Goal: Task Accomplishment & Management: Manage account settings

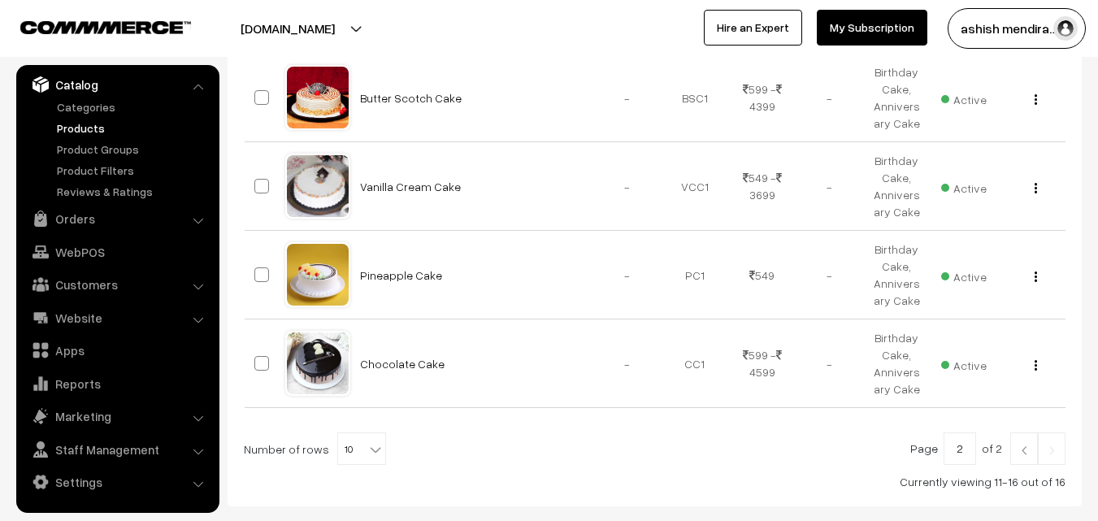
scroll to position [523, 0]
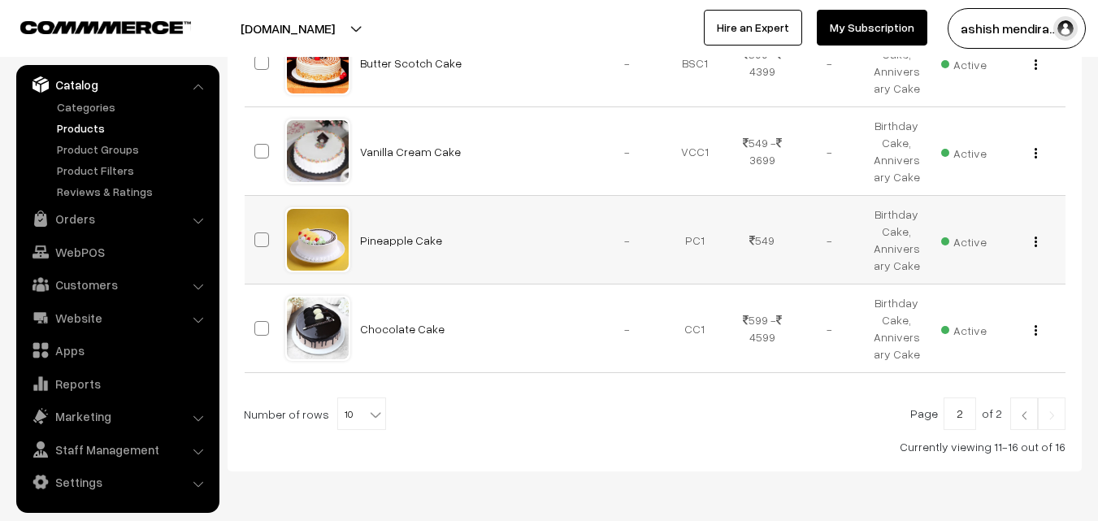
click at [1035, 241] on img "button" at bounding box center [1035, 241] width 2 height 11
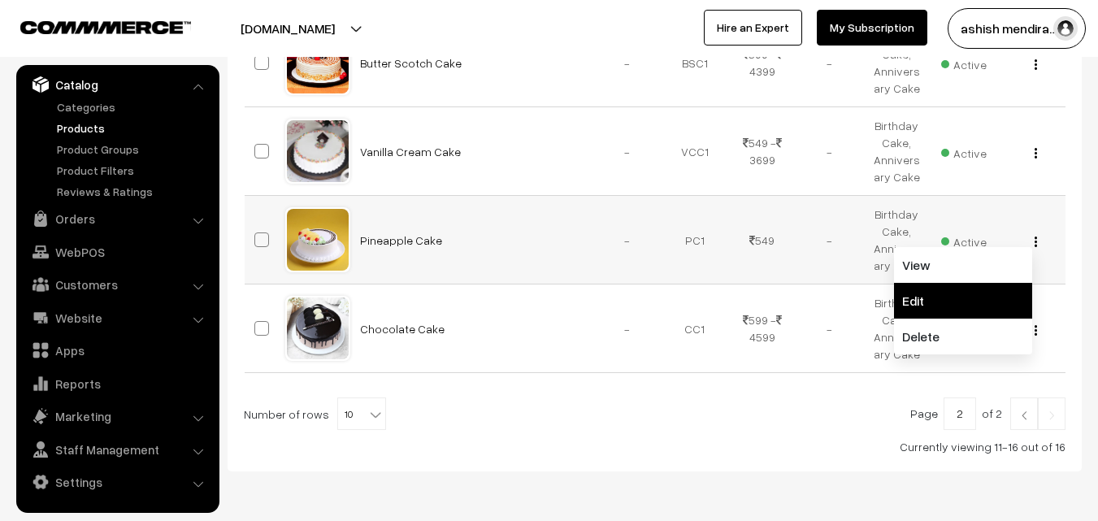
click at [977, 294] on link "Edit" at bounding box center [963, 301] width 138 height 36
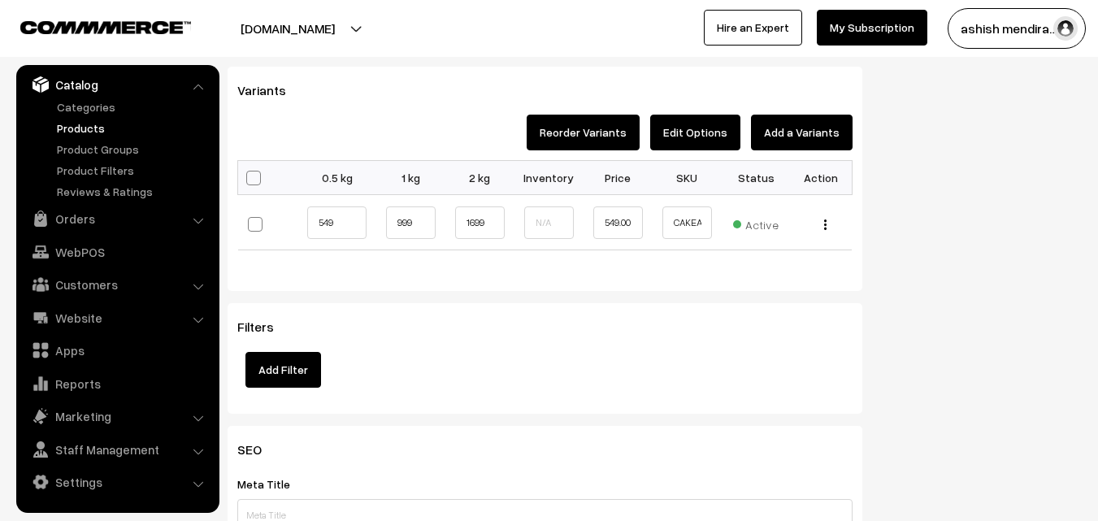
scroll to position [1718, 0]
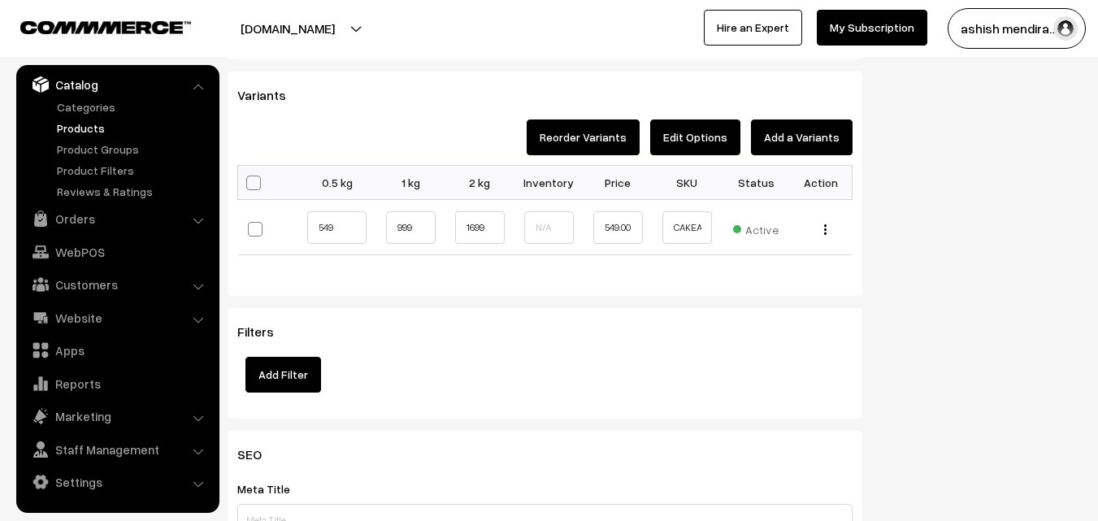
click at [683, 138] on button "Edit Options" at bounding box center [695, 137] width 90 height 36
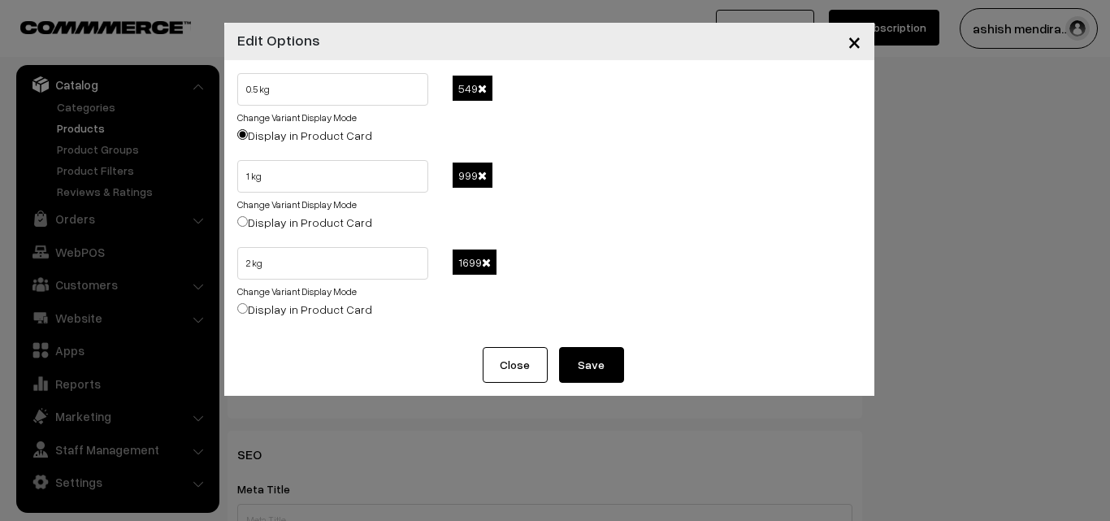
click at [482, 89] on span at bounding box center [482, 88] width 9 height 11
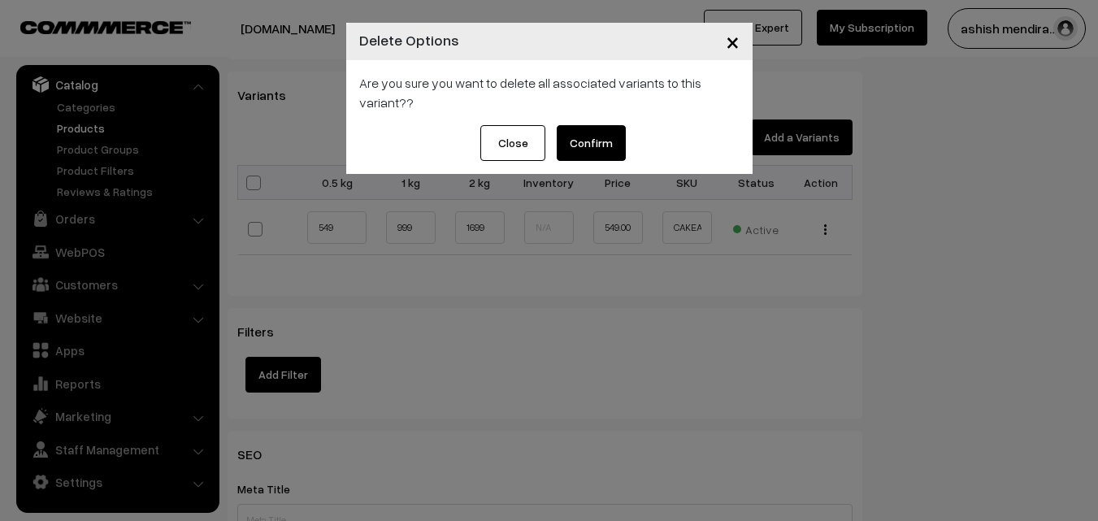
click at [600, 149] on button "Confirm" at bounding box center [591, 143] width 69 height 36
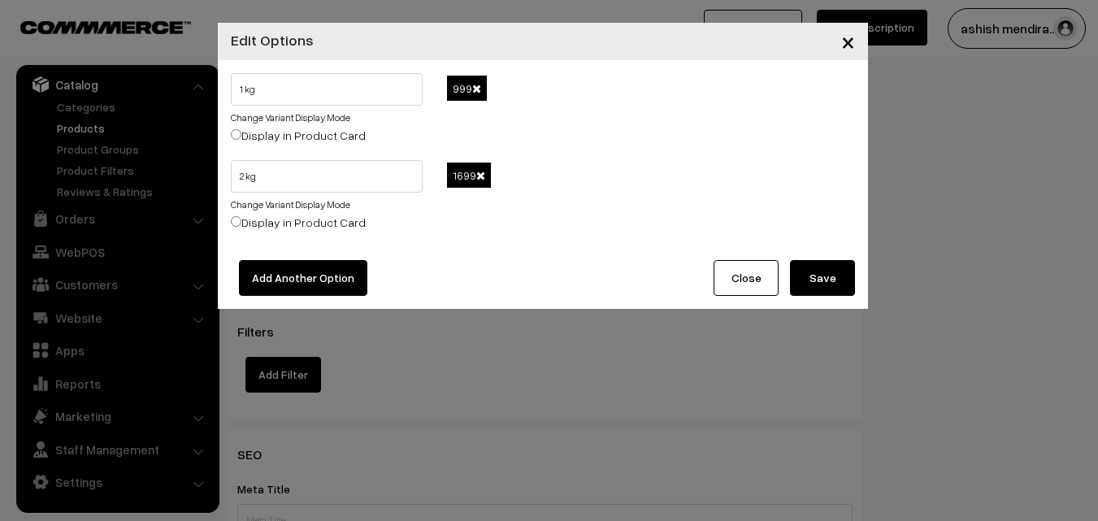
click at [477, 87] on span at bounding box center [476, 88] width 9 height 11
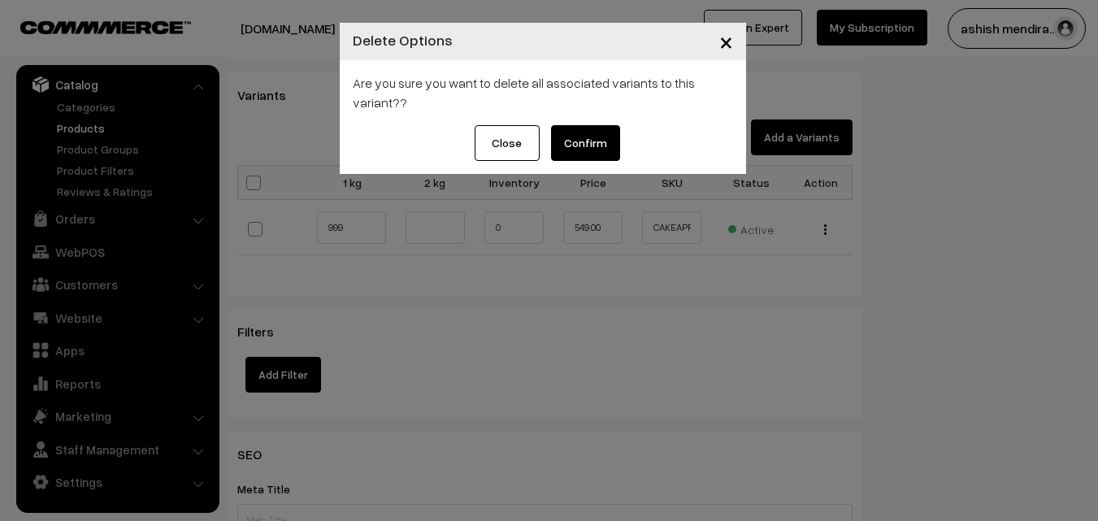
click at [598, 144] on button "Confirm" at bounding box center [585, 143] width 69 height 36
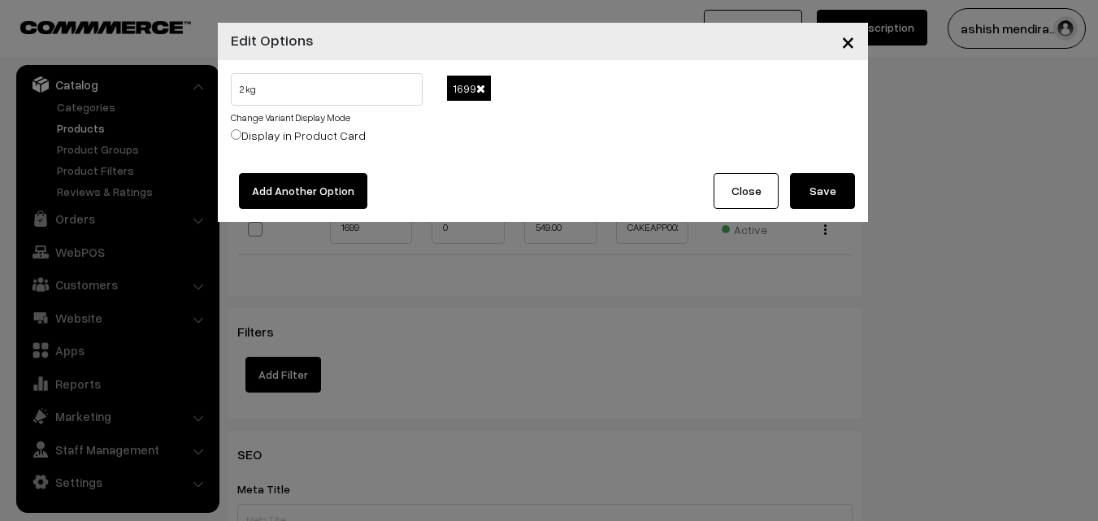
click at [482, 86] on span at bounding box center [480, 88] width 9 height 11
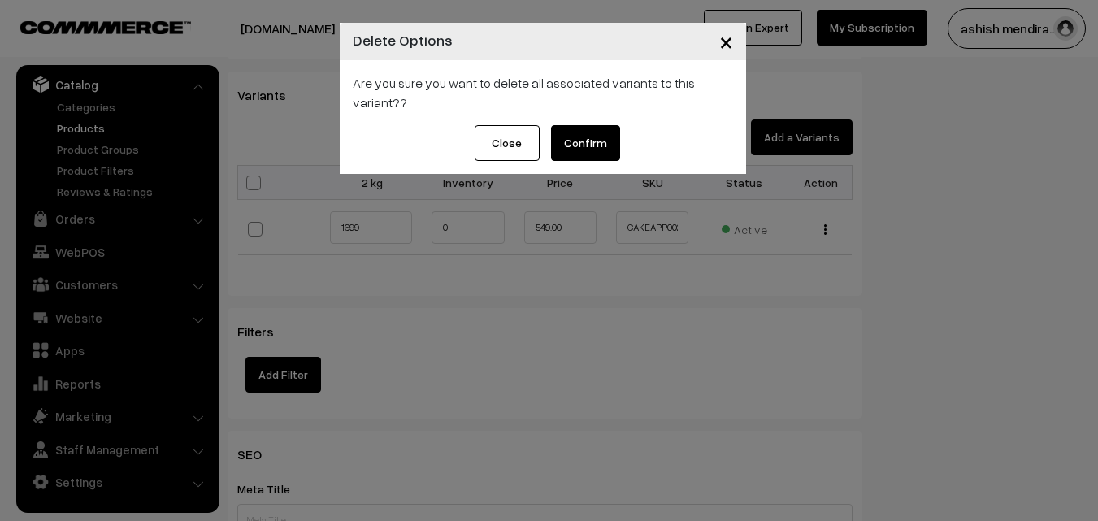
click at [589, 138] on button "Confirm" at bounding box center [585, 143] width 69 height 36
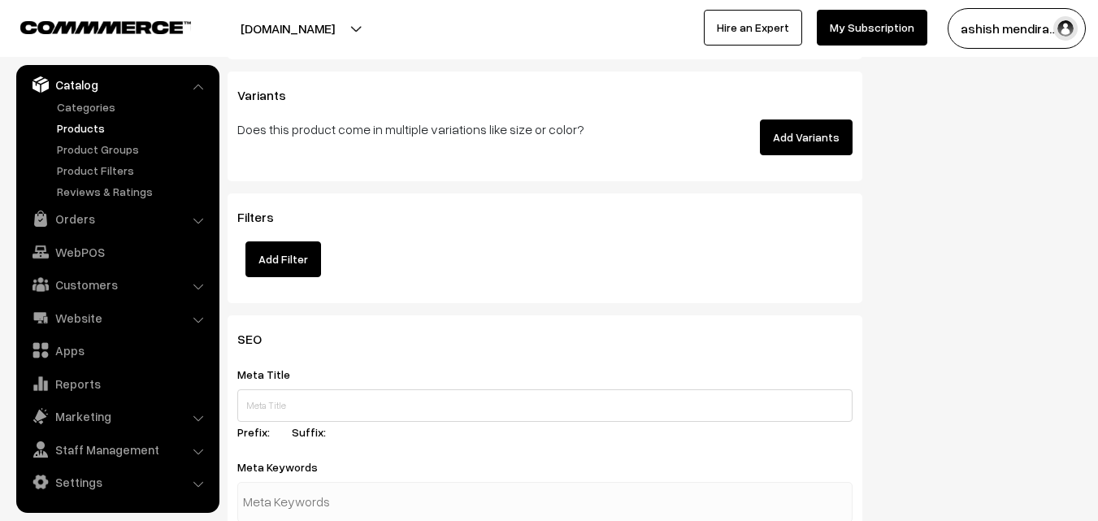
click at [816, 153] on button "Add Variants" at bounding box center [806, 137] width 93 height 36
click at [813, 140] on button "Add Variants" at bounding box center [806, 137] width 93 height 36
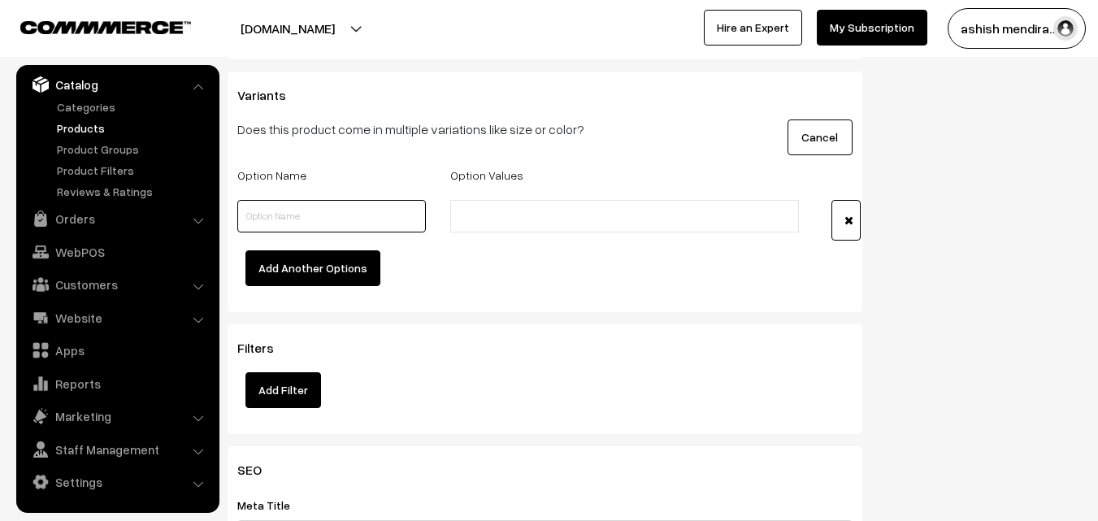
click at [269, 221] on input "text" at bounding box center [331, 216] width 189 height 33
type input "Quantity"
click at [502, 218] on input "text" at bounding box center [526, 216] width 142 height 17
type input "o.5 kg"
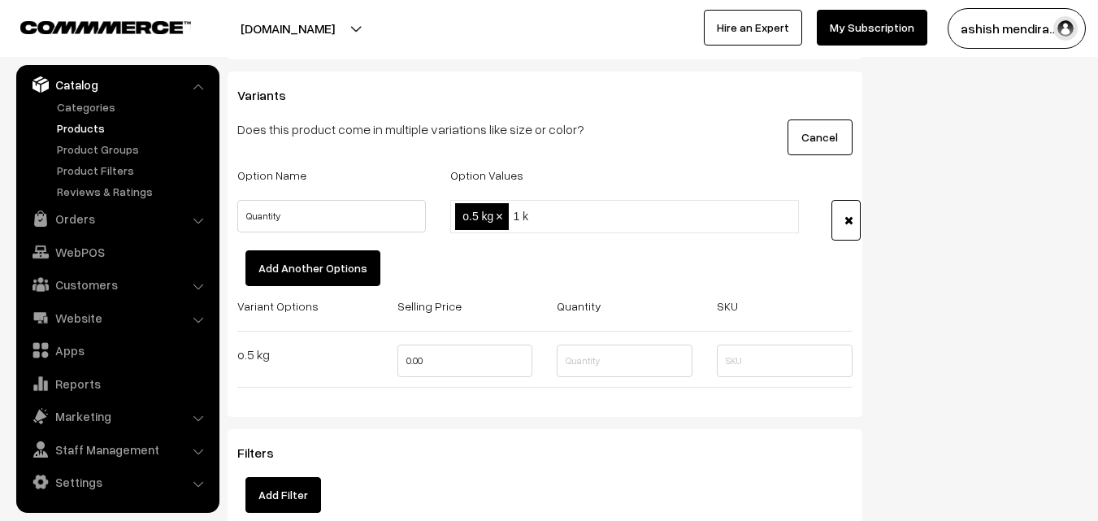
type input "1 kg"
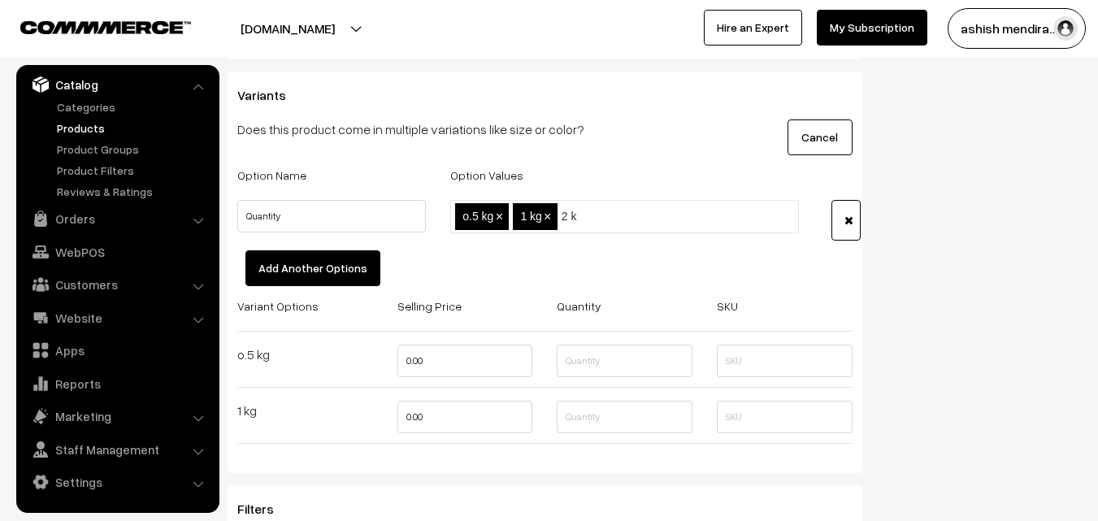
type input "2 kg"
type input "3 kg"
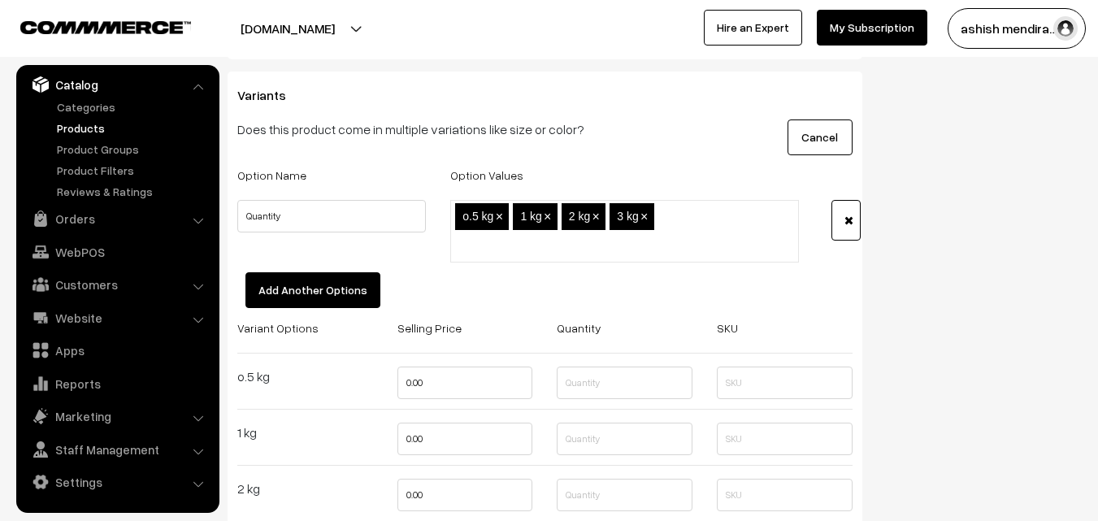
type input "4"
type input "4 kg"
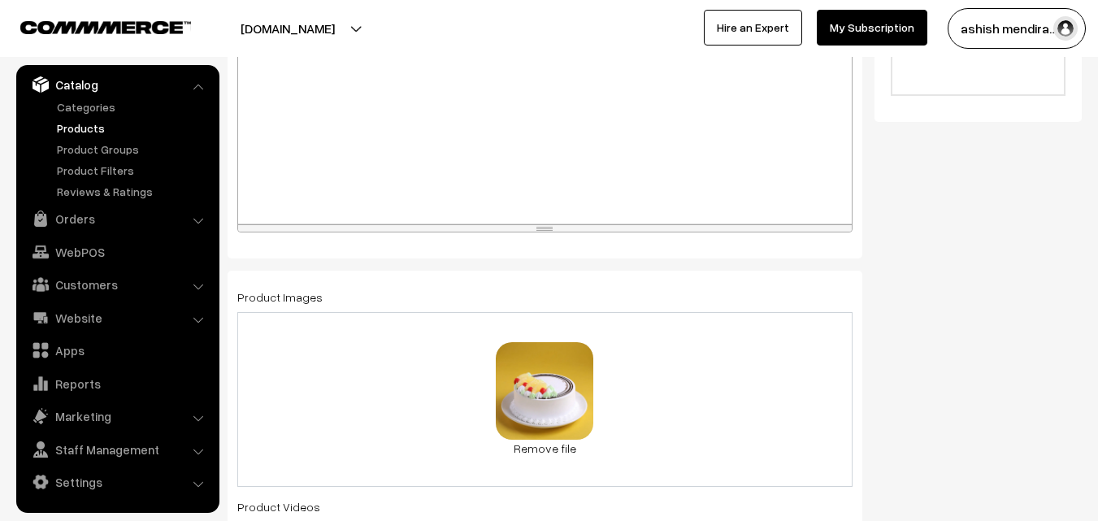
scroll to position [0, 0]
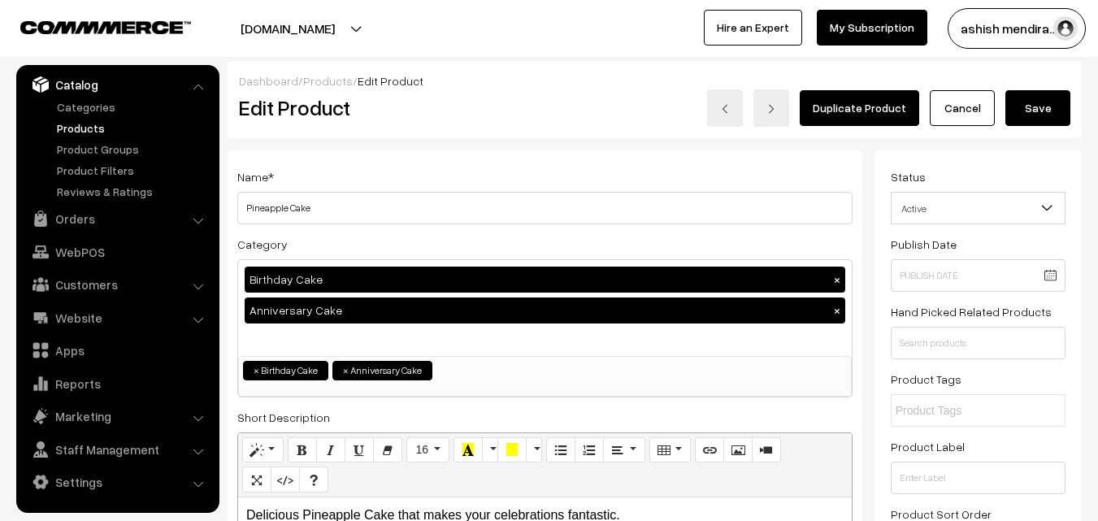
click at [1030, 123] on button "Save" at bounding box center [1037, 108] width 65 height 36
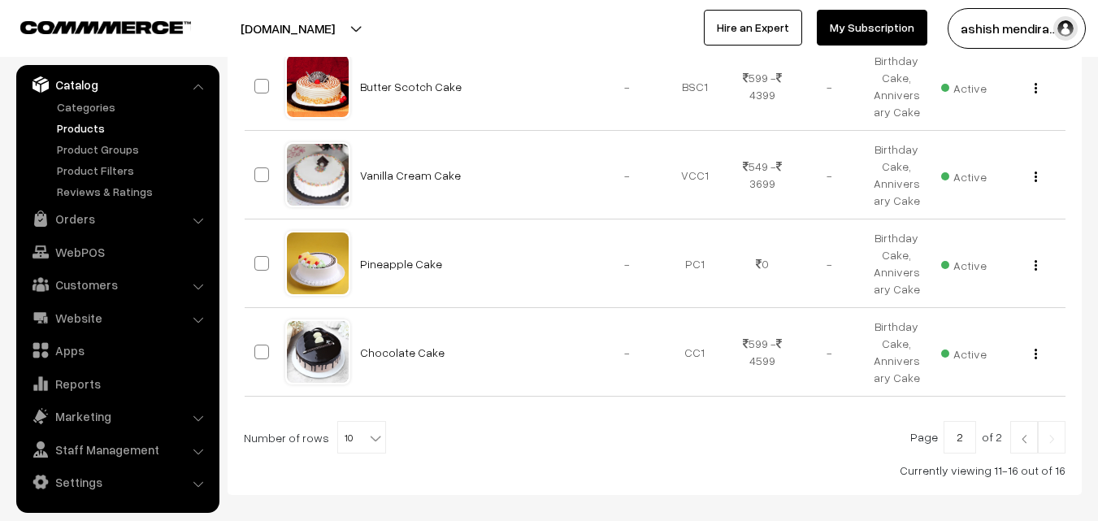
scroll to position [503, 0]
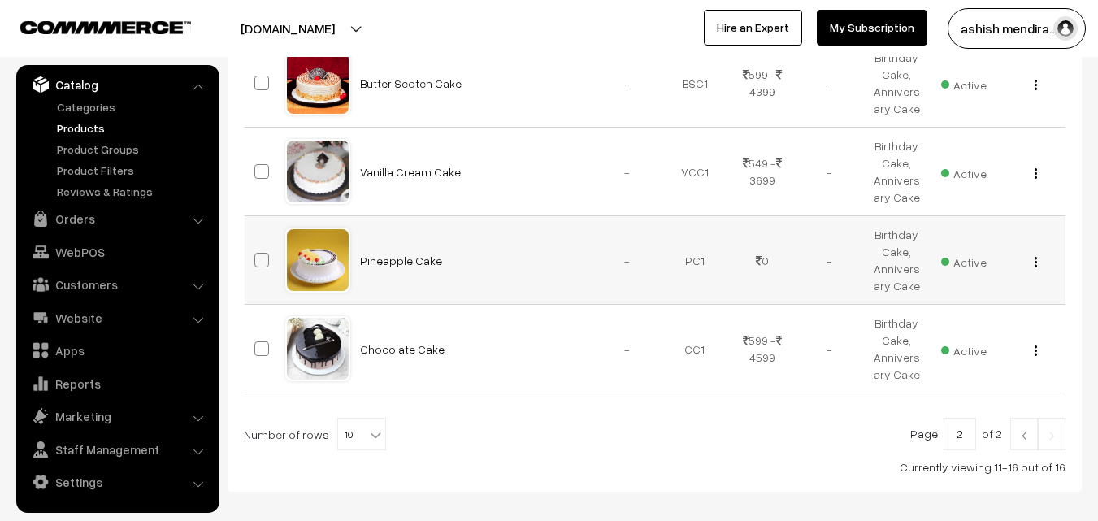
click at [1036, 258] on img "button" at bounding box center [1035, 262] width 2 height 11
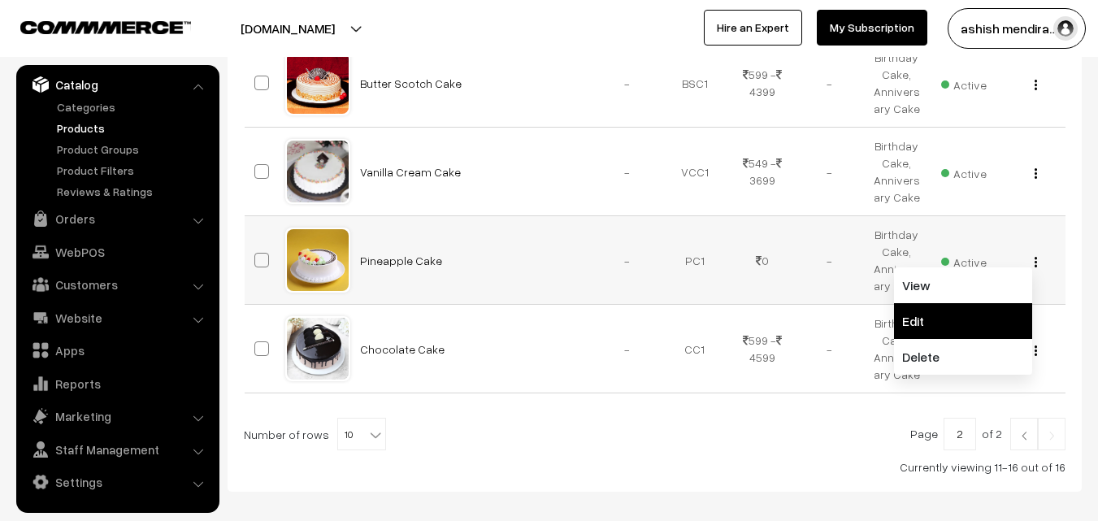
click at [950, 312] on link "Edit" at bounding box center [963, 321] width 138 height 36
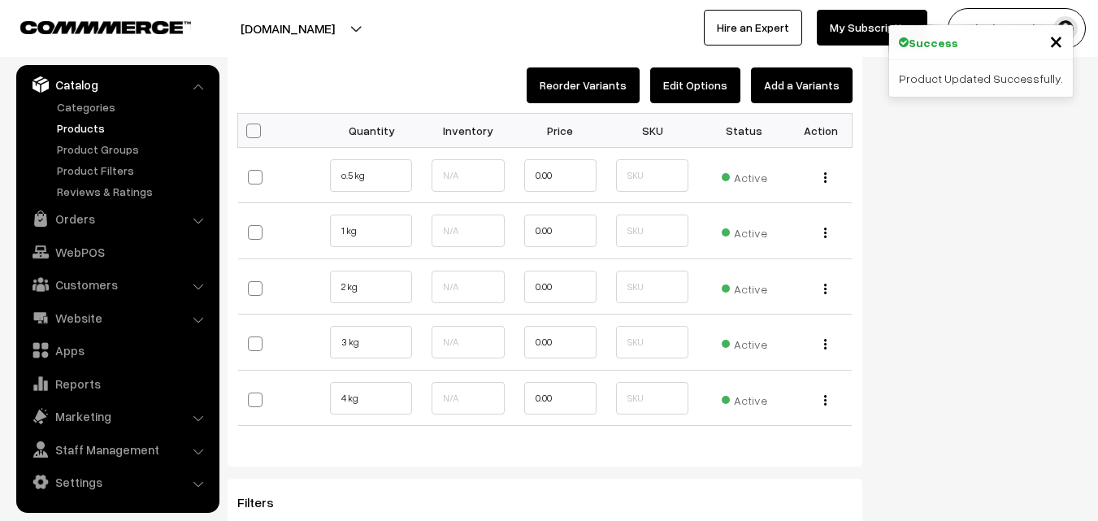
scroll to position [1801, 0]
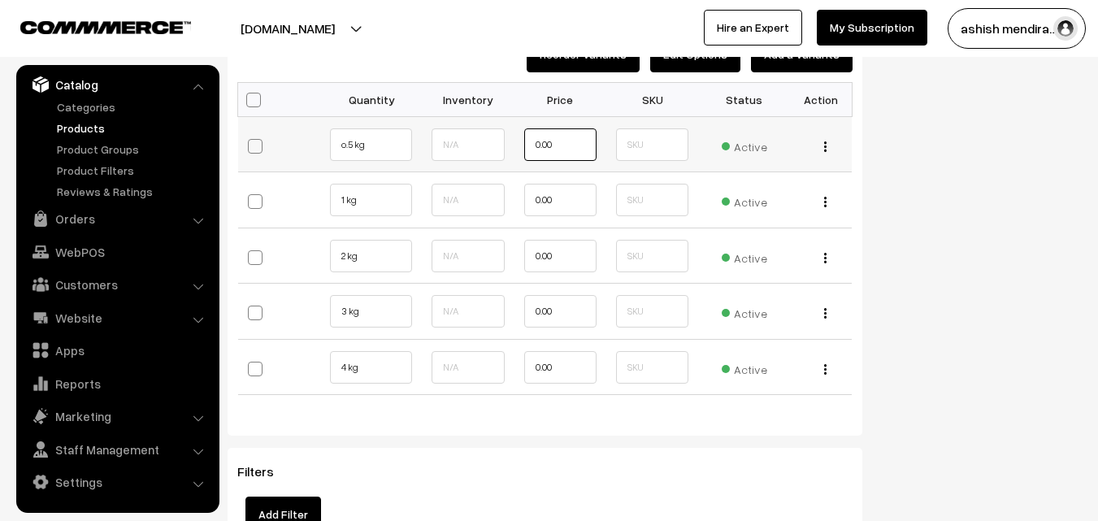
click at [562, 148] on input "0.00" at bounding box center [560, 144] width 72 height 33
type input "0"
type input "549"
click at [559, 201] on input "0.00" at bounding box center [560, 200] width 72 height 33
type input "0"
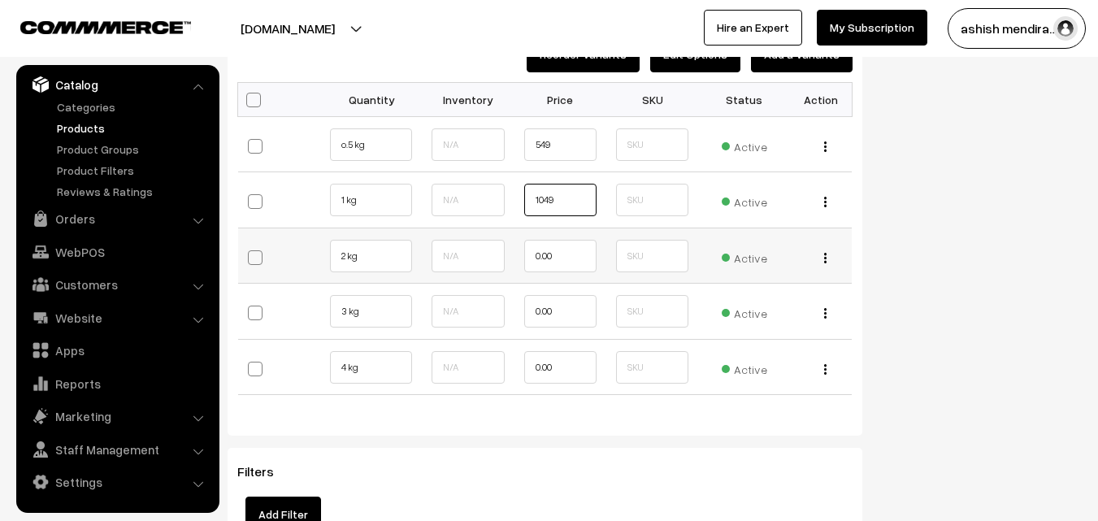
type input "1049"
click at [564, 251] on input "0.00" at bounding box center [560, 256] width 72 height 33
type input "0"
type input "1999"
click at [585, 306] on input "0.00" at bounding box center [560, 311] width 72 height 33
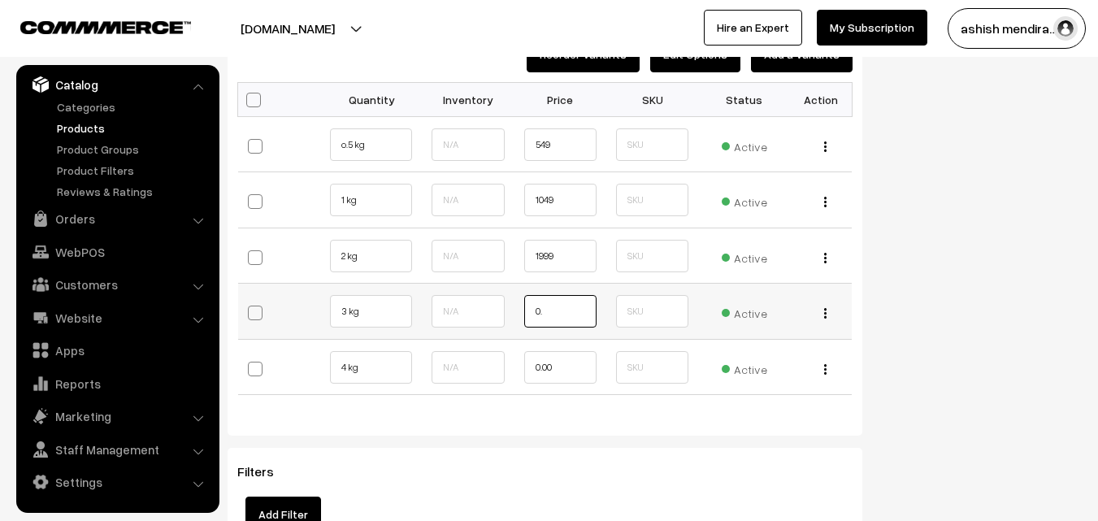
type input "0"
type input "2999"
click at [584, 371] on input "0.00" at bounding box center [560, 367] width 72 height 33
type input "0"
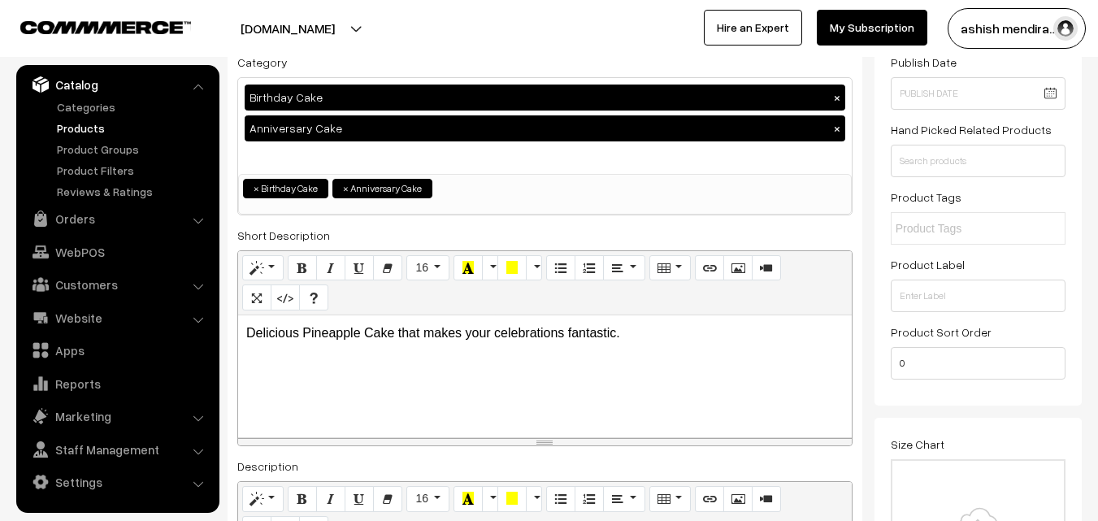
scroll to position [0, 0]
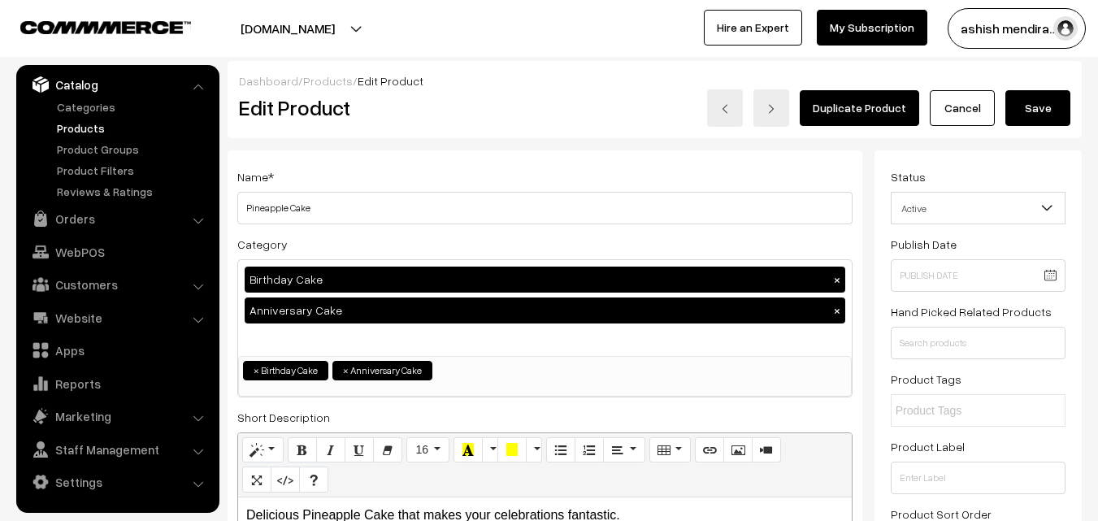
type input "4299"
click at [1033, 111] on button "Save" at bounding box center [1037, 108] width 65 height 36
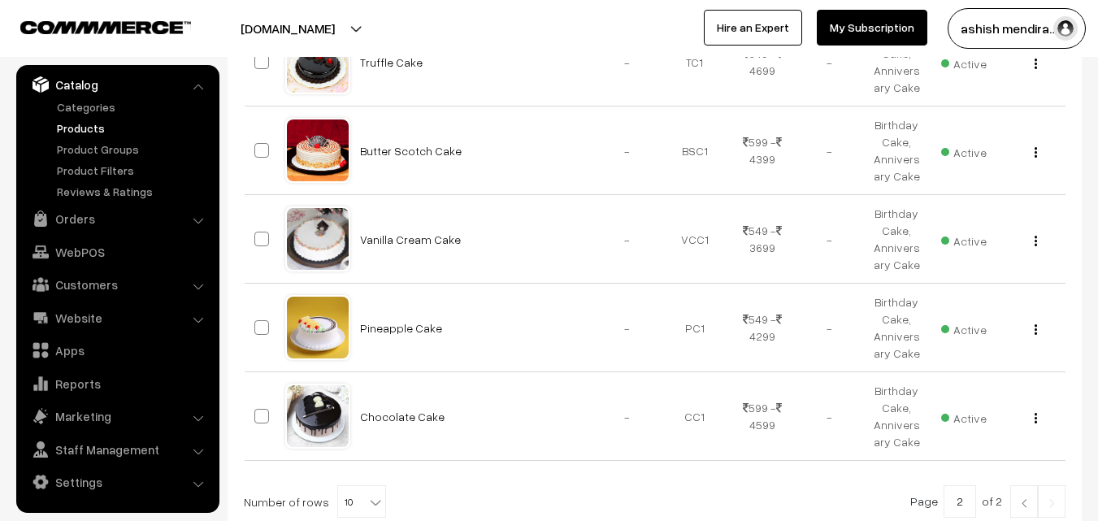
scroll to position [434, 0]
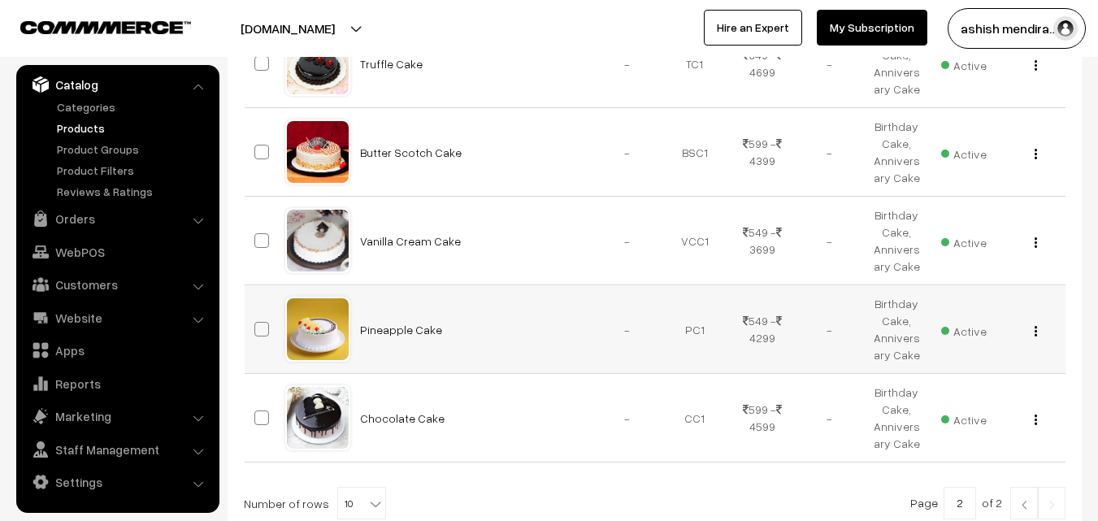
click at [1034, 327] on button "button" at bounding box center [1036, 330] width 4 height 13
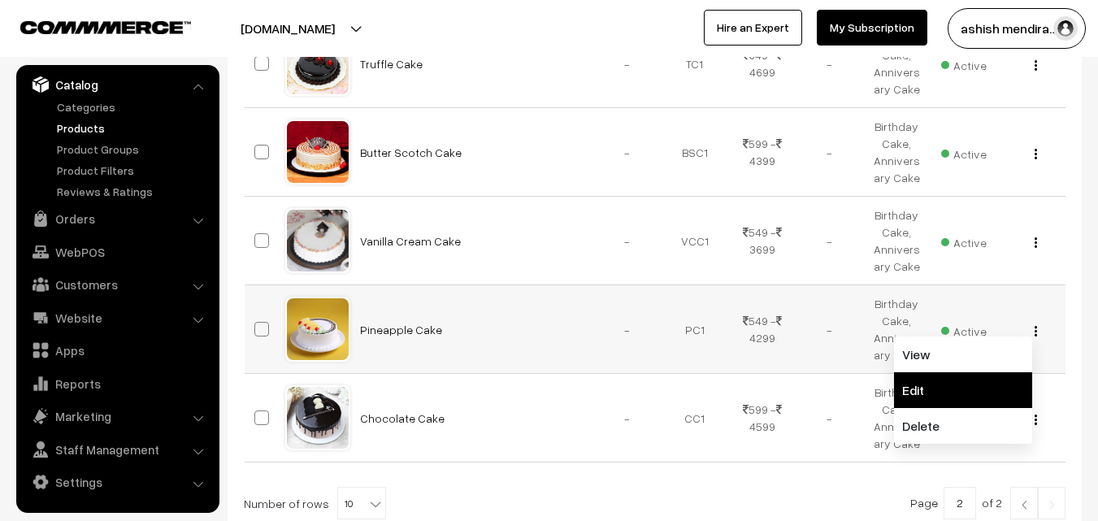
click at [938, 394] on link "Edit" at bounding box center [963, 390] width 138 height 36
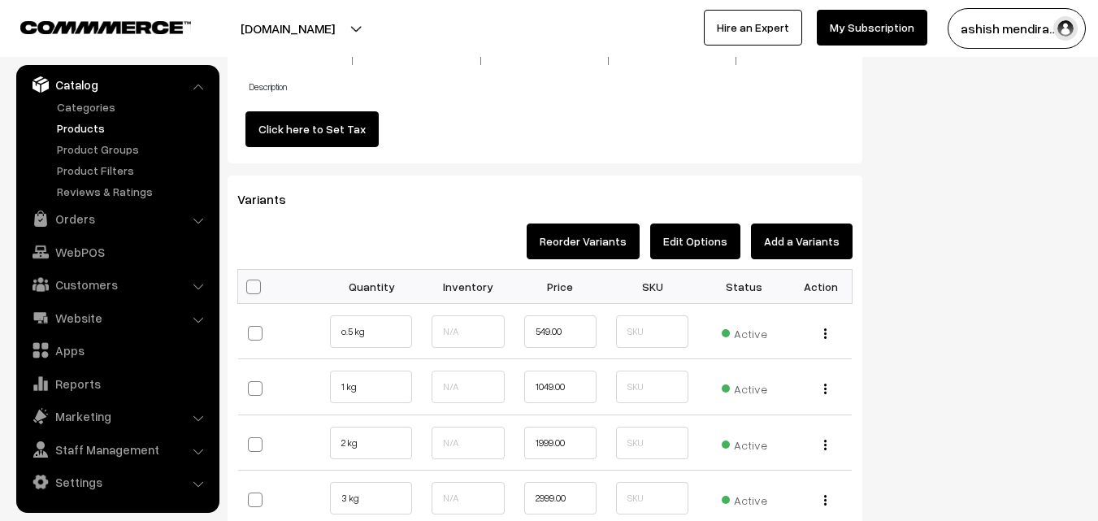
scroll to position [1624, 0]
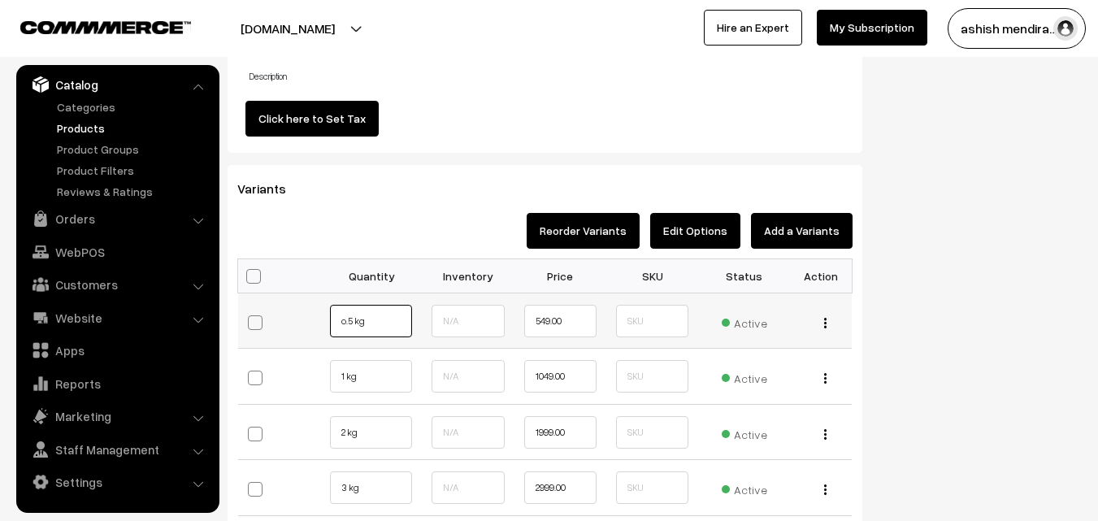
click at [343, 325] on input "o.5 kg" at bounding box center [371, 321] width 82 height 33
type input "0.5 kg"
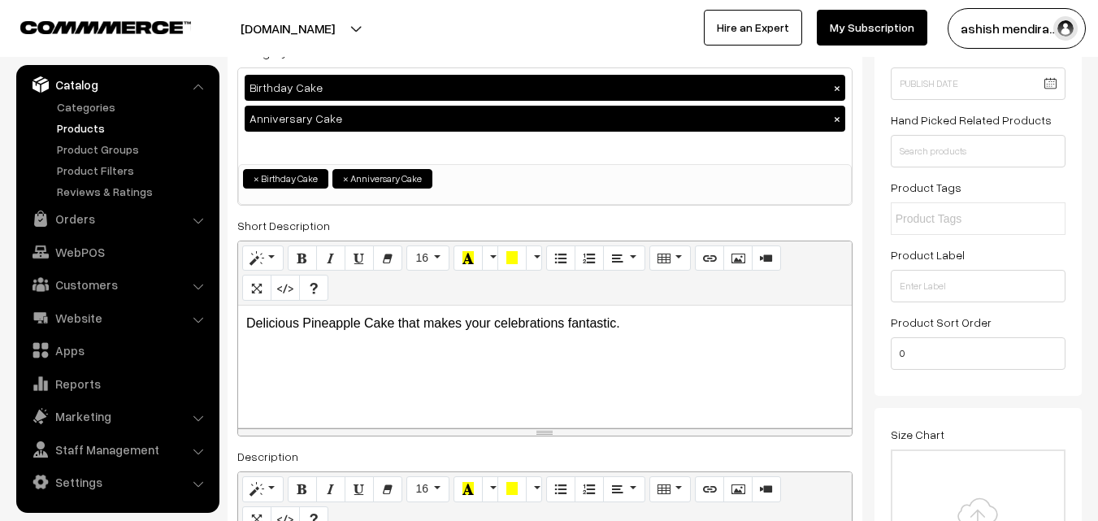
scroll to position [0, 0]
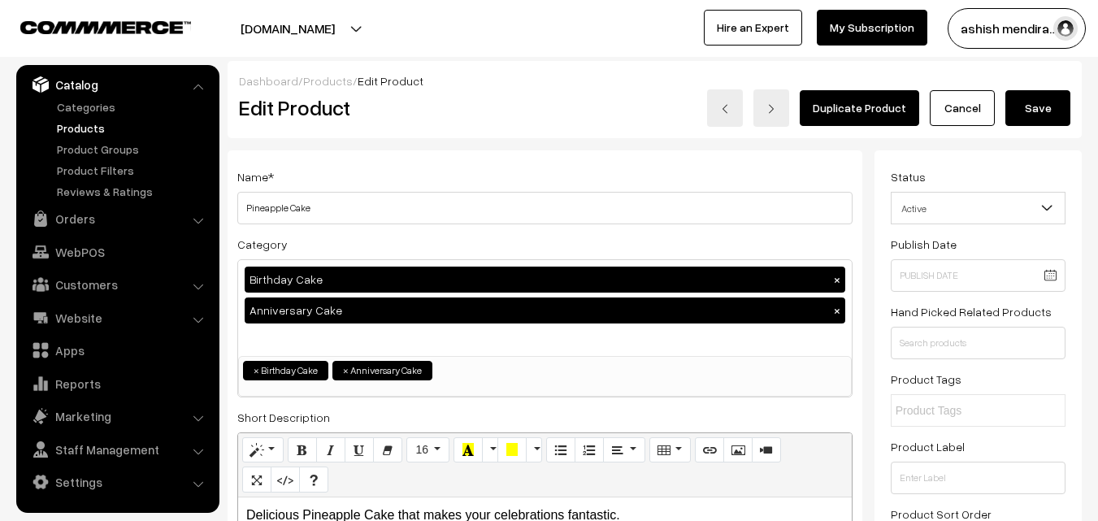
click at [1023, 115] on button "Save" at bounding box center [1037, 108] width 65 height 36
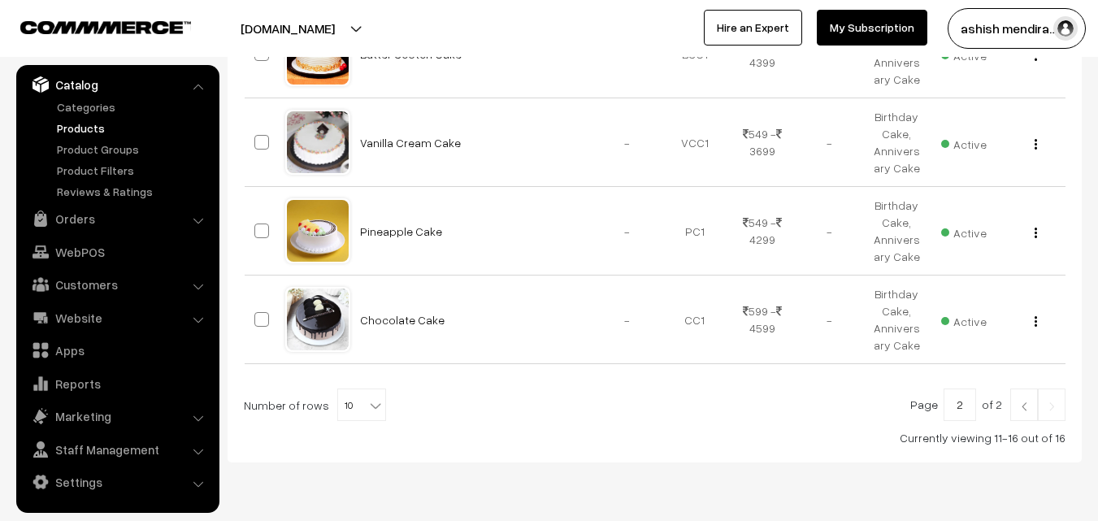
scroll to position [579, 0]
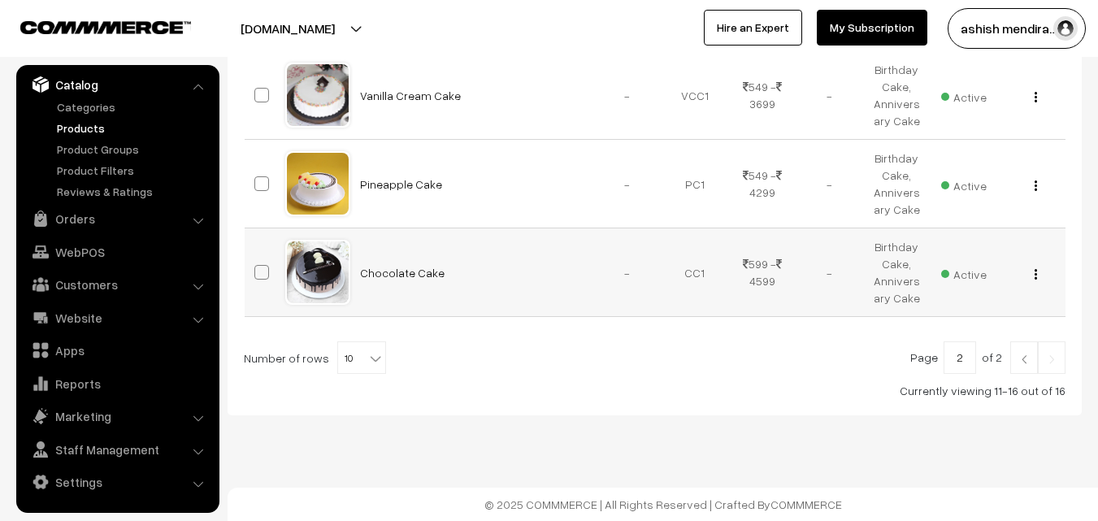
click at [1034, 273] on img "button" at bounding box center [1035, 274] width 2 height 11
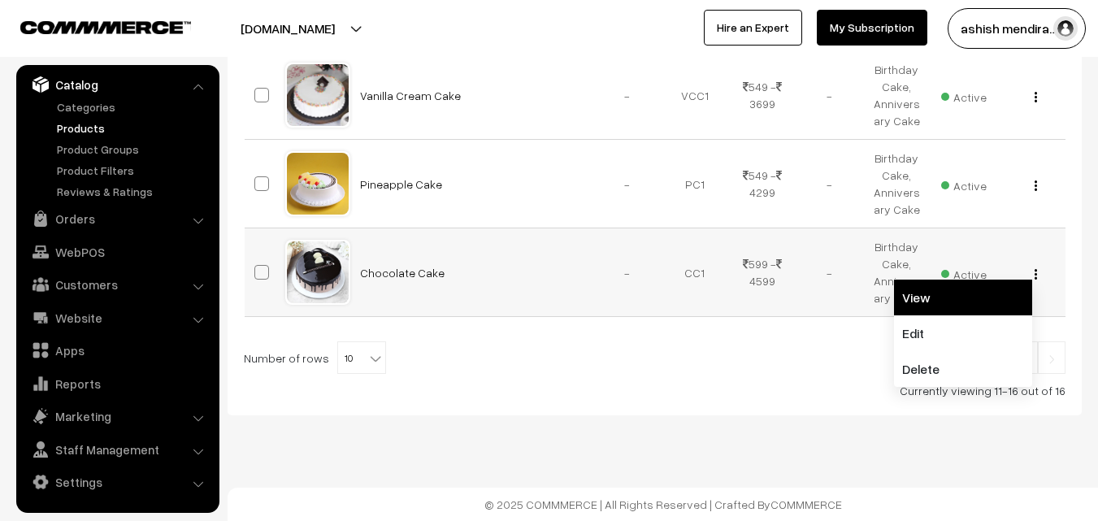
click at [947, 302] on link "View" at bounding box center [963, 298] width 138 height 36
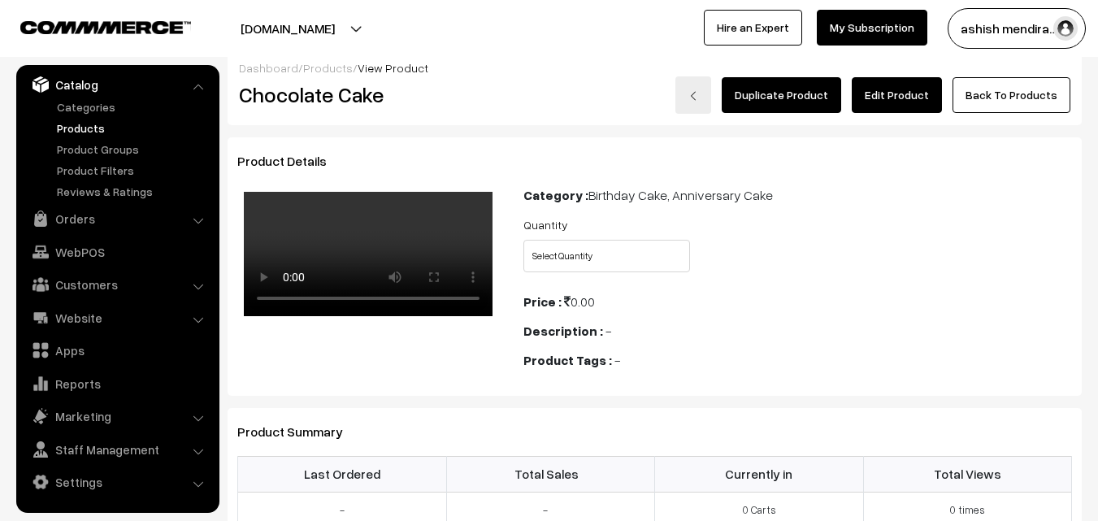
scroll to position [6, 0]
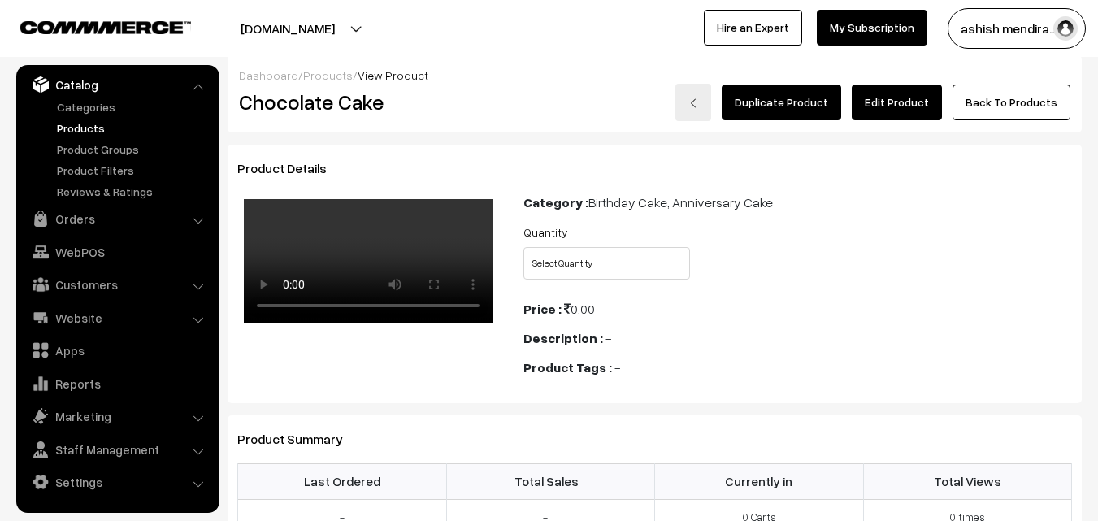
click at [912, 107] on link "Edit Product" at bounding box center [897, 103] width 90 height 36
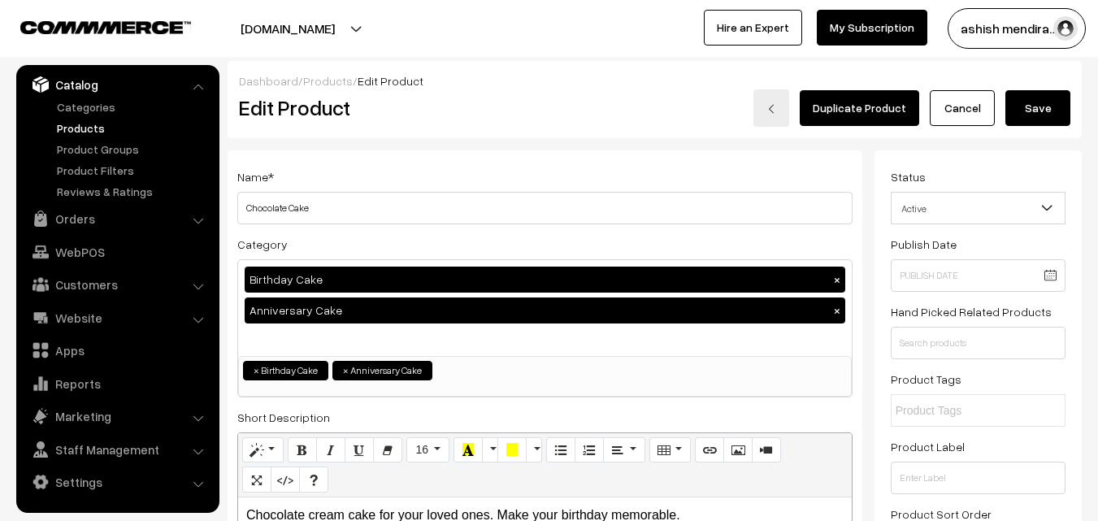
click at [1040, 118] on button "Save" at bounding box center [1037, 108] width 65 height 36
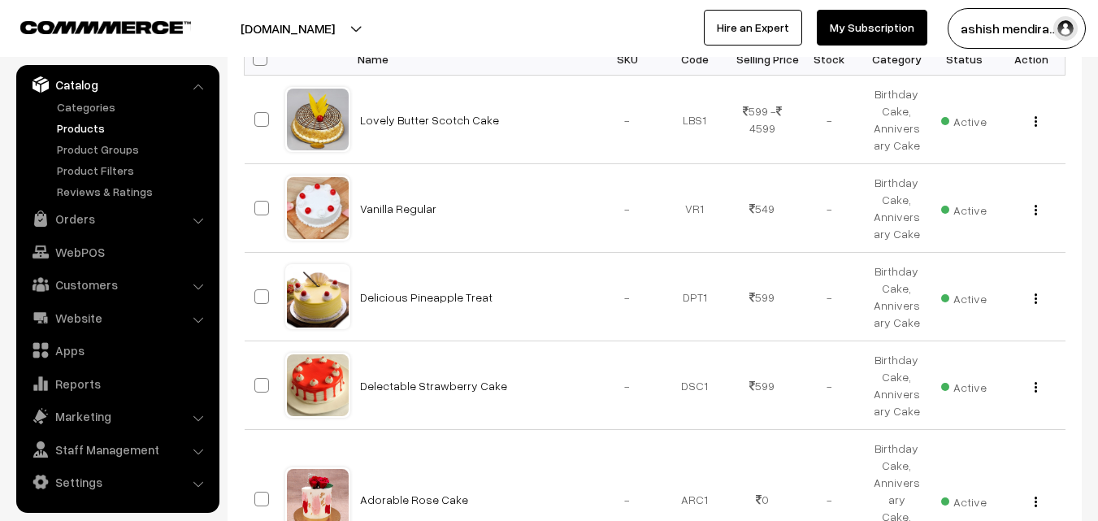
scroll to position [284, 0]
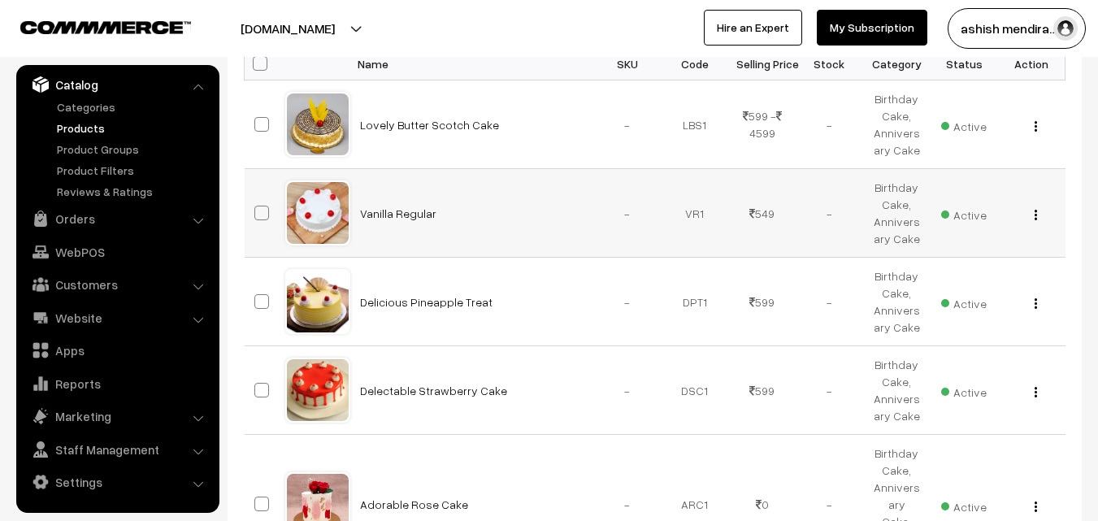
click at [1034, 212] on button "button" at bounding box center [1036, 214] width 4 height 13
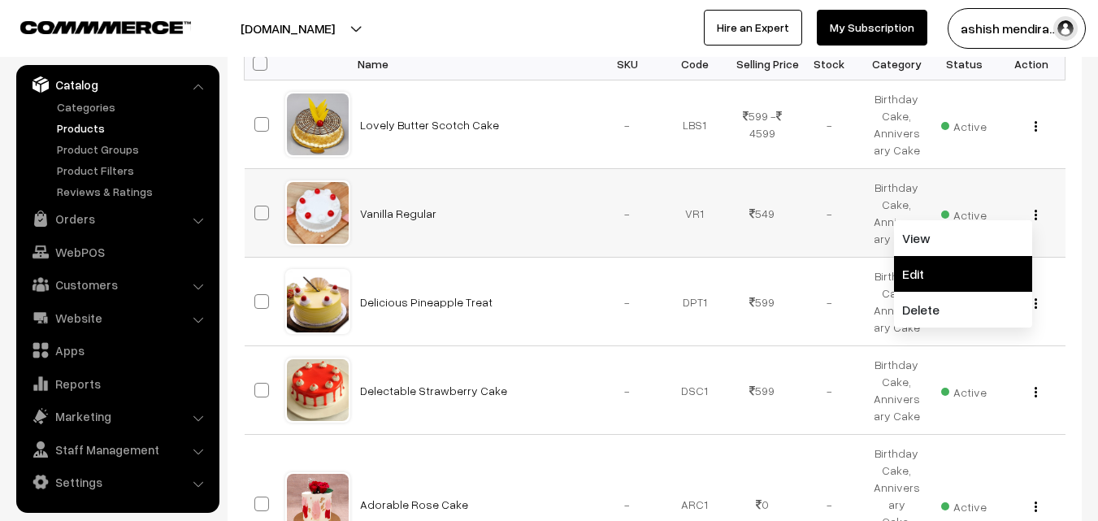
click at [951, 278] on link "Edit" at bounding box center [963, 274] width 138 height 36
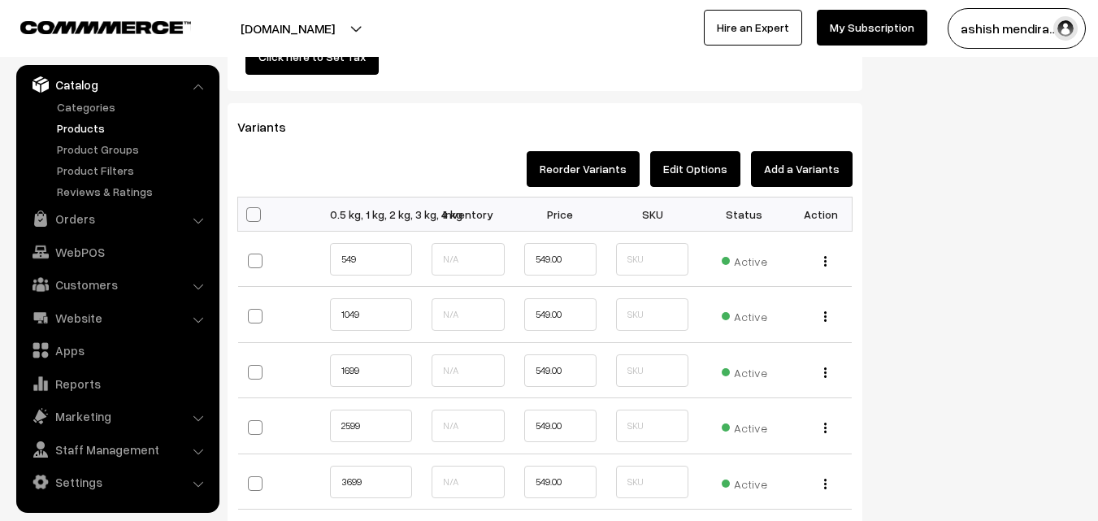
scroll to position [1718, 0]
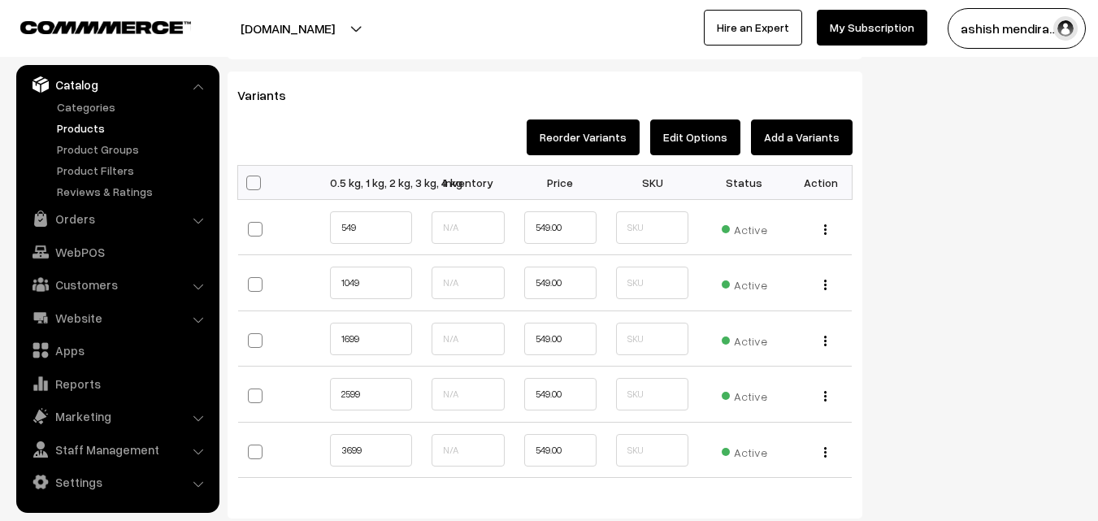
click at [696, 128] on button "Edit Options" at bounding box center [695, 137] width 90 height 36
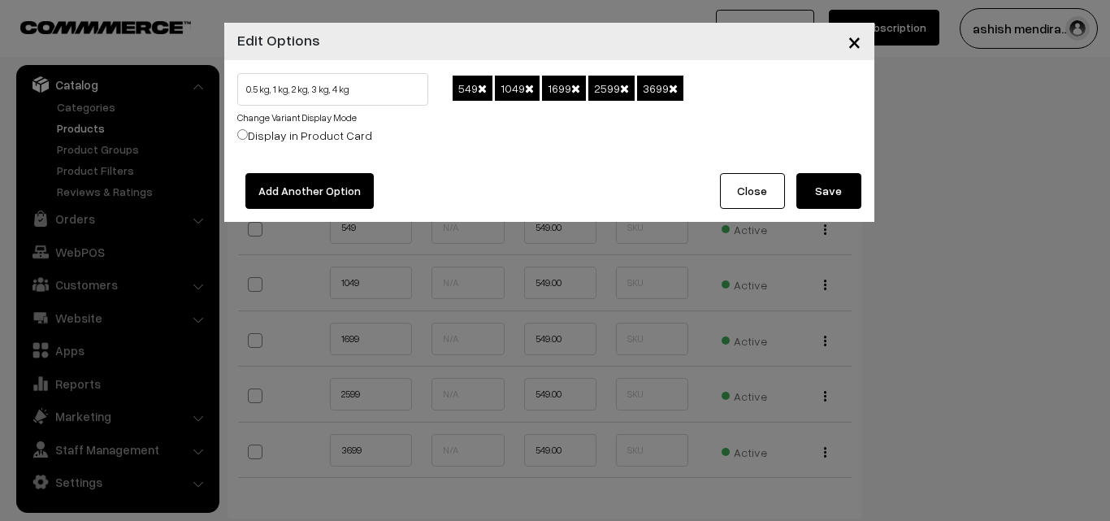
click at [484, 89] on span at bounding box center [482, 88] width 9 height 11
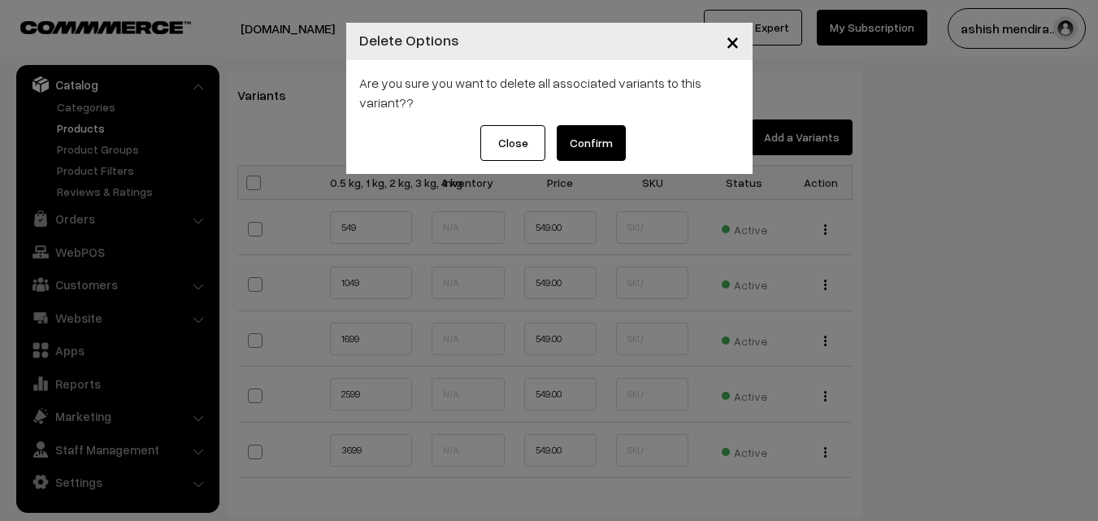
click at [594, 137] on button "Confirm" at bounding box center [591, 143] width 69 height 36
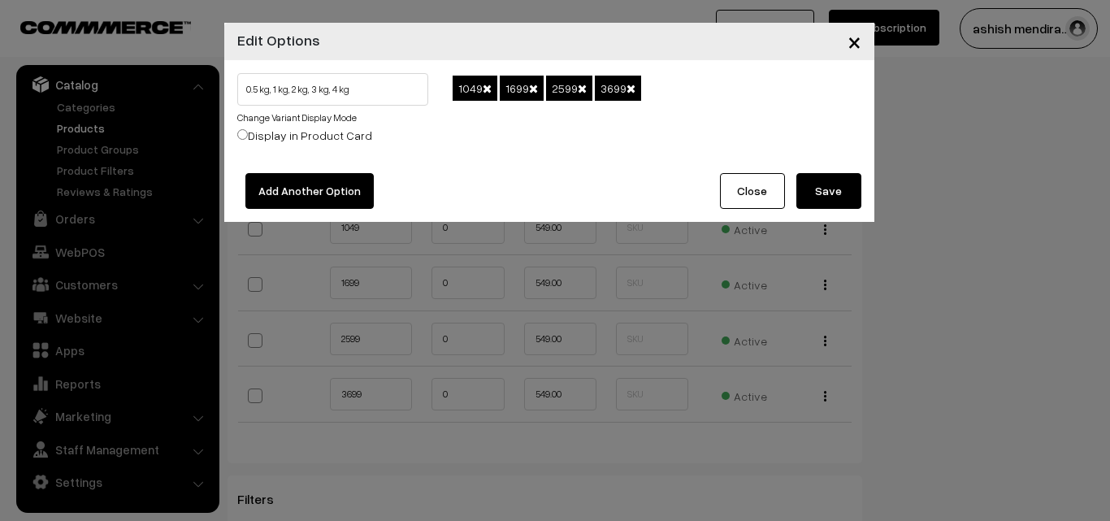
click at [594, 137] on div "0.5 kg, 1 kg, 2 kg, 3 kg, 4 kg Change Variant Display Mode Display in Product C…" at bounding box center [549, 116] width 650 height 113
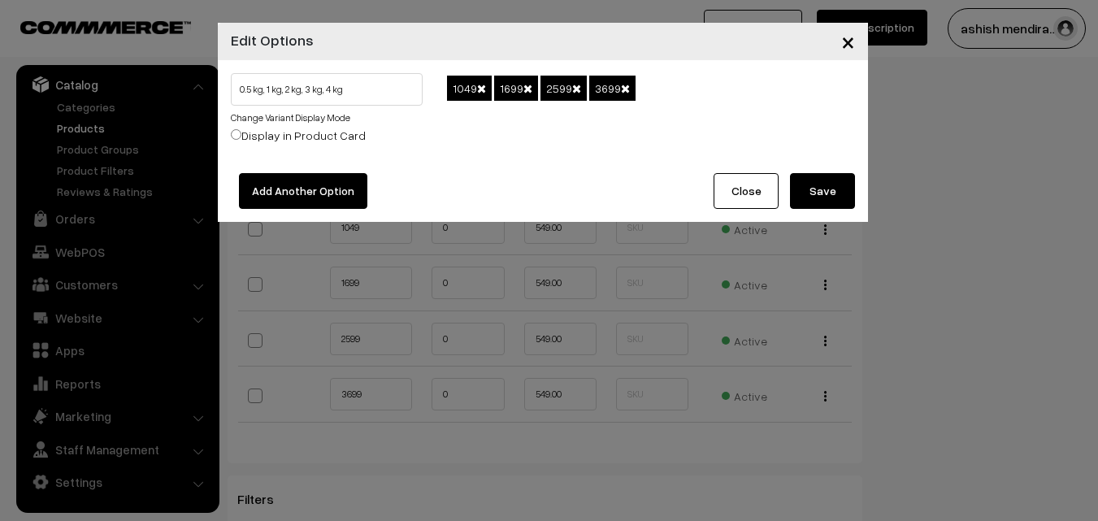
click at [478, 88] on span at bounding box center [481, 88] width 9 height 11
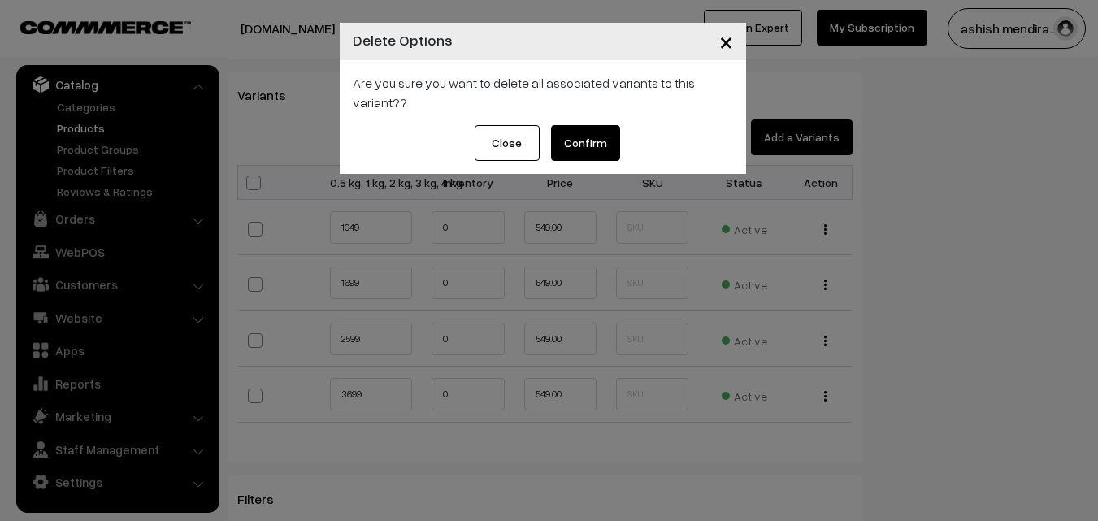
click at [583, 137] on button "Confirm" at bounding box center [585, 143] width 69 height 36
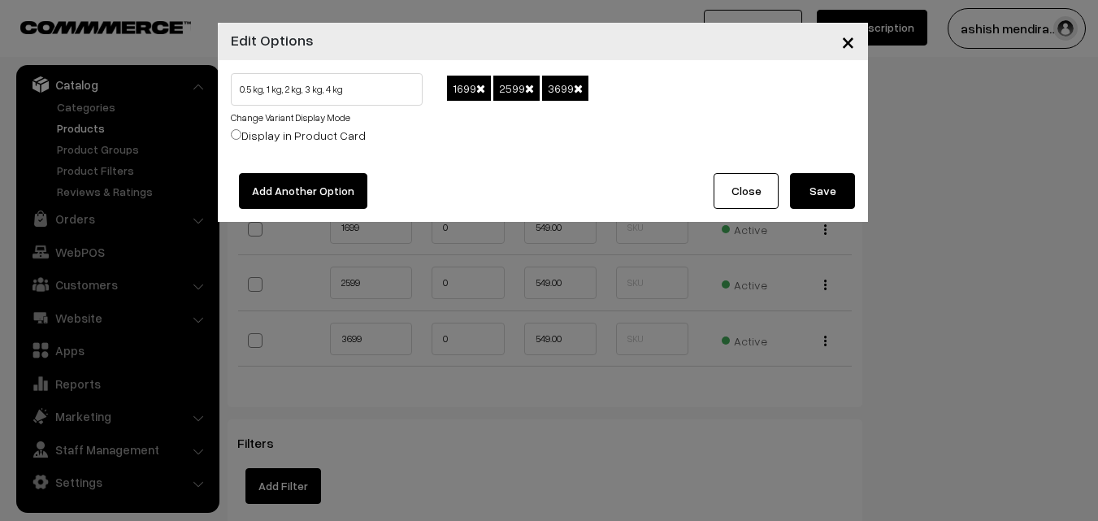
click at [483, 89] on span at bounding box center [480, 88] width 9 height 11
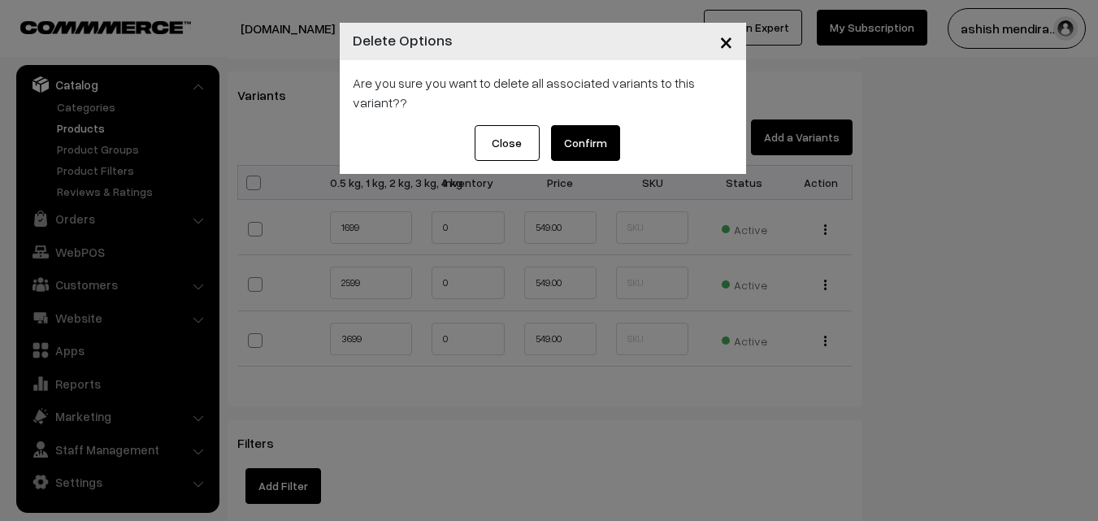
click at [583, 140] on button "Confirm" at bounding box center [585, 143] width 69 height 36
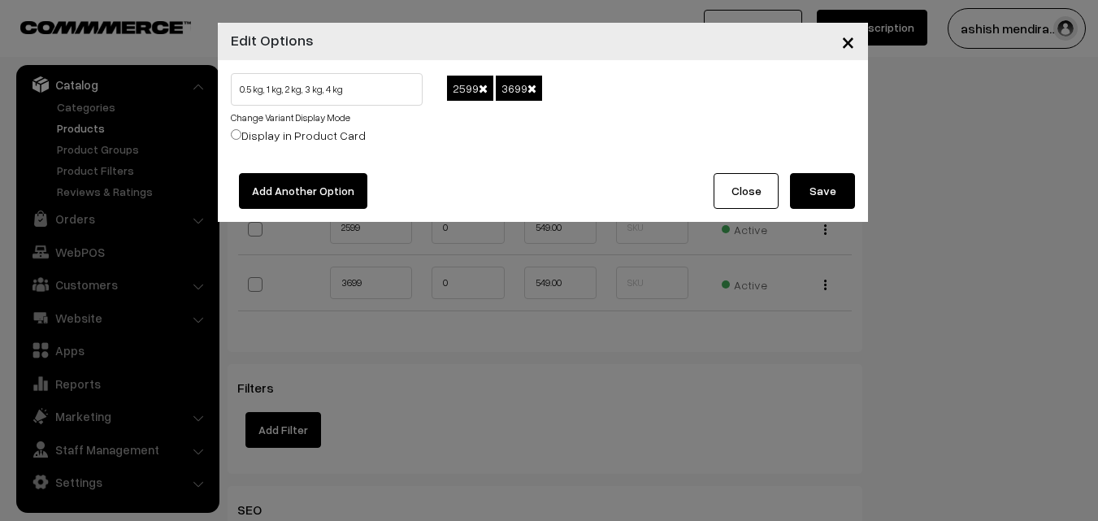
click at [485, 85] on span at bounding box center [483, 88] width 9 height 11
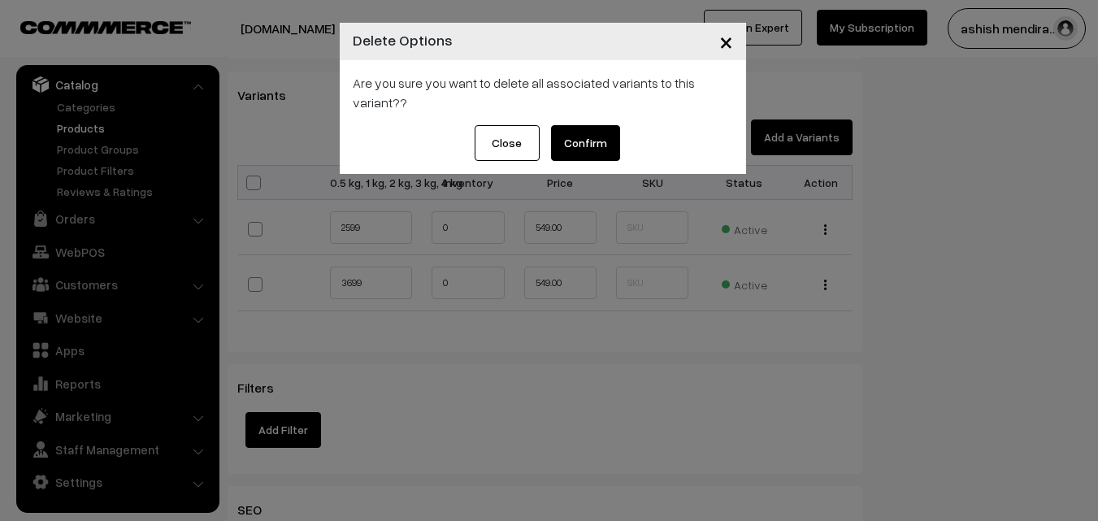
click at [586, 136] on button "Confirm" at bounding box center [585, 143] width 69 height 36
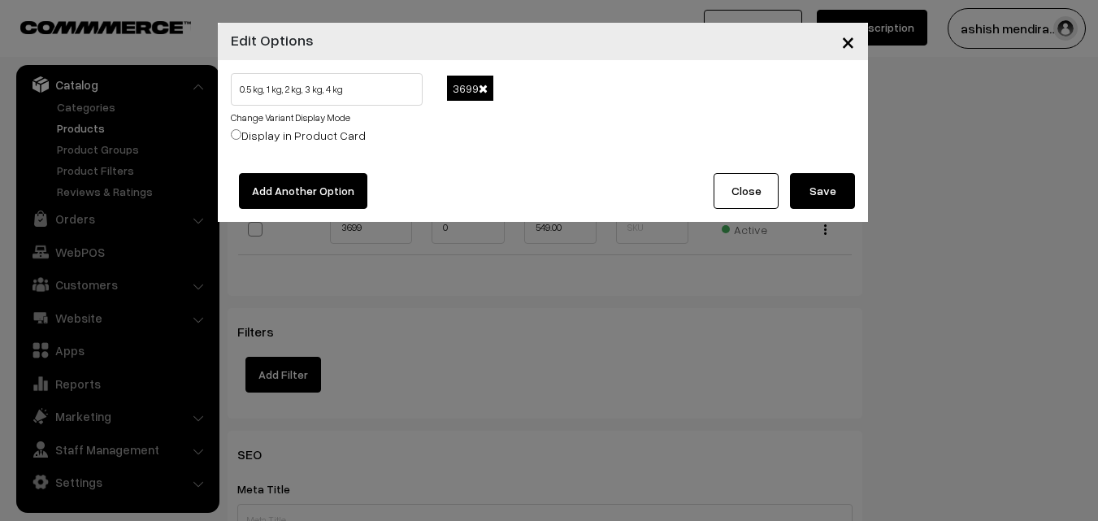
click at [481, 86] on span at bounding box center [483, 88] width 9 height 11
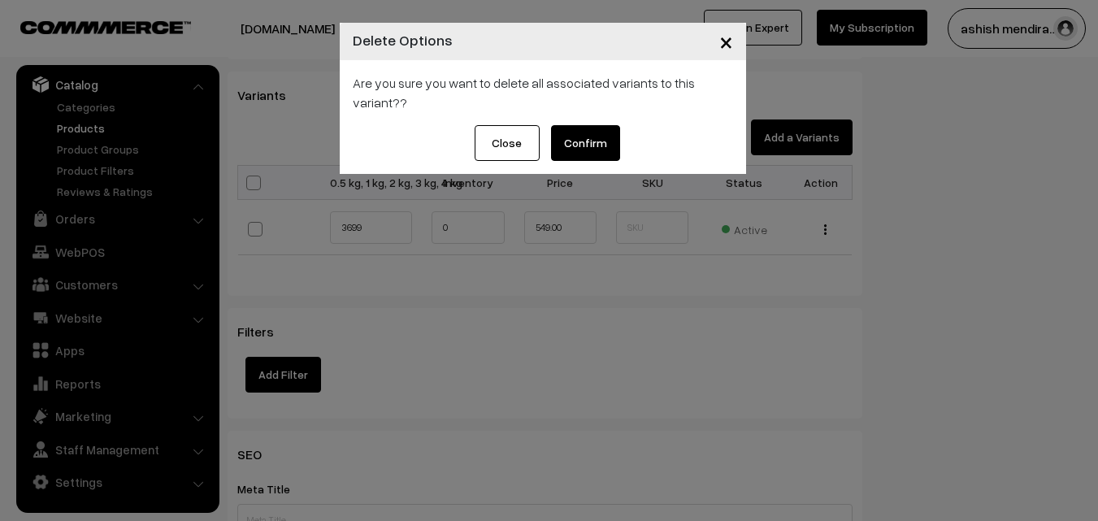
click at [590, 145] on button "Confirm" at bounding box center [585, 143] width 69 height 36
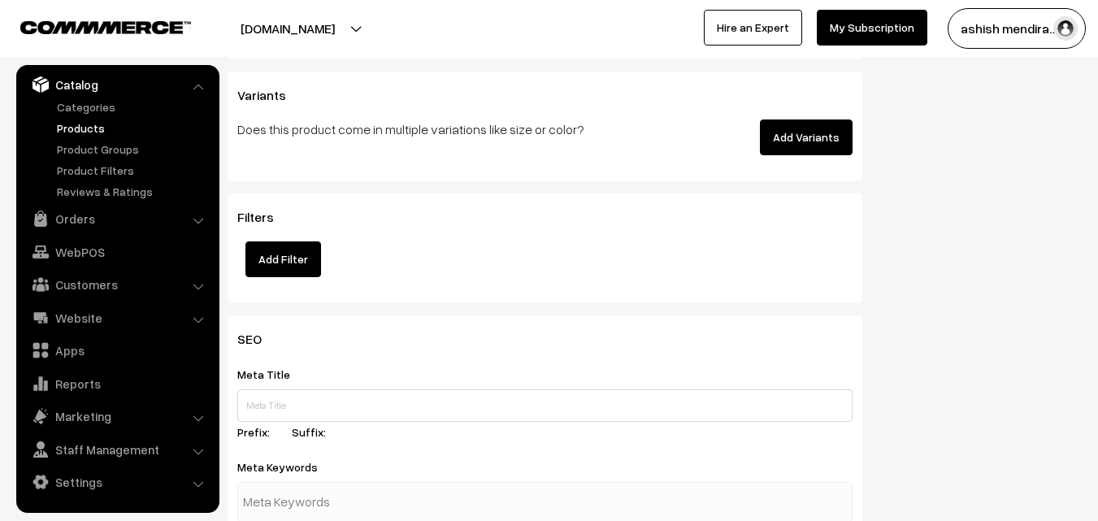
click at [831, 134] on button "Add Variants" at bounding box center [806, 137] width 93 height 36
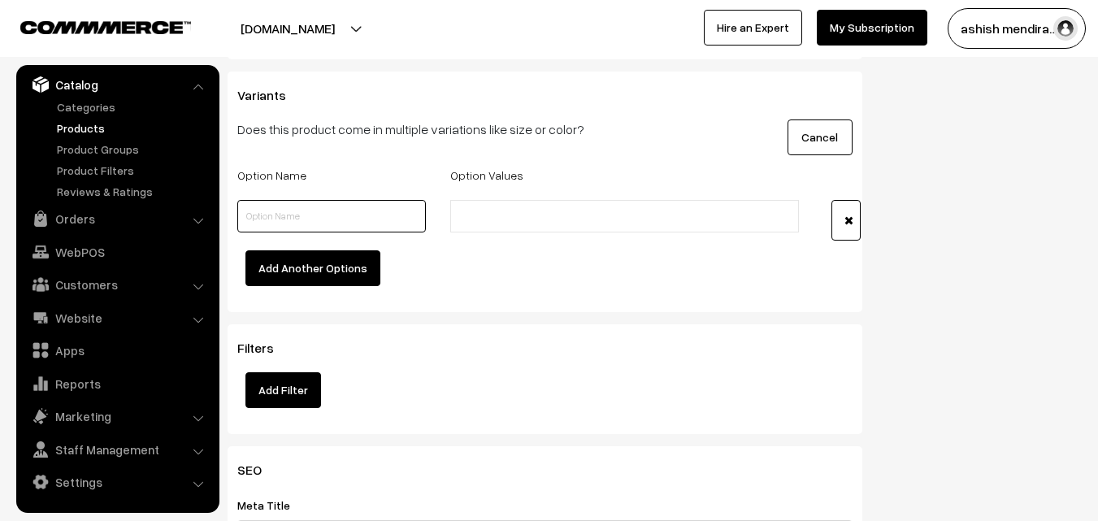
click at [358, 213] on input "text" at bounding box center [331, 216] width 189 height 33
type input "Quantity"
click at [488, 219] on input "text" at bounding box center [526, 216] width 142 height 17
type input "0.5 kg"
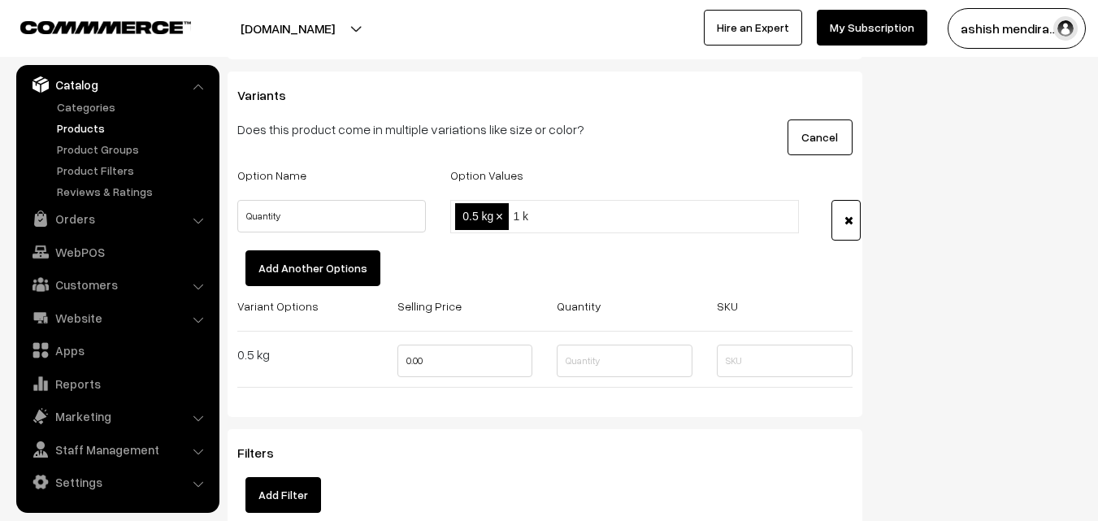
type input "1 kg"
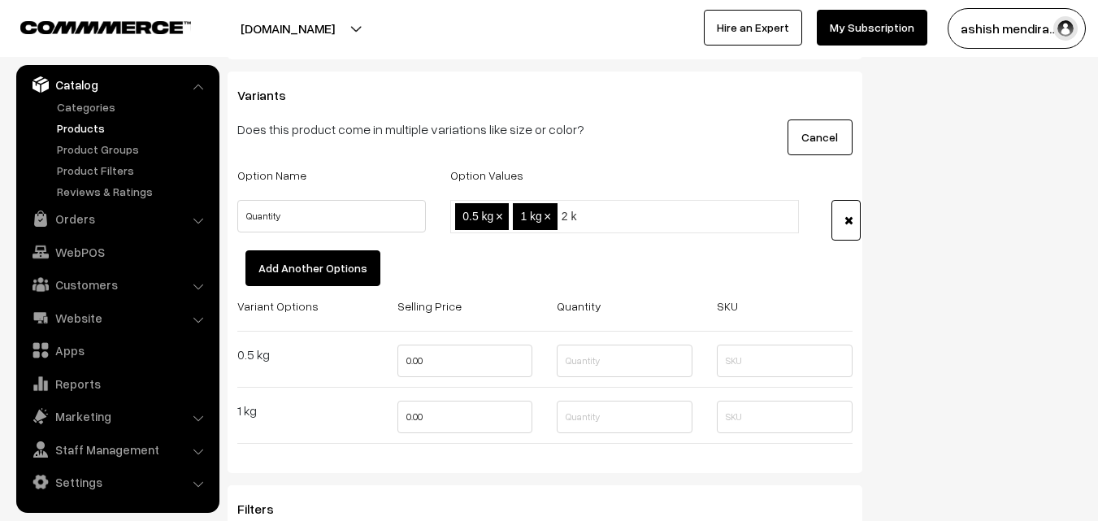
type input "2 kg"
type input "3 kg"
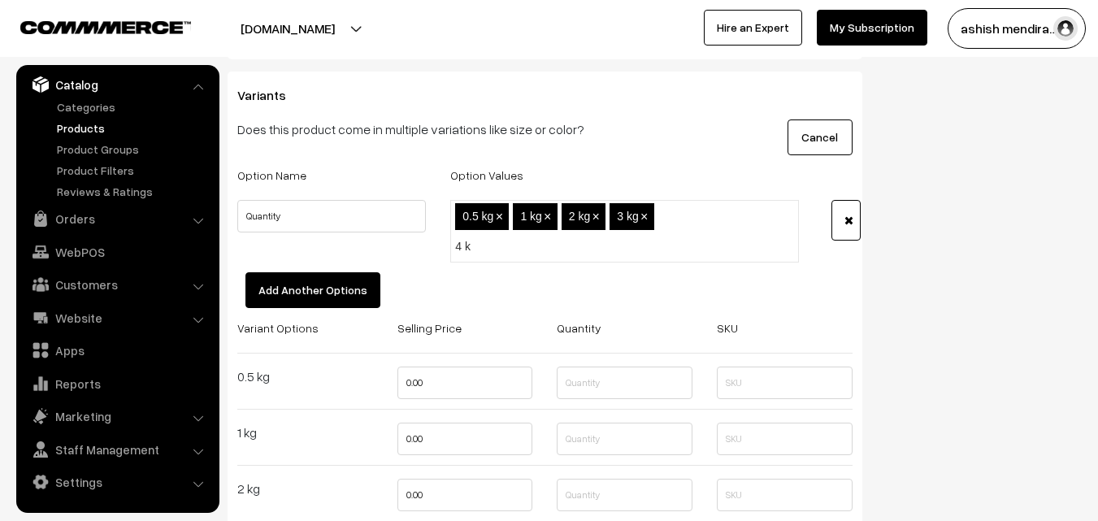
type input "4 kg"
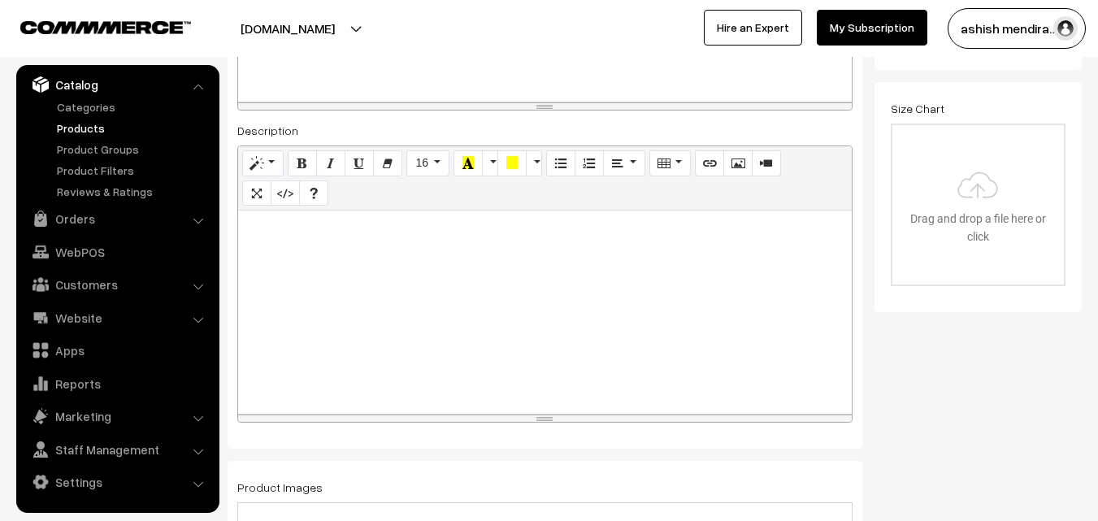
scroll to position [0, 0]
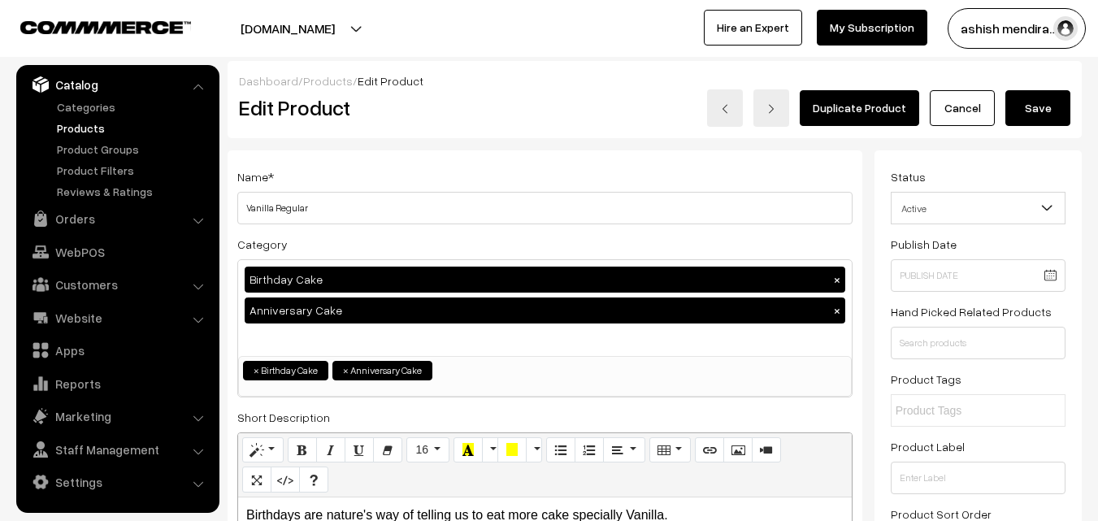
click at [1043, 108] on button "Save" at bounding box center [1037, 108] width 65 height 36
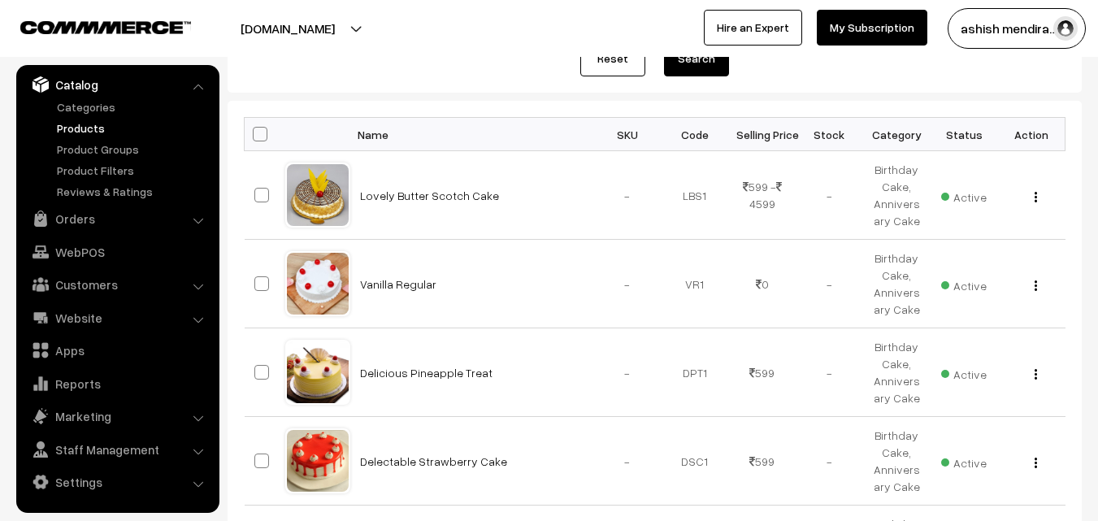
scroll to position [209, 0]
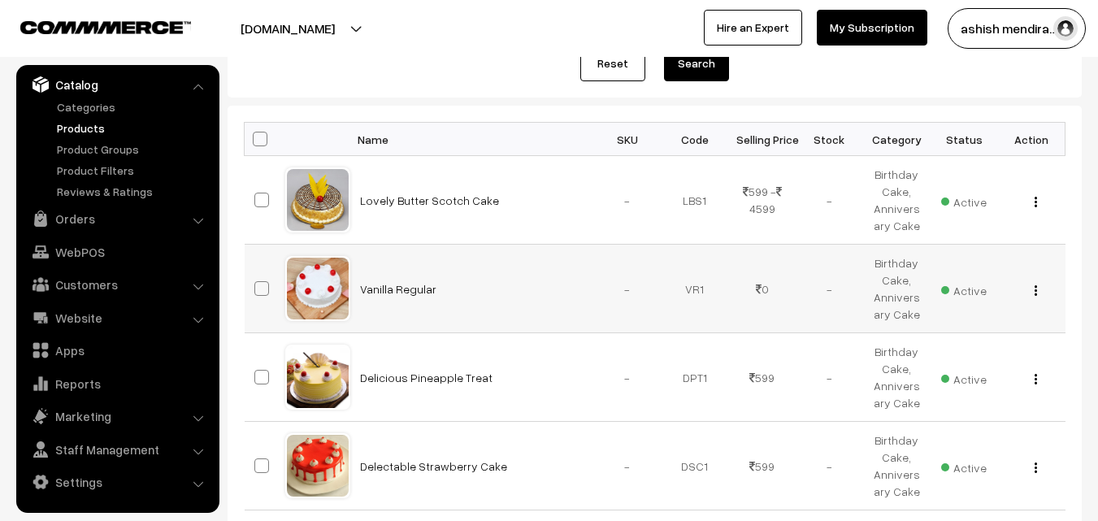
click at [1034, 289] on img "button" at bounding box center [1035, 290] width 2 height 11
click at [1037, 289] on button "button" at bounding box center [1036, 290] width 4 height 13
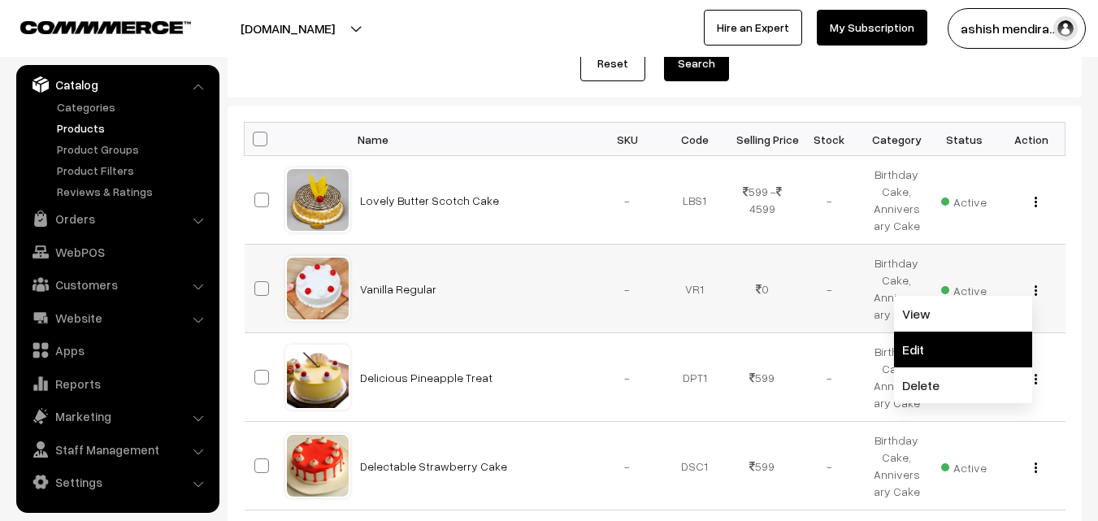
click at [946, 354] on link "Edit" at bounding box center [963, 350] width 138 height 36
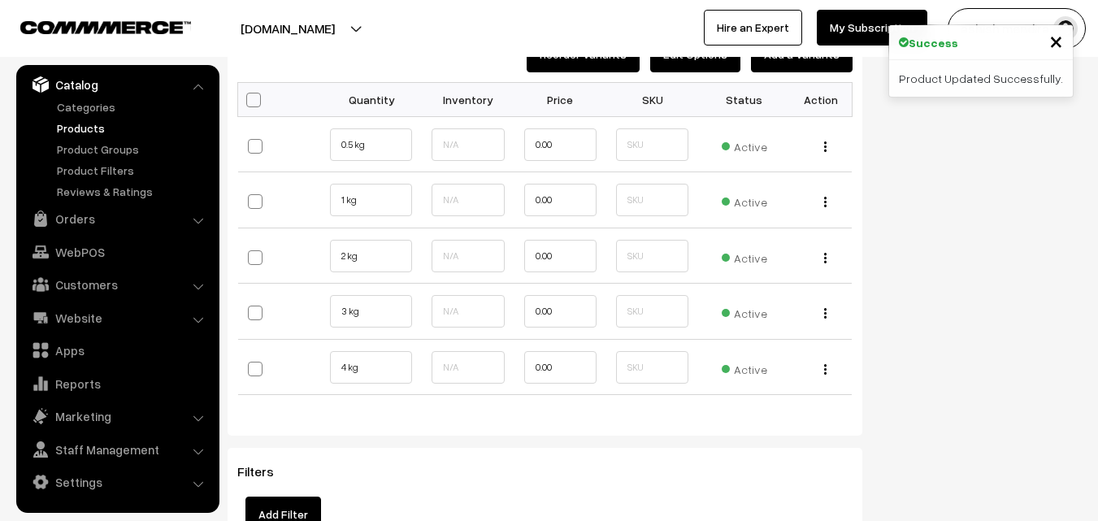
scroll to position [1805, 0]
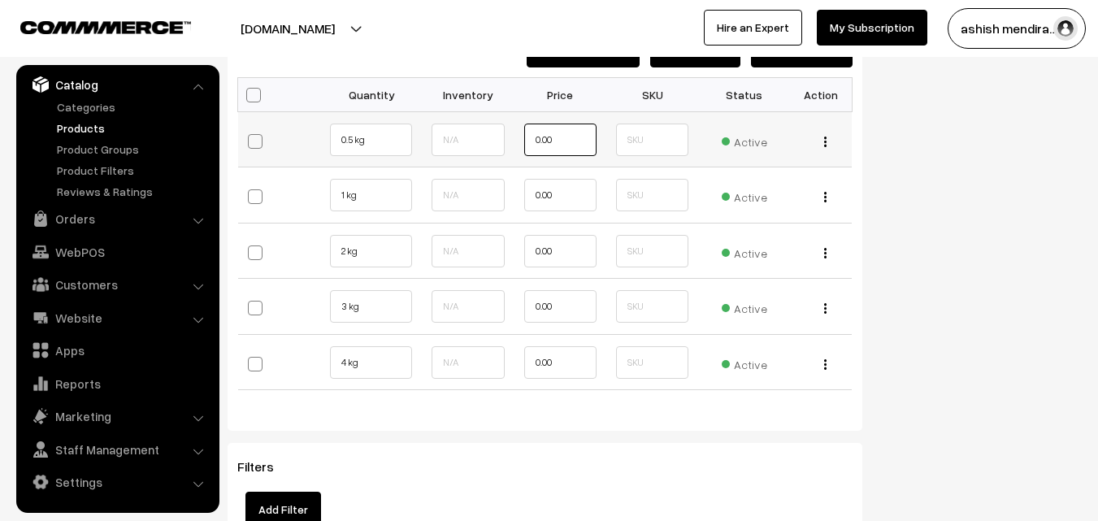
click at [577, 143] on input "0.00" at bounding box center [560, 140] width 72 height 33
type input "0"
type input "549.00"
click at [563, 199] on input "0.00" at bounding box center [560, 195] width 72 height 33
type input "0"
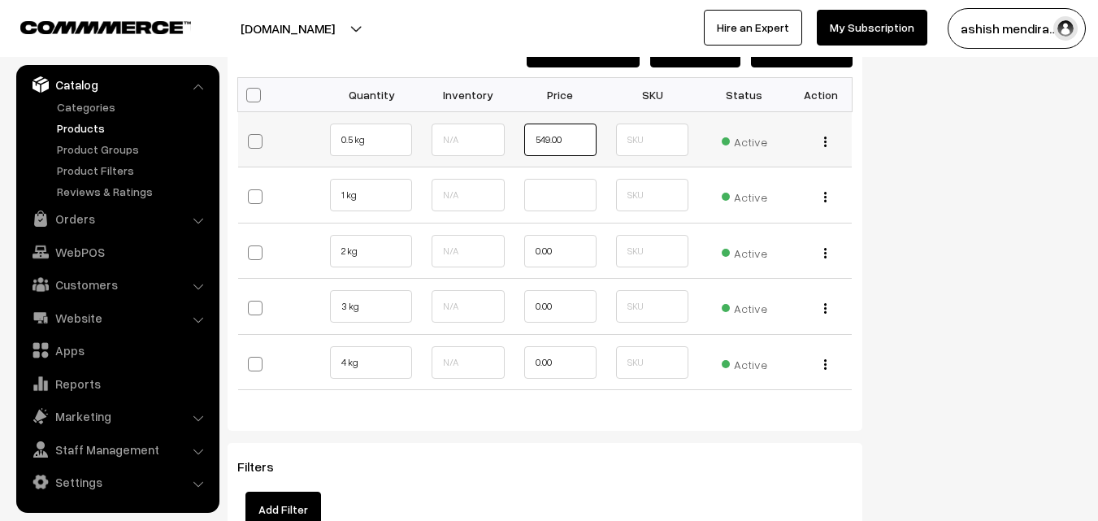
click at [574, 134] on input "549.00" at bounding box center [560, 140] width 72 height 33
type input "549"
click at [514, 189] on td at bounding box center [560, 195] width 92 height 56
click at [544, 191] on input "text" at bounding box center [560, 195] width 72 height 33
type input "1049"
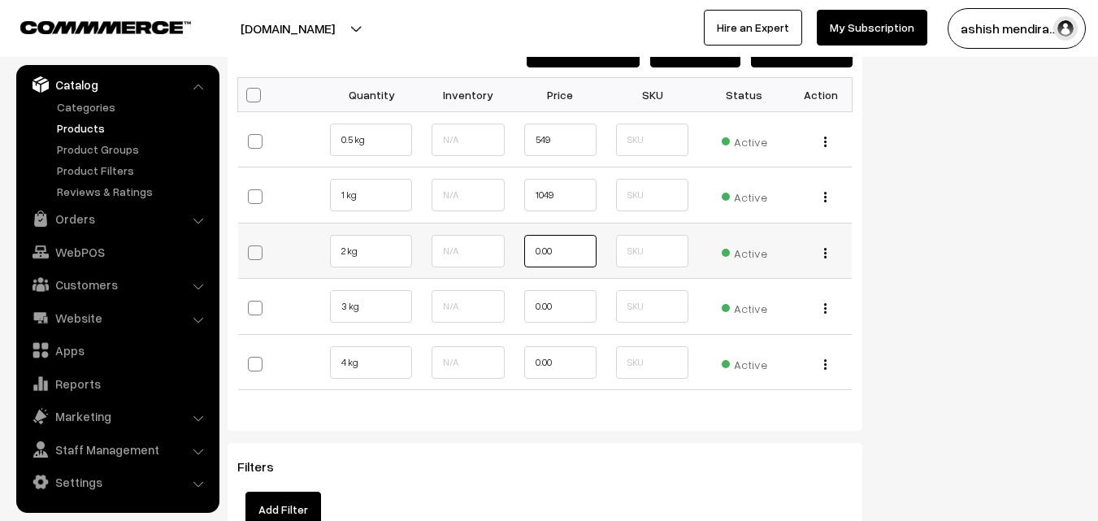
click at [563, 256] on input "0.00" at bounding box center [560, 251] width 72 height 33
type input "0"
type input "2049"
click at [569, 306] on input "0.00" at bounding box center [560, 306] width 72 height 33
type input "0"
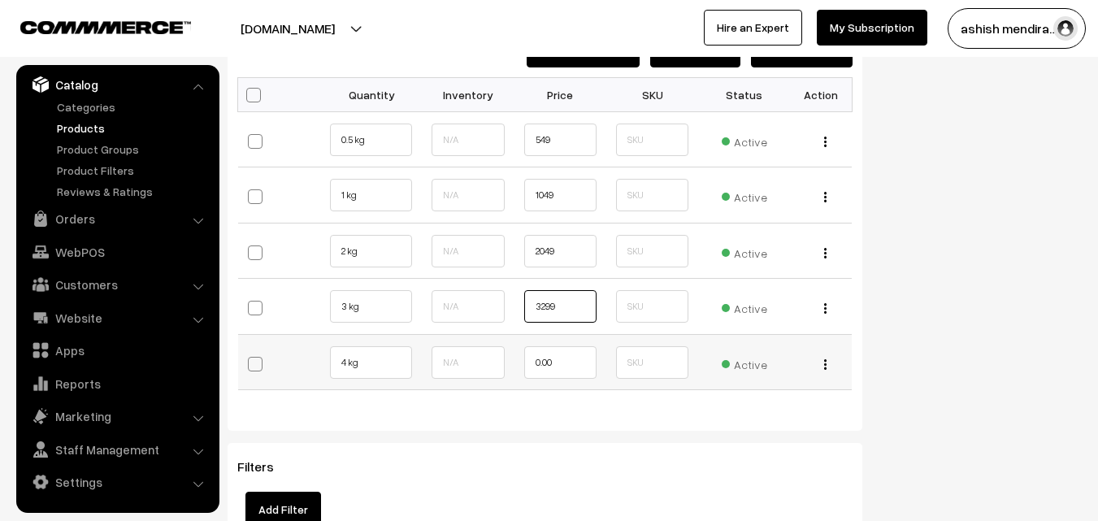
type input "3299"
click at [576, 358] on input "0.00" at bounding box center [560, 362] width 72 height 33
type input "0"
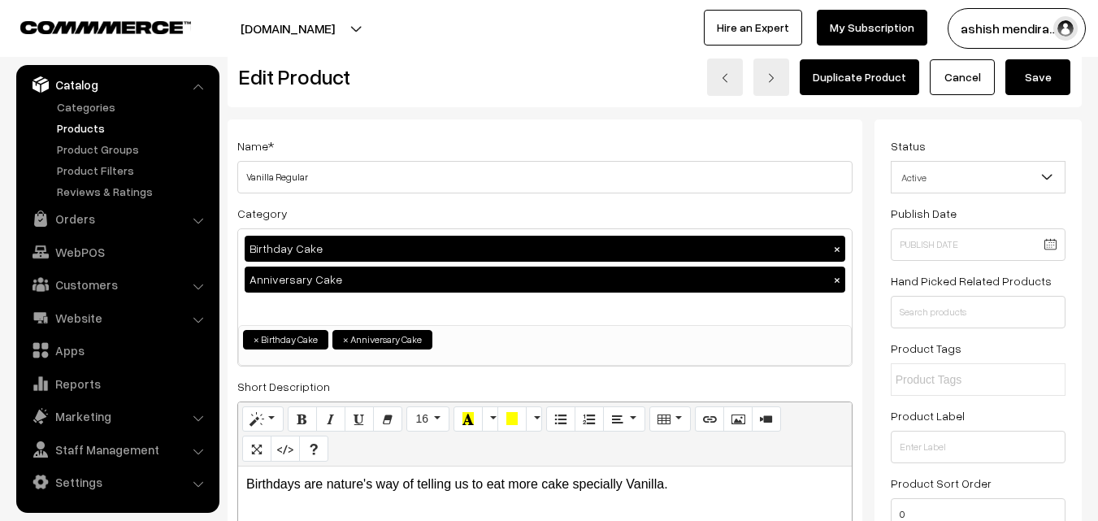
scroll to position [0, 0]
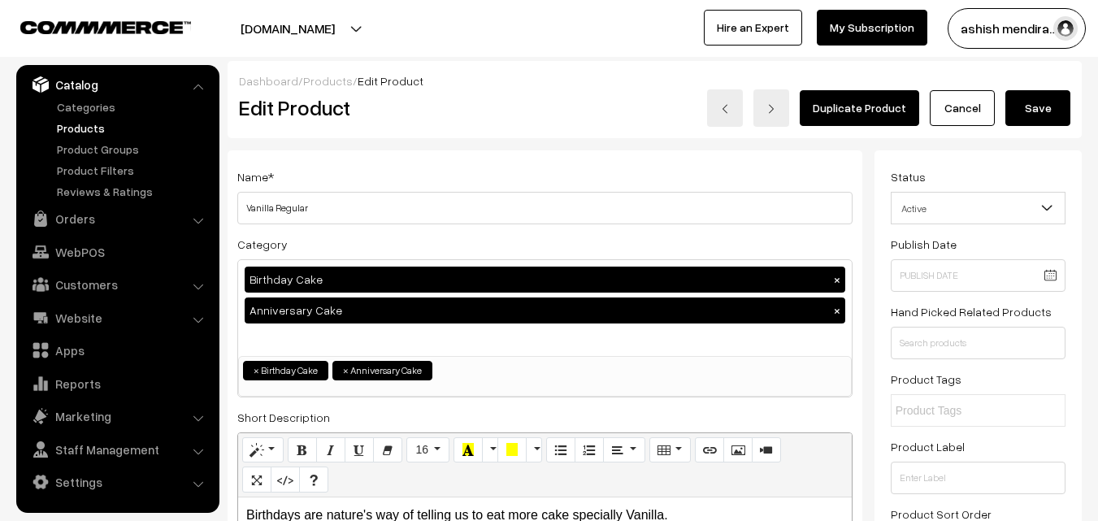
type input "4399"
click at [1036, 106] on button "Save" at bounding box center [1037, 108] width 65 height 36
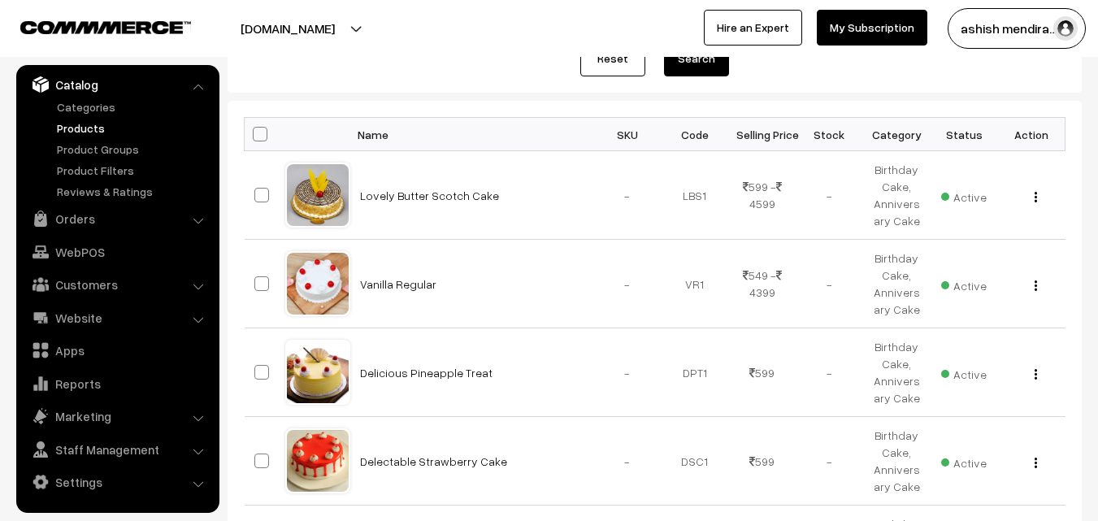
scroll to position [209, 0]
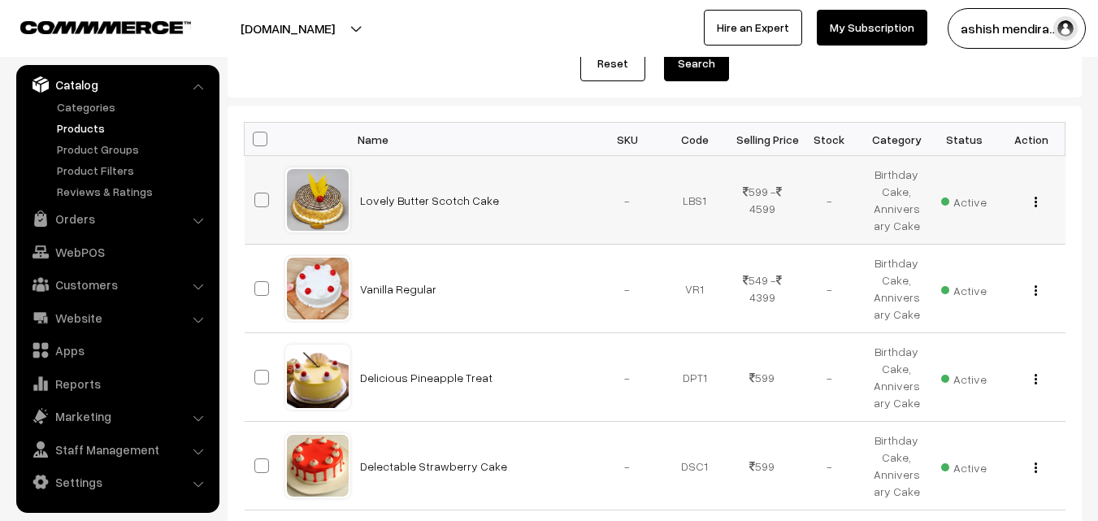
click at [1034, 198] on button "button" at bounding box center [1036, 201] width 4 height 13
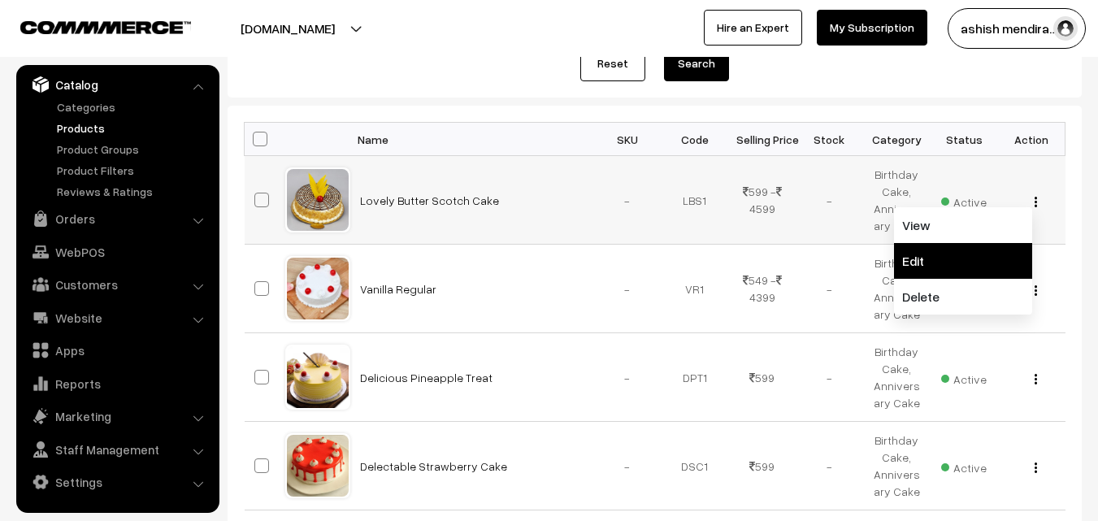
click at [952, 267] on link "Edit" at bounding box center [963, 261] width 138 height 36
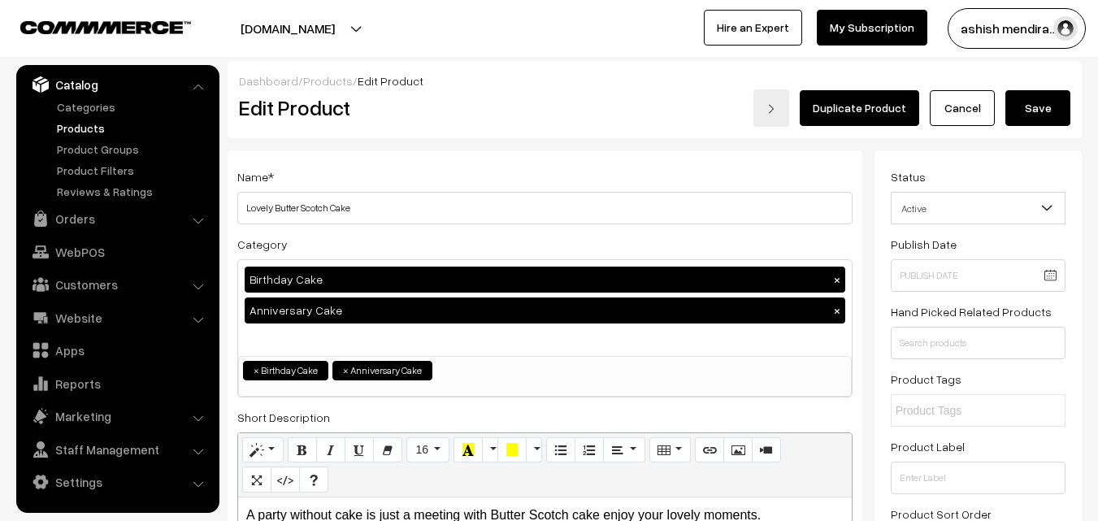
click at [1034, 107] on button "Save" at bounding box center [1037, 108] width 65 height 36
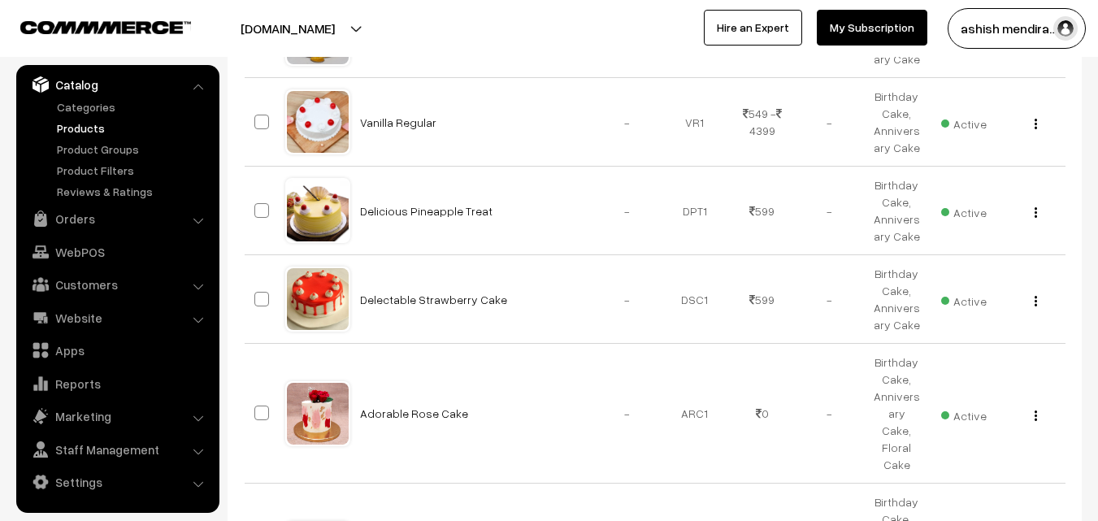
scroll to position [385, 0]
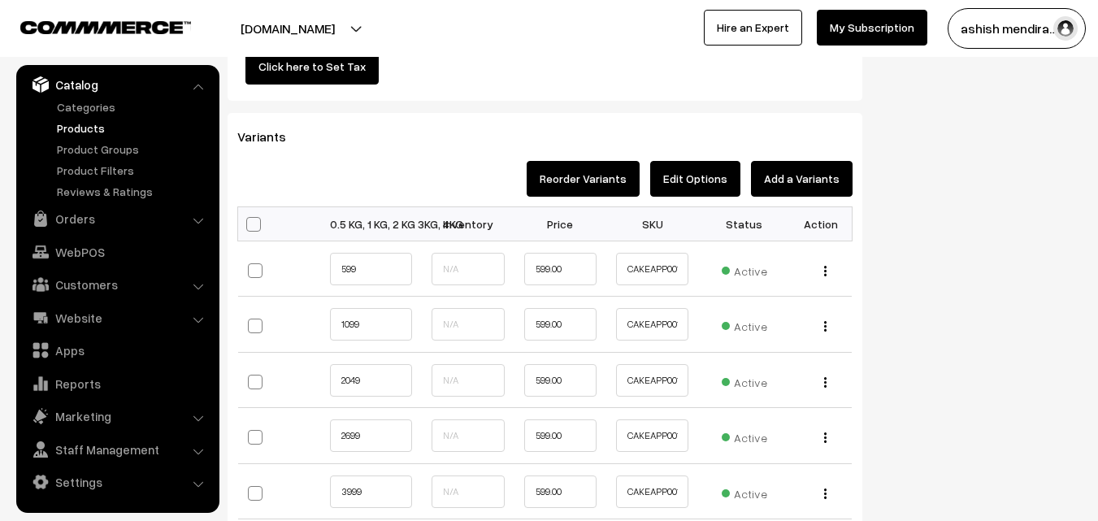
scroll to position [1666, 0]
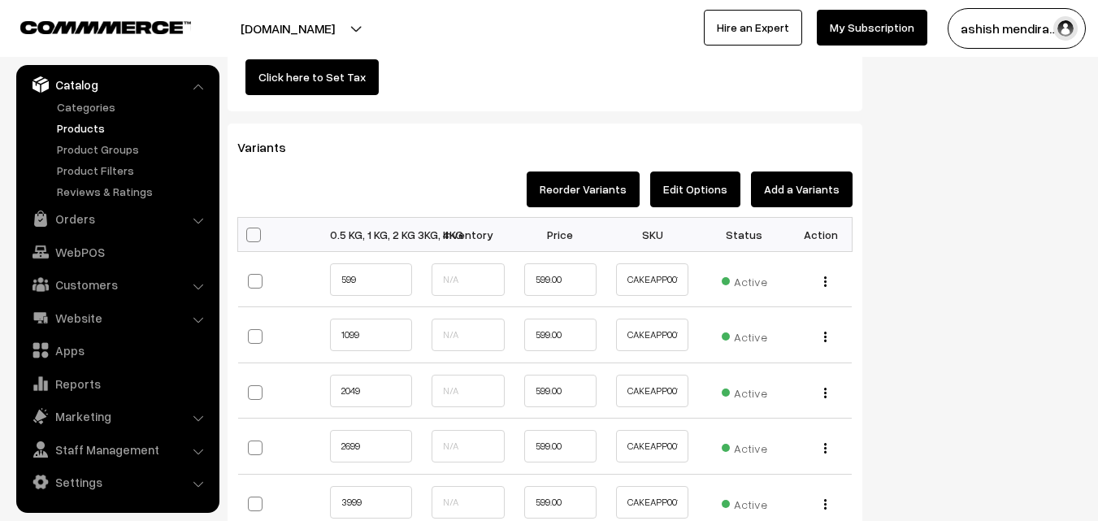
click at [700, 179] on button "Edit Options" at bounding box center [695, 189] width 90 height 36
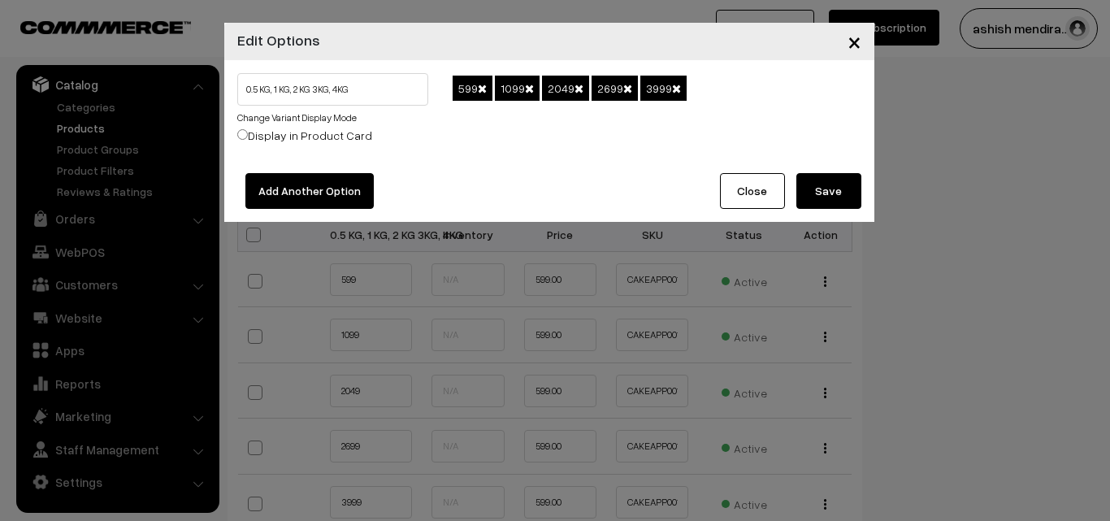
click at [481, 85] on span at bounding box center [482, 88] width 9 height 11
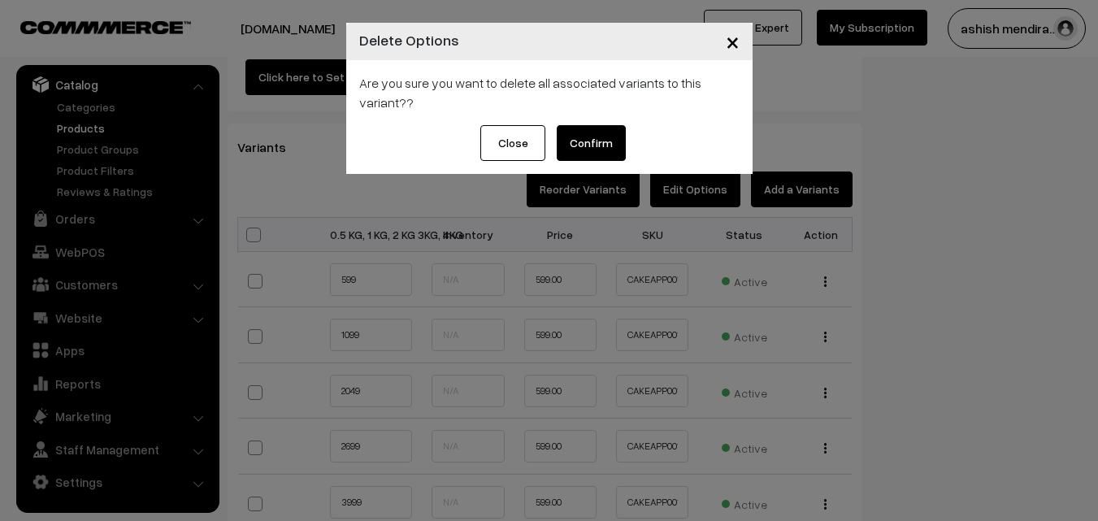
click at [593, 140] on button "Confirm" at bounding box center [591, 143] width 69 height 36
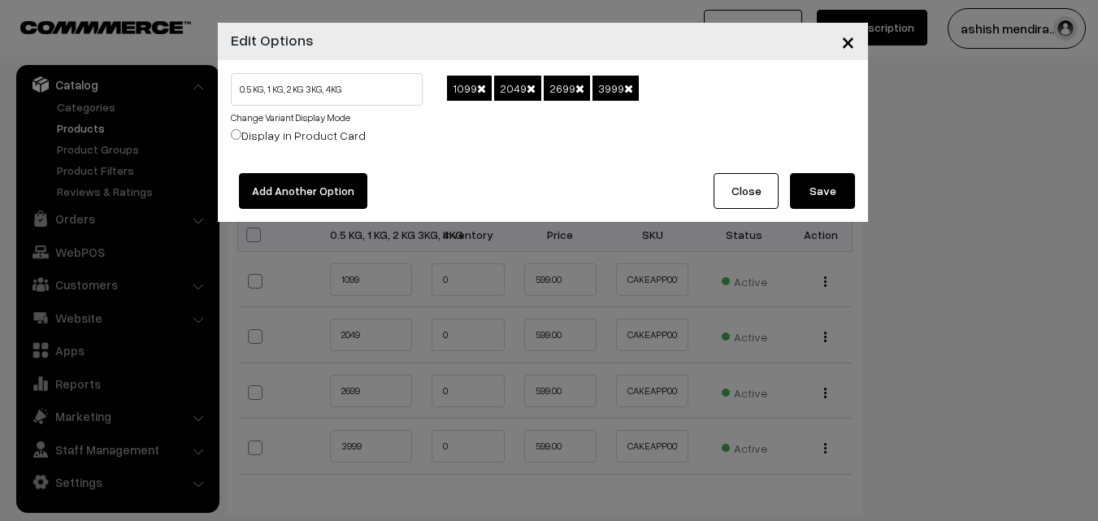
click at [593, 140] on div "1099 2049 2699 3999" at bounding box center [651, 116] width 432 height 87
click at [479, 85] on span at bounding box center [481, 88] width 9 height 11
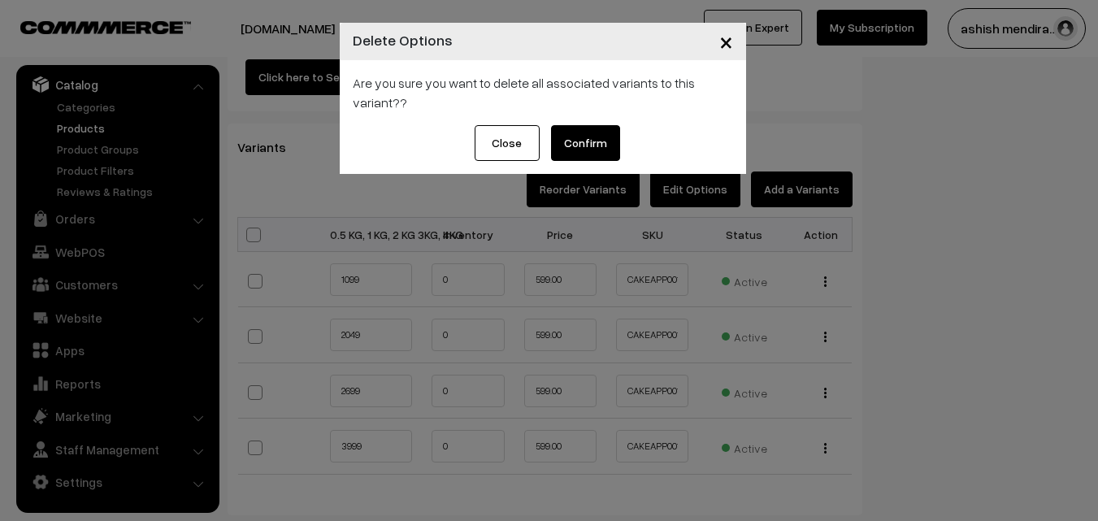
click at [582, 145] on button "Confirm" at bounding box center [585, 143] width 69 height 36
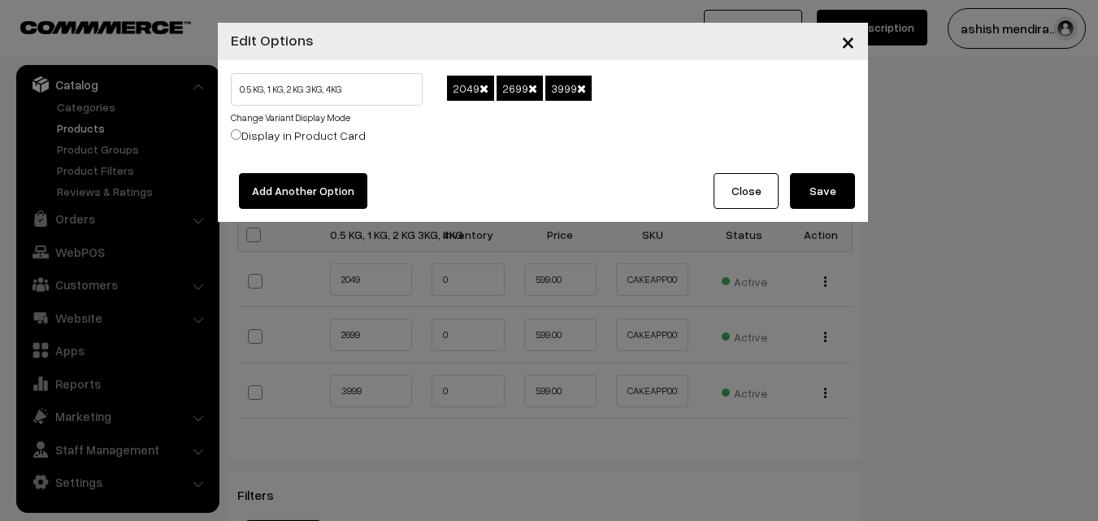
click at [482, 89] on span at bounding box center [483, 88] width 9 height 11
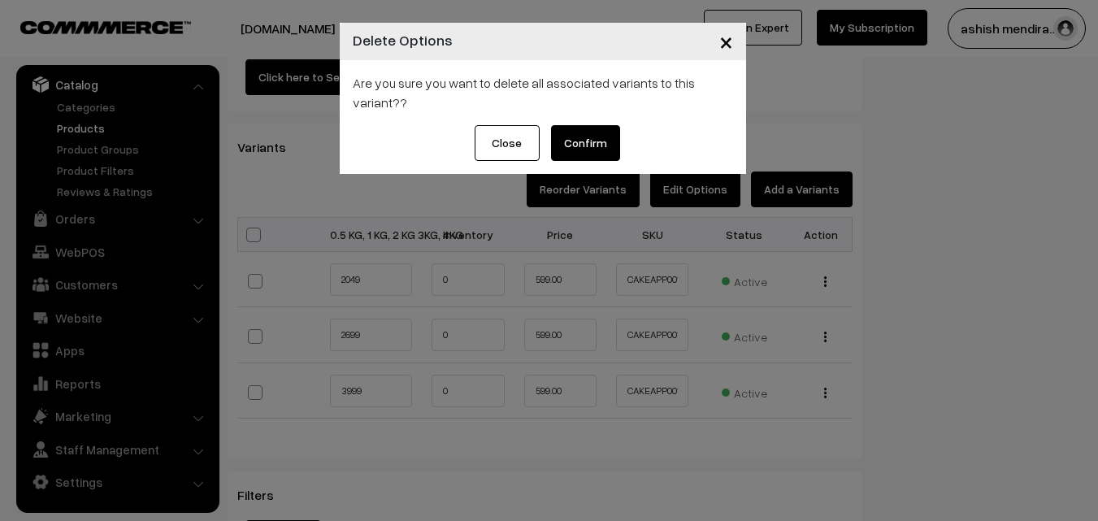
click at [587, 139] on button "Confirm" at bounding box center [585, 143] width 69 height 36
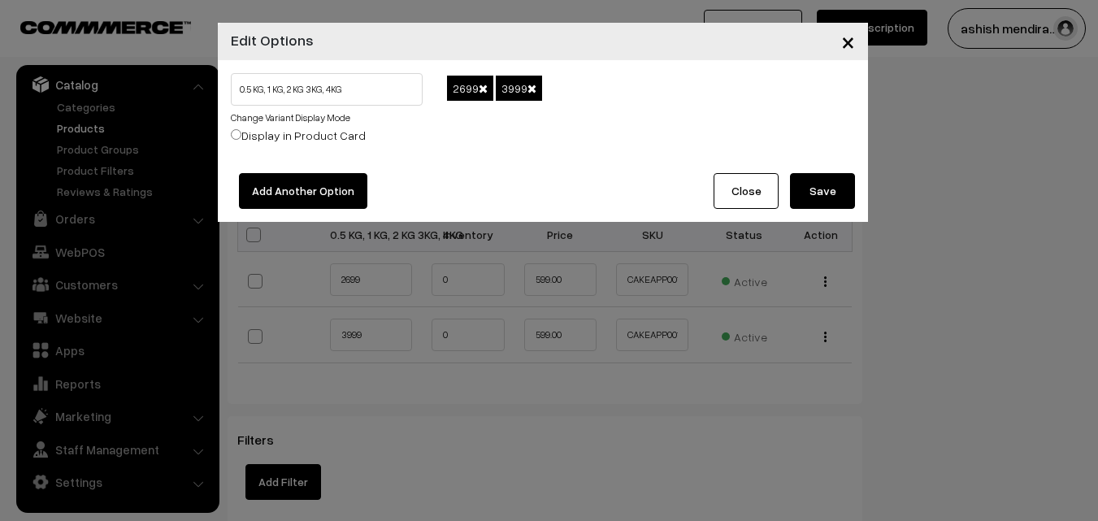
click at [482, 85] on span at bounding box center [483, 88] width 9 height 11
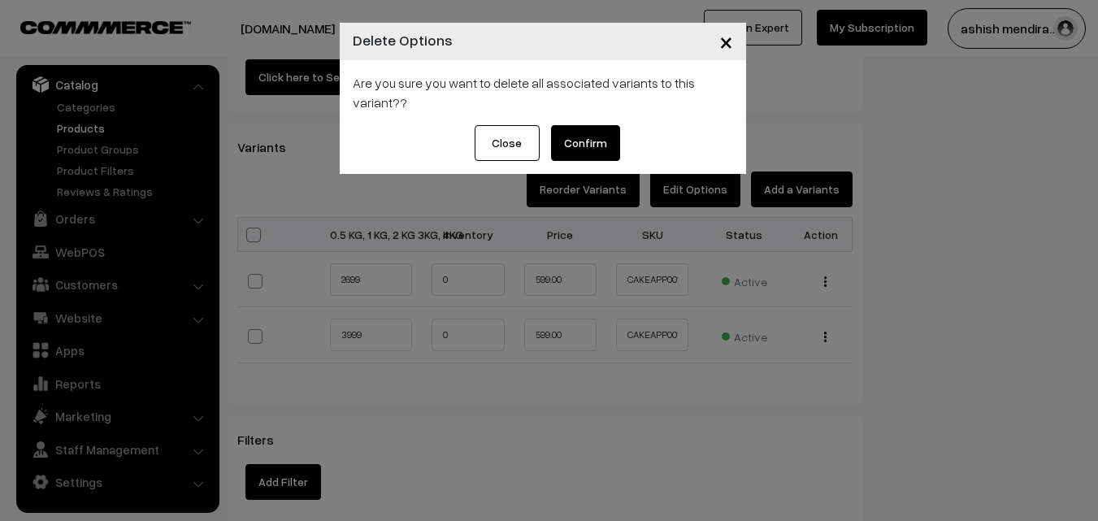
click at [589, 143] on button "Confirm" at bounding box center [585, 143] width 69 height 36
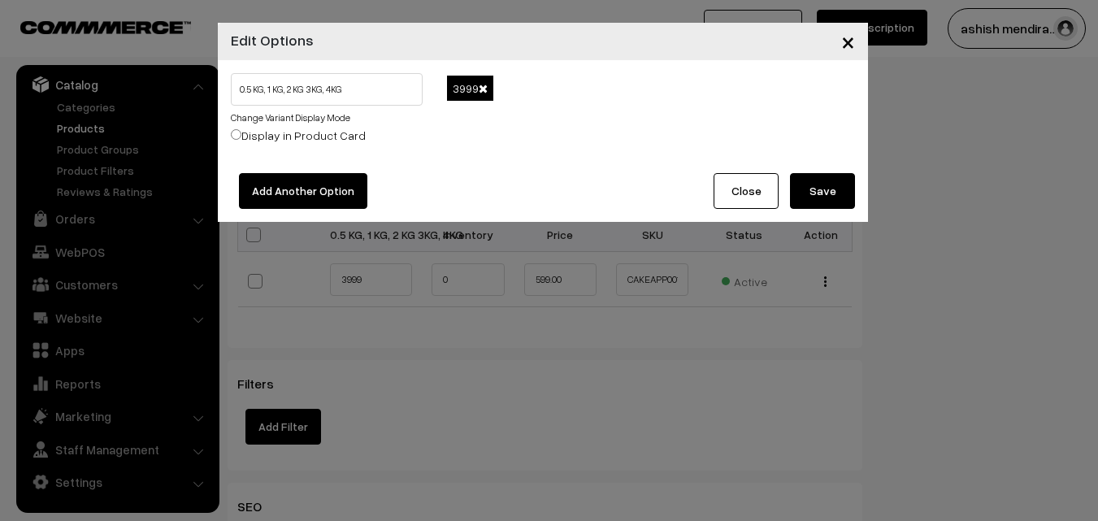
click at [483, 88] on span at bounding box center [483, 88] width 9 height 11
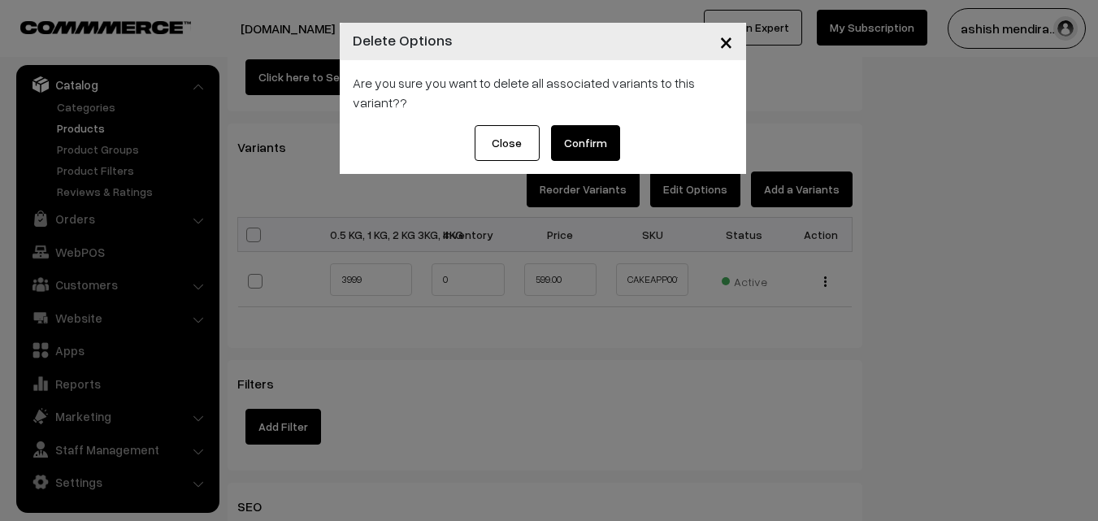
click at [583, 141] on button "Confirm" at bounding box center [585, 143] width 69 height 36
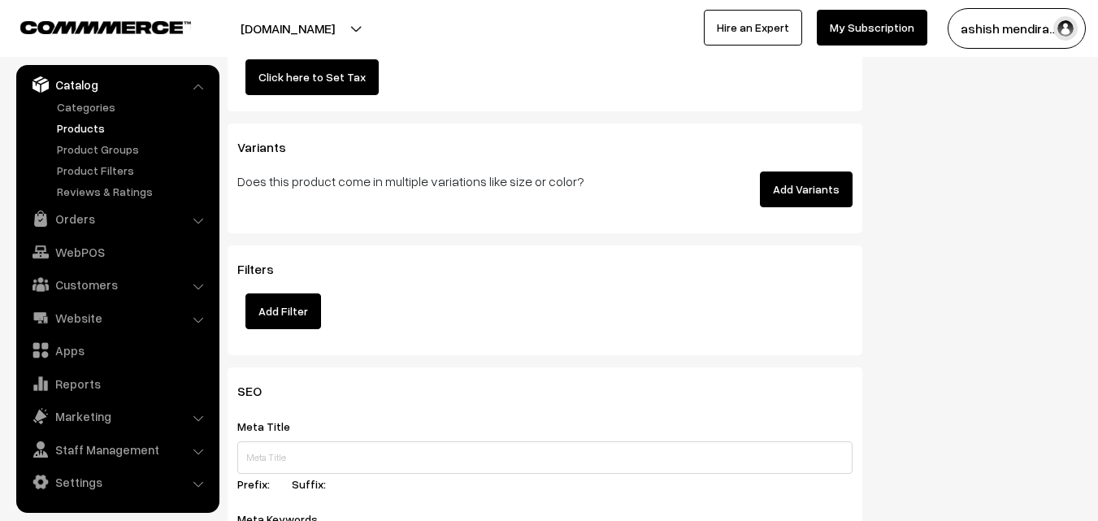
click at [801, 185] on button "Add Variants" at bounding box center [806, 189] width 93 height 36
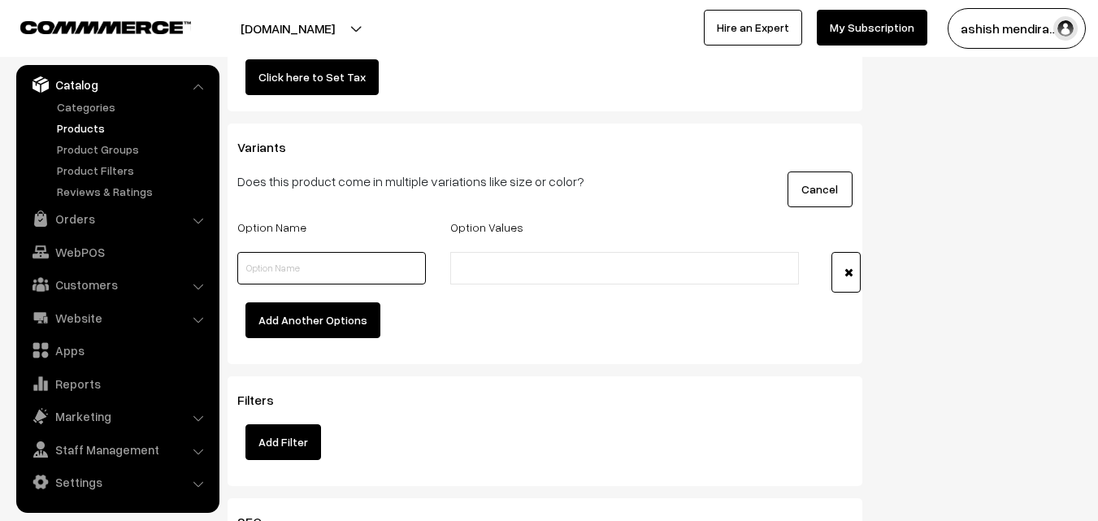
click at [302, 271] on input "text" at bounding box center [331, 268] width 189 height 33
type input "Quantity"
click at [495, 268] on input "text" at bounding box center [526, 268] width 142 height 17
type input "0.5 kg"
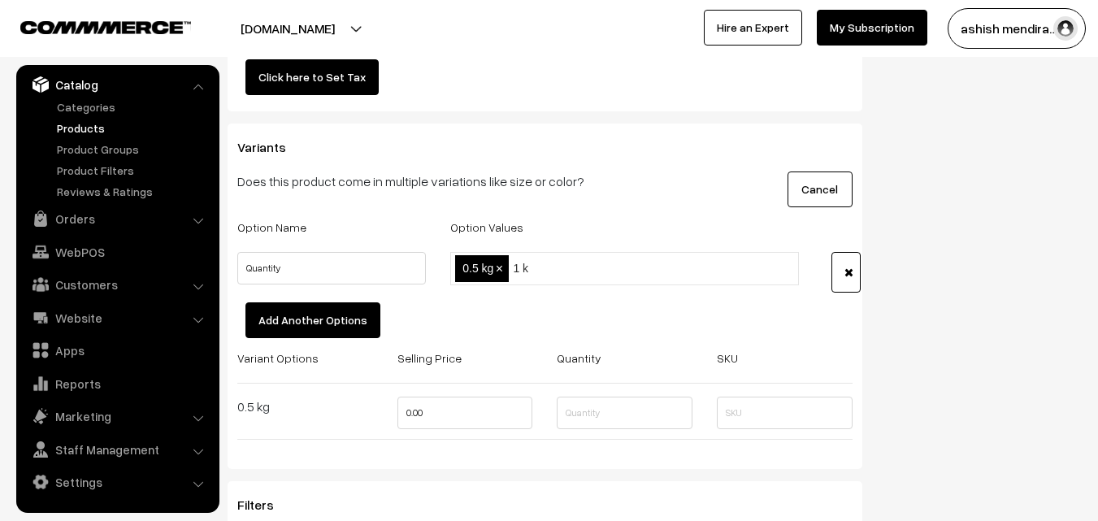
type input "1 kg"
type input "2 kg"
type input "3 kg"
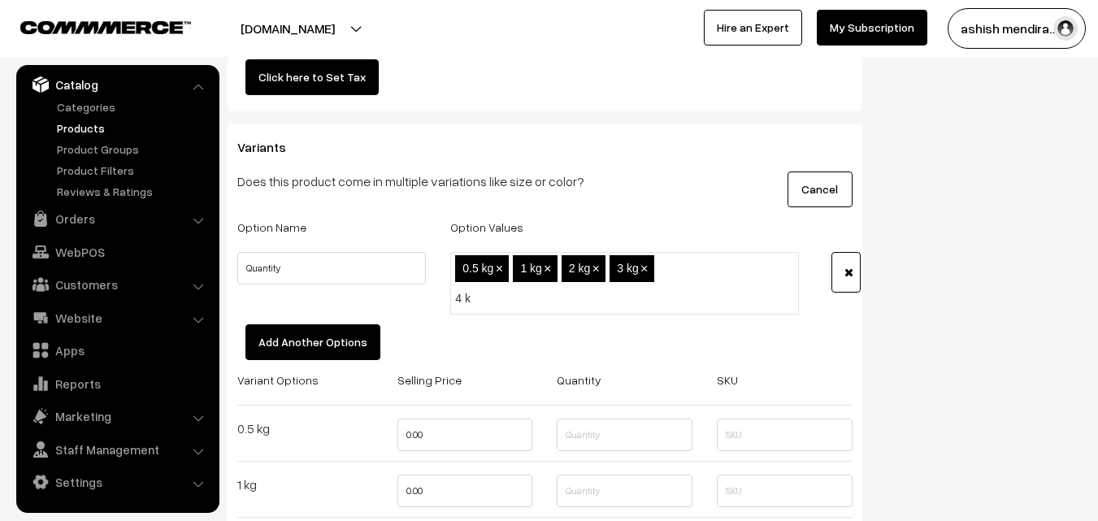
type input "4 kg"
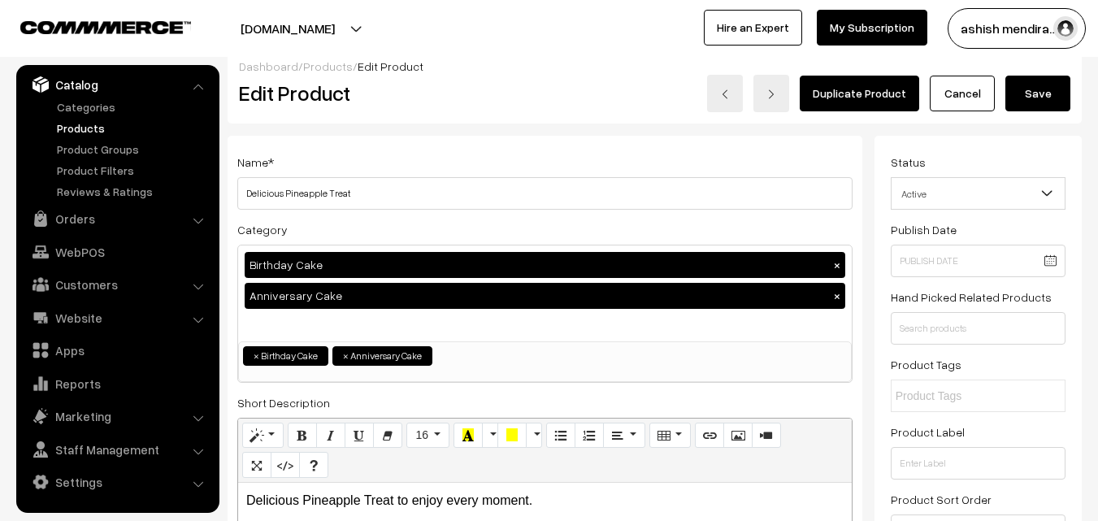
scroll to position [0, 0]
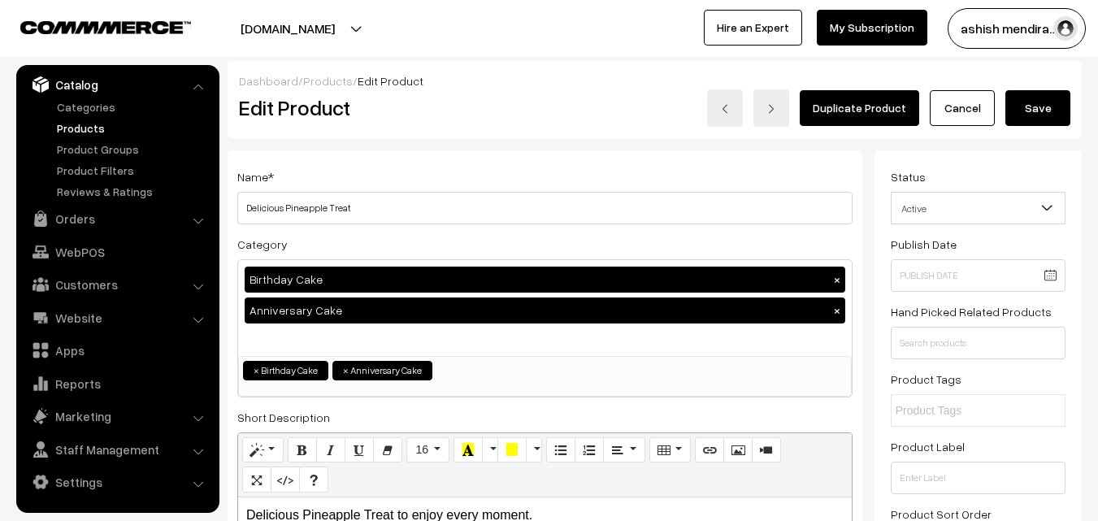
click at [1038, 104] on button "Save" at bounding box center [1037, 108] width 65 height 36
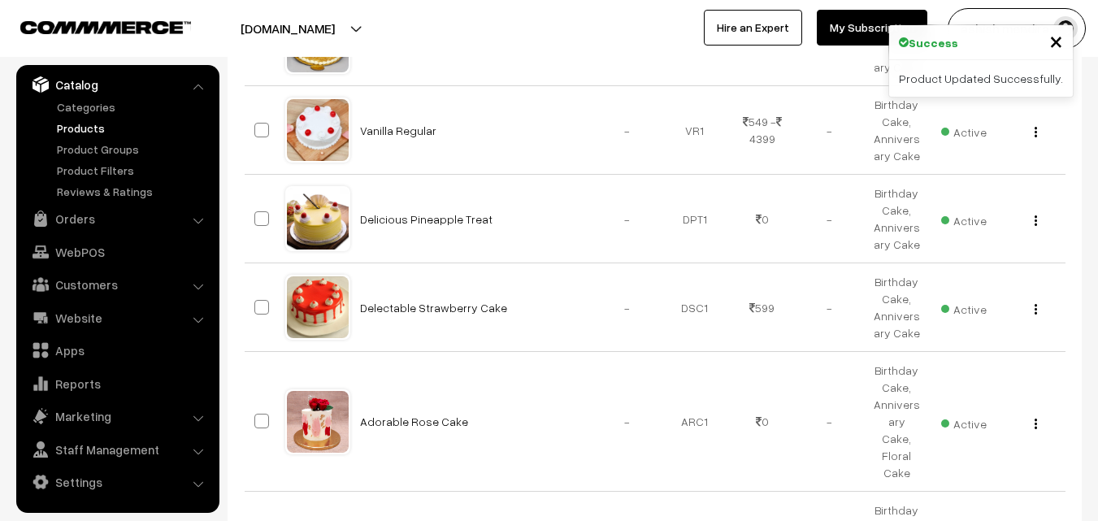
scroll to position [383, 0]
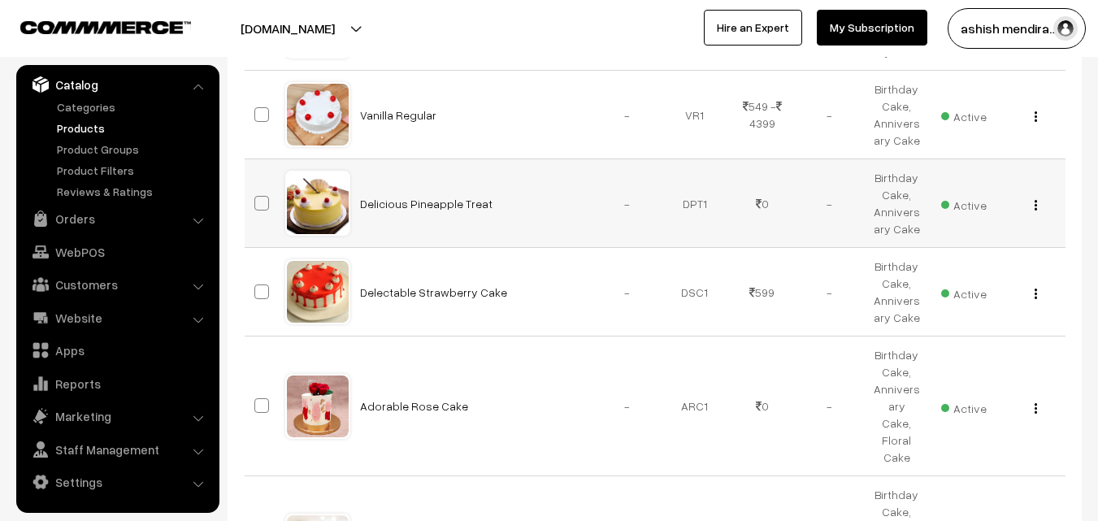
click at [1034, 206] on img "button" at bounding box center [1035, 205] width 2 height 11
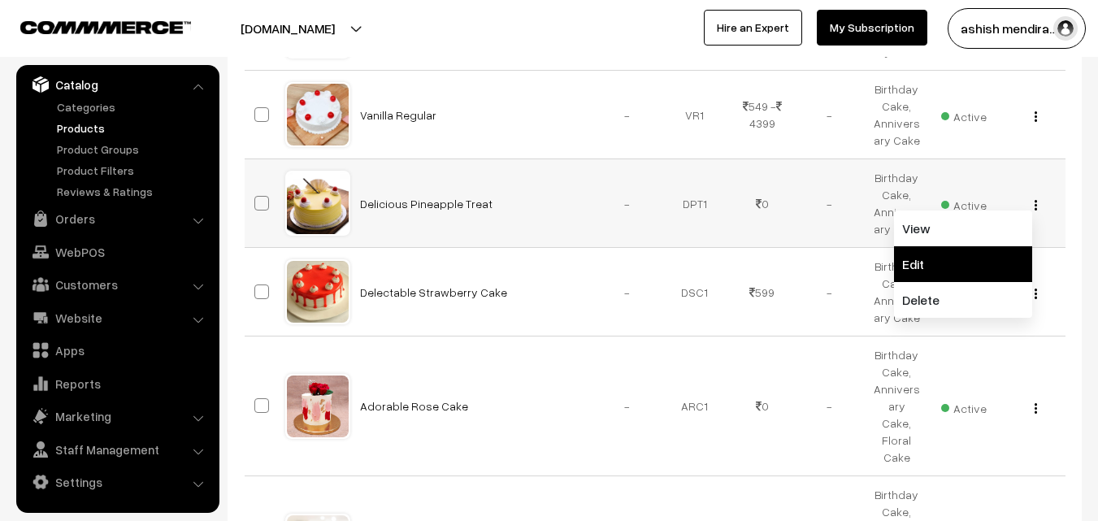
click at [998, 262] on link "Edit" at bounding box center [963, 264] width 138 height 36
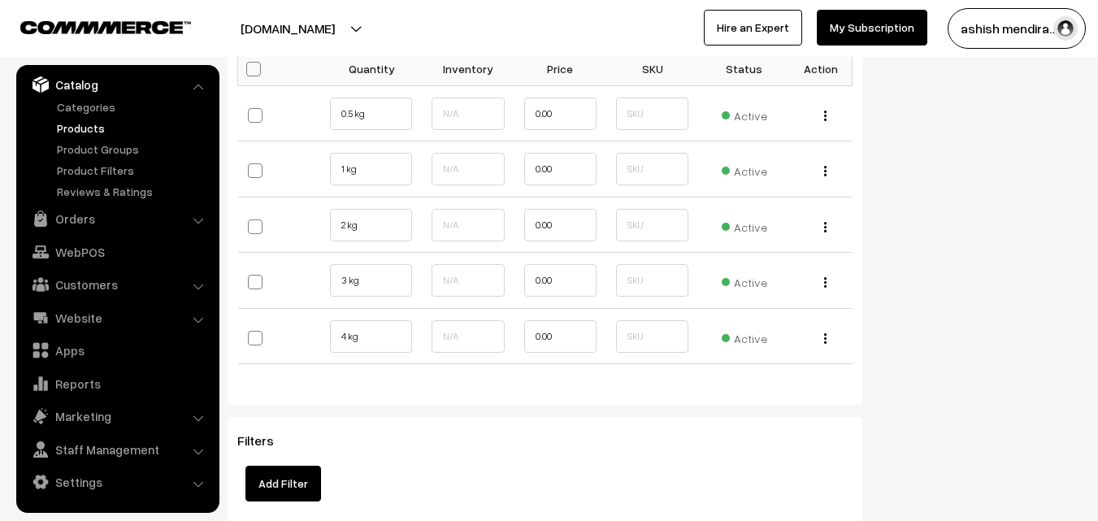
scroll to position [1827, 0]
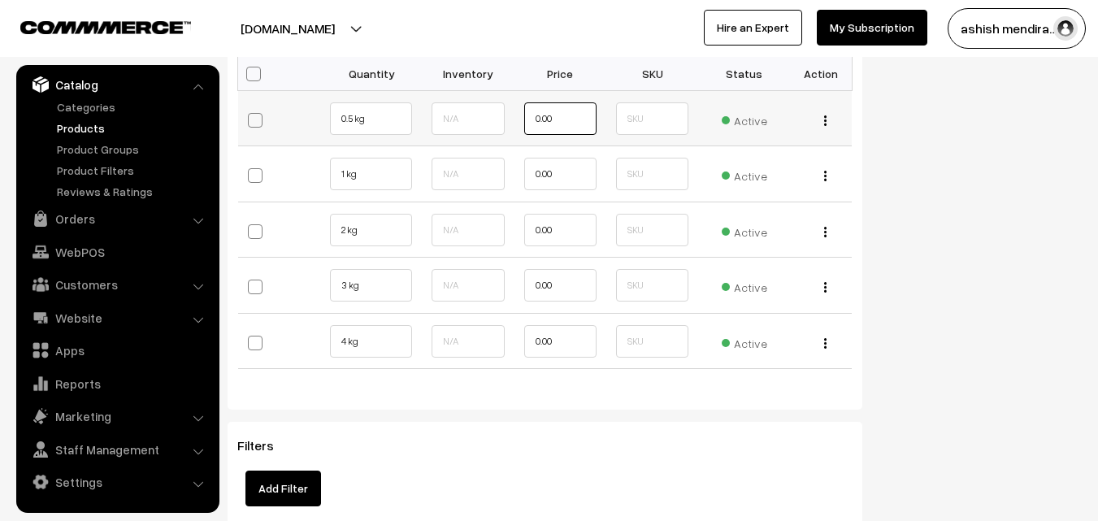
click at [554, 119] on input "0.00" at bounding box center [560, 118] width 72 height 33
type input "0"
type input "599"
click at [509, 201] on td at bounding box center [468, 174] width 92 height 56
click at [563, 182] on input "0.00" at bounding box center [560, 174] width 72 height 33
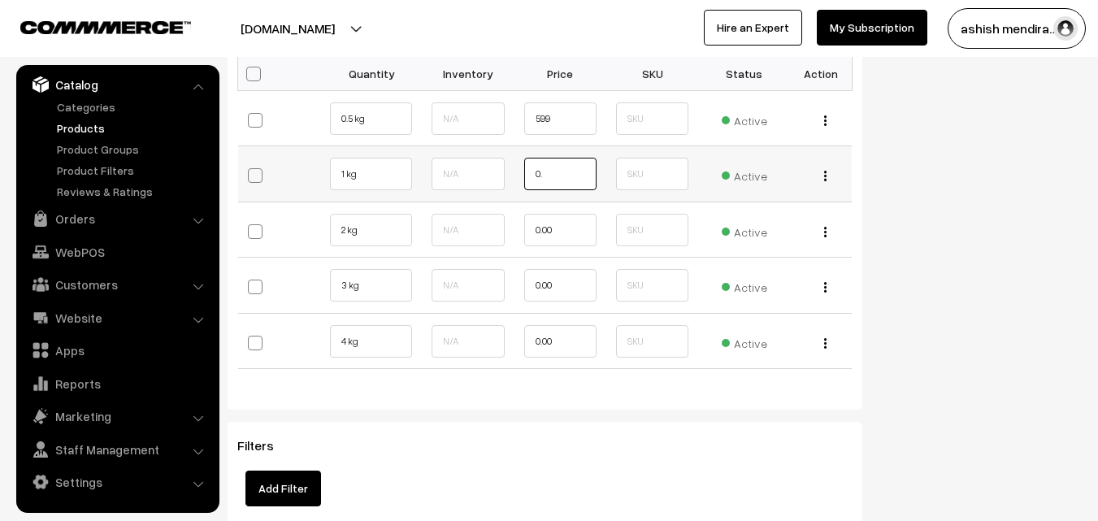
type input "0"
type input "1099"
click at [569, 230] on input "0.00" at bounding box center [560, 230] width 72 height 33
type input "0"
type input "2049"
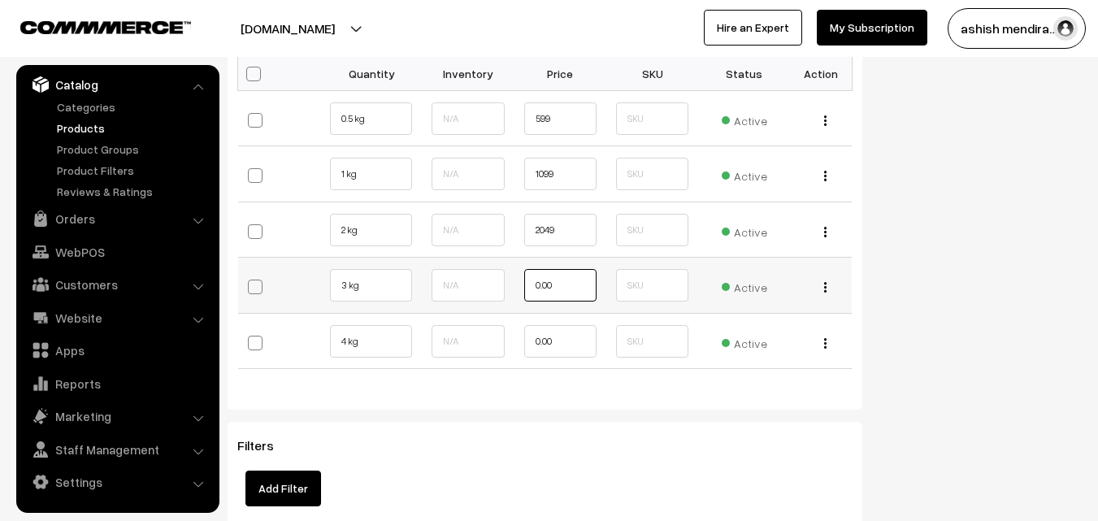
click at [577, 279] on input "0.00" at bounding box center [560, 285] width 72 height 33
type input "0"
type input "3299"
click at [586, 338] on input "0.00" at bounding box center [560, 341] width 72 height 33
type input "0"
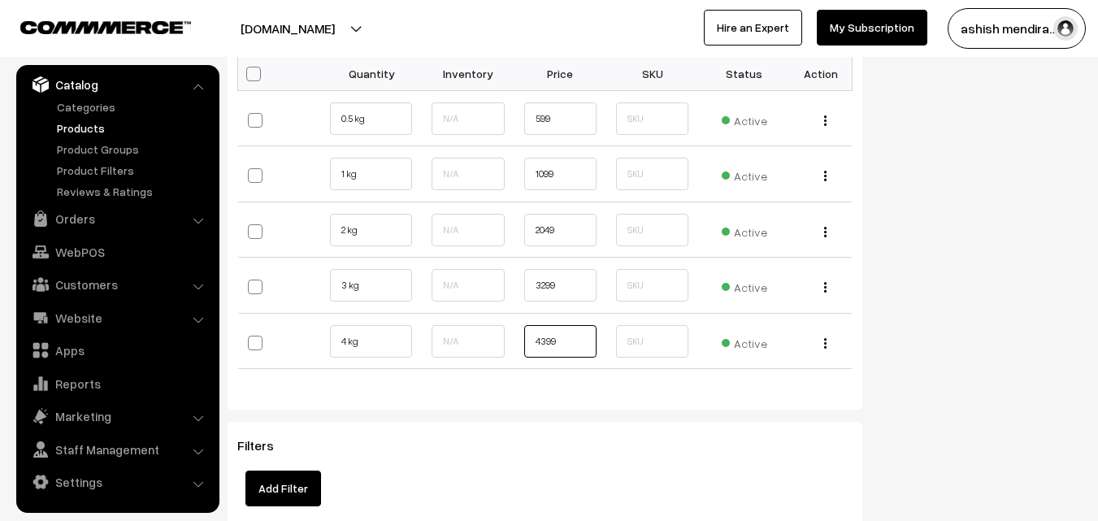
type input "4399"
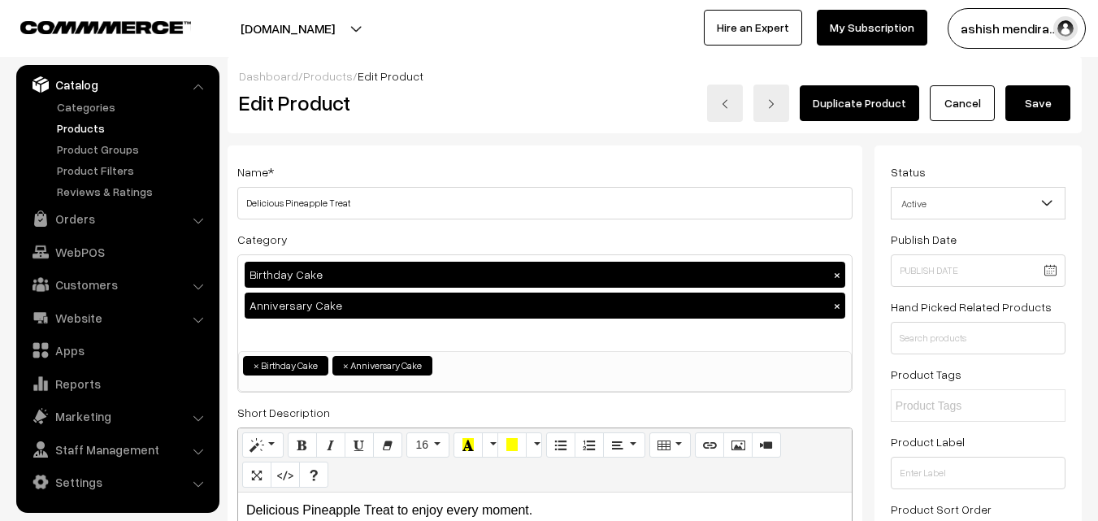
scroll to position [0, 0]
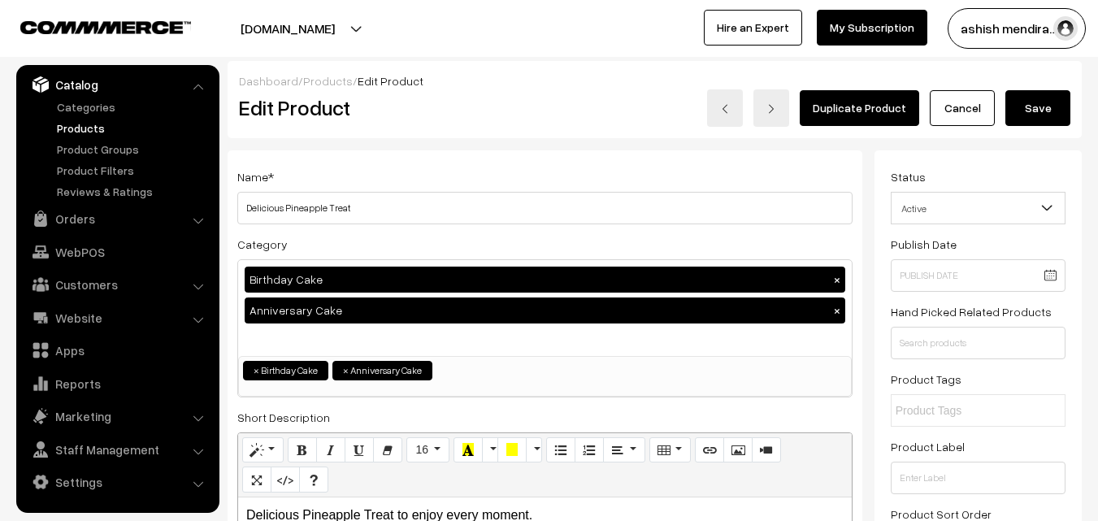
click at [1042, 113] on button "Save" at bounding box center [1037, 108] width 65 height 36
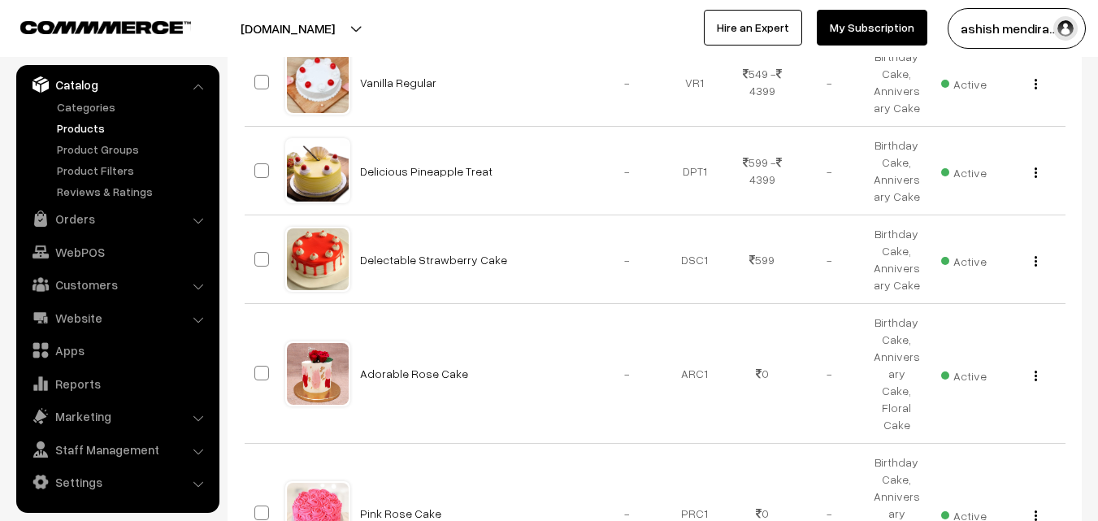
scroll to position [420, 0]
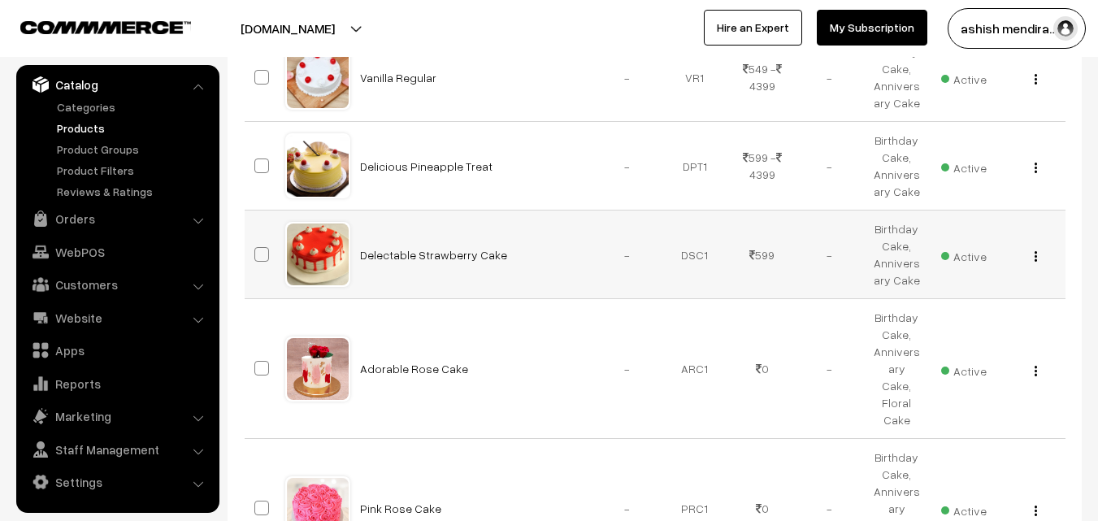
click at [1035, 253] on img "button" at bounding box center [1035, 256] width 2 height 11
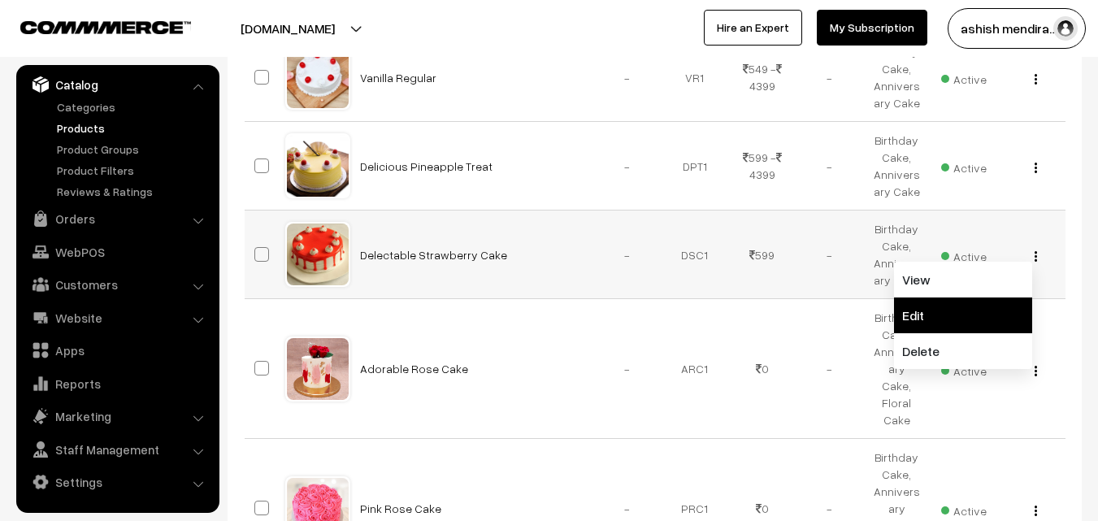
click at [981, 301] on link "Edit" at bounding box center [963, 315] width 138 height 36
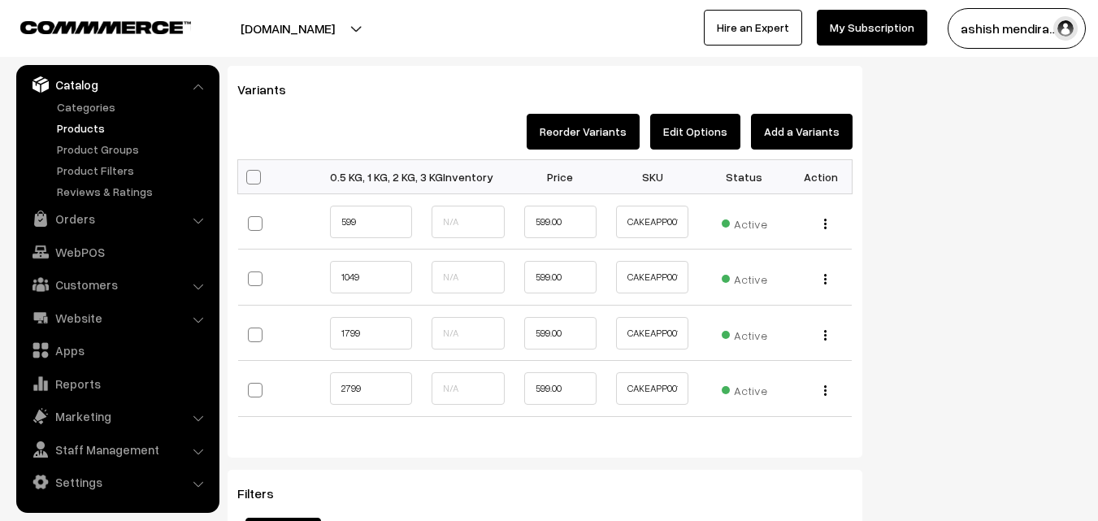
scroll to position [1693, 0]
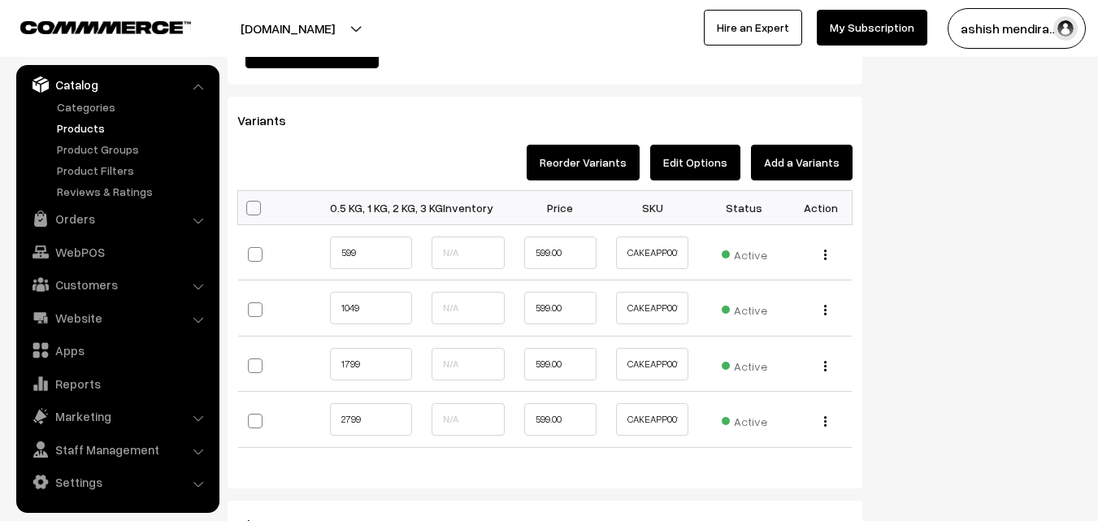
click at [706, 155] on button "Edit Options" at bounding box center [695, 163] width 90 height 36
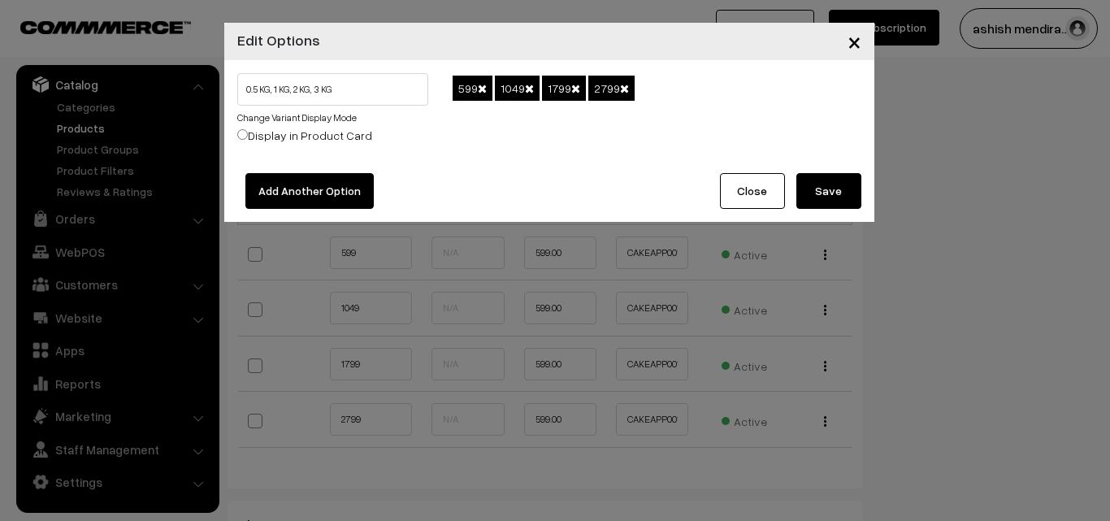
click at [485, 85] on span at bounding box center [482, 88] width 9 height 11
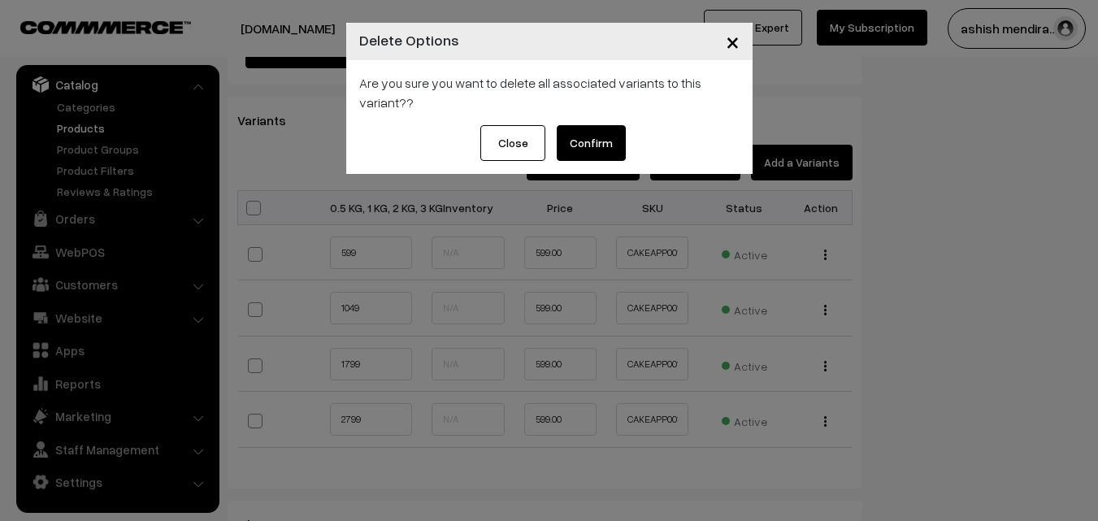
click at [596, 160] on button "Confirm" at bounding box center [591, 143] width 69 height 36
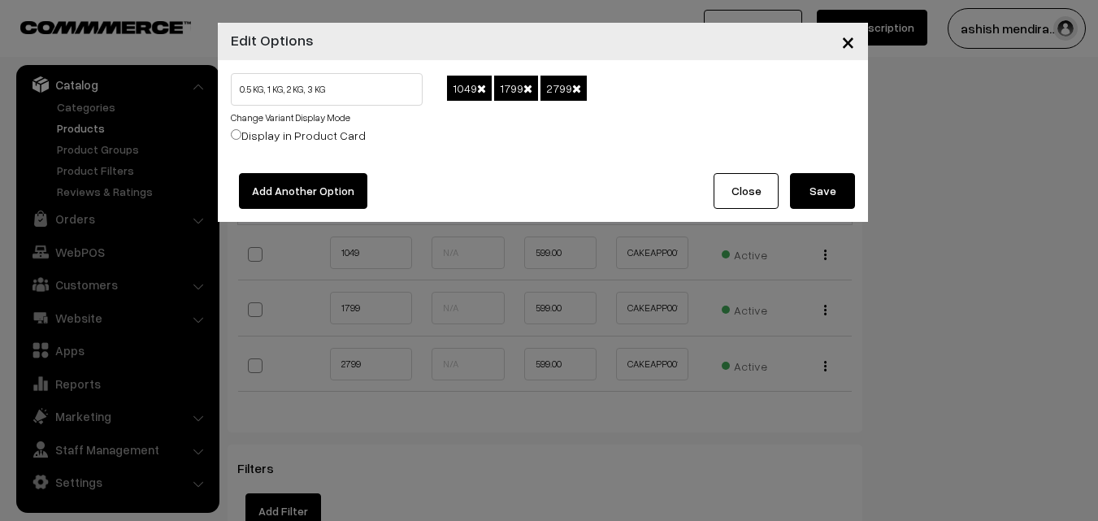
click at [481, 93] on span at bounding box center [481, 88] width 9 height 11
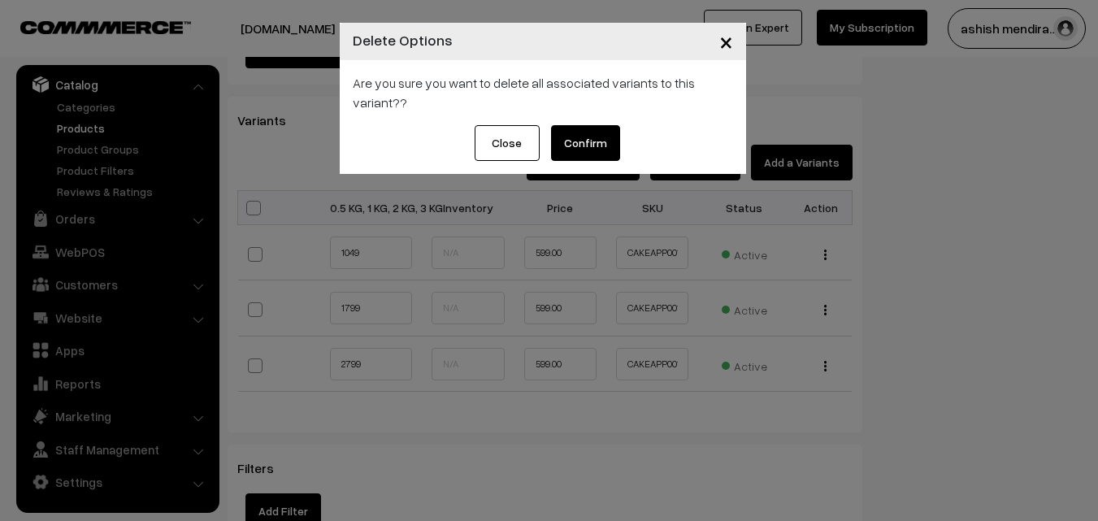
click at [584, 151] on button "Confirm" at bounding box center [585, 143] width 69 height 36
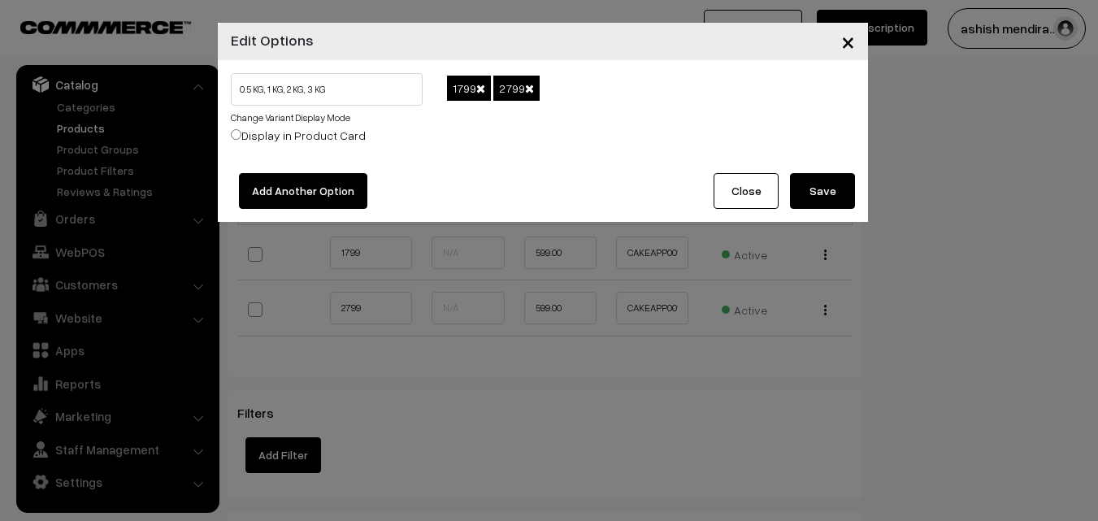
click at [482, 90] on span at bounding box center [480, 88] width 9 height 11
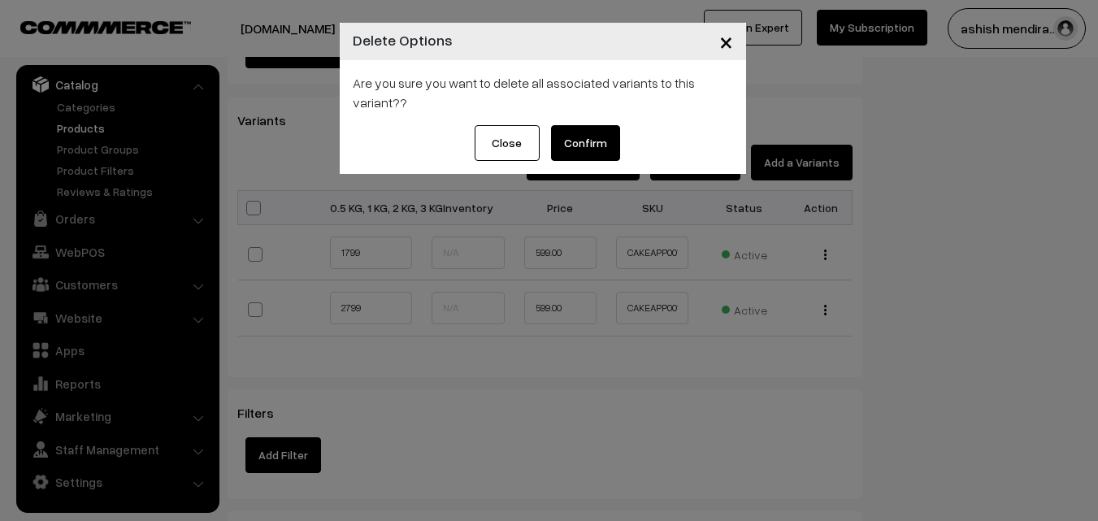
click at [577, 146] on button "Confirm" at bounding box center [585, 143] width 69 height 36
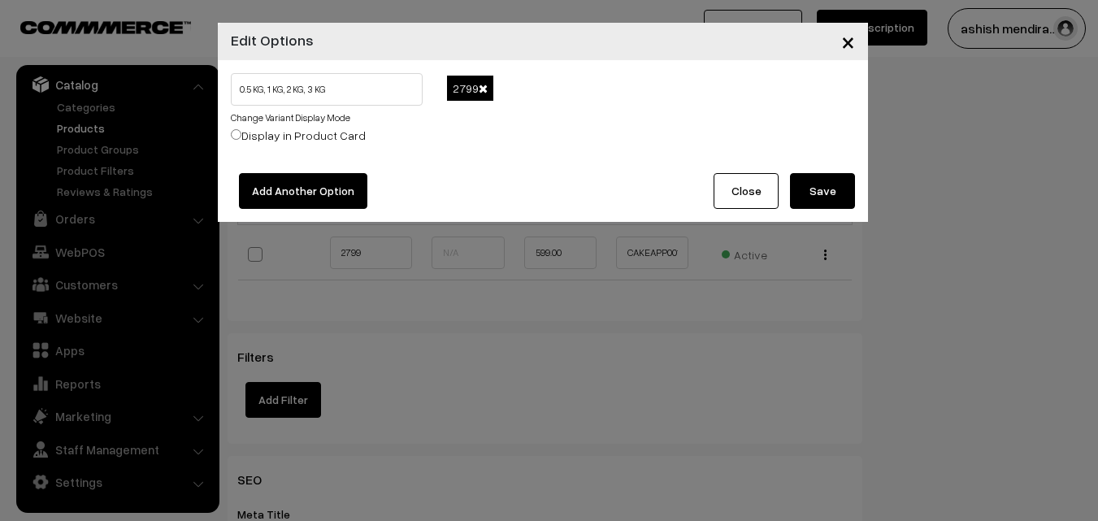
click at [487, 87] on span at bounding box center [483, 88] width 9 height 11
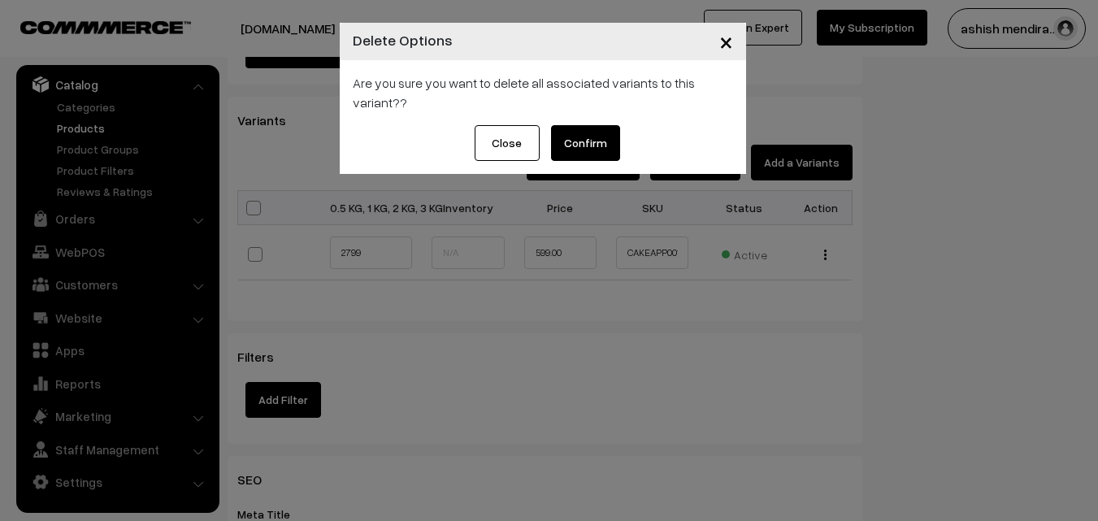
click at [580, 136] on button "Confirm" at bounding box center [585, 143] width 69 height 36
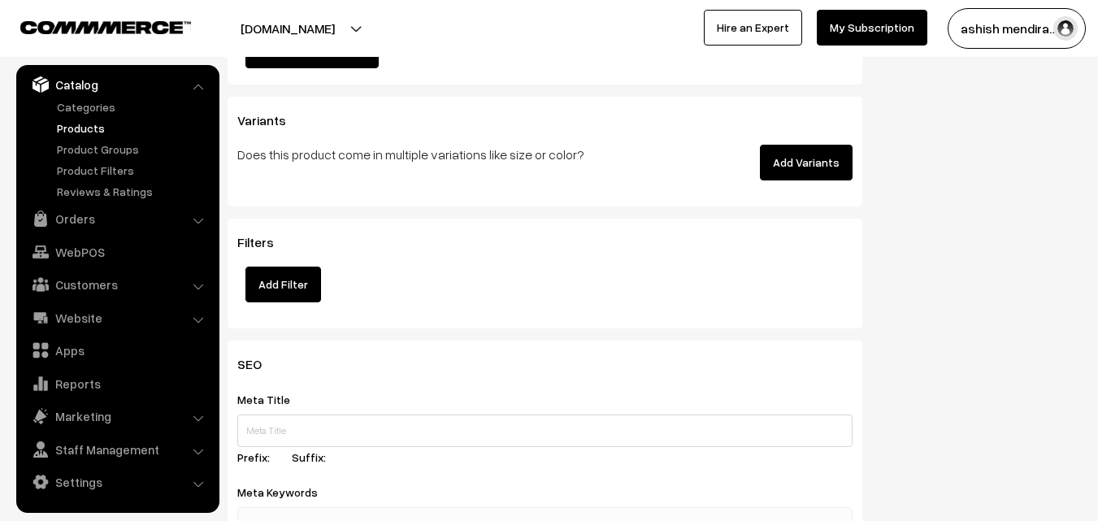
click at [804, 167] on button "Add Variants" at bounding box center [806, 163] width 93 height 36
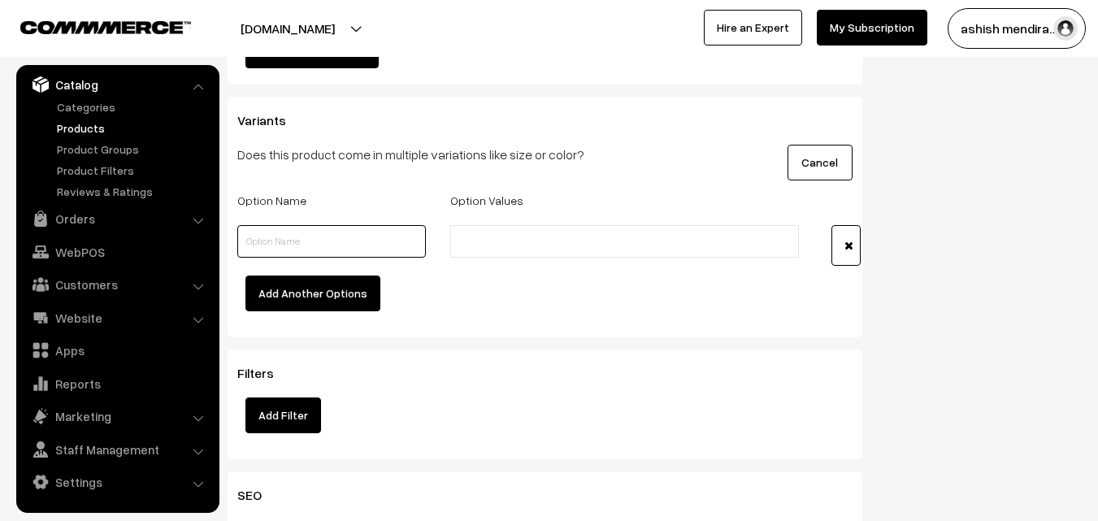
click at [318, 236] on input "text" at bounding box center [331, 241] width 189 height 33
type input "Quantity"
click at [492, 236] on input "text" at bounding box center [526, 241] width 142 height 17
type input "0.5 kg"
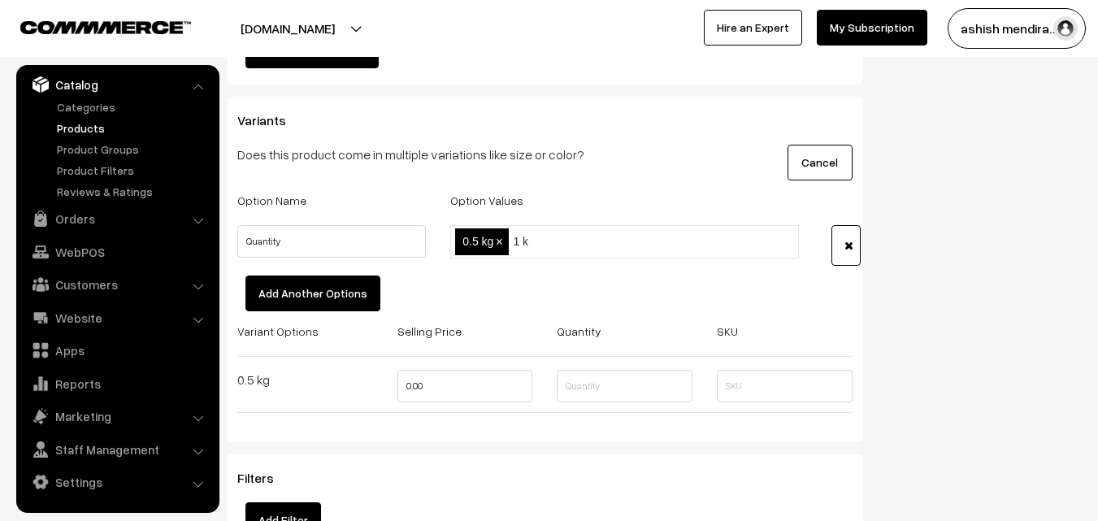
type input "1 kg"
type input "2 kg"
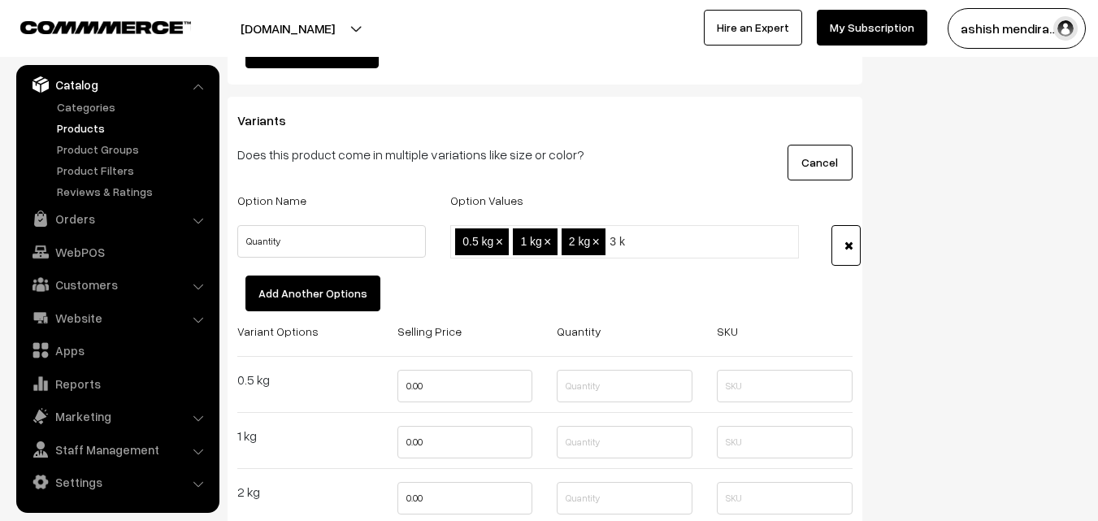
type input "3 kg"
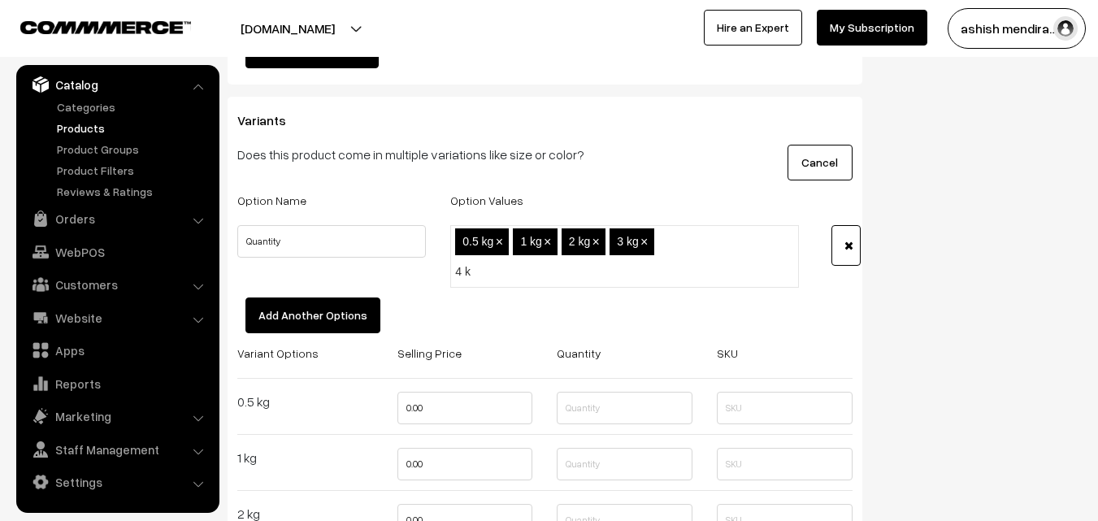
type input "4 kg"
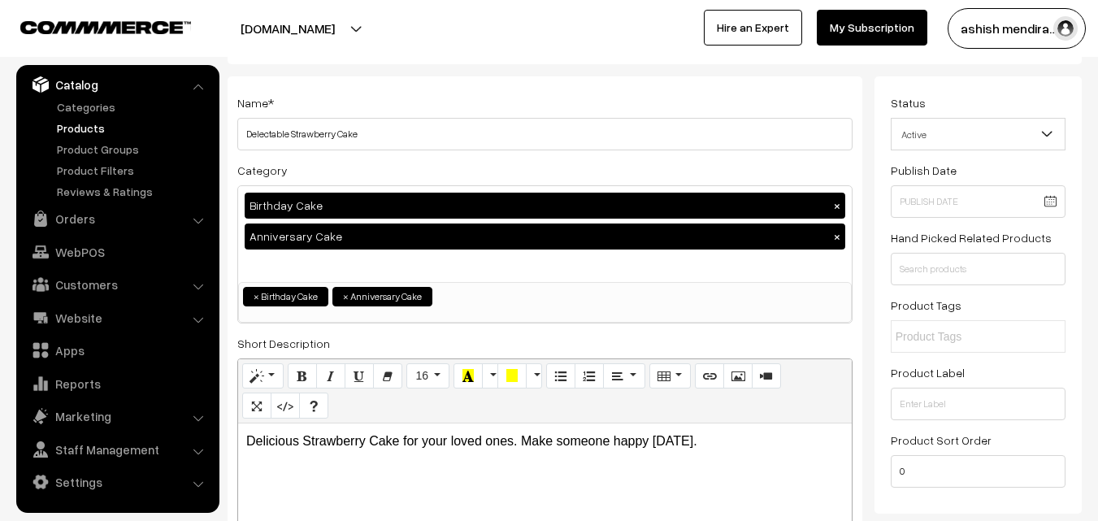
scroll to position [0, 0]
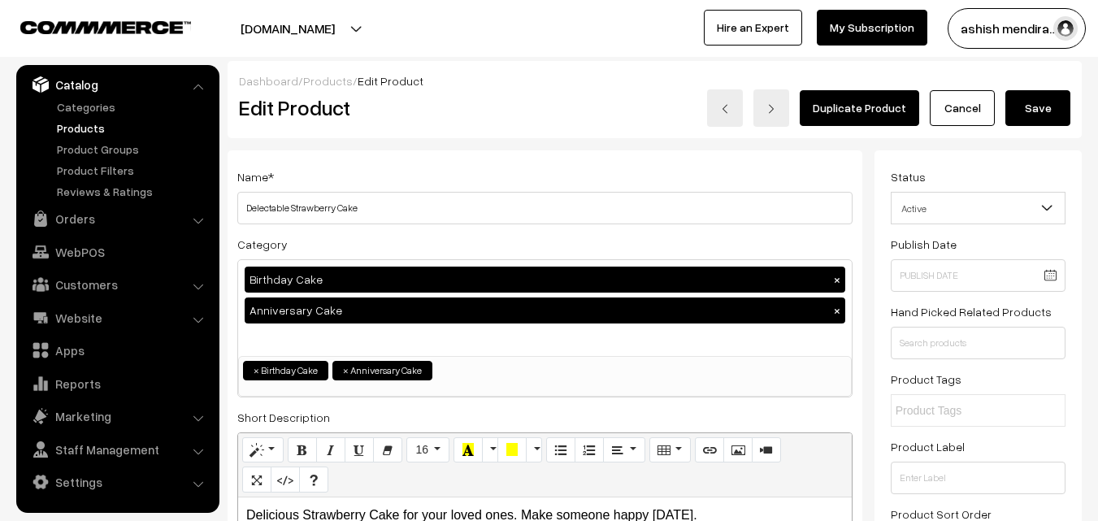
click at [1036, 102] on button "Save" at bounding box center [1037, 108] width 65 height 36
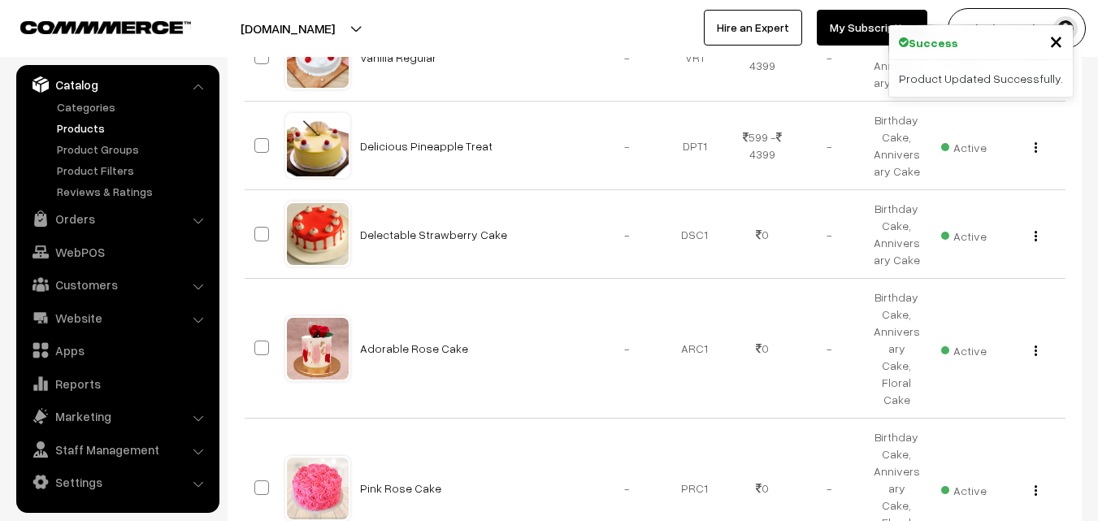
scroll to position [445, 0]
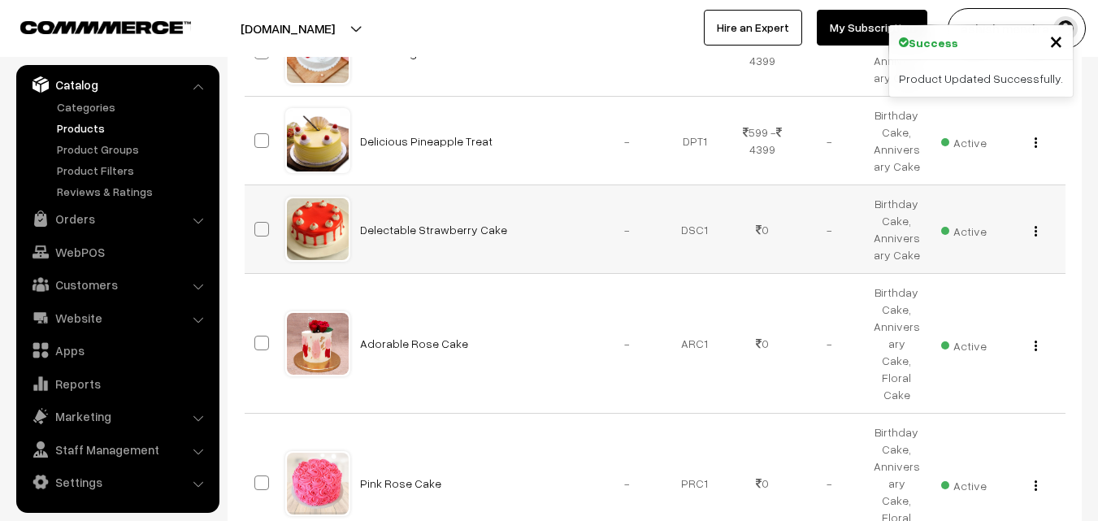
click at [1037, 228] on button "button" at bounding box center [1036, 230] width 4 height 13
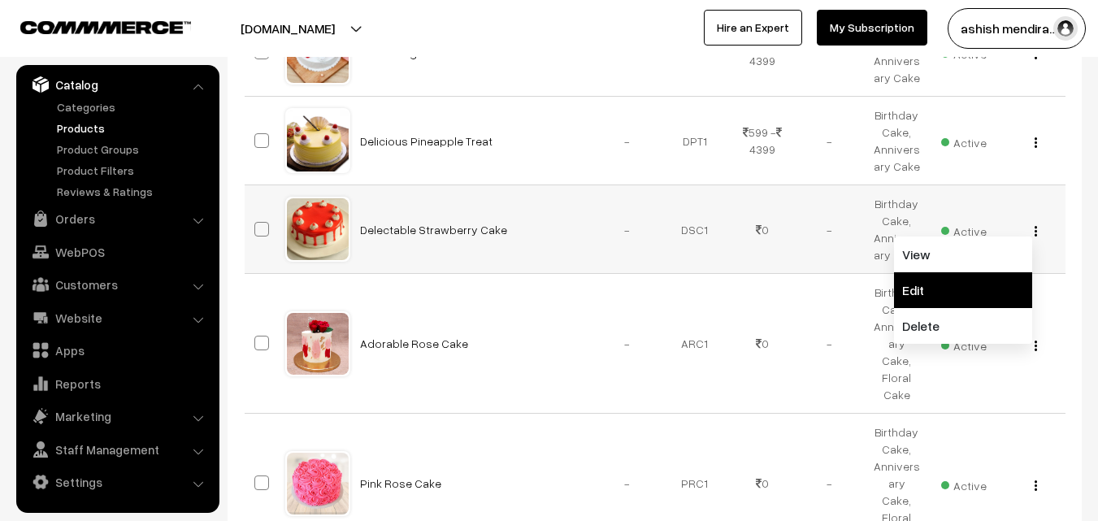
click at [947, 283] on link "Edit" at bounding box center [963, 290] width 138 height 36
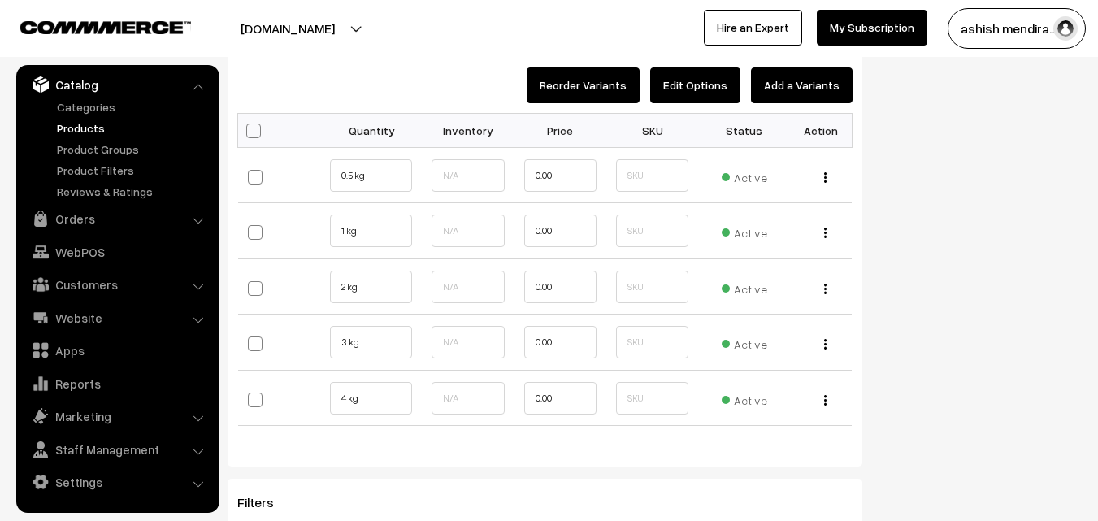
scroll to position [1779, 0]
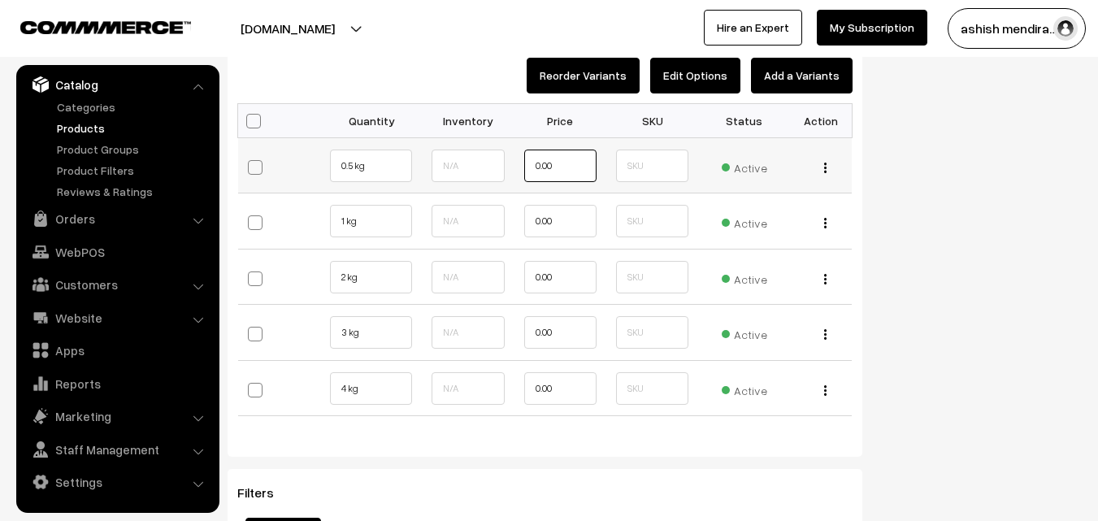
click at [570, 176] on input "0.00" at bounding box center [560, 166] width 72 height 33
type input "599"
click at [542, 227] on input "0.00" at bounding box center [560, 221] width 72 height 33
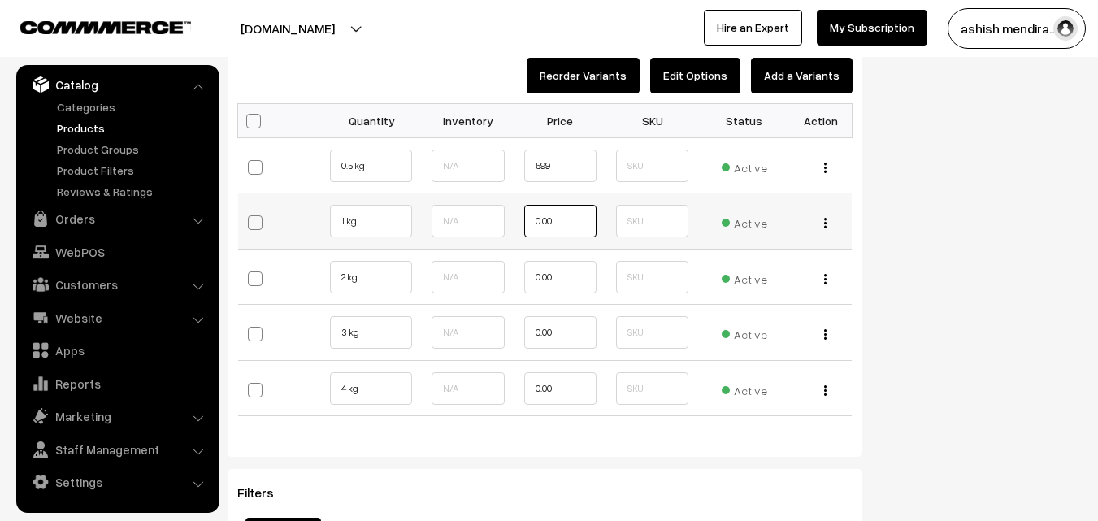
click at [542, 227] on input "0.00" at bounding box center [560, 221] width 72 height 33
type input "1049"
click at [566, 277] on input "0.00" at bounding box center [560, 277] width 72 height 33
type input "2049"
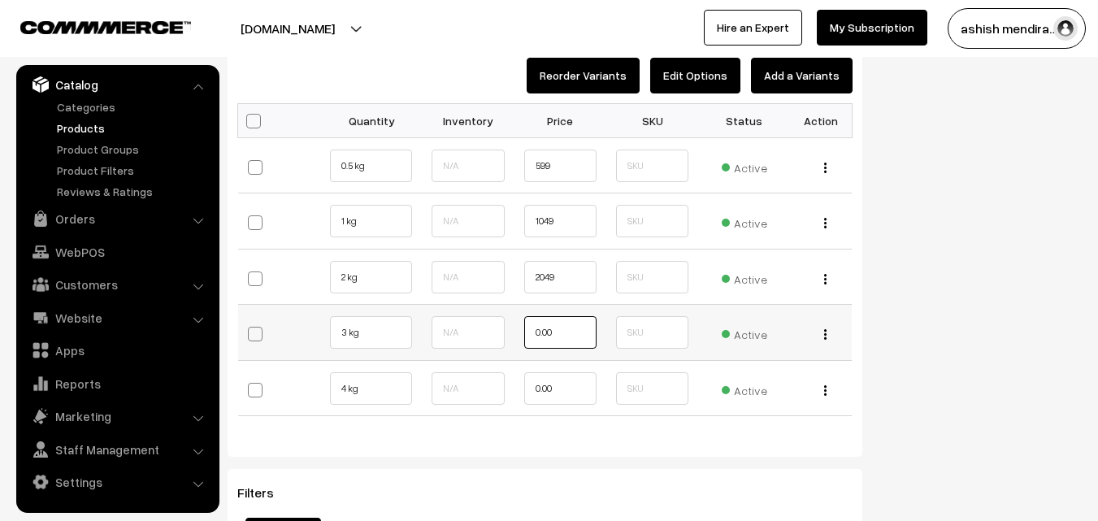
click at [564, 330] on input "0.00" at bounding box center [560, 332] width 72 height 33
type input "3199"
click at [566, 392] on input "0.00" at bounding box center [560, 388] width 72 height 33
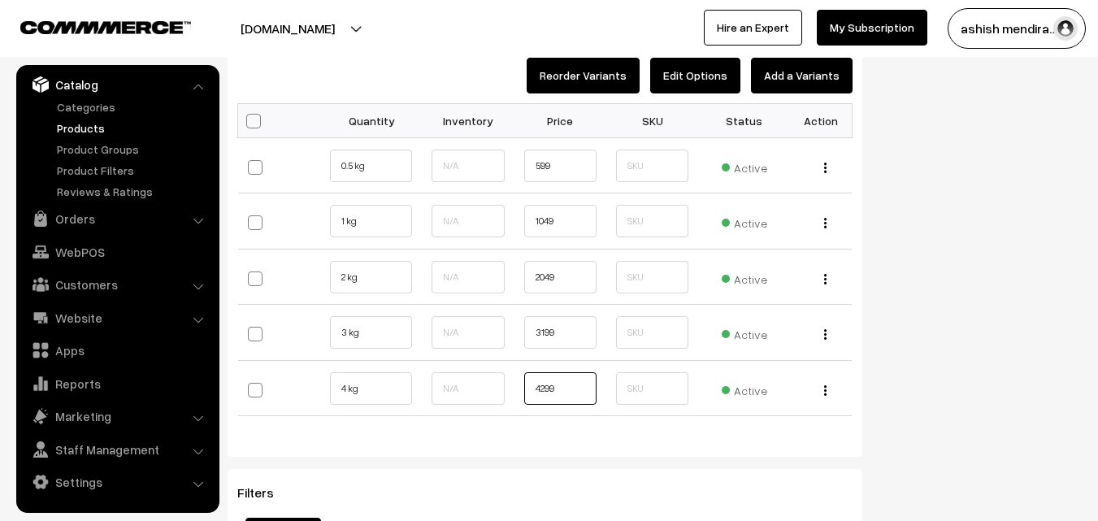
type input "4299"
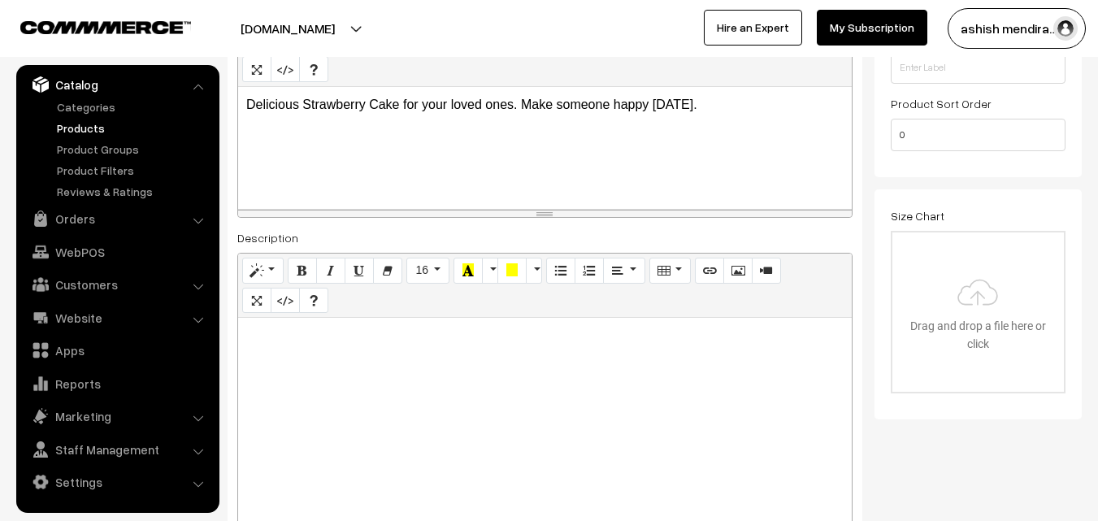
scroll to position [0, 0]
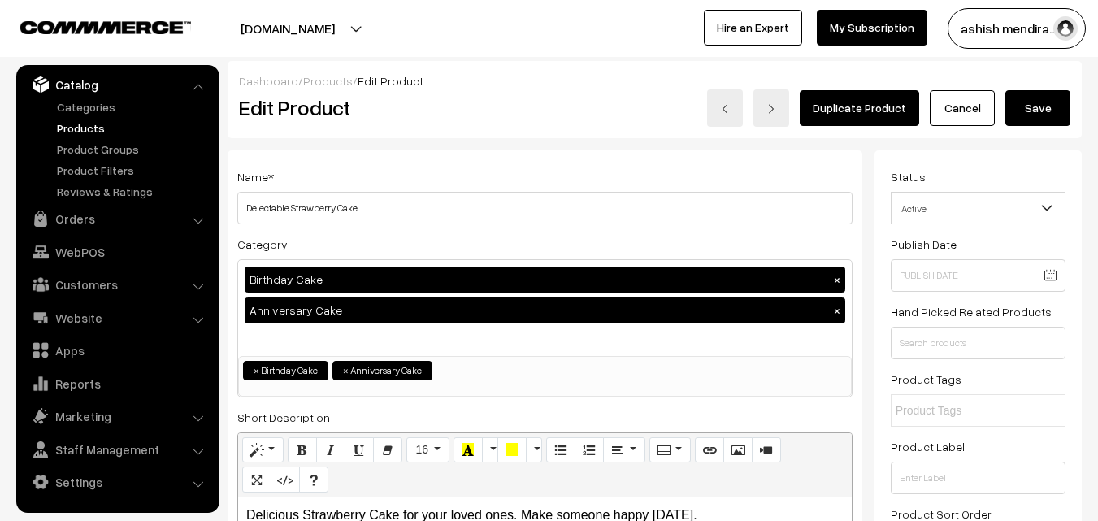
click at [1039, 108] on button "Save" at bounding box center [1037, 108] width 65 height 36
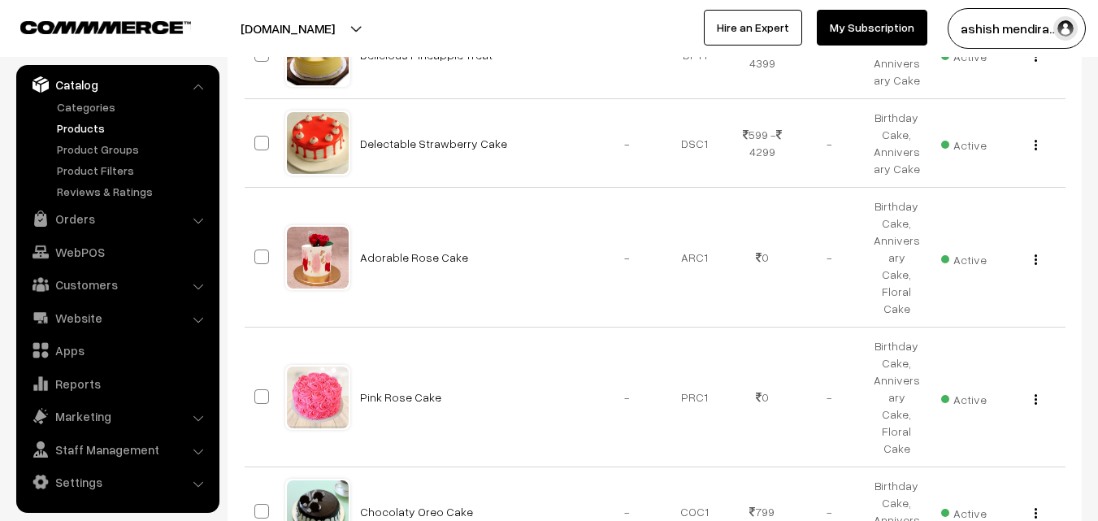
scroll to position [546, 0]
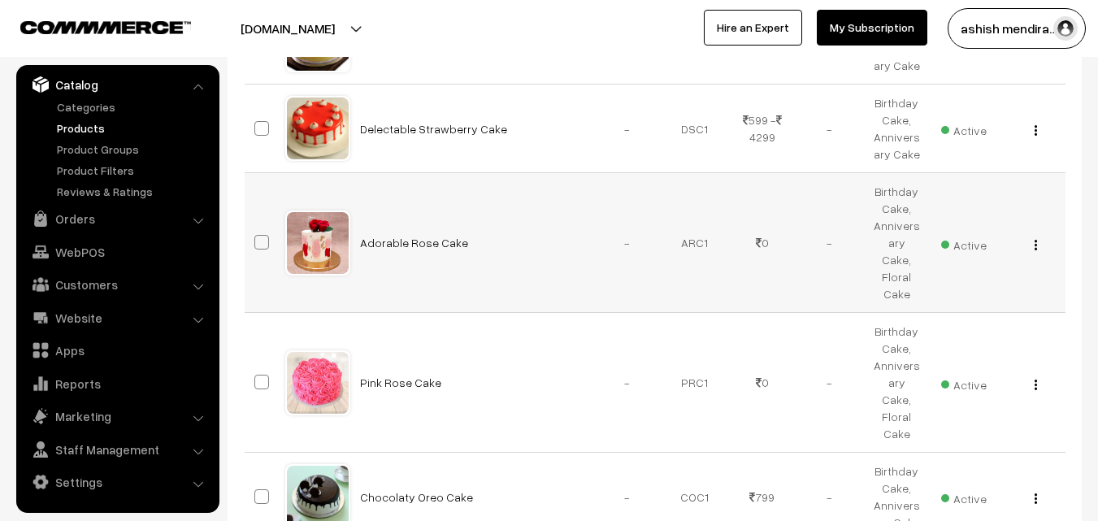
click at [1035, 240] on img "button" at bounding box center [1035, 245] width 2 height 11
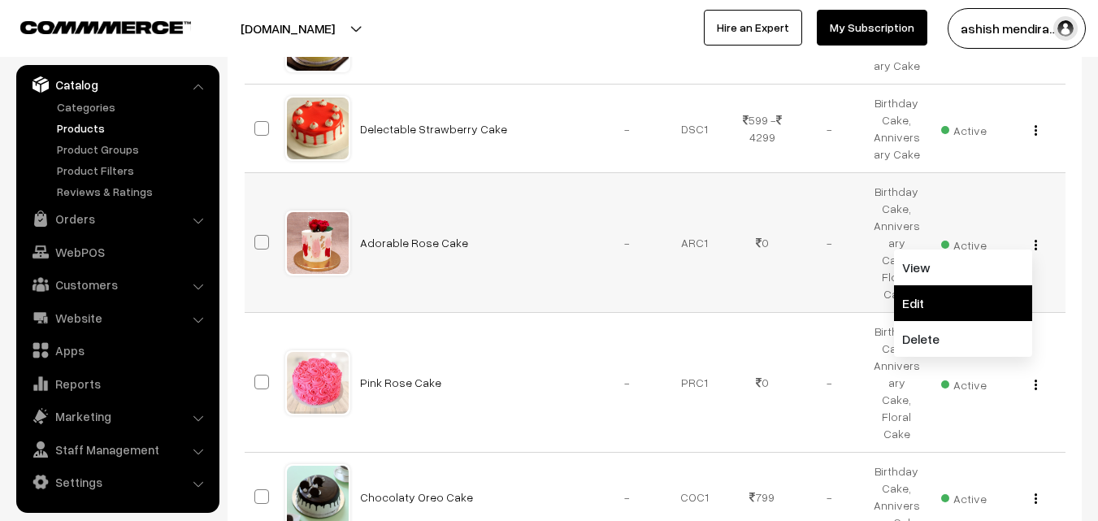
click at [920, 285] on link "Edit" at bounding box center [963, 303] width 138 height 36
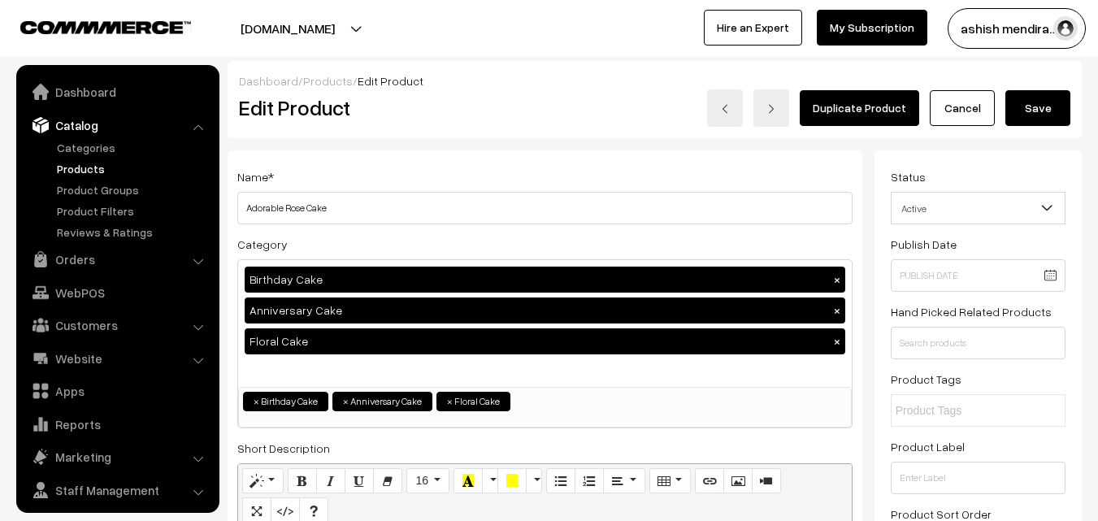
scroll to position [41, 0]
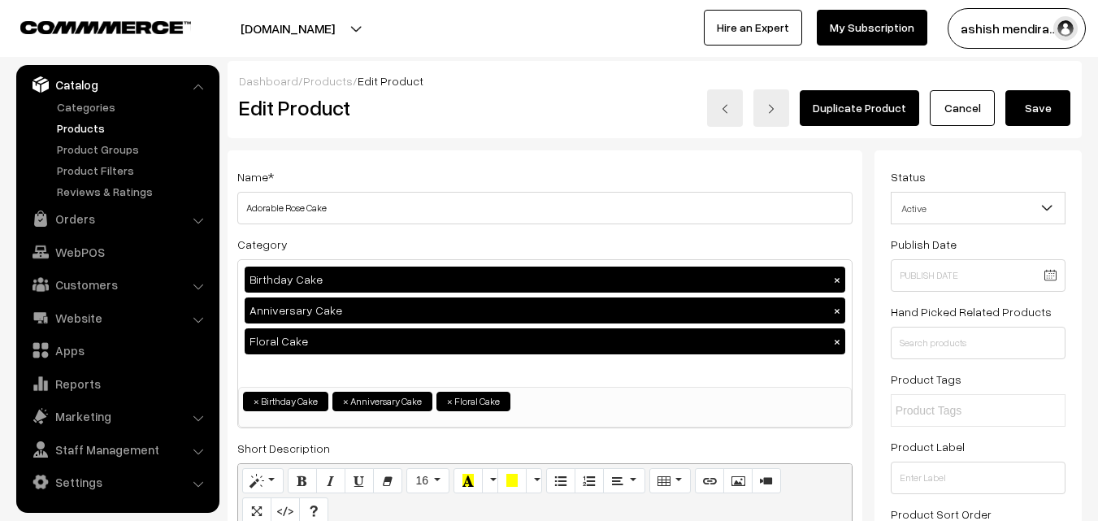
drag, startPoint x: 1093, startPoint y: 57, endPoint x: 1096, endPoint y: 83, distance: 26.2
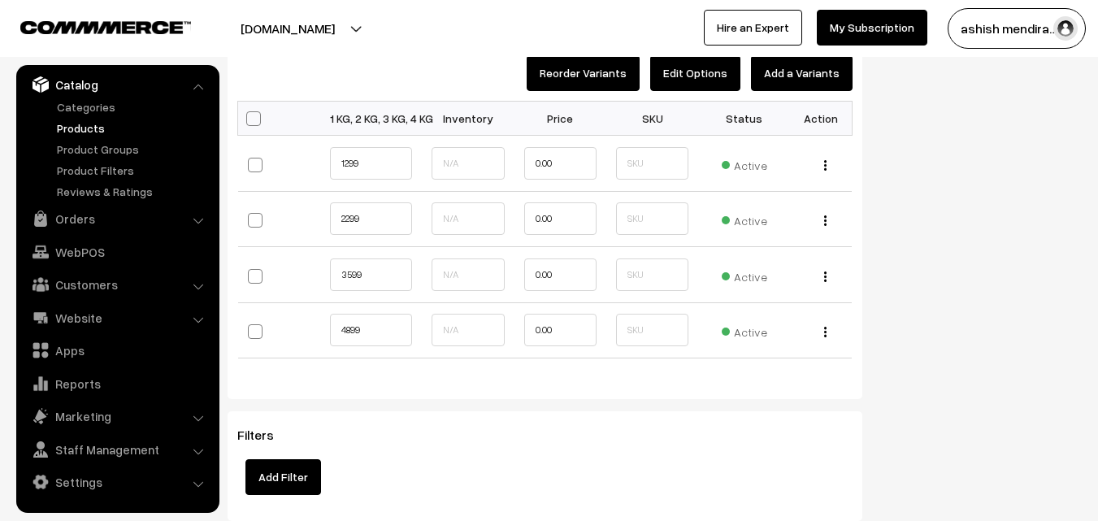
scroll to position [1730, 0]
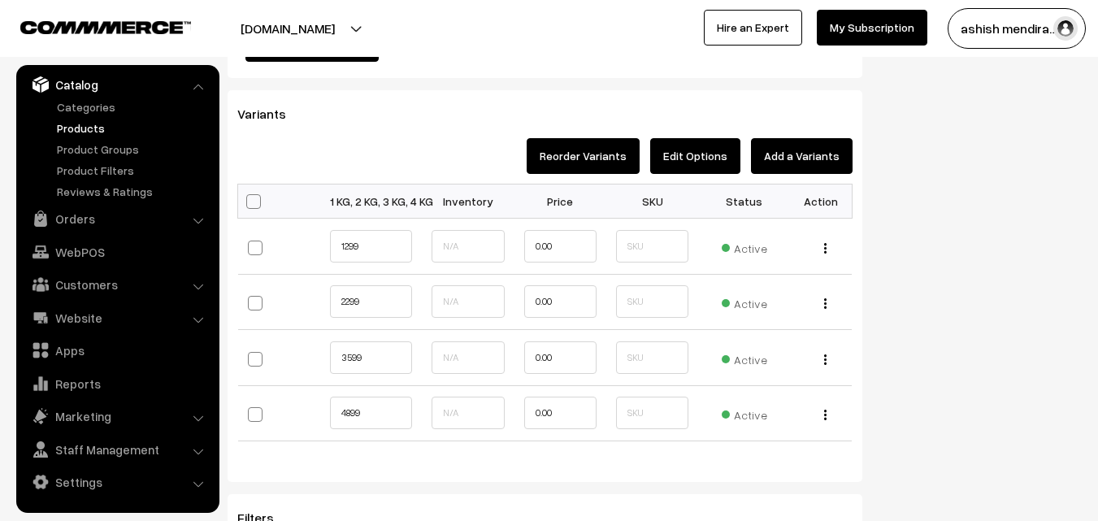
click at [690, 155] on button "Edit Options" at bounding box center [695, 156] width 90 height 36
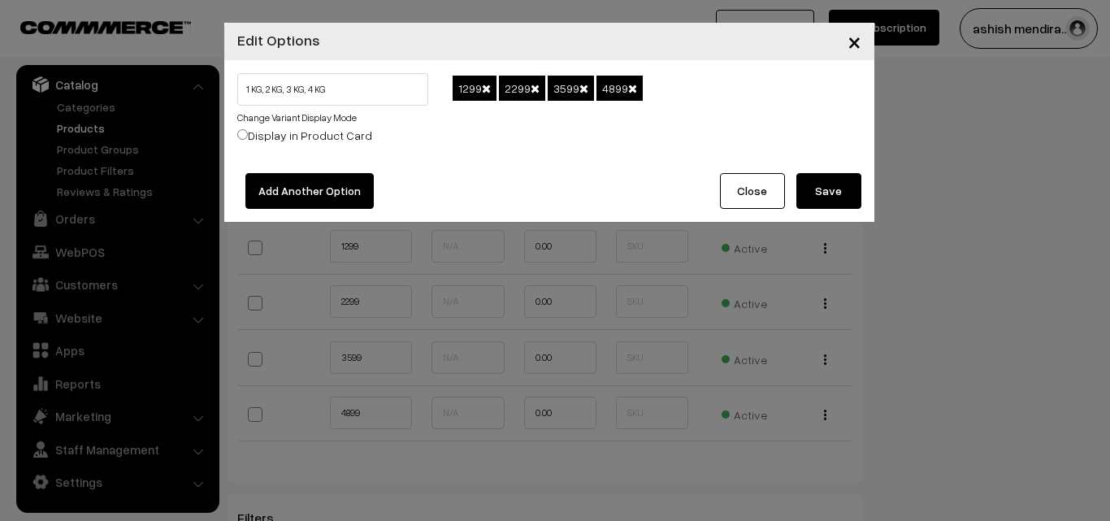
click at [487, 90] on span at bounding box center [486, 88] width 9 height 11
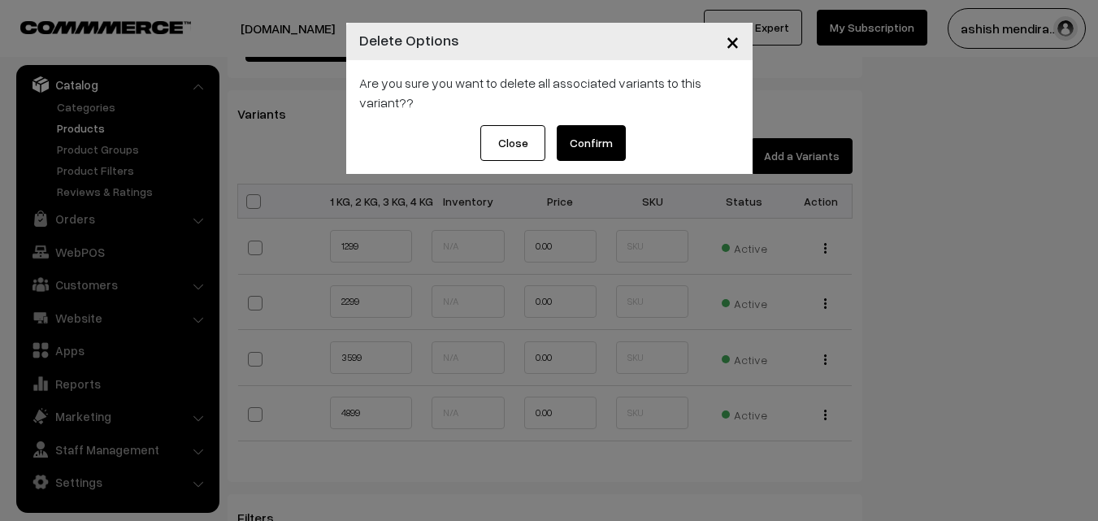
click at [592, 145] on button "Confirm" at bounding box center [591, 143] width 69 height 36
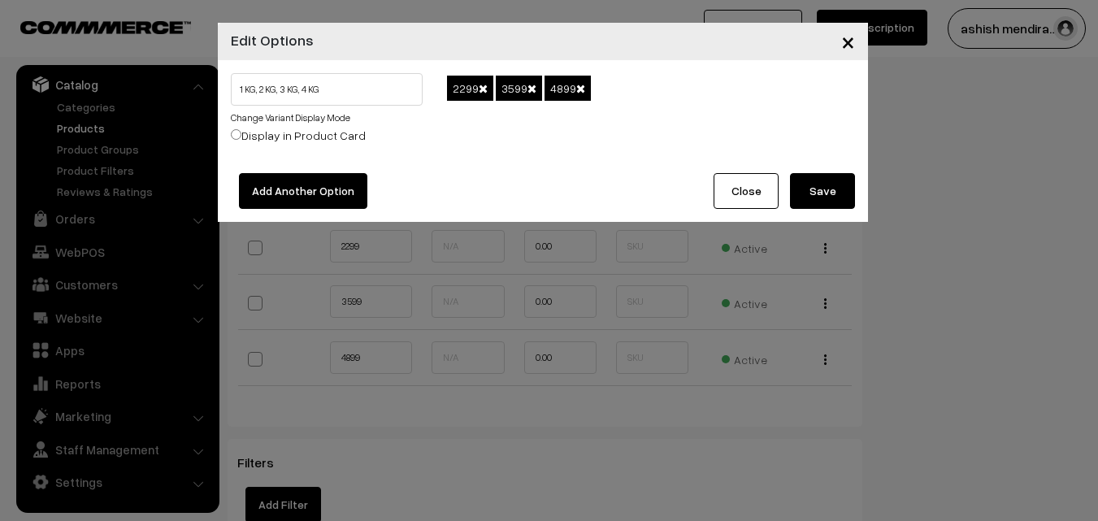
click at [483, 86] on span at bounding box center [483, 88] width 9 height 11
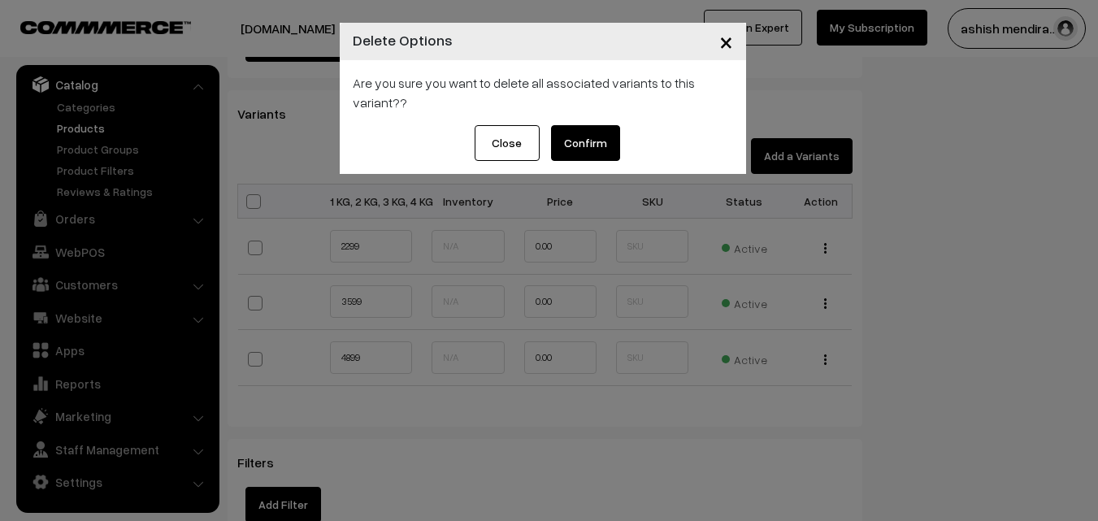
click at [581, 146] on button "Confirm" at bounding box center [585, 143] width 69 height 36
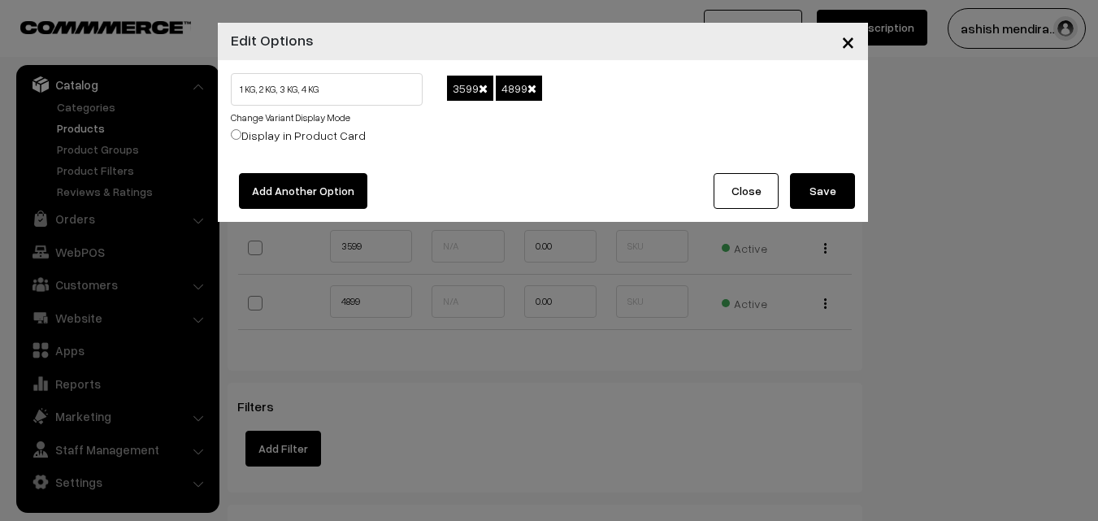
click at [481, 85] on span at bounding box center [483, 88] width 9 height 11
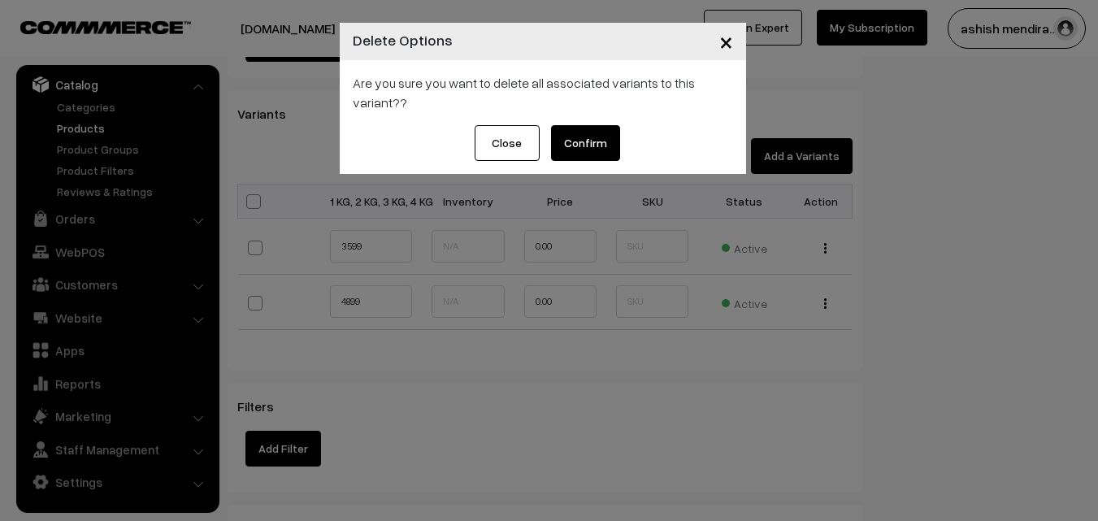
click at [581, 144] on button "Confirm" at bounding box center [585, 143] width 69 height 36
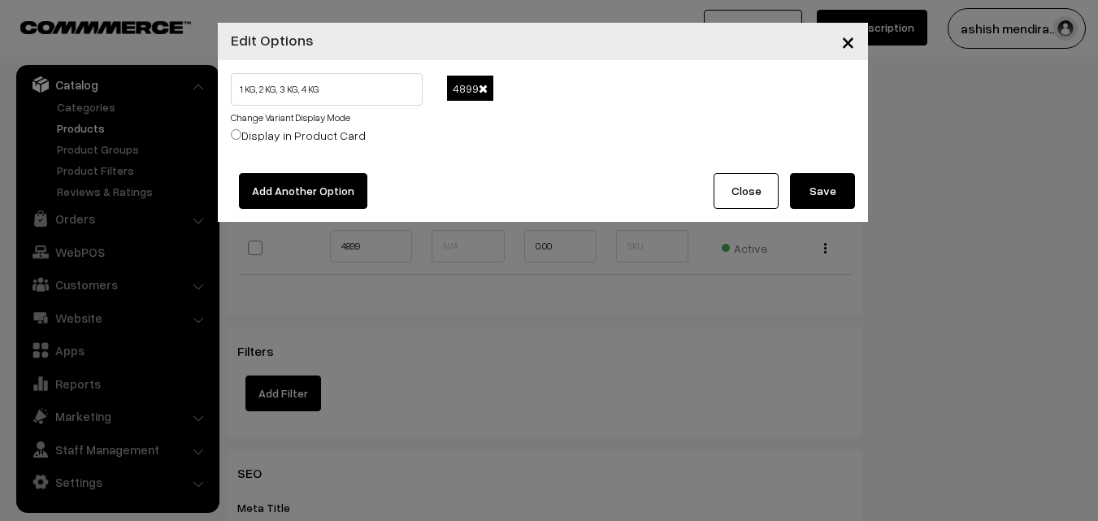
click at [483, 89] on span at bounding box center [483, 88] width 9 height 11
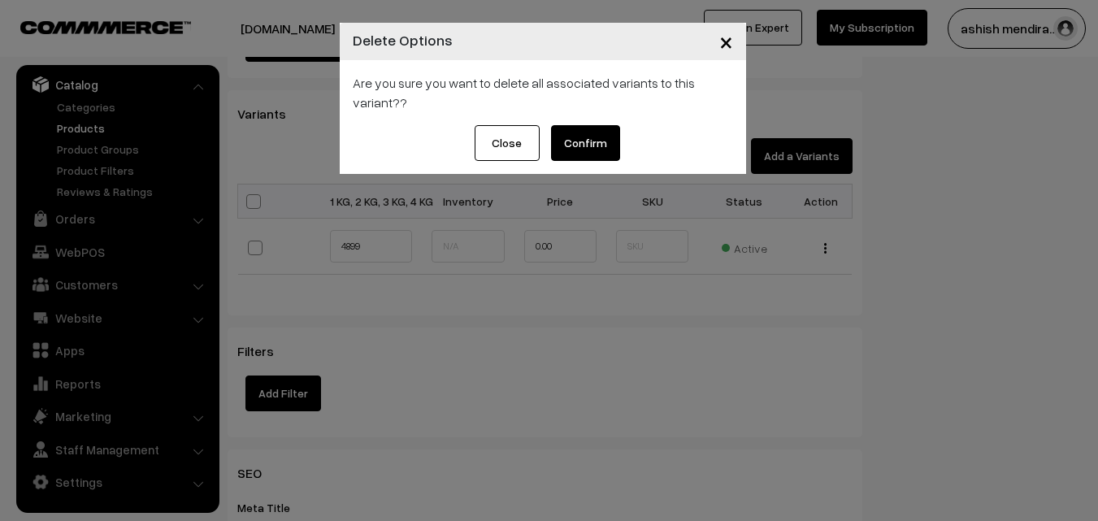
click at [586, 138] on button "Confirm" at bounding box center [585, 143] width 69 height 36
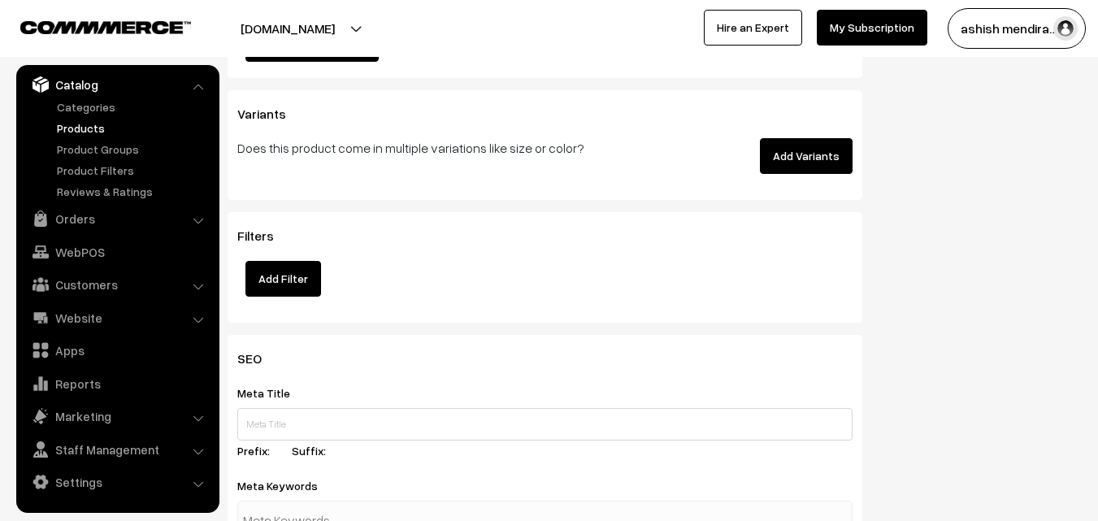
click at [821, 150] on button "Add Variants" at bounding box center [806, 156] width 93 height 36
click at [796, 163] on button "Add Variants" at bounding box center [806, 156] width 93 height 36
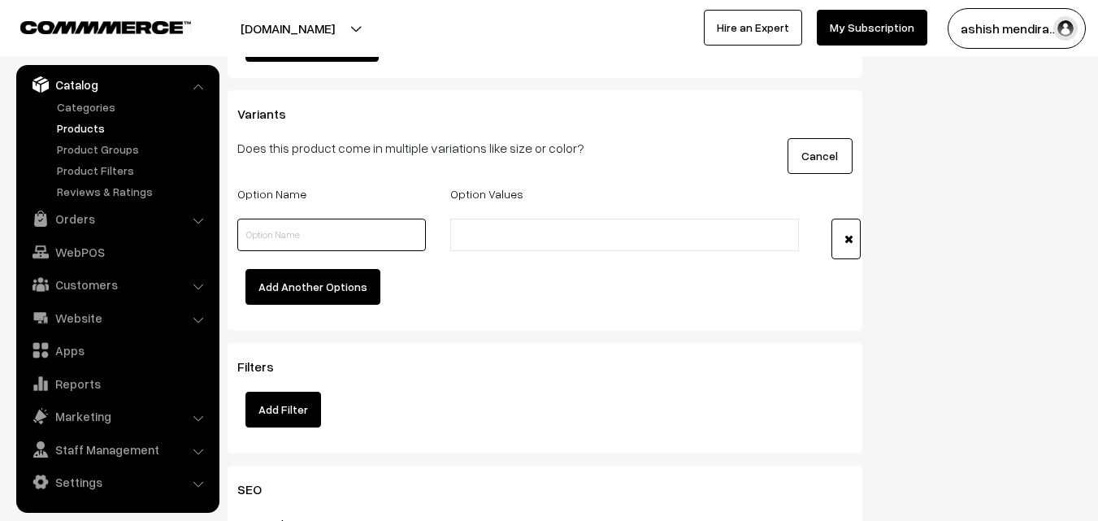
click at [313, 241] on input "text" at bounding box center [331, 235] width 189 height 33
type input "Quantity"
click at [515, 229] on input "text" at bounding box center [526, 235] width 142 height 17
type input "0.5 kg"
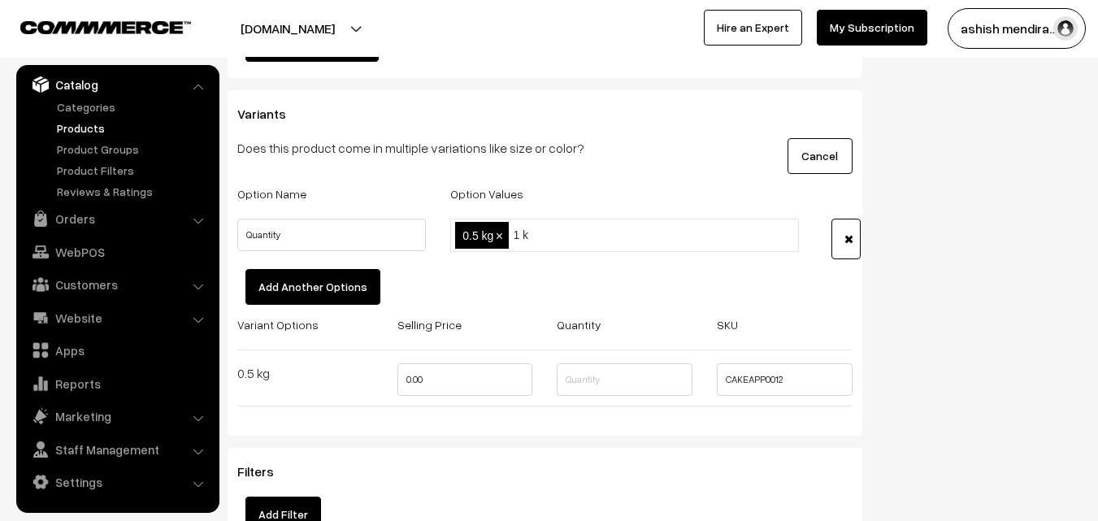
type input "1 kg"
type input "2 kg"
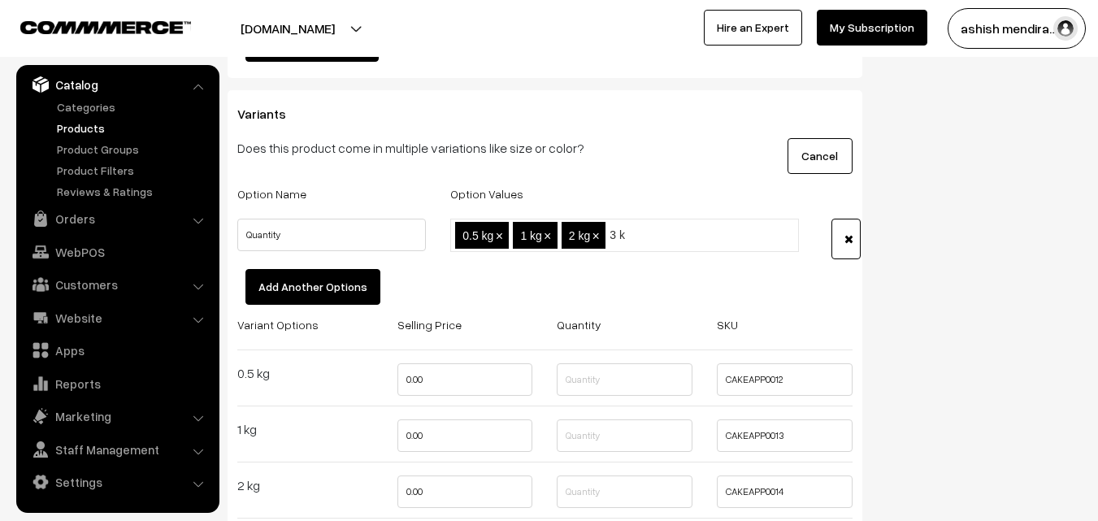
type input "3 kg"
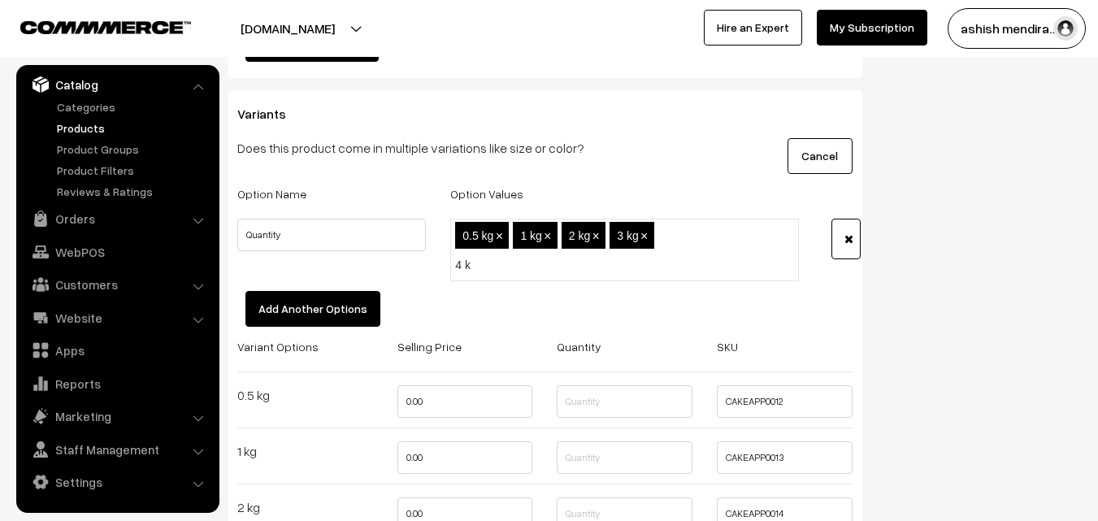
type input "4 kg"
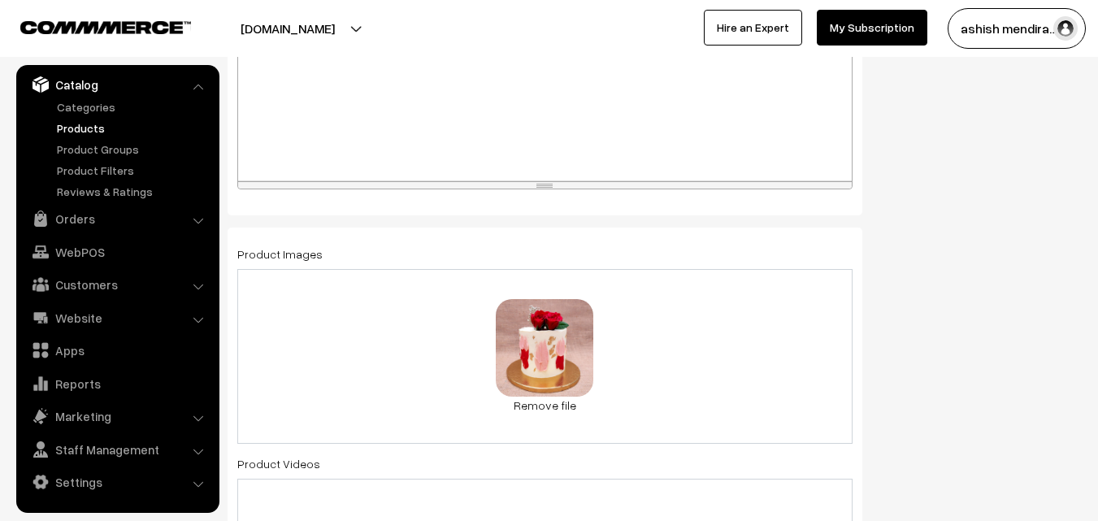
scroll to position [0, 0]
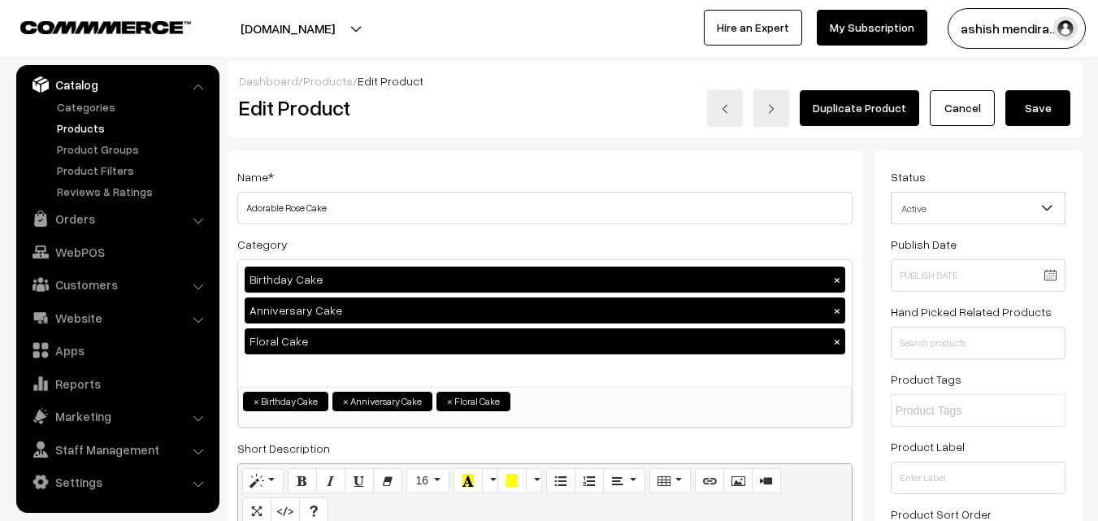
click at [1036, 106] on button "Save" at bounding box center [1037, 108] width 65 height 36
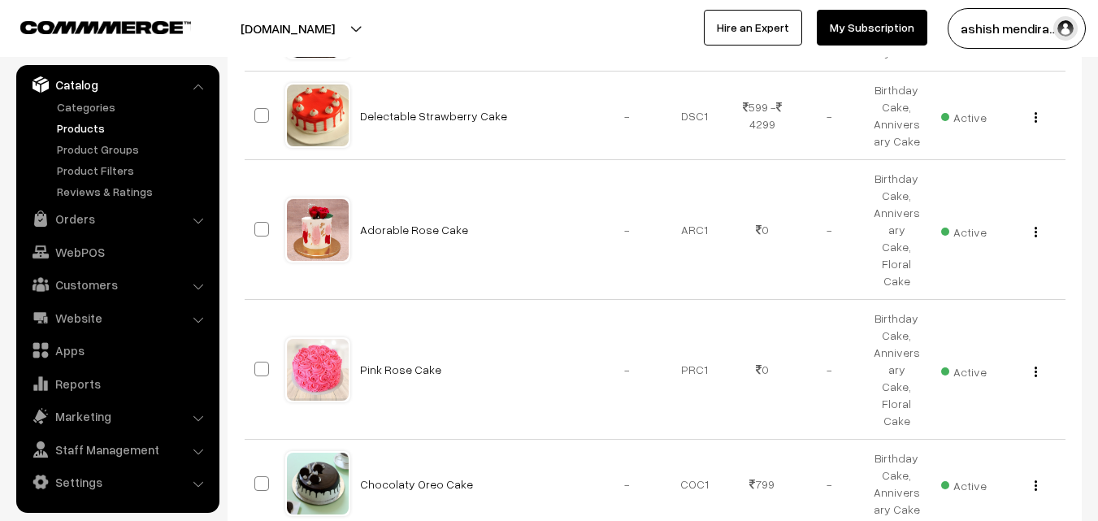
scroll to position [571, 0]
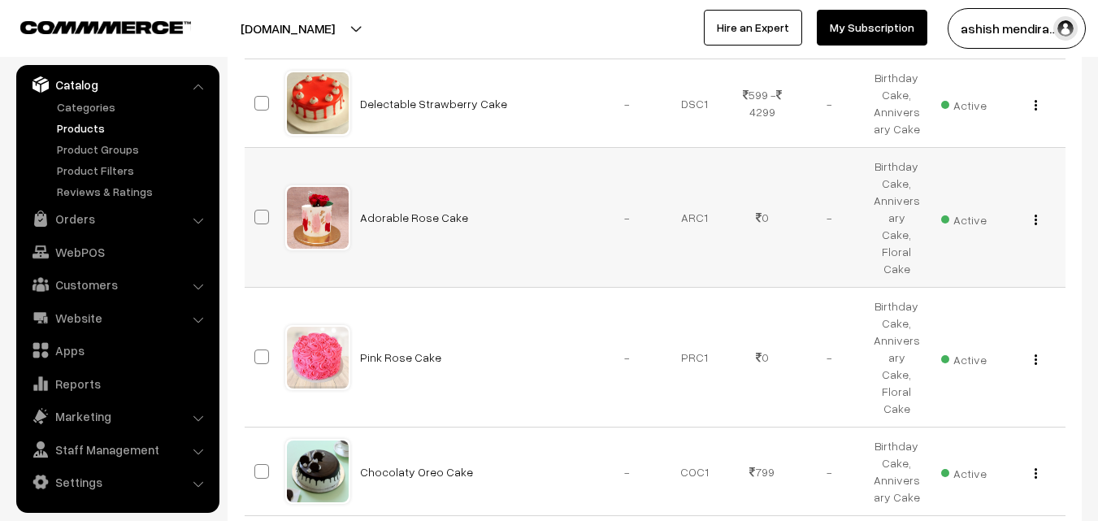
click at [1036, 215] on img "button" at bounding box center [1035, 220] width 2 height 11
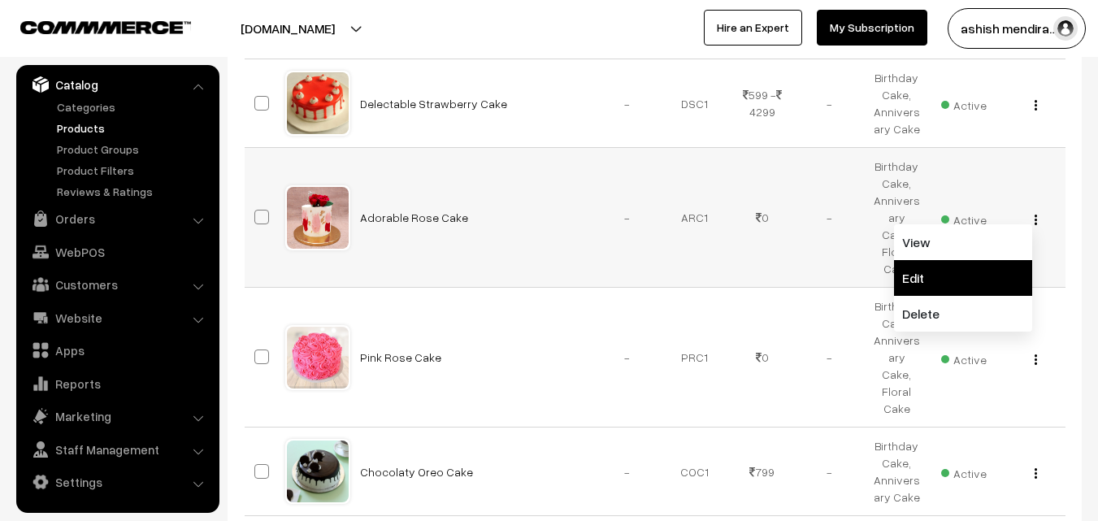
click at [986, 263] on link "Edit" at bounding box center [963, 278] width 138 height 36
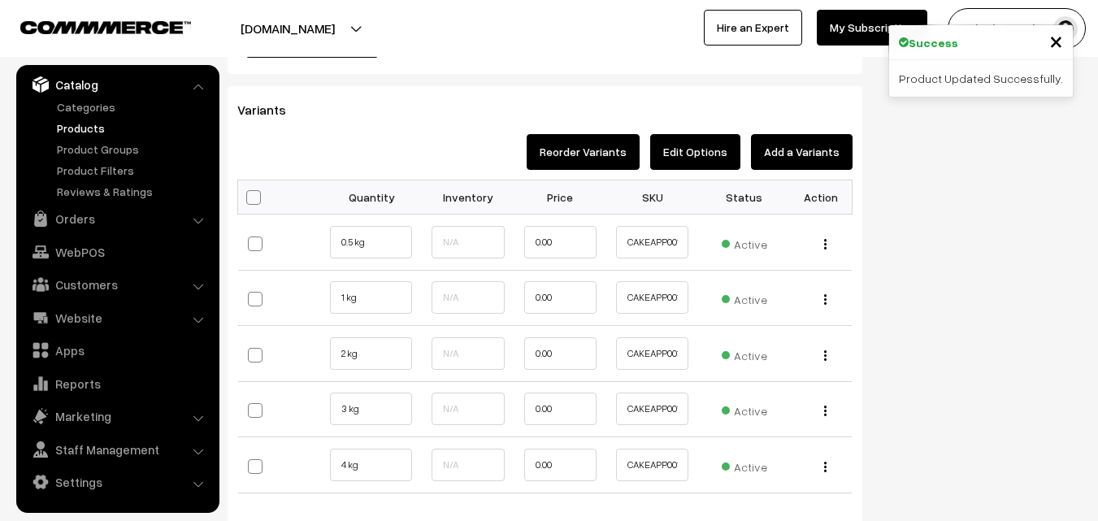
scroll to position [1813, 0]
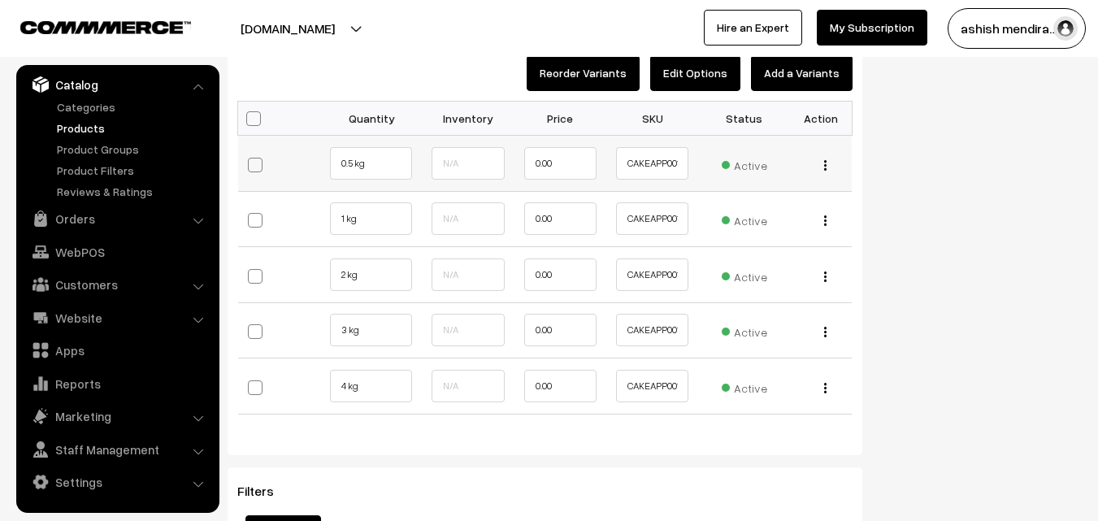
click at [539, 182] on td "0.00" at bounding box center [560, 164] width 92 height 56
click at [541, 167] on input "0.00" at bounding box center [560, 163] width 72 height 33
click at [712, 84] on button "Edit Options" at bounding box center [695, 73] width 90 height 36
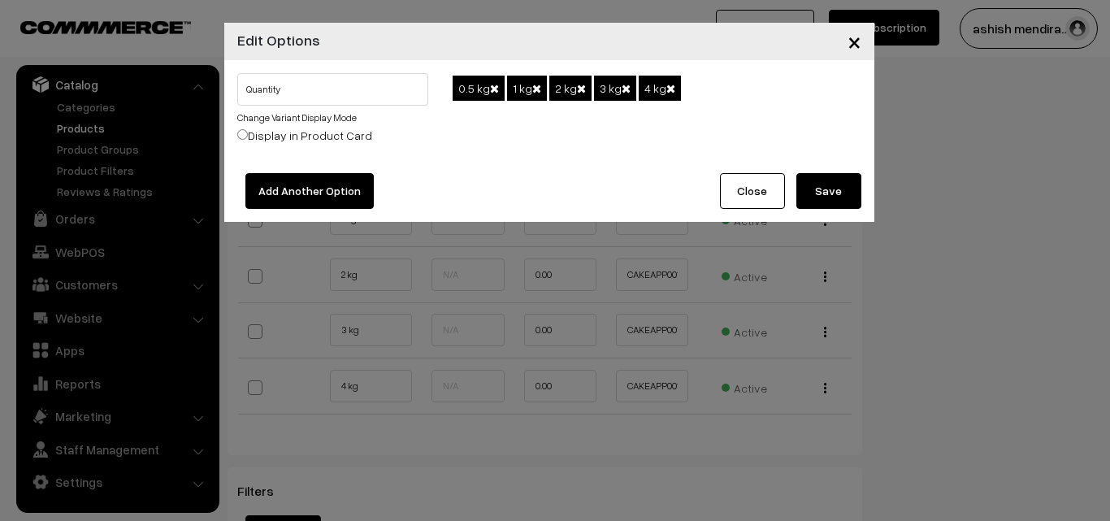
click at [492, 89] on span at bounding box center [494, 88] width 9 height 11
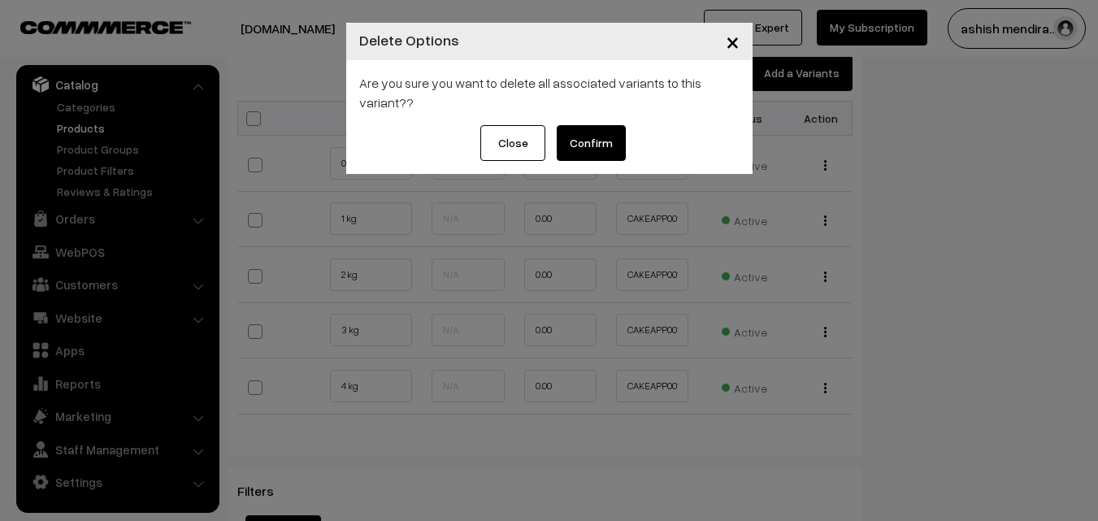
click at [594, 141] on button "Confirm" at bounding box center [591, 143] width 69 height 36
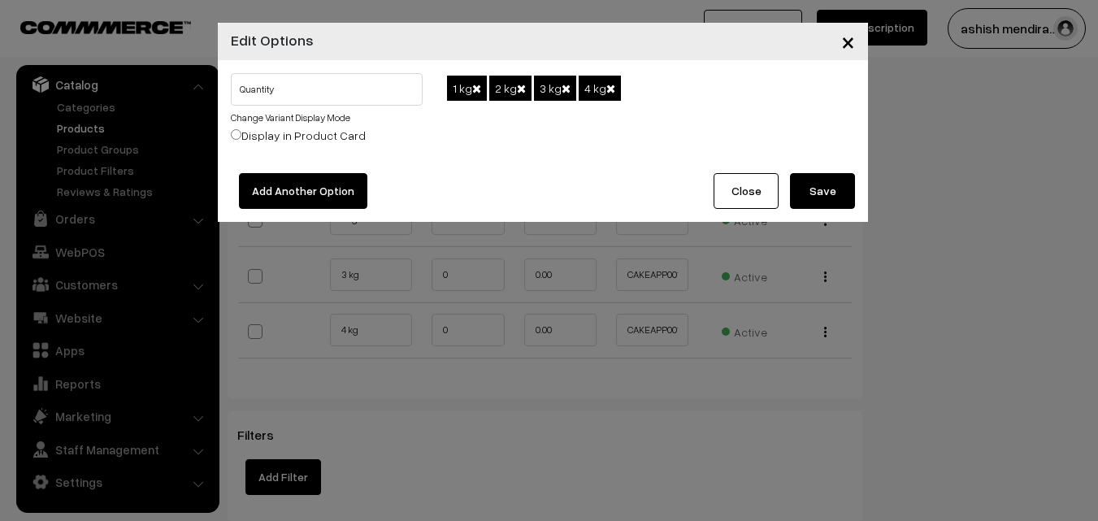
click at [748, 202] on button "Close" at bounding box center [745, 191] width 65 height 36
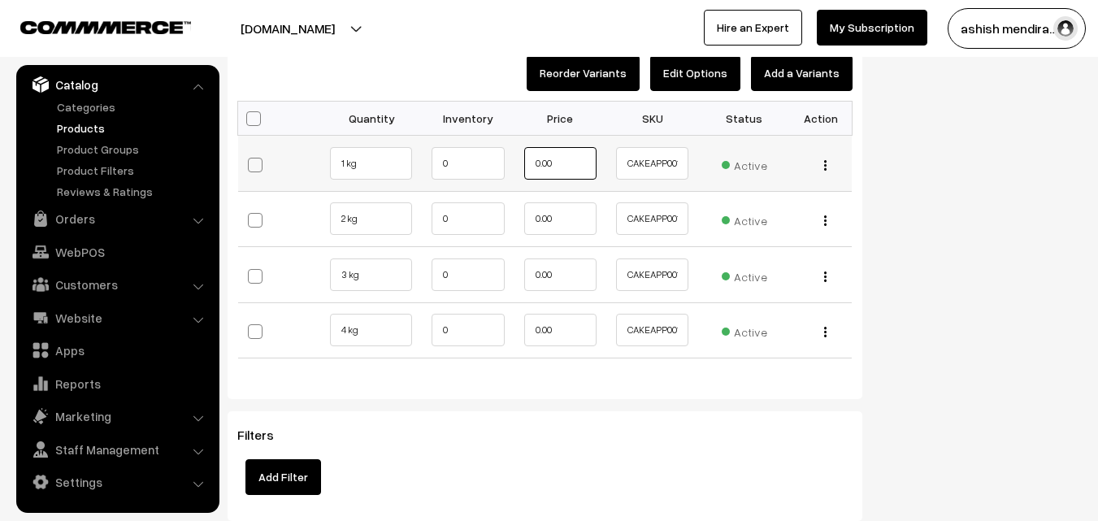
click at [555, 164] on input "0.00" at bounding box center [560, 163] width 72 height 33
type input "1299"
click at [550, 212] on input "0.00" at bounding box center [560, 218] width 72 height 33
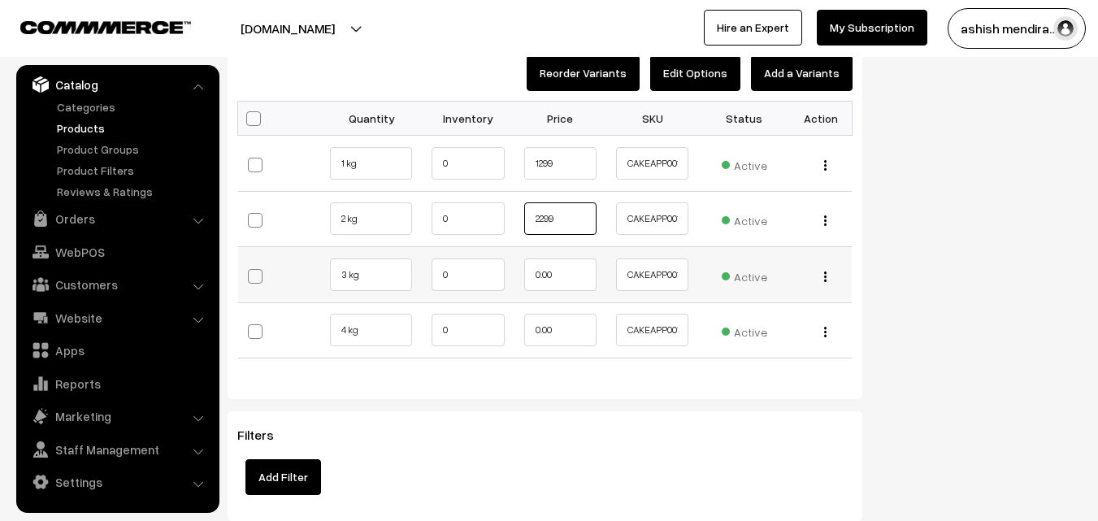
type input "2299"
click at [548, 270] on input "0.00" at bounding box center [560, 274] width 72 height 33
type input "3499"
click at [544, 324] on input "0.00" at bounding box center [560, 330] width 72 height 33
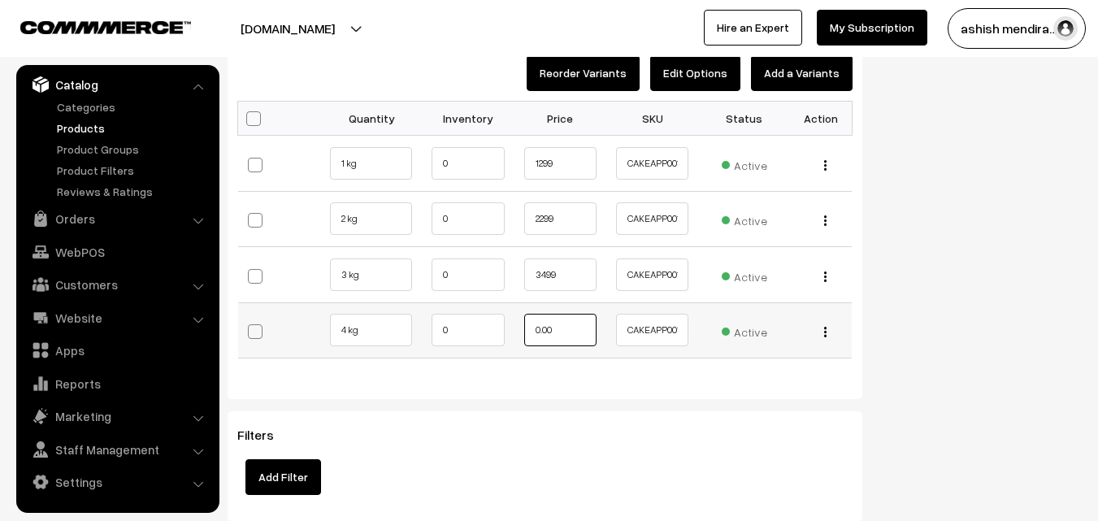
click at [544, 324] on input "0.00" at bounding box center [560, 330] width 72 height 33
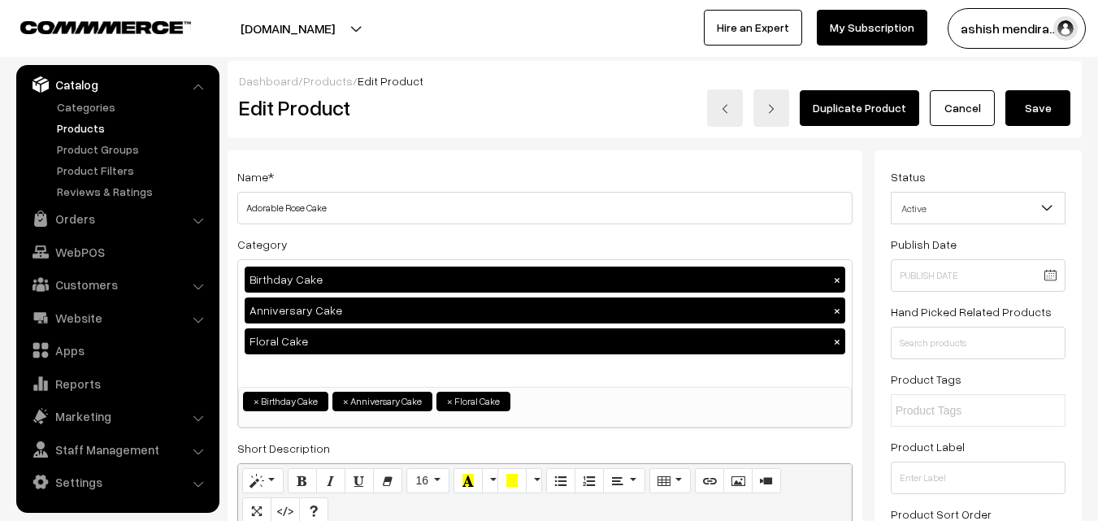
type input "4599"
click at [1038, 111] on button "Save" at bounding box center [1037, 108] width 65 height 36
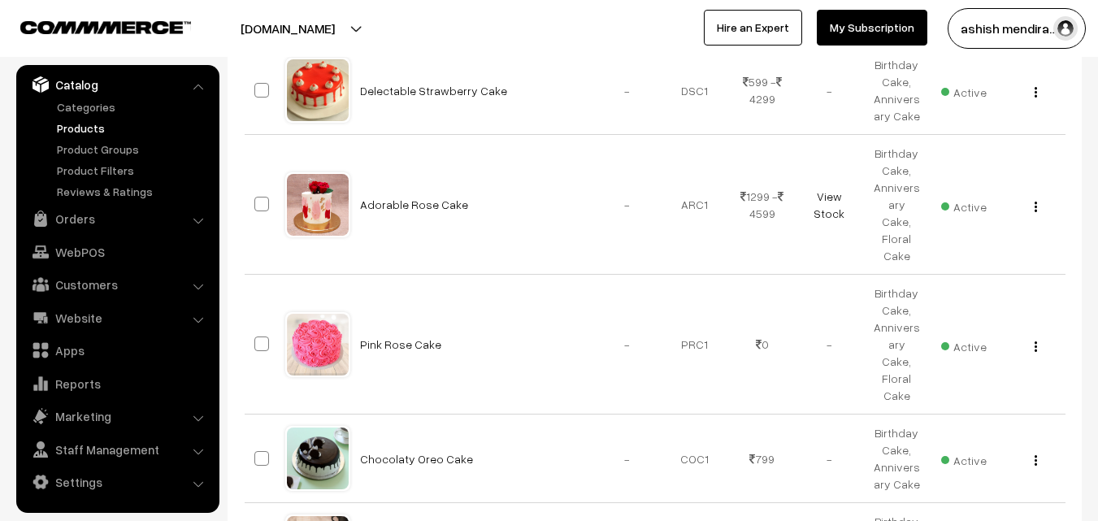
scroll to position [566, 0]
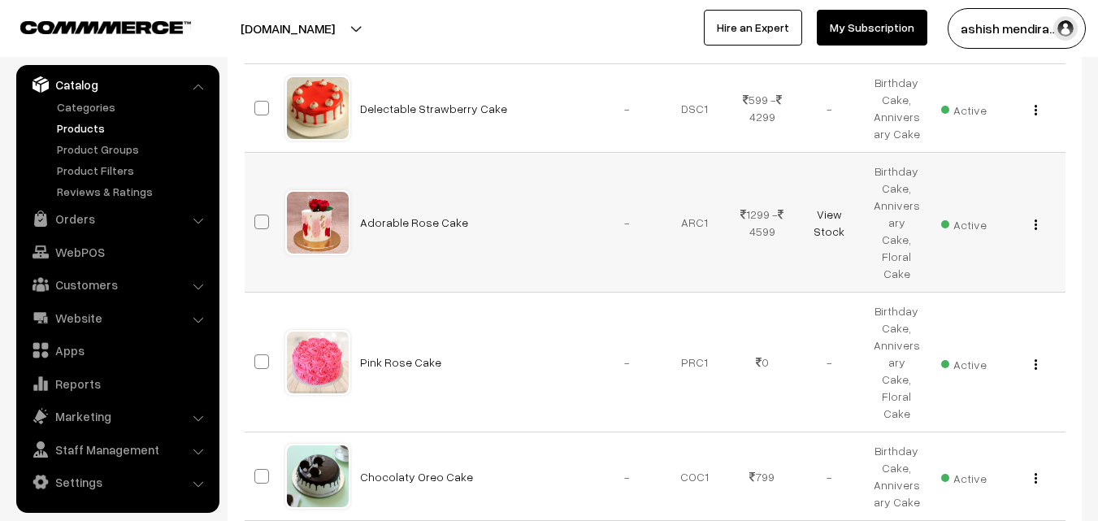
click at [1037, 218] on button "button" at bounding box center [1036, 224] width 4 height 13
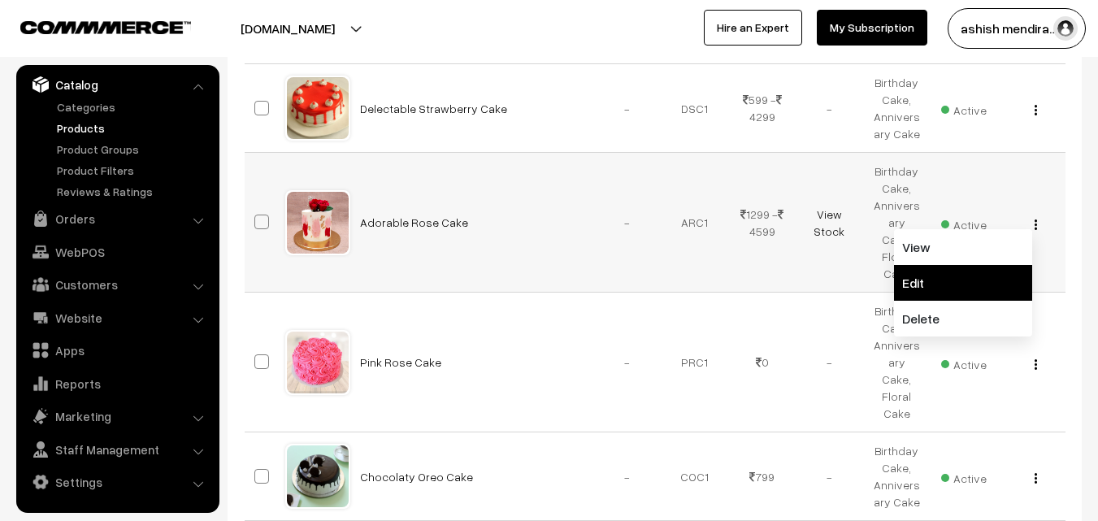
click at [949, 279] on link "Edit" at bounding box center [963, 283] width 138 height 36
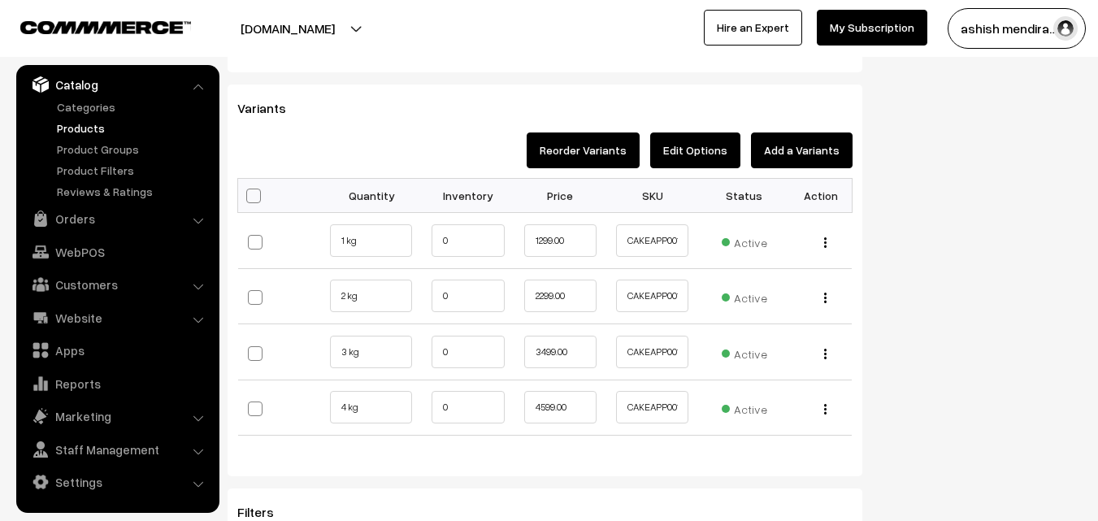
scroll to position [1740, 0]
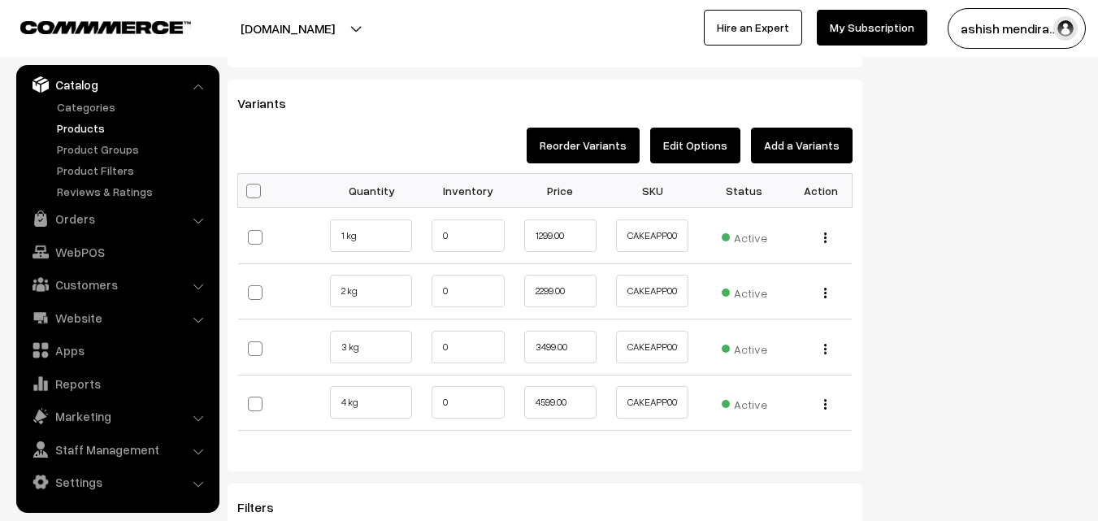
click at [825, 138] on button "Add a Variants" at bounding box center [802, 146] width 102 height 36
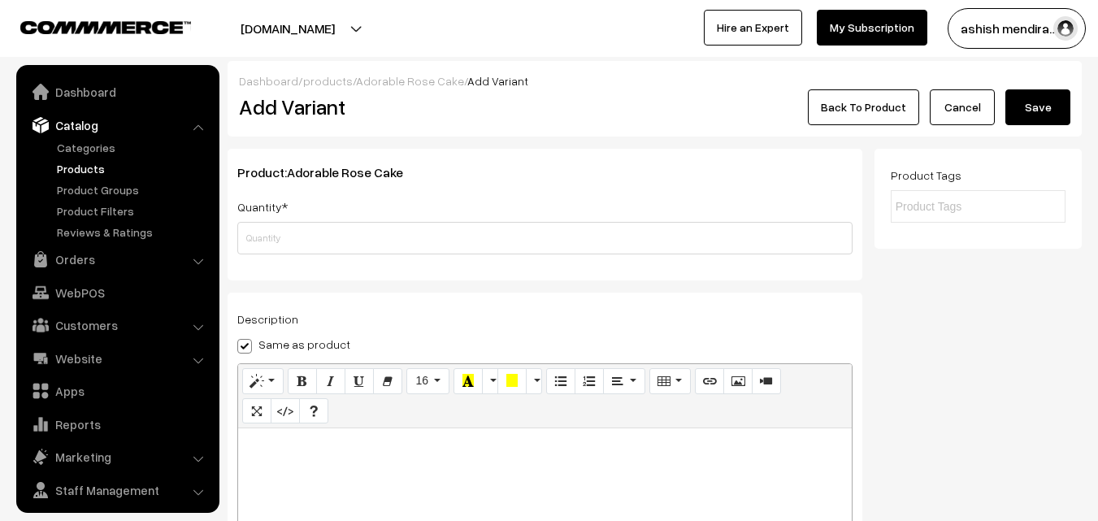
scroll to position [41, 0]
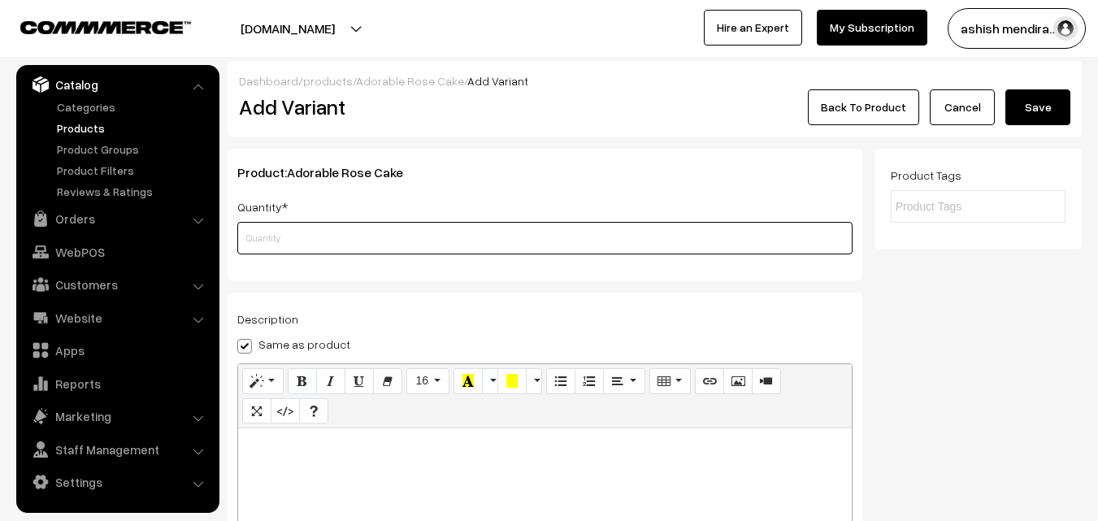
click at [349, 234] on input "text" at bounding box center [544, 238] width 615 height 33
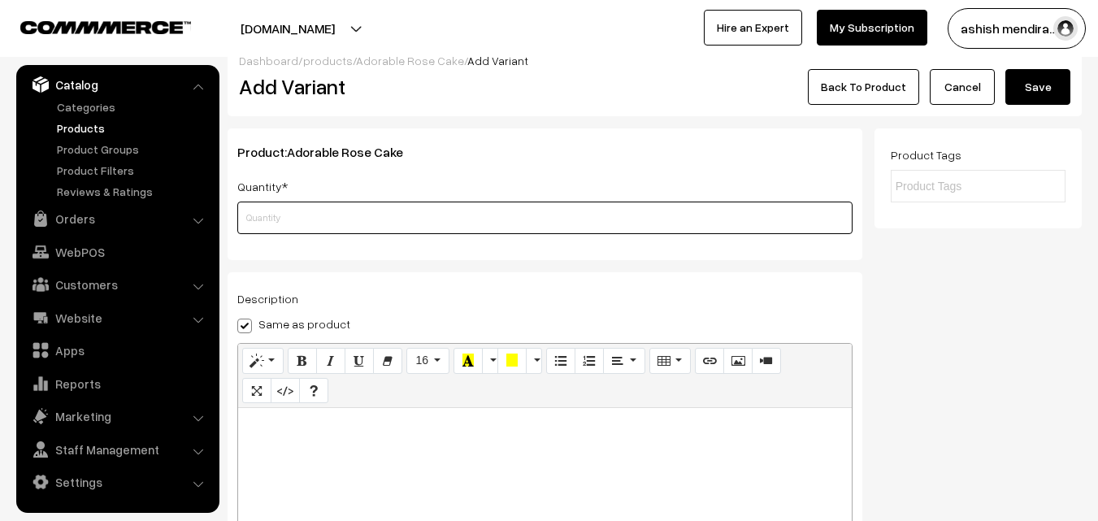
scroll to position [0, 0]
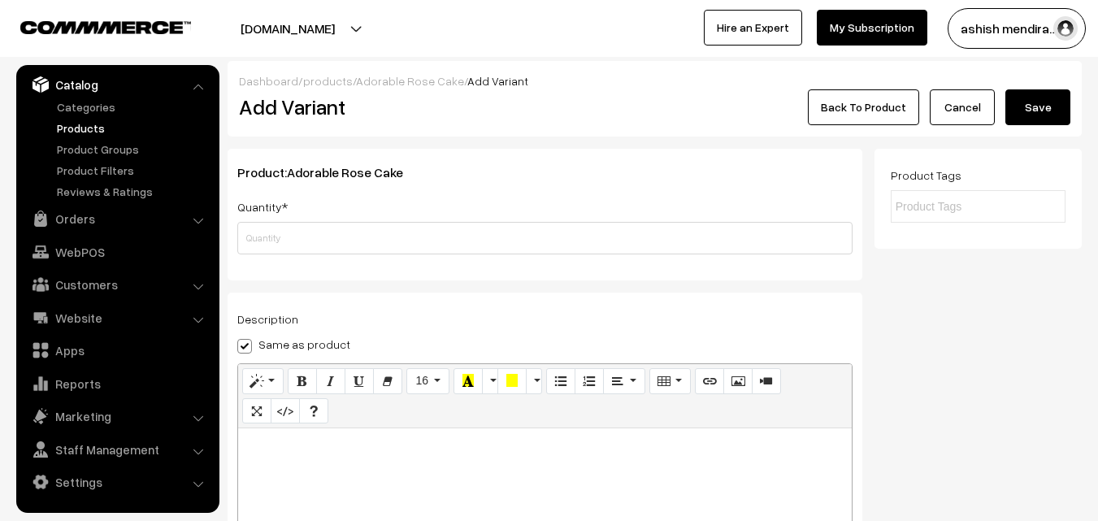
click at [969, 102] on link "Cancel" at bounding box center [962, 107] width 65 height 36
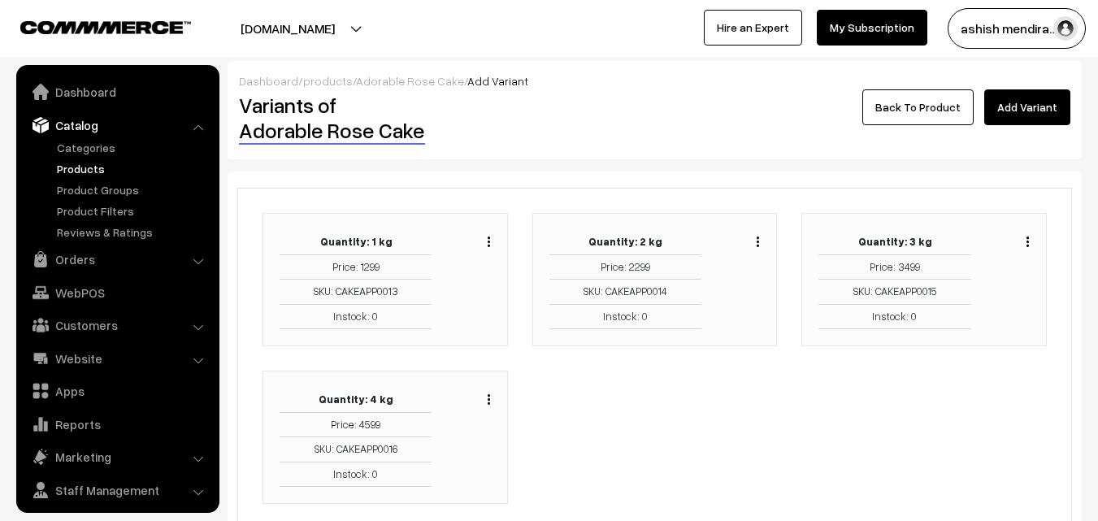
scroll to position [41, 0]
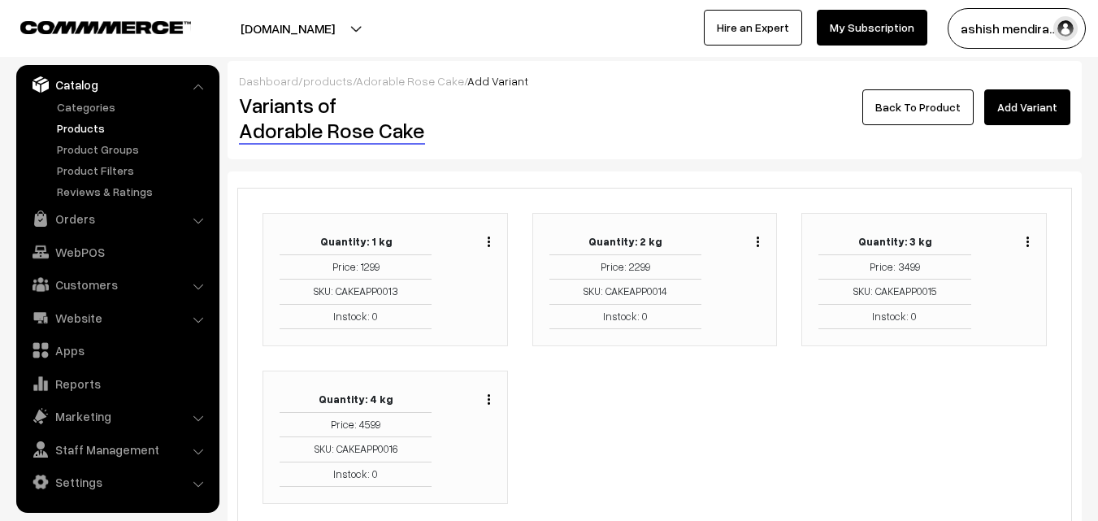
click at [915, 107] on link "Back To Product" at bounding box center [917, 107] width 111 height 36
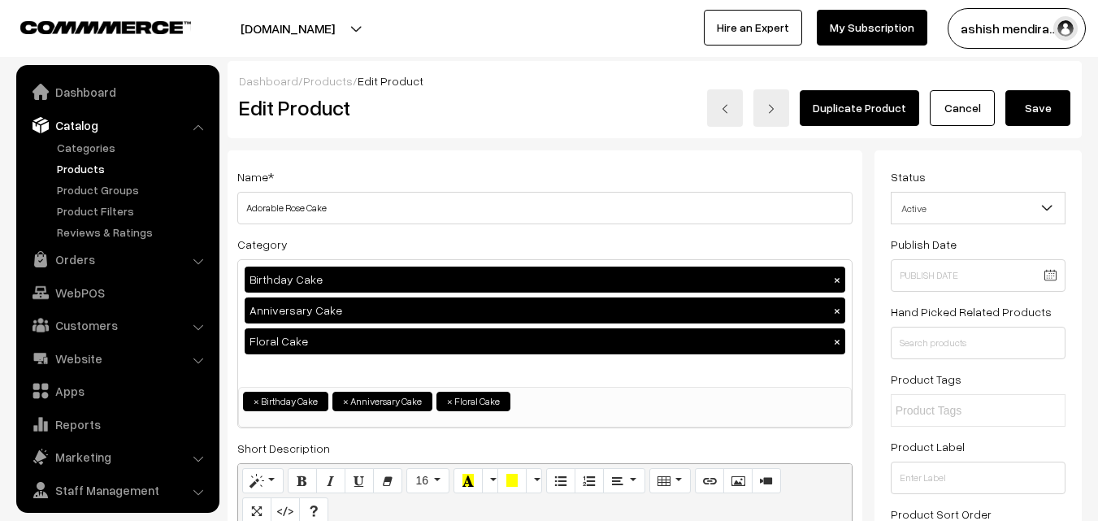
scroll to position [41, 0]
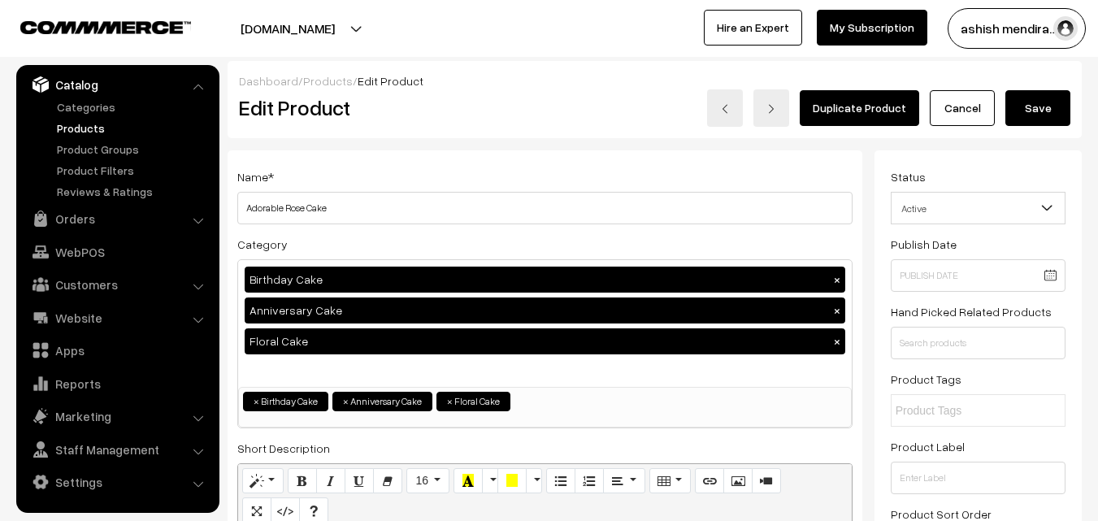
click at [1097, 48] on div "ashish mendira… My Profile Refer & Earn Support Sign Out Hire an Expert My Subs…" at bounding box center [827, 28] width 557 height 41
click at [1038, 104] on button "Save" at bounding box center [1037, 108] width 65 height 36
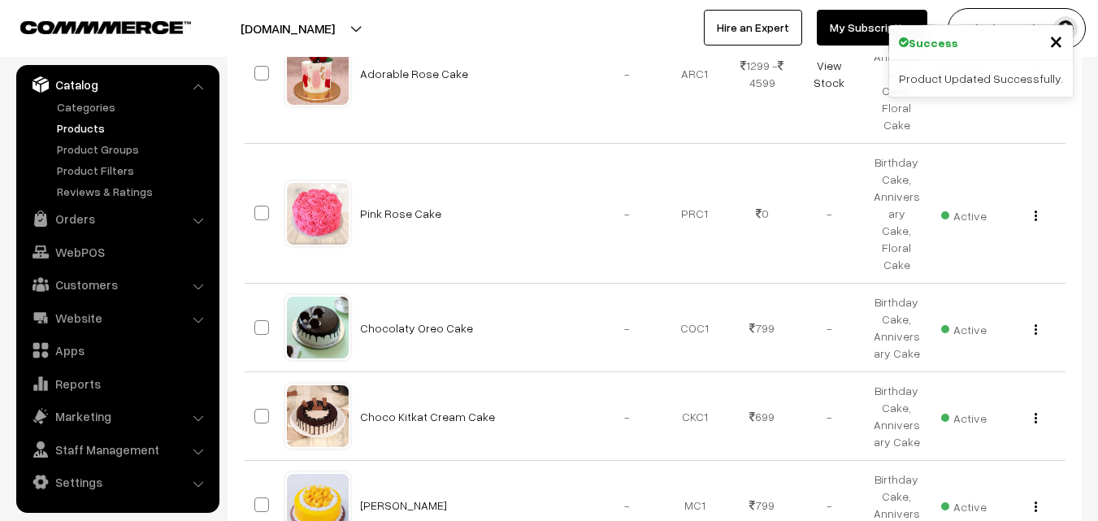
scroll to position [717, 0]
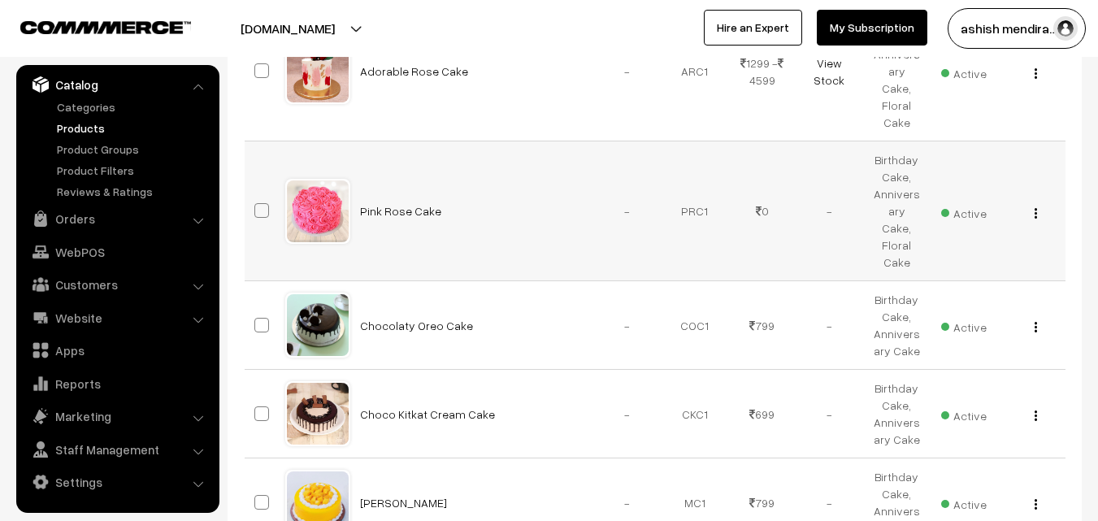
click at [1034, 206] on button "button" at bounding box center [1036, 212] width 4 height 13
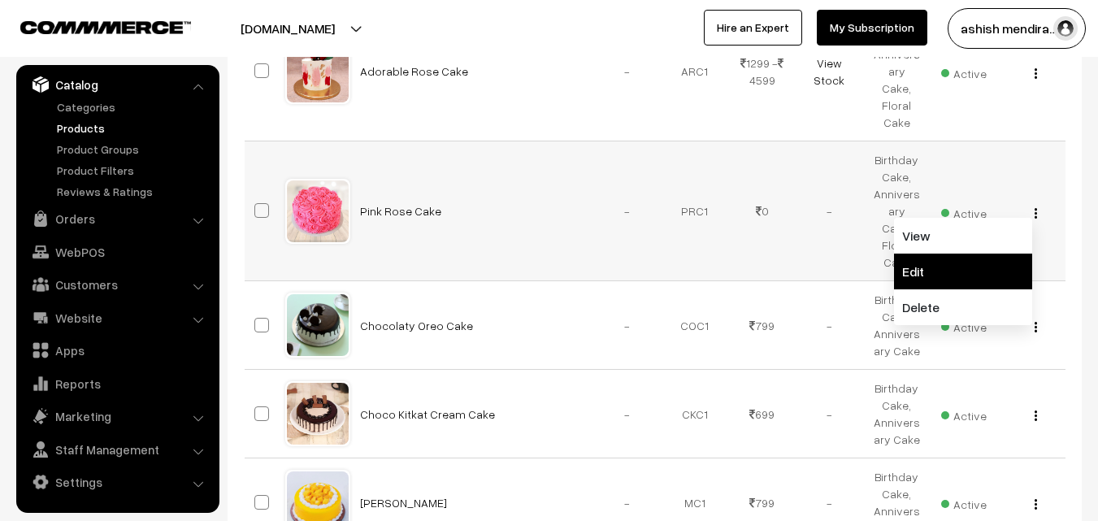
click at [965, 254] on link "Edit" at bounding box center [963, 272] width 138 height 36
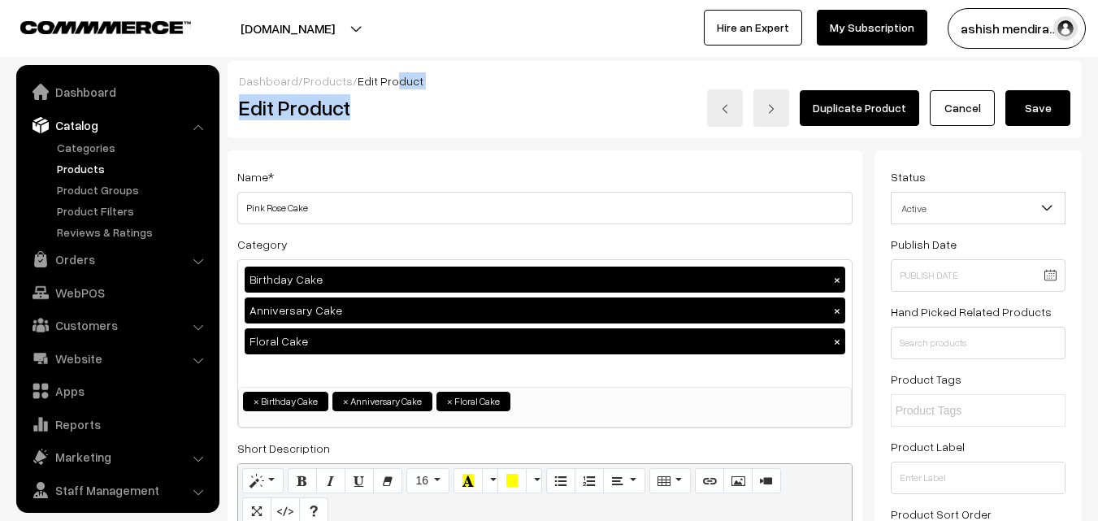
scroll to position [41, 0]
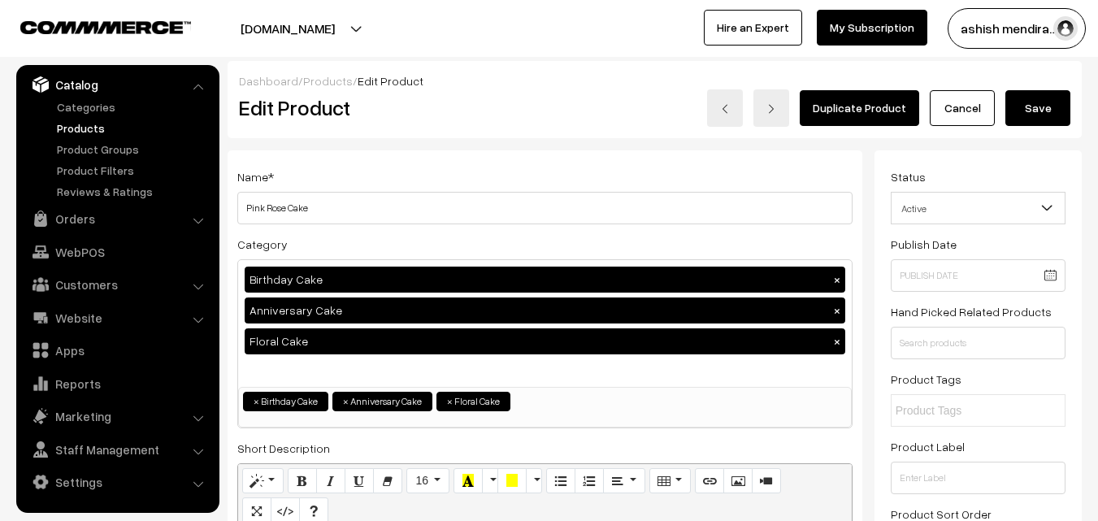
click at [1079, 103] on div "Duplicate Product Cancel Save" at bounding box center [832, 107] width 499 height 37
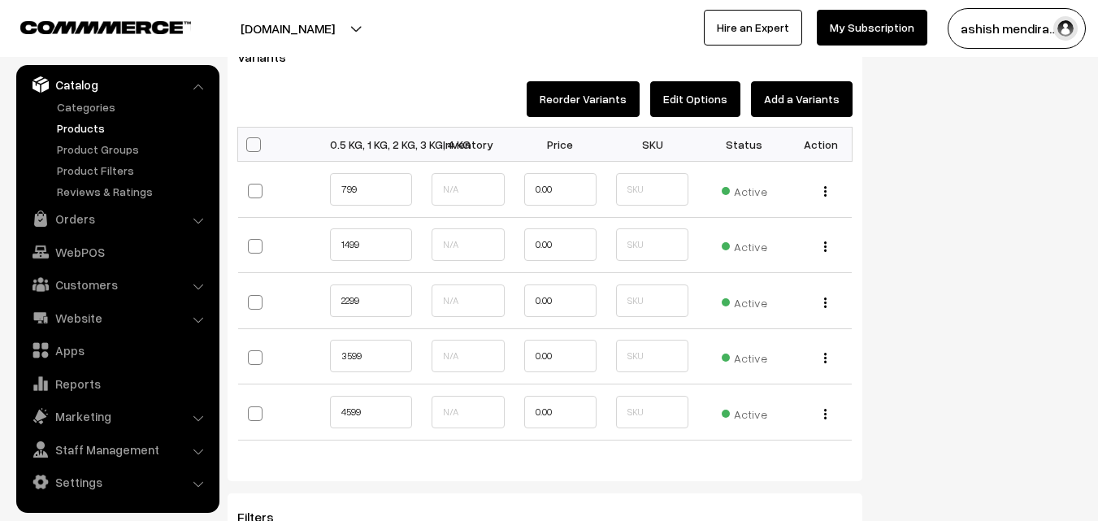
scroll to position [1766, 0]
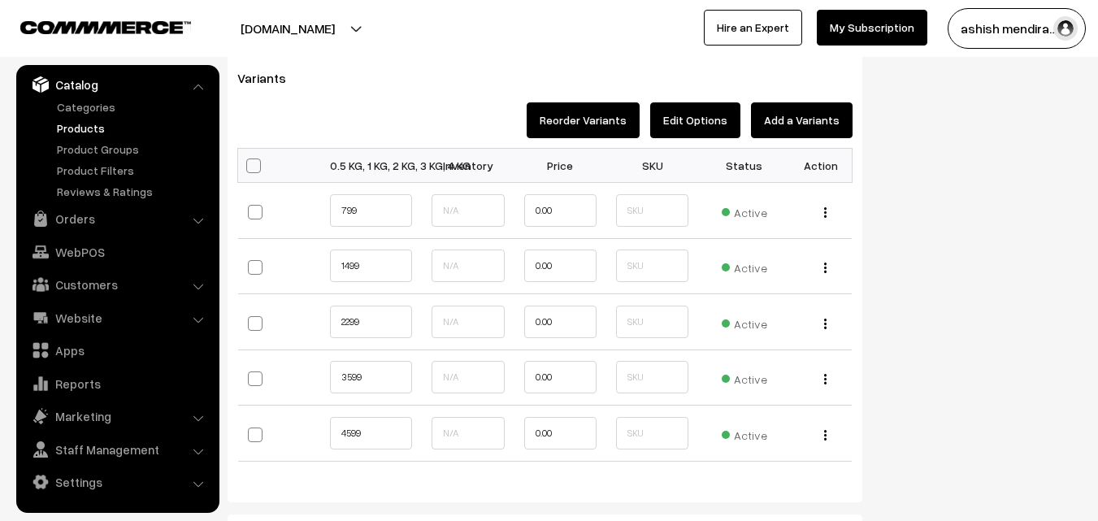
click at [705, 113] on button "Edit Options" at bounding box center [695, 120] width 90 height 36
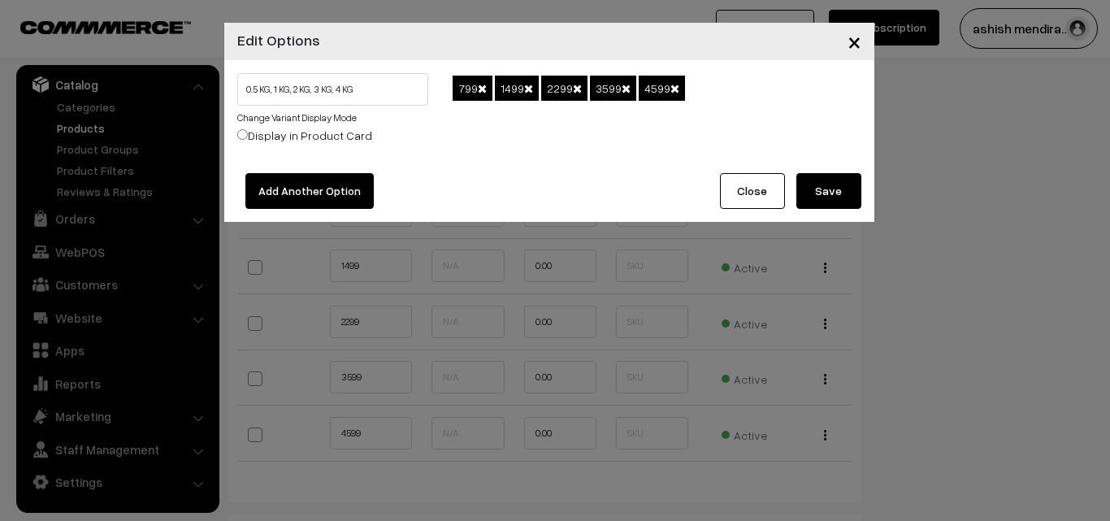
click at [486, 84] on span at bounding box center [482, 88] width 9 height 11
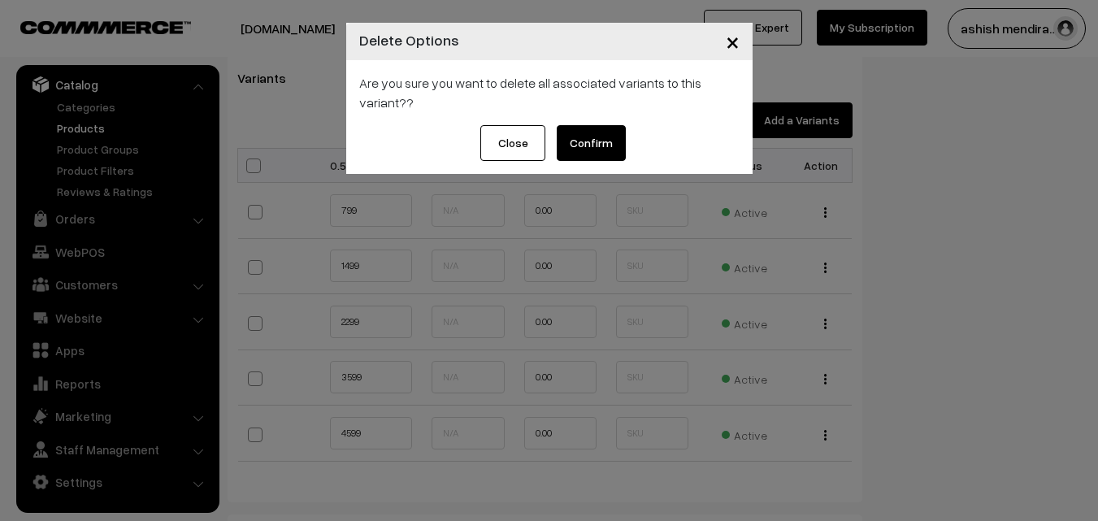
click at [597, 137] on button "Confirm" at bounding box center [591, 143] width 69 height 36
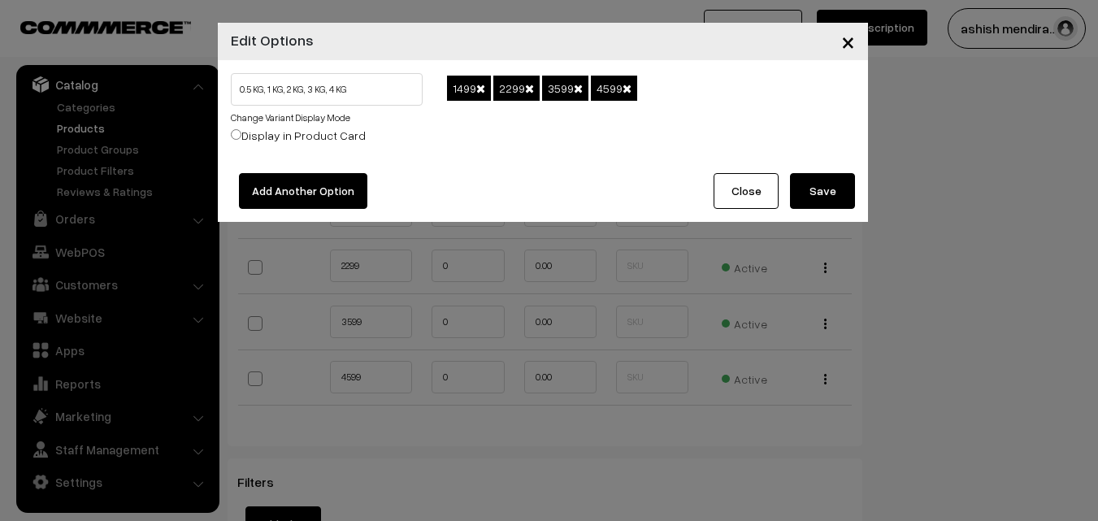
click at [483, 85] on span at bounding box center [480, 88] width 9 height 11
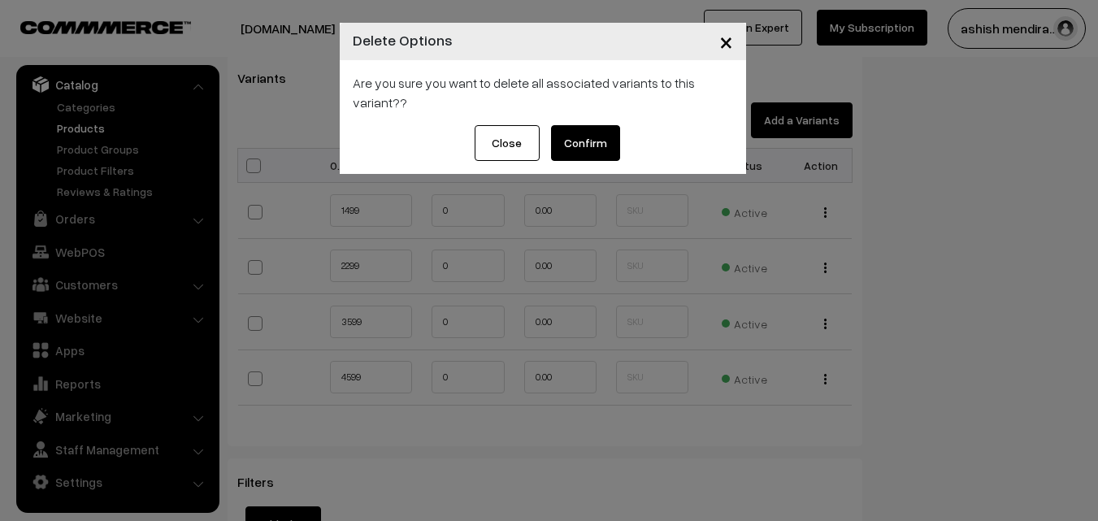
click at [576, 137] on button "Confirm" at bounding box center [585, 143] width 69 height 36
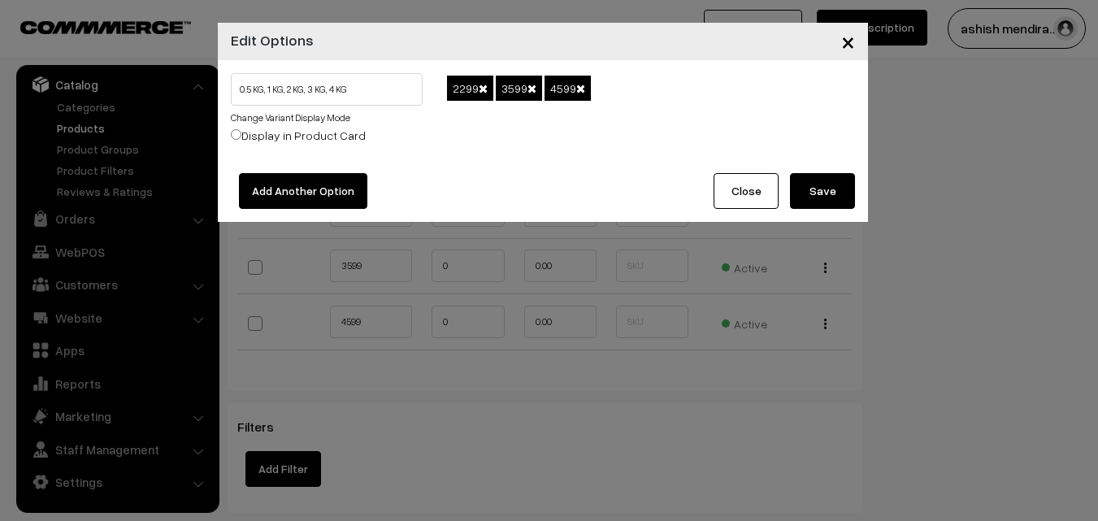
click at [485, 85] on span at bounding box center [483, 88] width 9 height 11
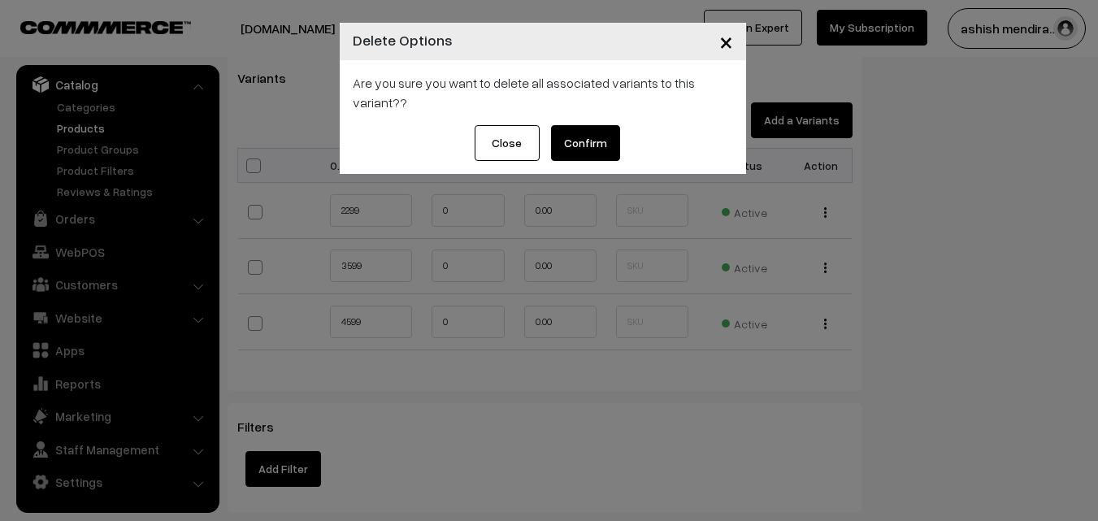
click at [580, 140] on button "Confirm" at bounding box center [585, 143] width 69 height 36
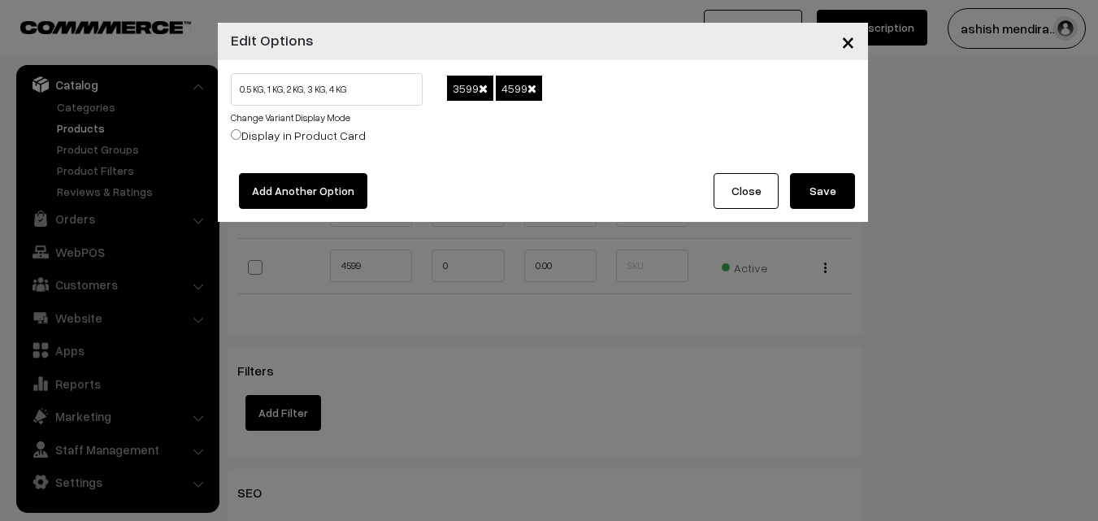
click at [484, 88] on span at bounding box center [483, 88] width 9 height 11
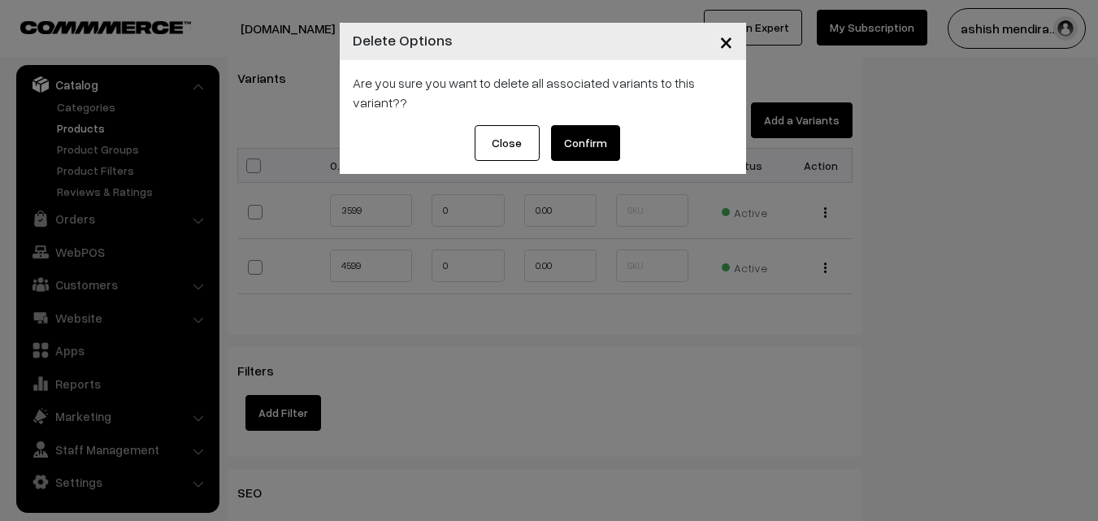
click at [586, 141] on button "Confirm" at bounding box center [585, 143] width 69 height 36
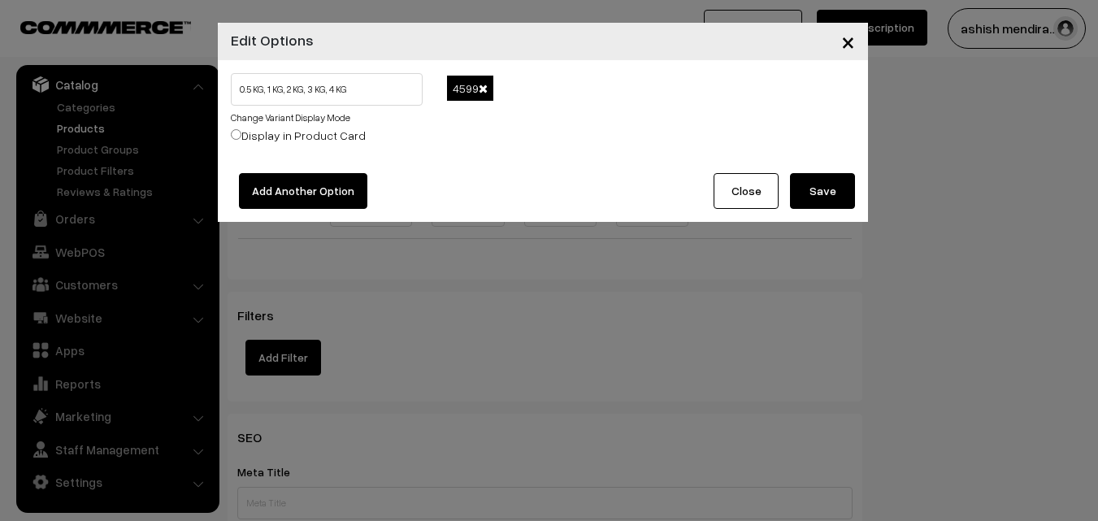
click at [482, 84] on span at bounding box center [483, 88] width 9 height 11
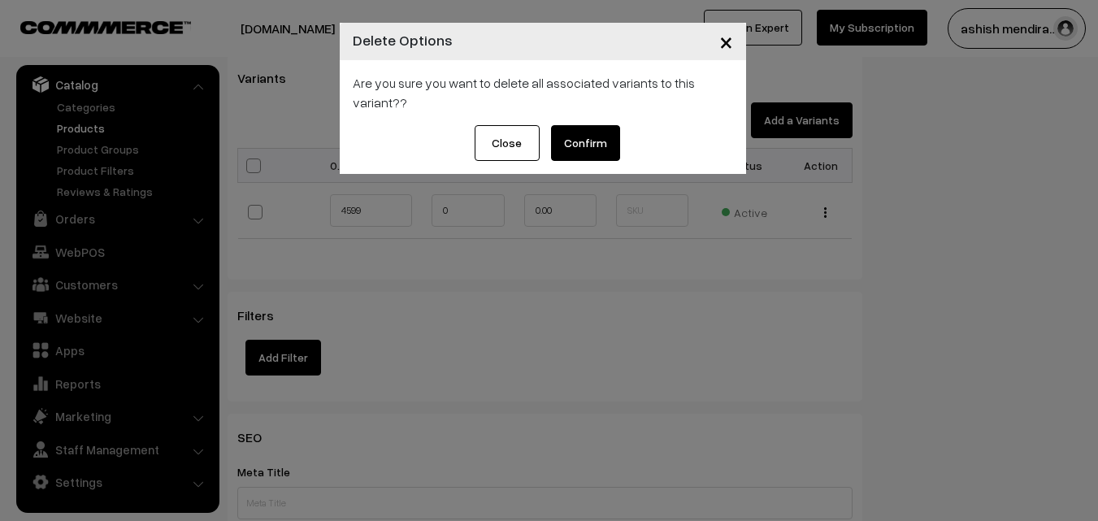
click at [580, 130] on button "Confirm" at bounding box center [585, 143] width 69 height 36
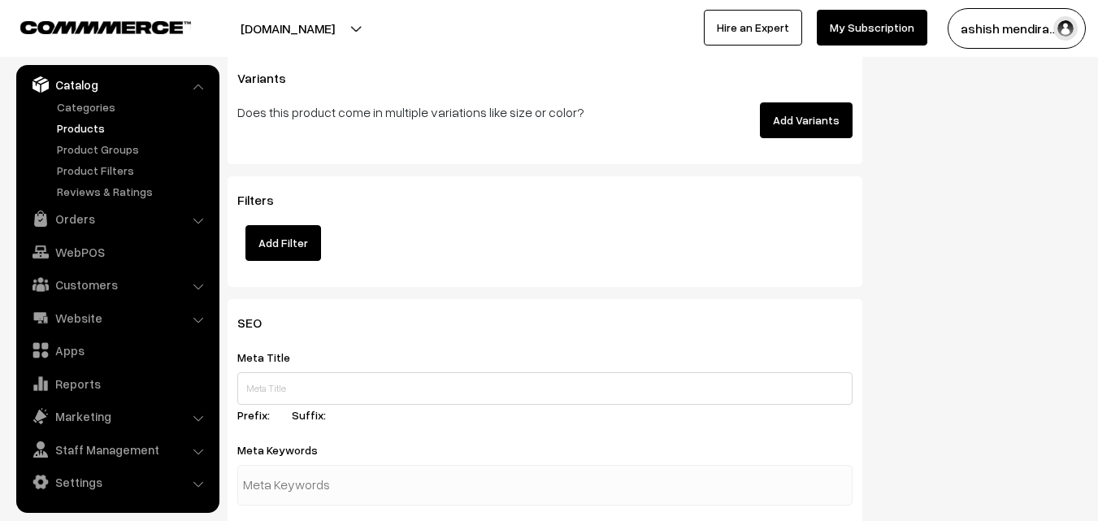
click at [817, 123] on button "Add Variants" at bounding box center [806, 120] width 93 height 36
click at [808, 113] on button "Add Variants" at bounding box center [806, 120] width 93 height 36
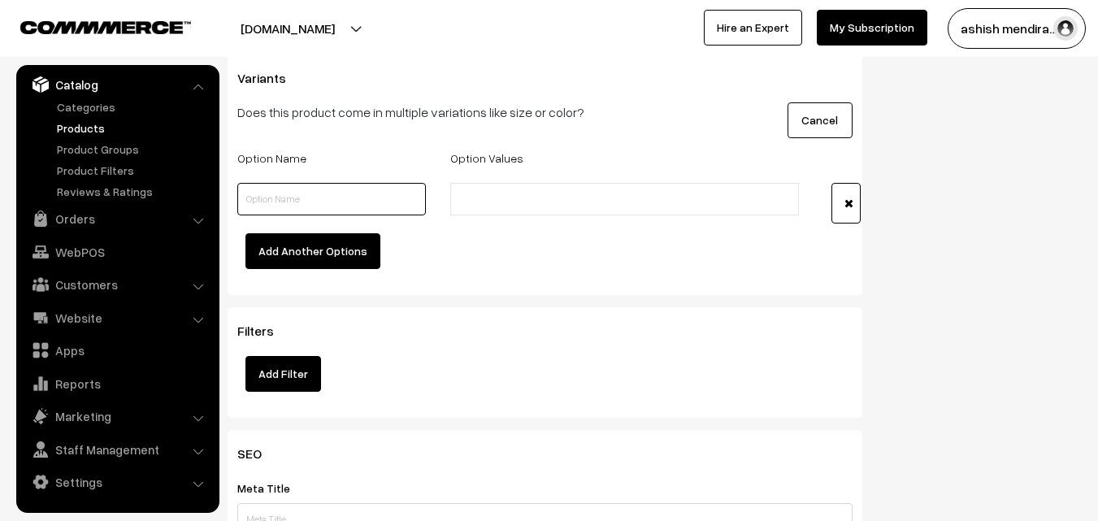
click at [291, 198] on input "text" at bounding box center [331, 199] width 189 height 33
type input "Quantity"
click at [318, 243] on button "Add Another Options" at bounding box center [312, 251] width 135 height 36
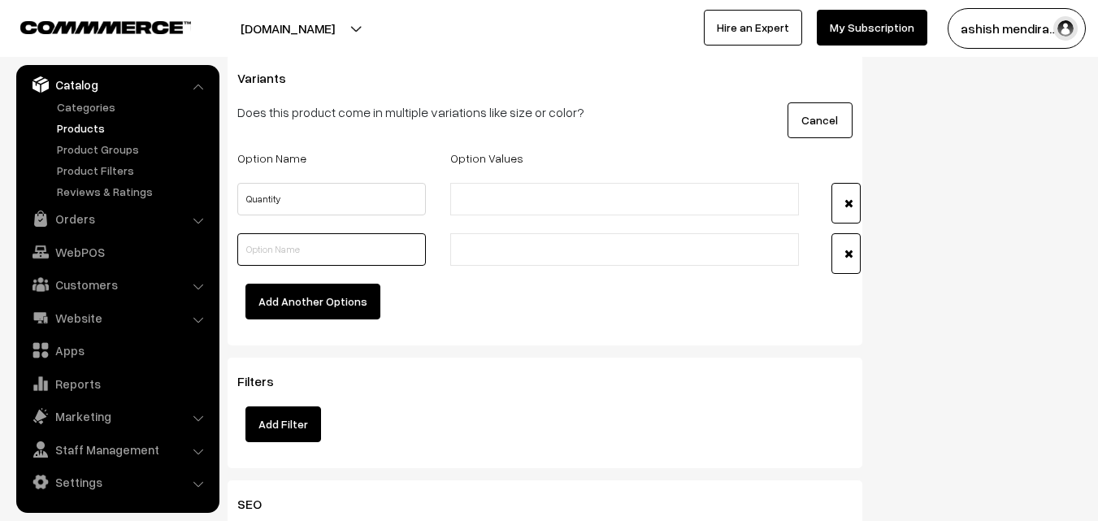
click at [295, 245] on input "text" at bounding box center [331, 249] width 189 height 33
type input "Flavours"
click at [477, 206] on input "text" at bounding box center [526, 199] width 142 height 17
type input "0.5 kg"
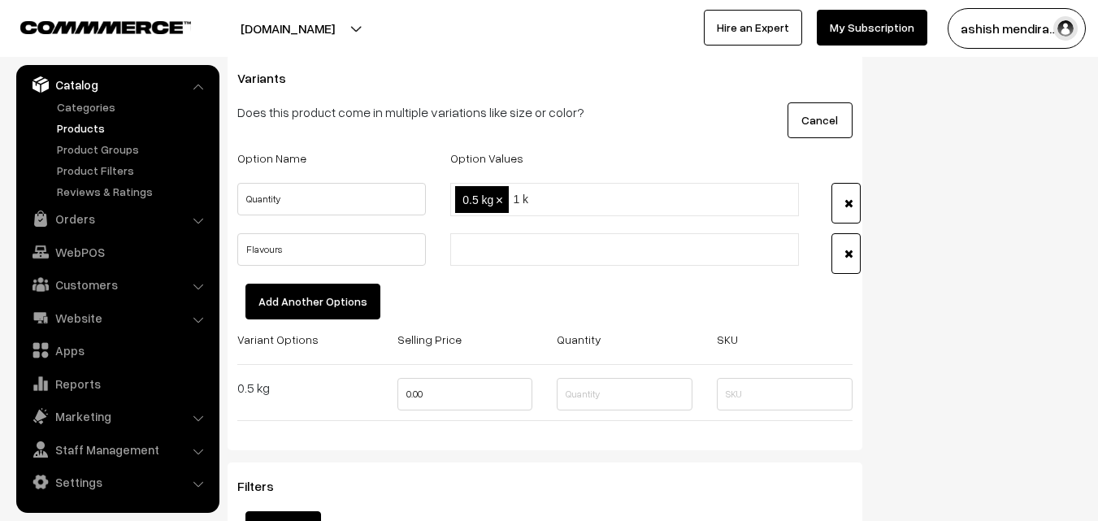
type input "1 kg"
type input "2 kg"
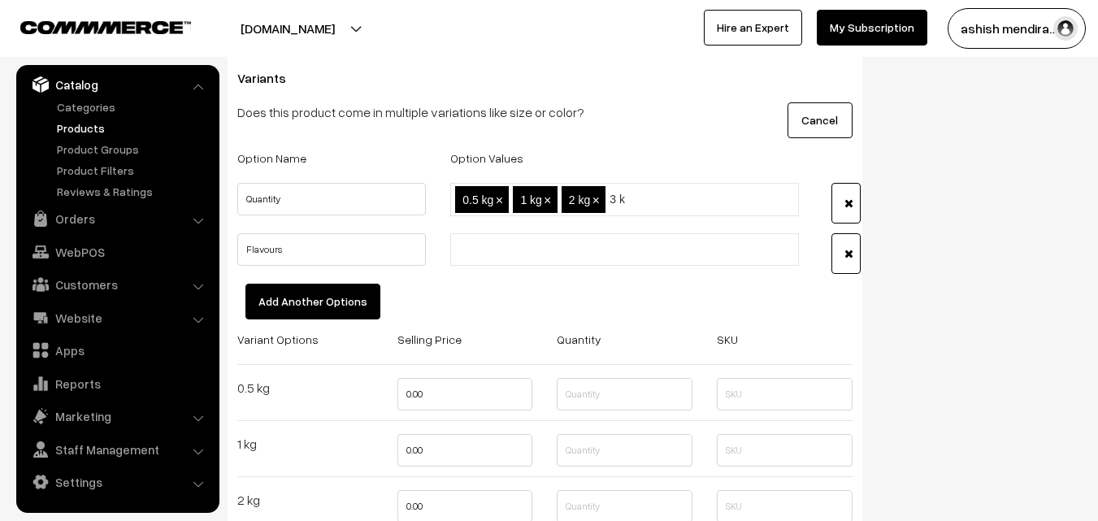
type input "3 kg"
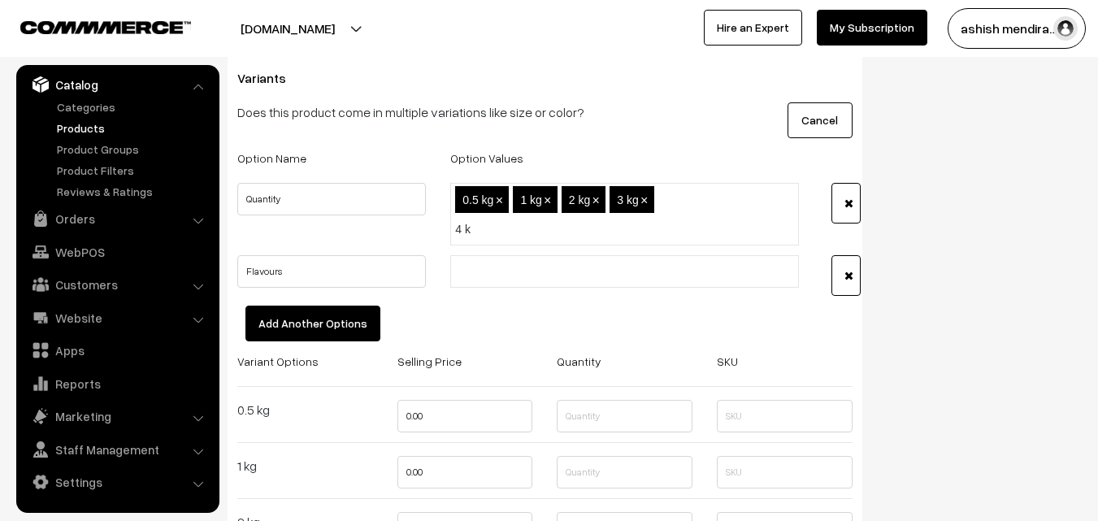
type input "4 kg"
click at [475, 271] on input "text" at bounding box center [526, 271] width 142 height 17
type input "Vanilla"
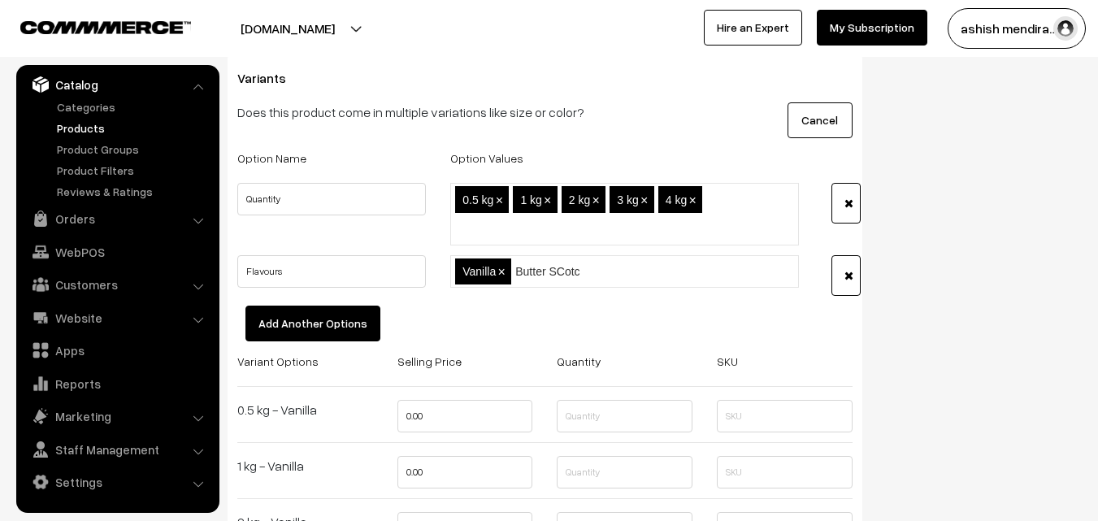
type input "Butter SCotch"
type input "Black Forest"
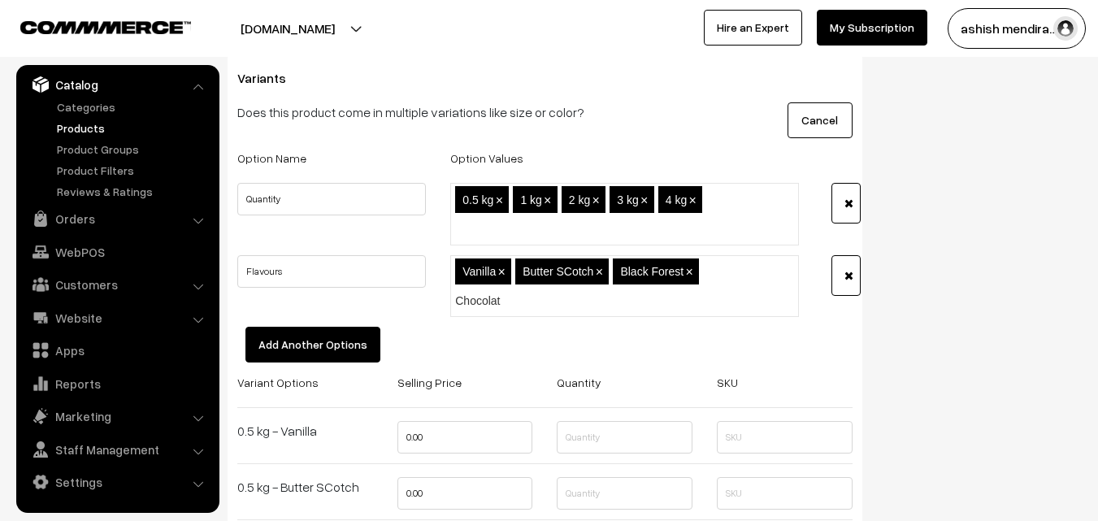
type input "Chocolate"
type input "Truffle"
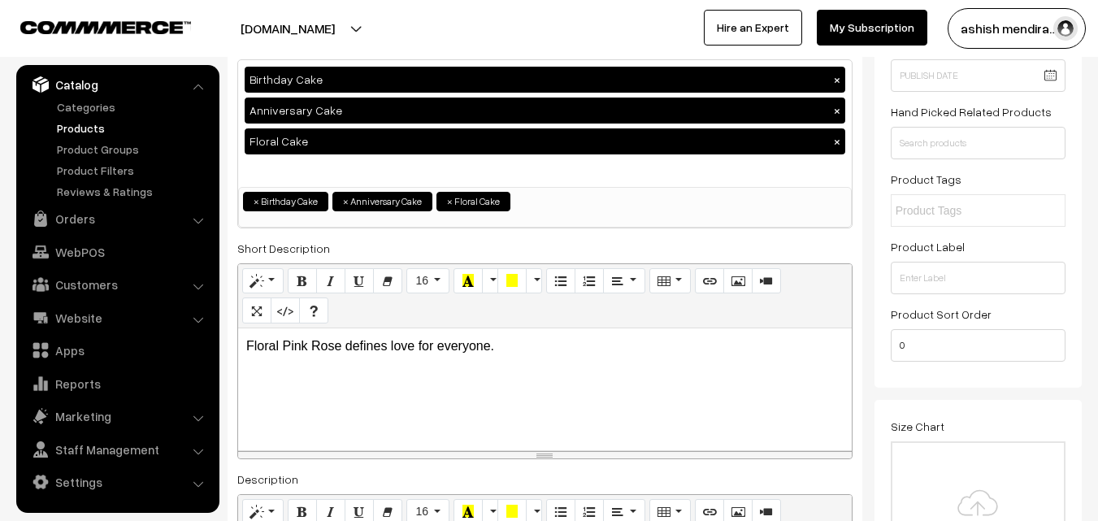
scroll to position [0, 0]
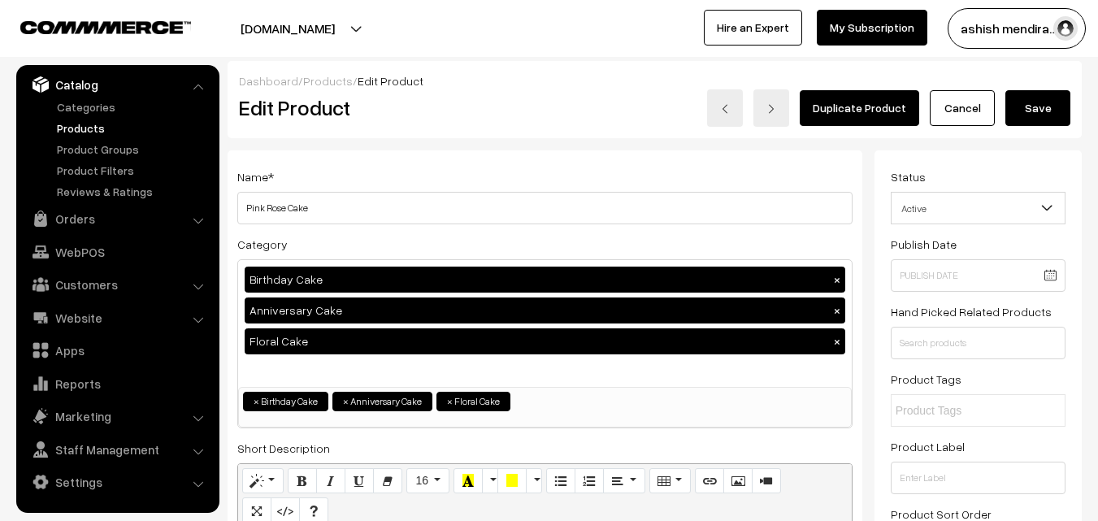
click at [1036, 106] on button "Save" at bounding box center [1037, 108] width 65 height 36
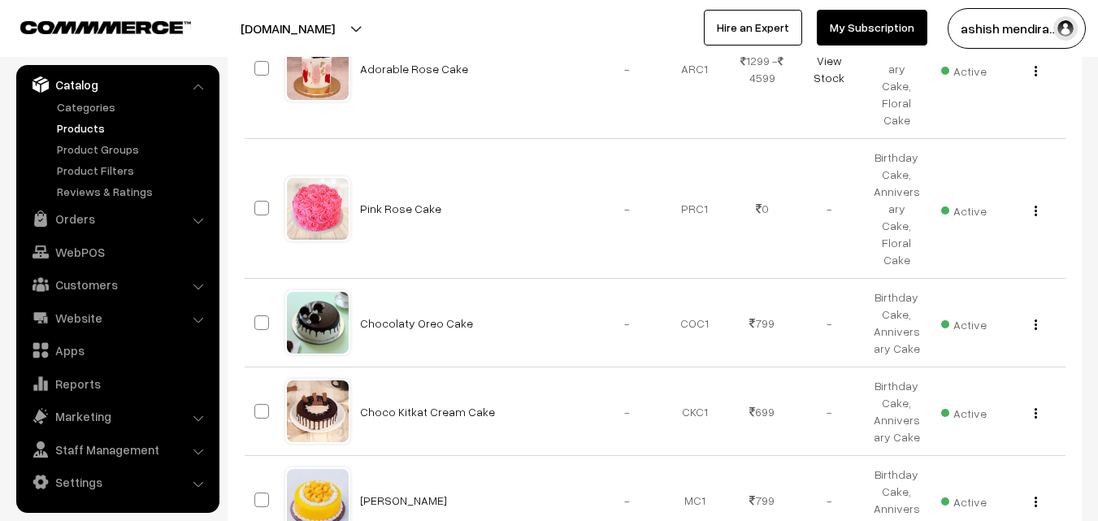
scroll to position [722, 0]
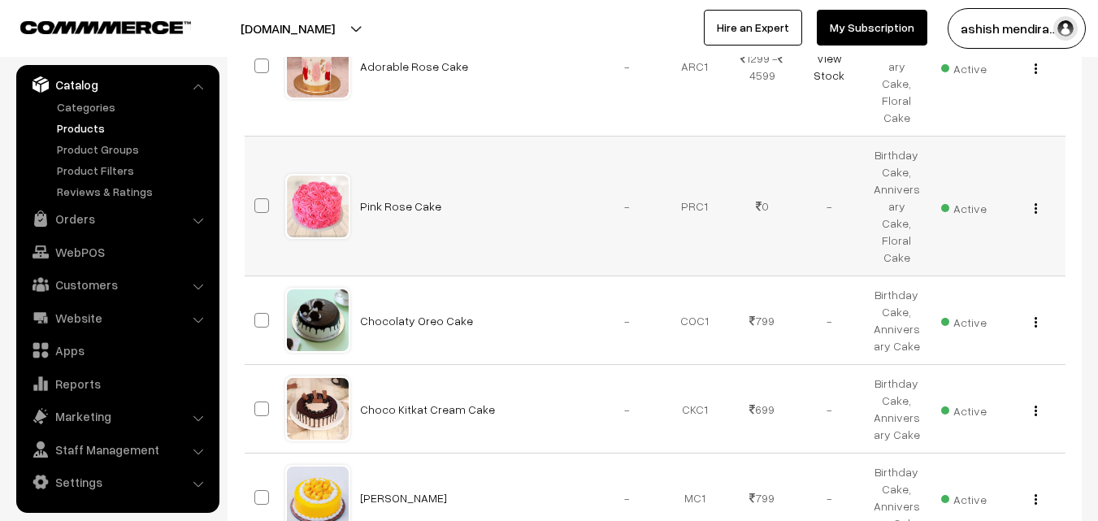
click at [1034, 203] on img "button" at bounding box center [1035, 208] width 2 height 11
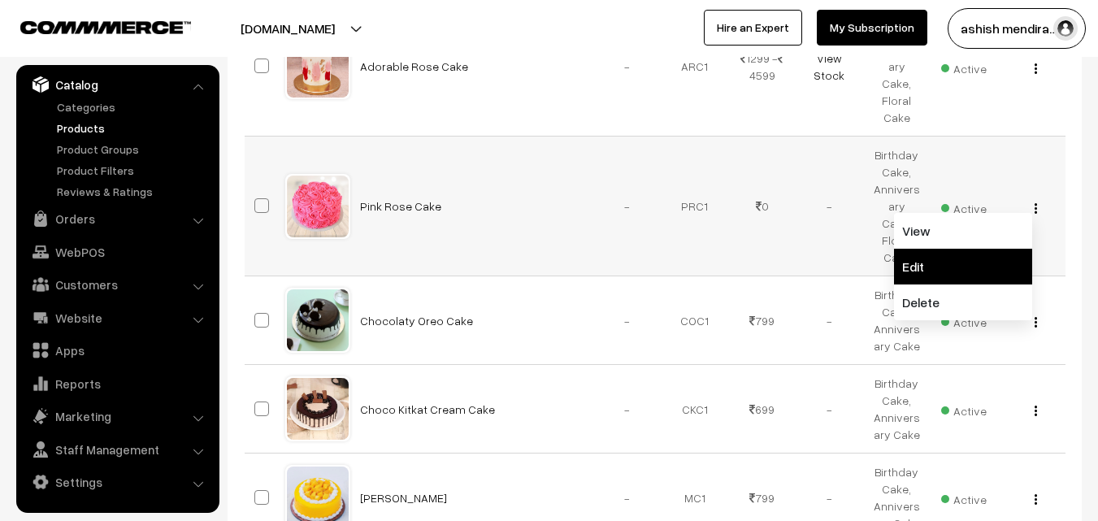
click at [989, 249] on link "Edit" at bounding box center [963, 267] width 138 height 36
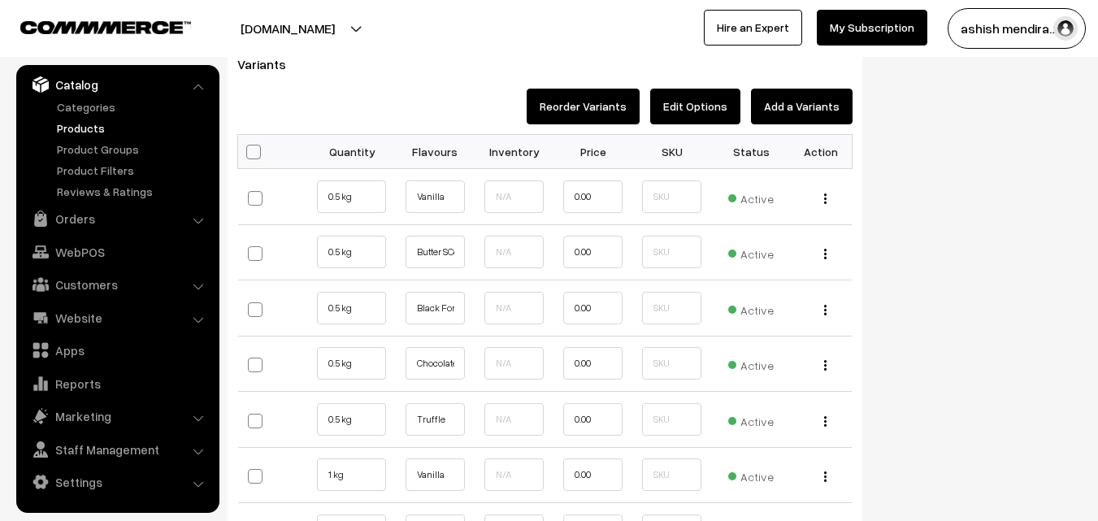
scroll to position [1772, 0]
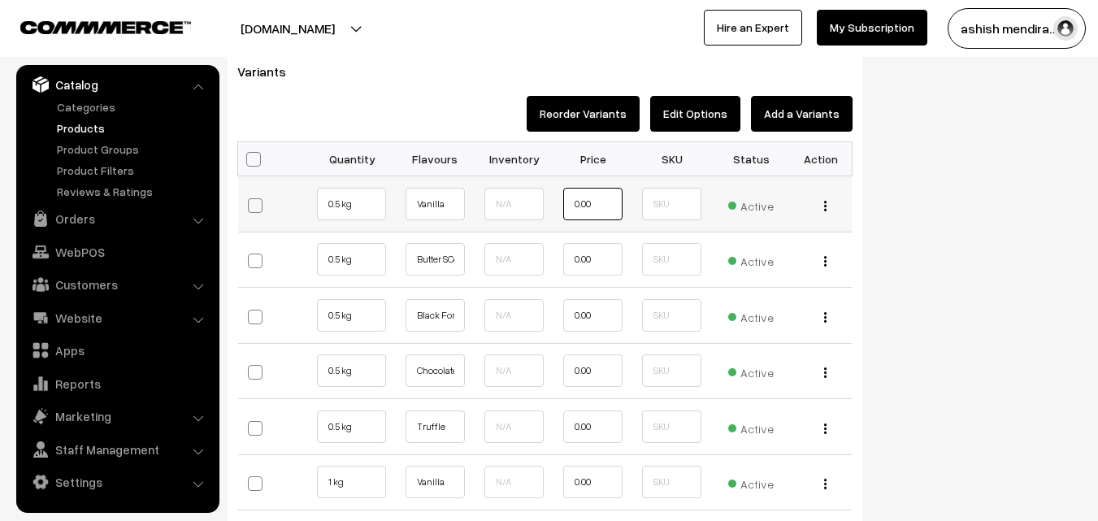
click at [604, 212] on input "0.00" at bounding box center [592, 204] width 59 height 33
type input "0"
type input "799"
click at [600, 254] on input "0.00" at bounding box center [592, 259] width 59 height 33
type input "0"
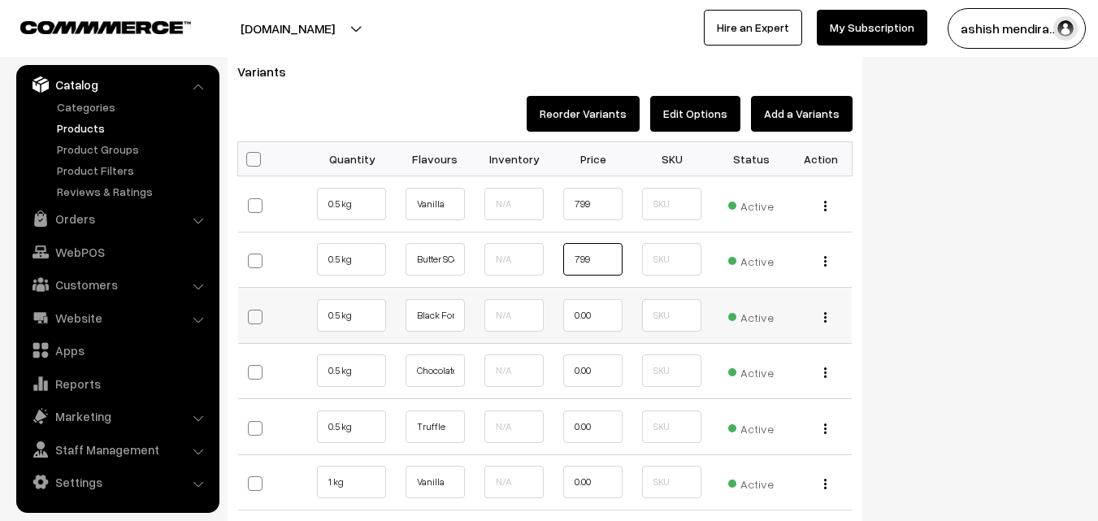
type input "799"
click at [599, 316] on input "0.00" at bounding box center [592, 315] width 59 height 33
type input "0"
type input "799"
click at [596, 374] on input "0.00" at bounding box center [592, 370] width 59 height 33
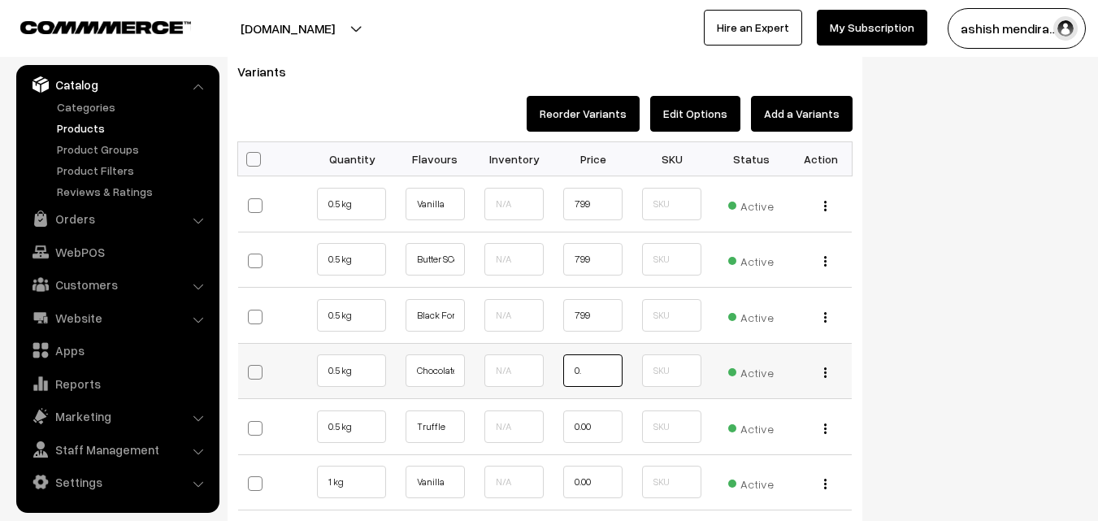
type input "0"
type input "799"
click at [597, 420] on input "0.00" at bounding box center [592, 426] width 59 height 33
type input "0"
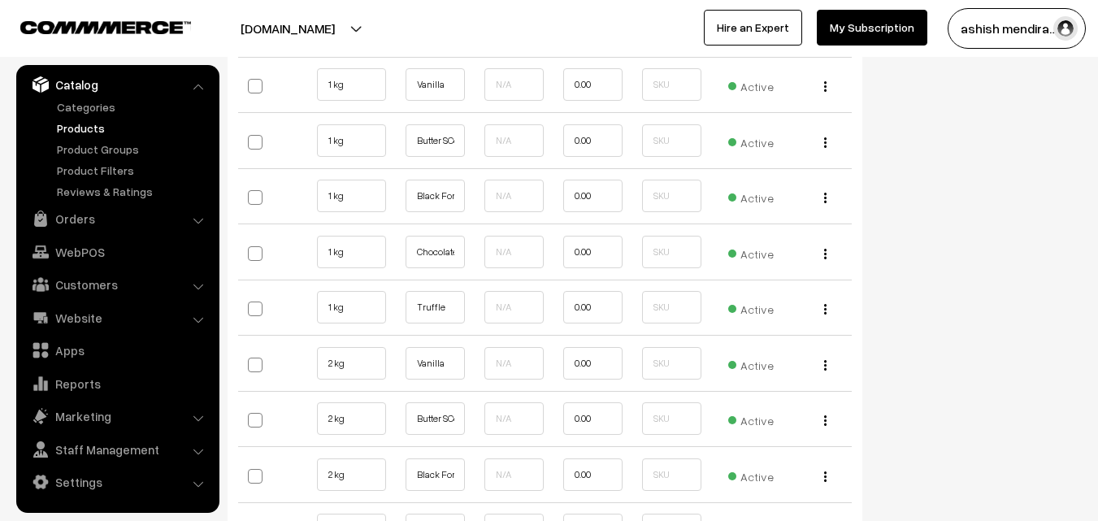
scroll to position [2177, 0]
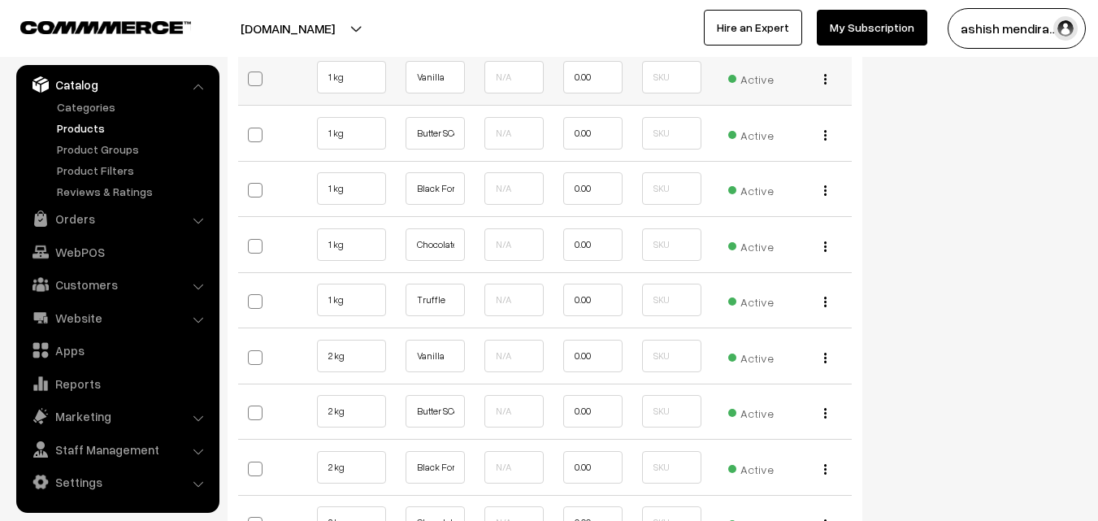
type input "899"
click at [603, 84] on input "0.00" at bounding box center [592, 77] width 59 height 33
type input "0"
type input "1499"
click at [603, 128] on input "0.00" at bounding box center [592, 133] width 59 height 33
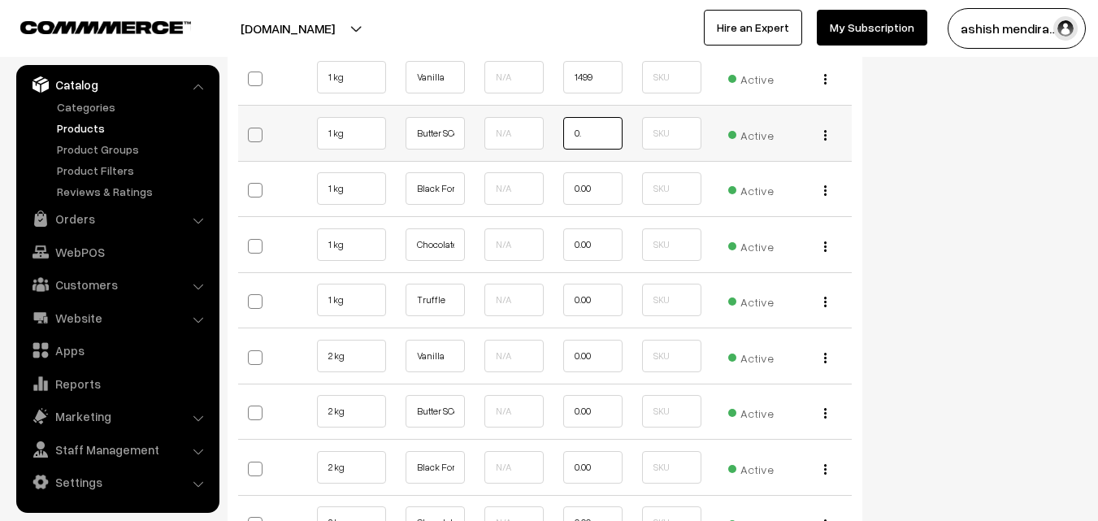
type input "0"
type input "1499"
click at [604, 188] on input "0.00" at bounding box center [592, 188] width 59 height 33
type input "0"
type input "1499"
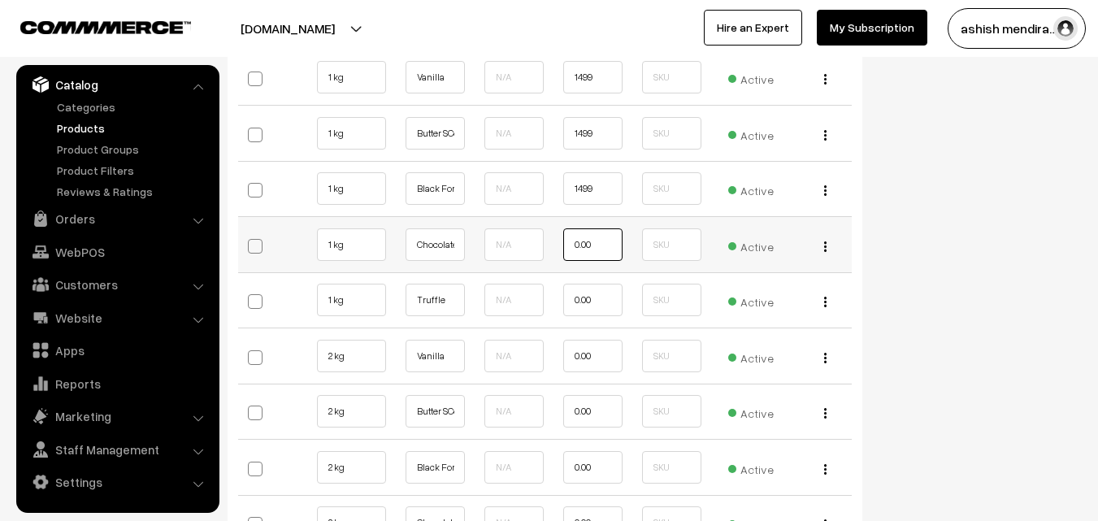
click at [600, 243] on input "0.00" at bounding box center [592, 244] width 59 height 33
type input "0"
type input "1499"
click at [604, 295] on input "0.00" at bounding box center [592, 300] width 59 height 33
type input "0"
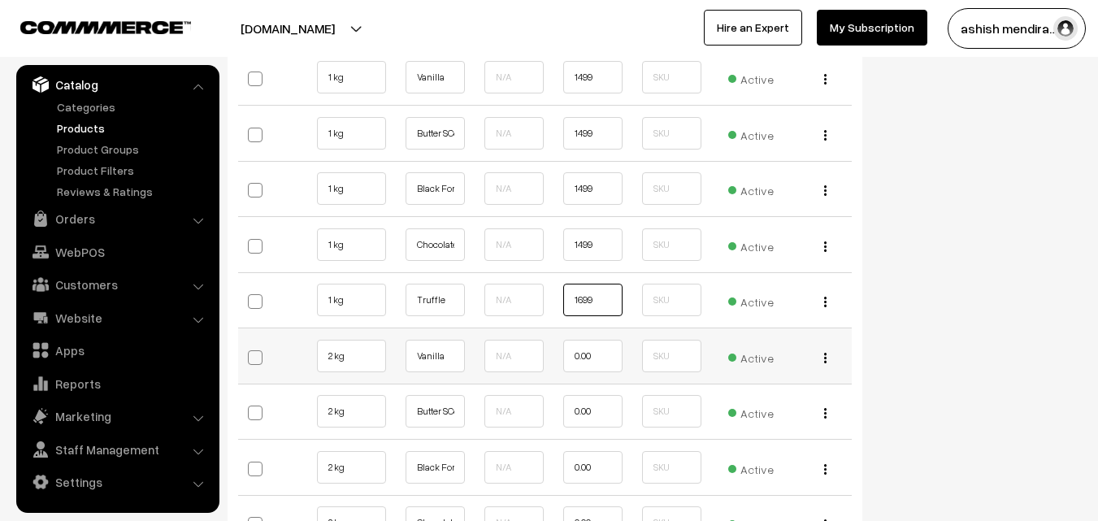
type input "1699"
click at [605, 362] on input "0.00" at bounding box center [592, 356] width 59 height 33
type input "0"
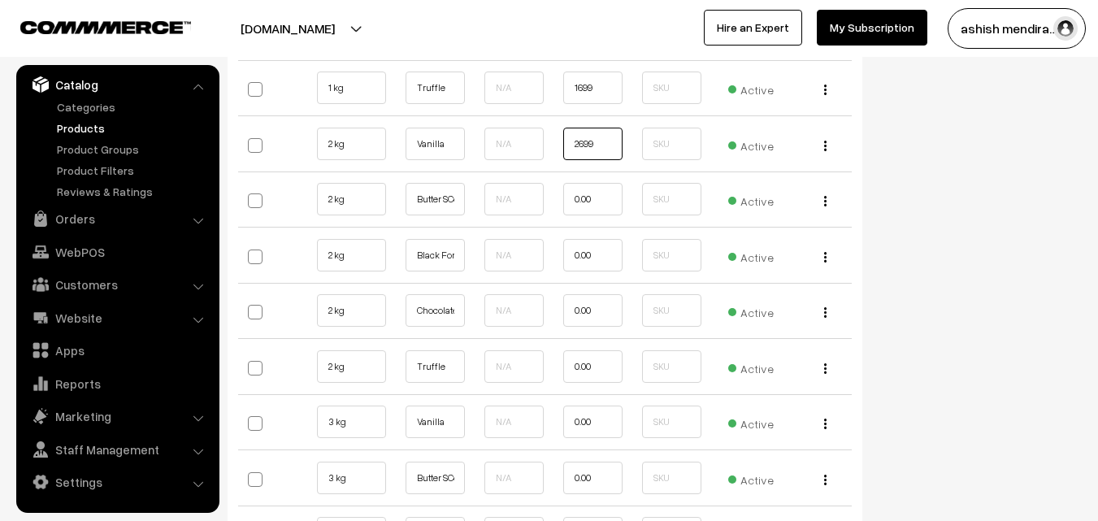
scroll to position [2396, 0]
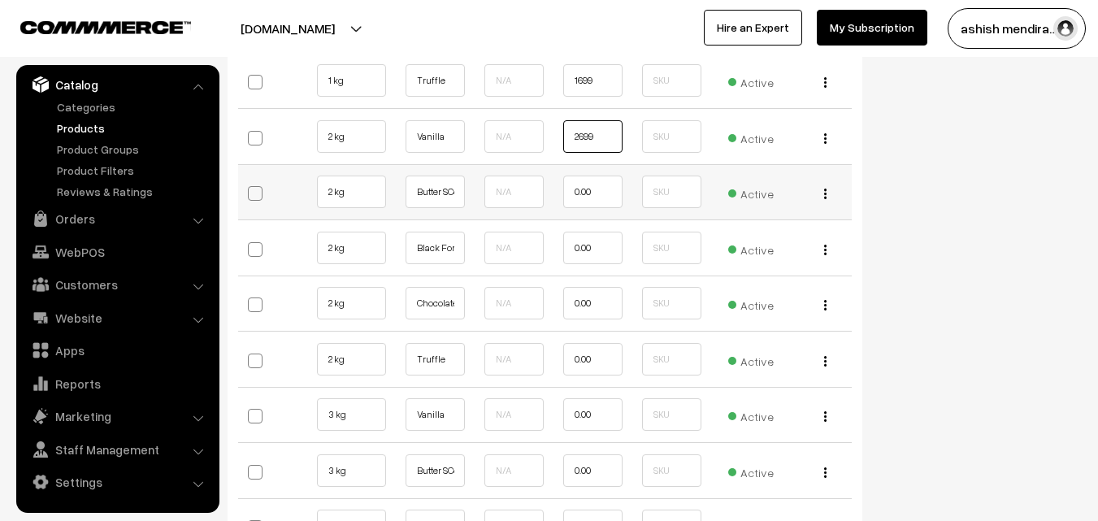
type input "2699"
click at [596, 196] on input "0.00" at bounding box center [592, 192] width 59 height 33
type input "0"
type input "2699"
click at [602, 253] on input "0.00" at bounding box center [592, 248] width 59 height 33
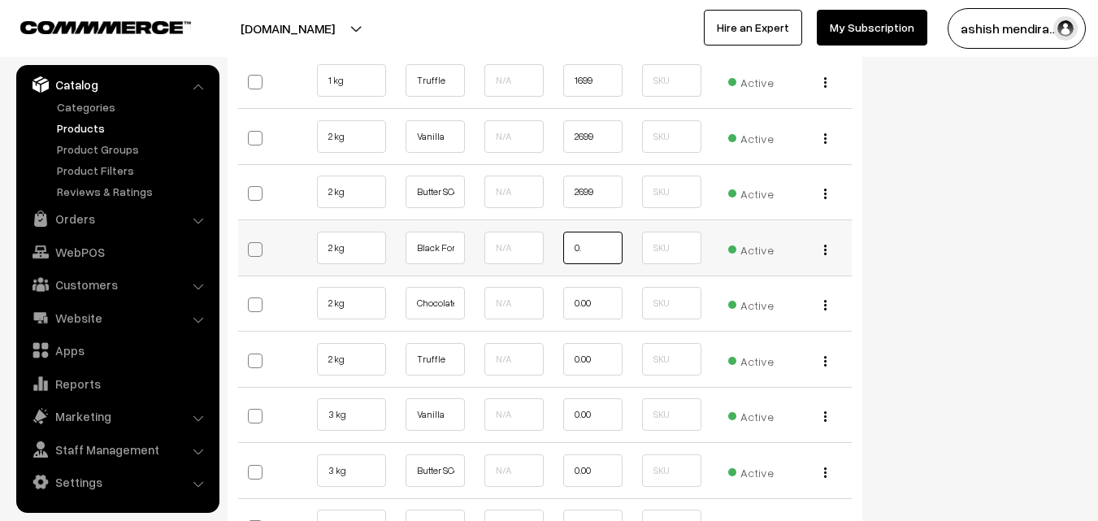
type input "0"
type input "2699"
click at [604, 297] on input "0.00" at bounding box center [592, 303] width 59 height 33
type input "0"
type input "2699"
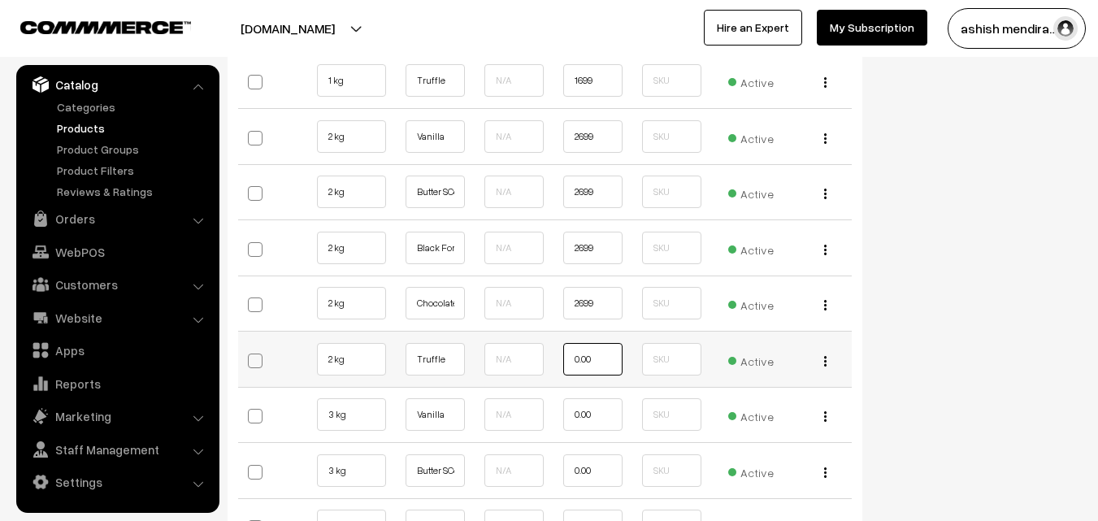
click at [610, 358] on input "0.00" at bounding box center [592, 359] width 59 height 33
type input "0"
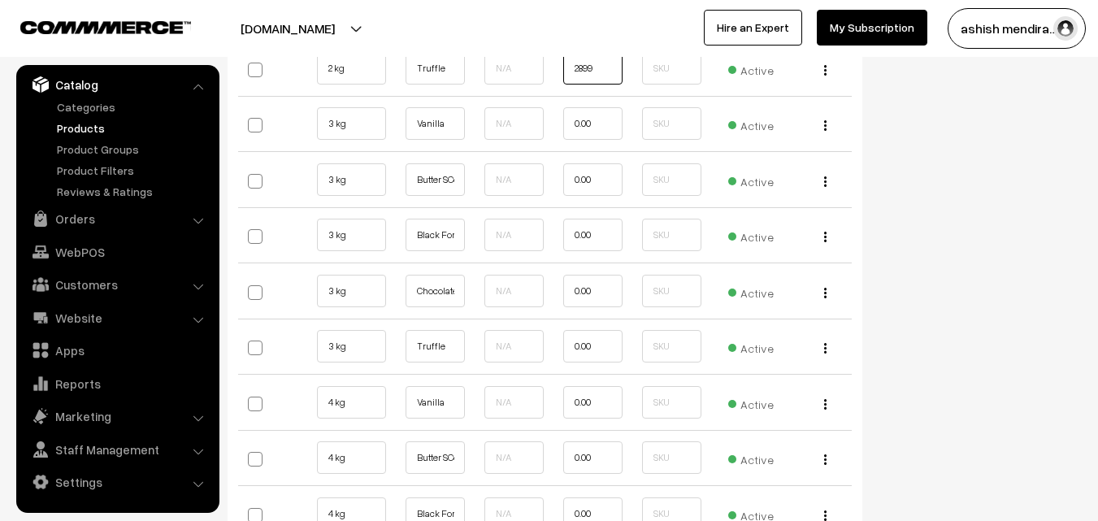
scroll to position [2708, 0]
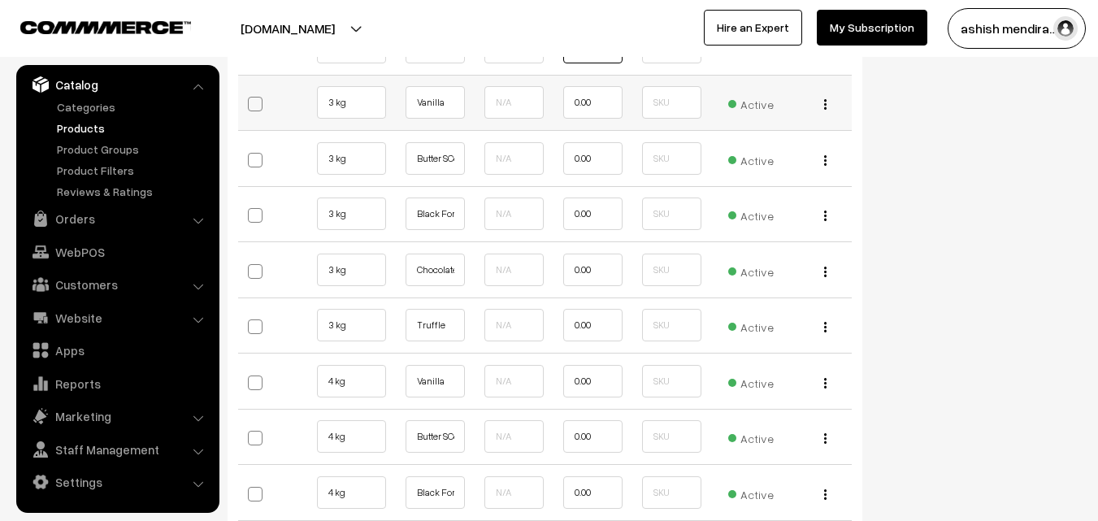
type input "2899"
click at [609, 102] on input "0.00" at bounding box center [592, 102] width 59 height 33
type input "0"
type input "3799"
click at [605, 160] on input "0.00" at bounding box center [592, 158] width 59 height 33
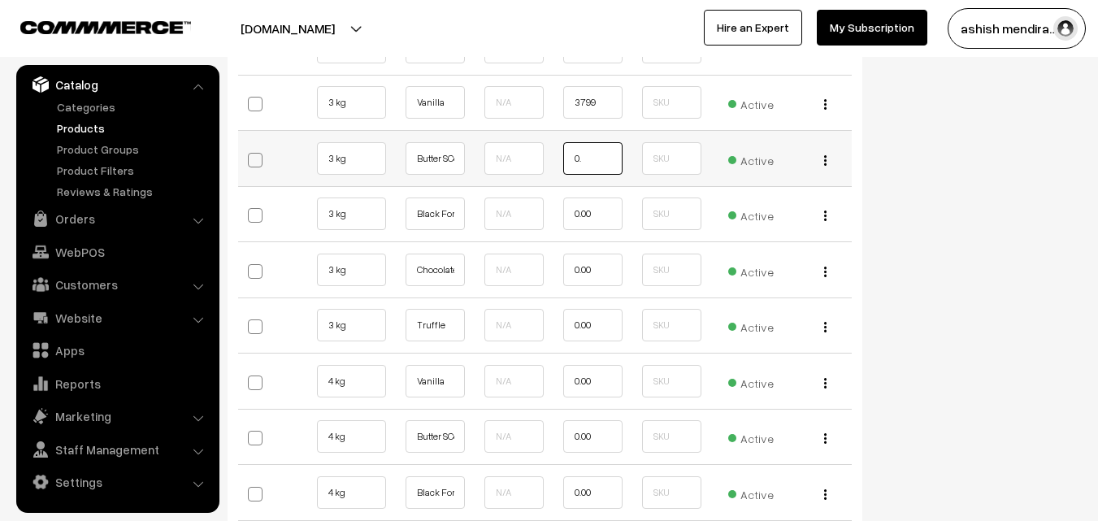
type input "0"
type input "3799"
click at [600, 218] on input "0.00" at bounding box center [592, 213] width 59 height 33
type input "0"
type input "3799"
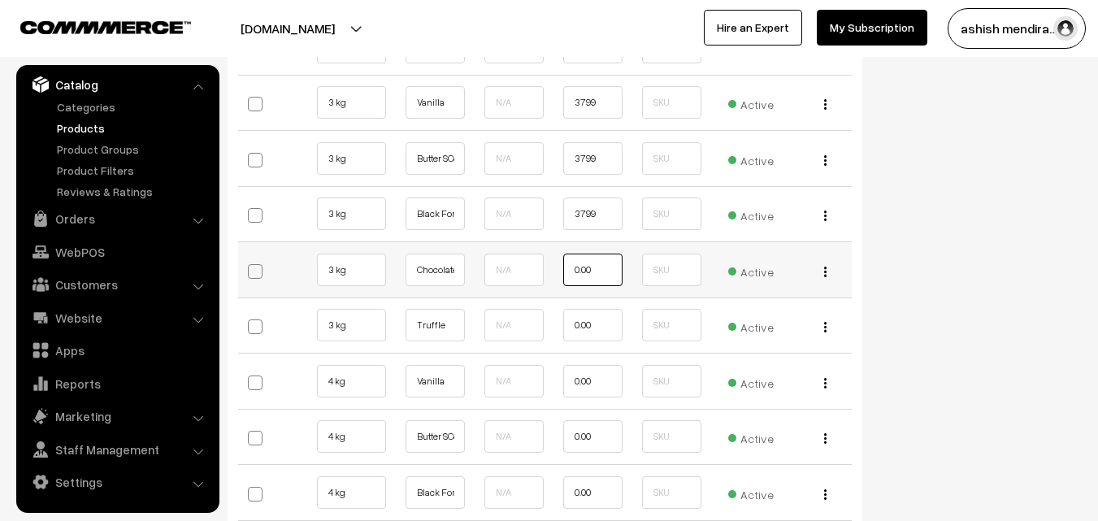
click at [605, 274] on input "0.00" at bounding box center [592, 270] width 59 height 33
type input "0"
type input "3799"
click at [607, 323] on input "0.00" at bounding box center [592, 325] width 59 height 33
type input "0"
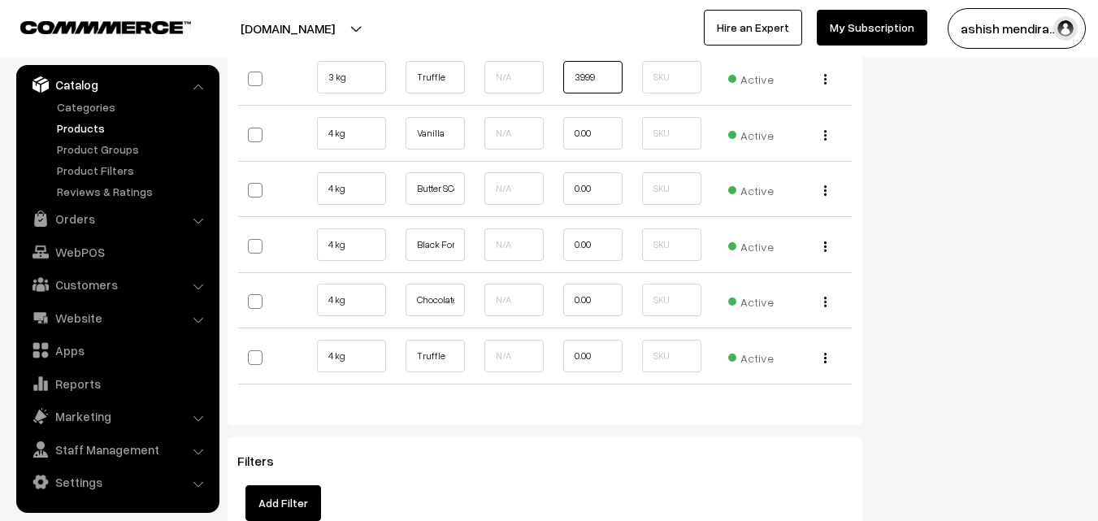
scroll to position [2971, 0]
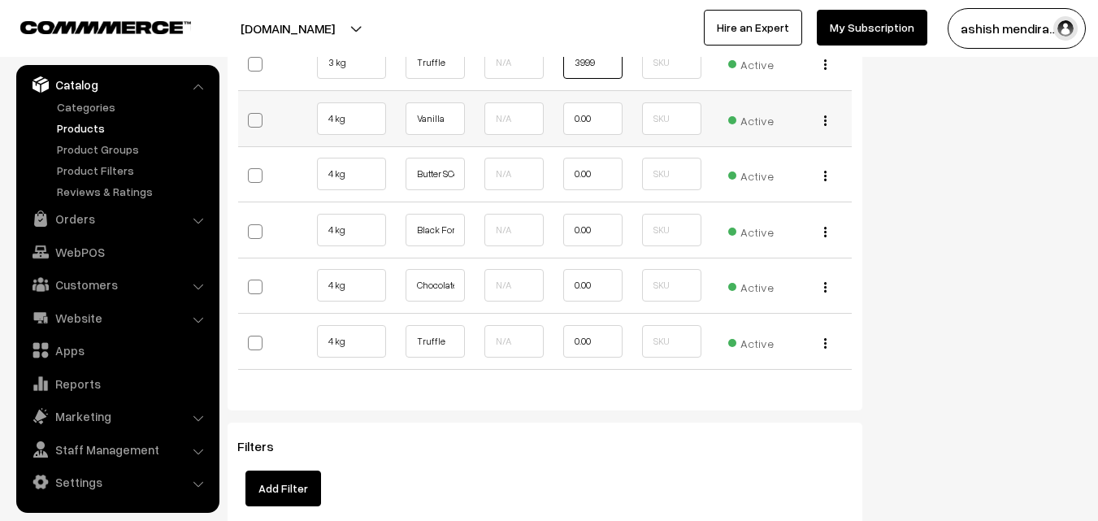
type input "3999"
click at [609, 126] on input "0.00" at bounding box center [592, 118] width 59 height 33
type input "0"
type input "4699"
click at [607, 167] on input "0.00" at bounding box center [592, 174] width 59 height 33
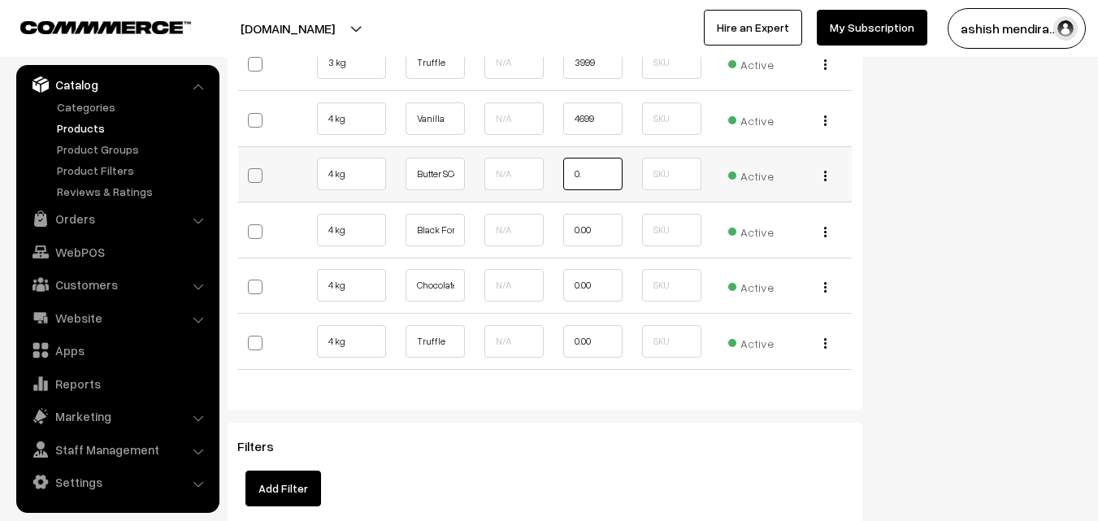
type input "0"
type input "4699"
click at [607, 224] on input "0.00" at bounding box center [592, 230] width 59 height 33
type input "0"
type input "4699"
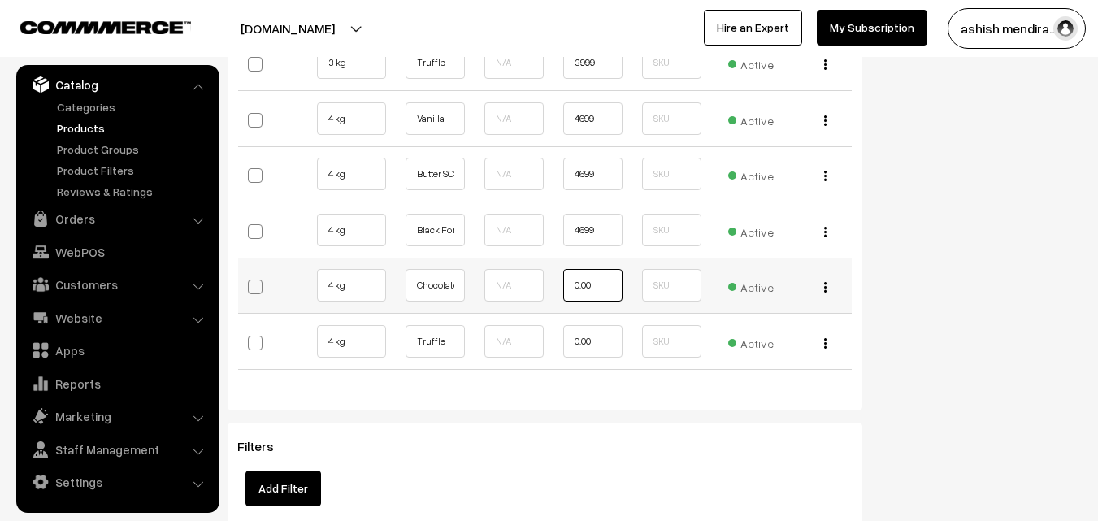
click at [600, 281] on input "0.00" at bounding box center [592, 285] width 59 height 33
type input "0"
type input "4699"
click at [602, 340] on input "0.00" at bounding box center [592, 341] width 59 height 33
type input "0"
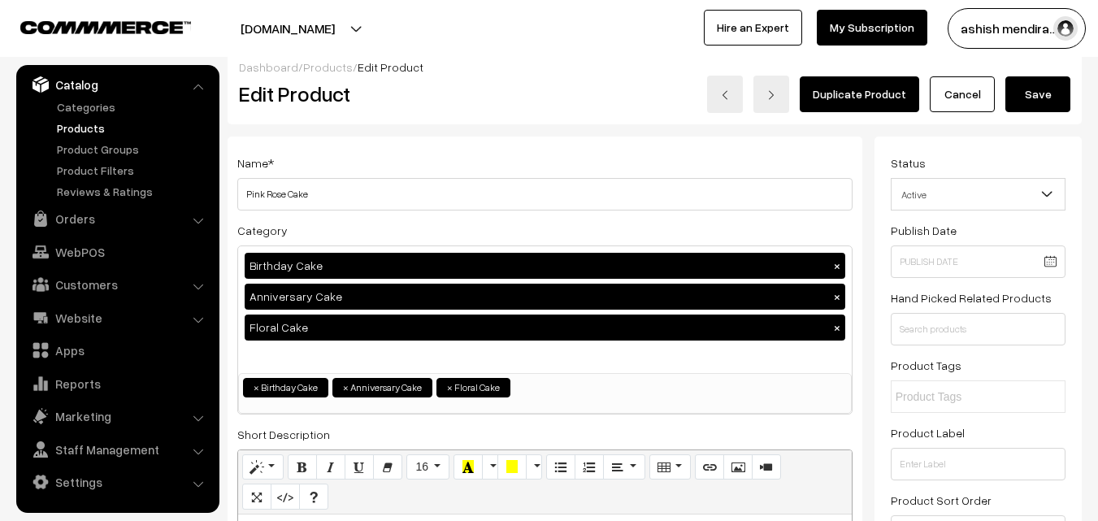
scroll to position [0, 0]
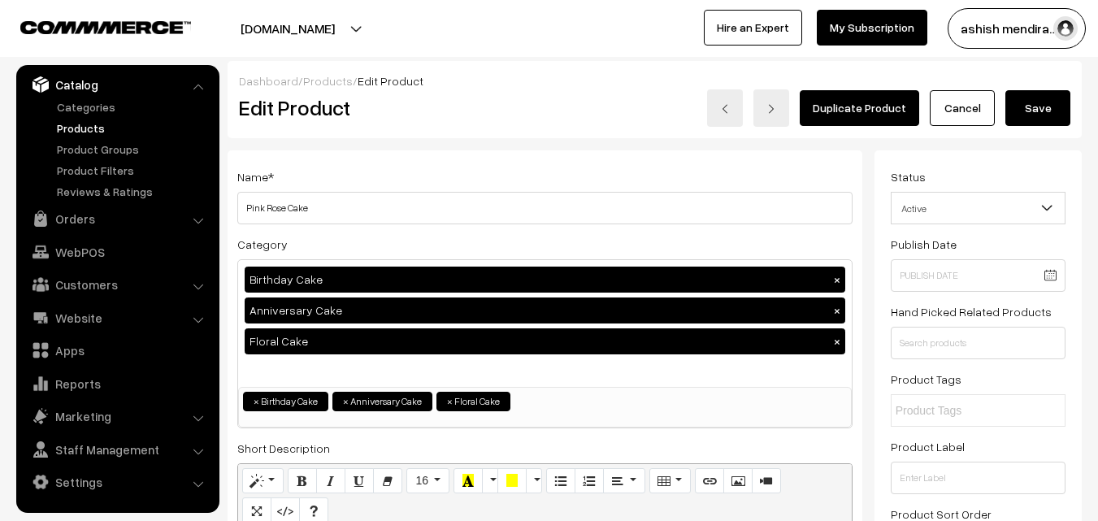
type input "4999"
click at [1043, 102] on button "Save" at bounding box center [1037, 108] width 65 height 36
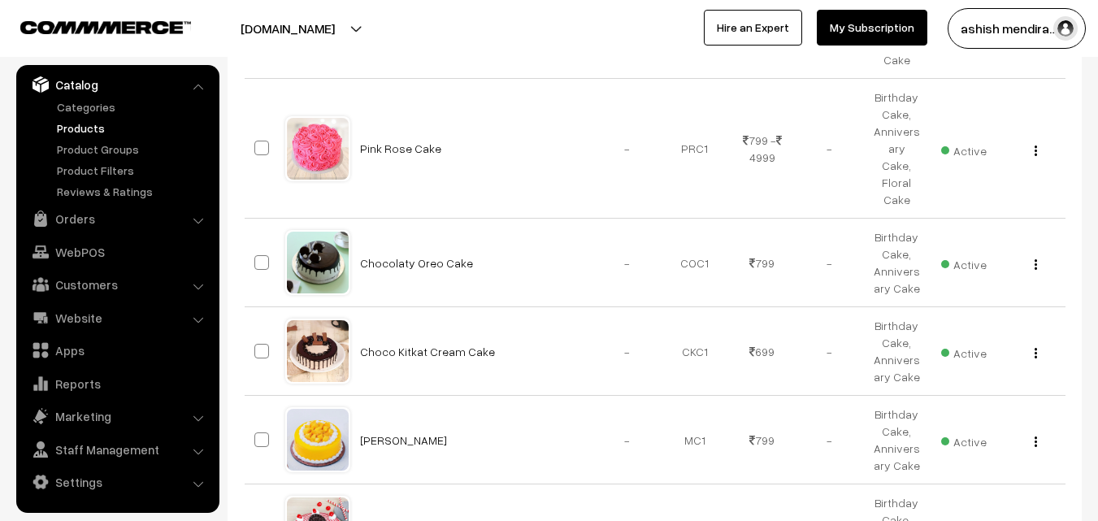
scroll to position [778, 0]
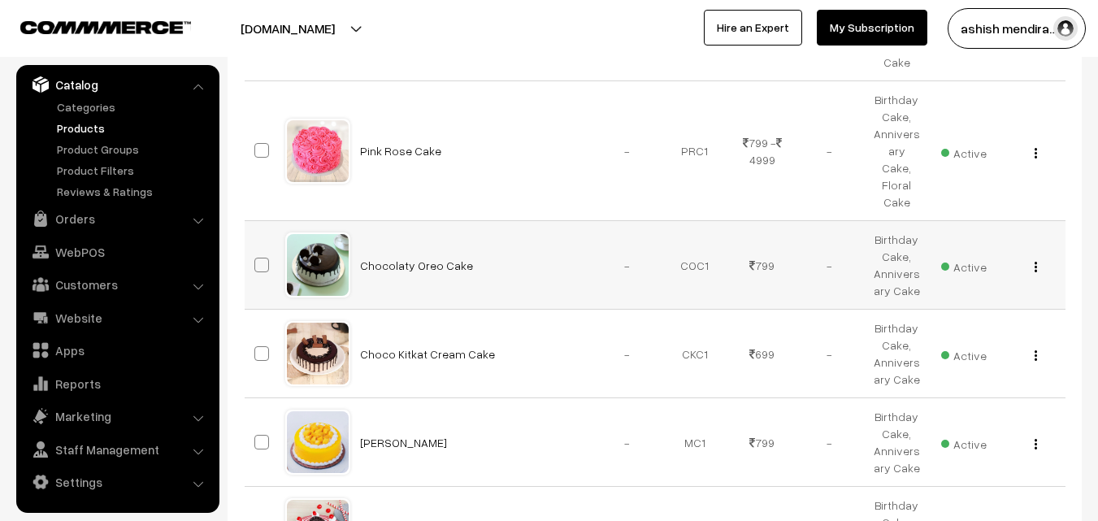
click at [1034, 262] on img "button" at bounding box center [1035, 267] width 2 height 11
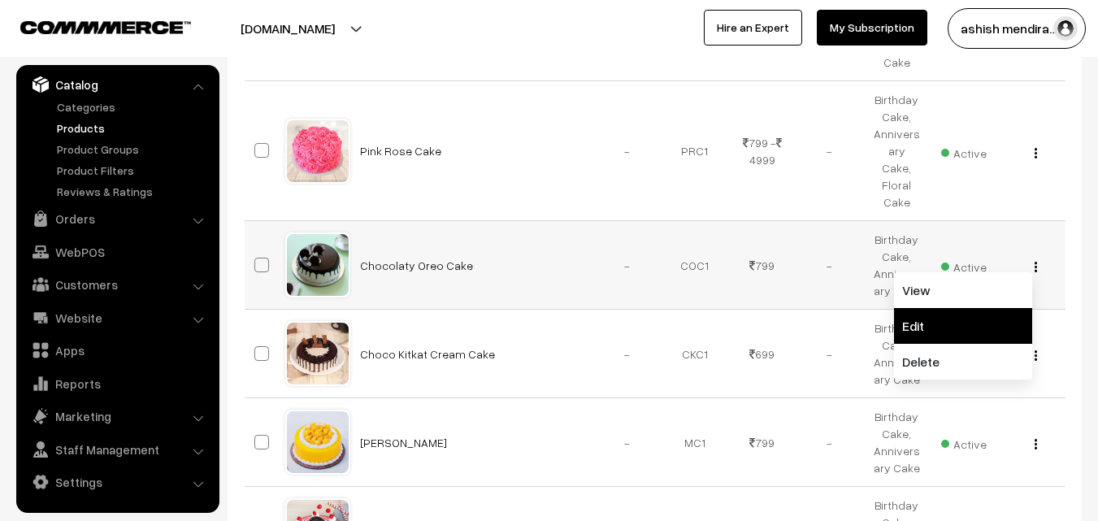
click at [973, 308] on link "Edit" at bounding box center [963, 326] width 138 height 36
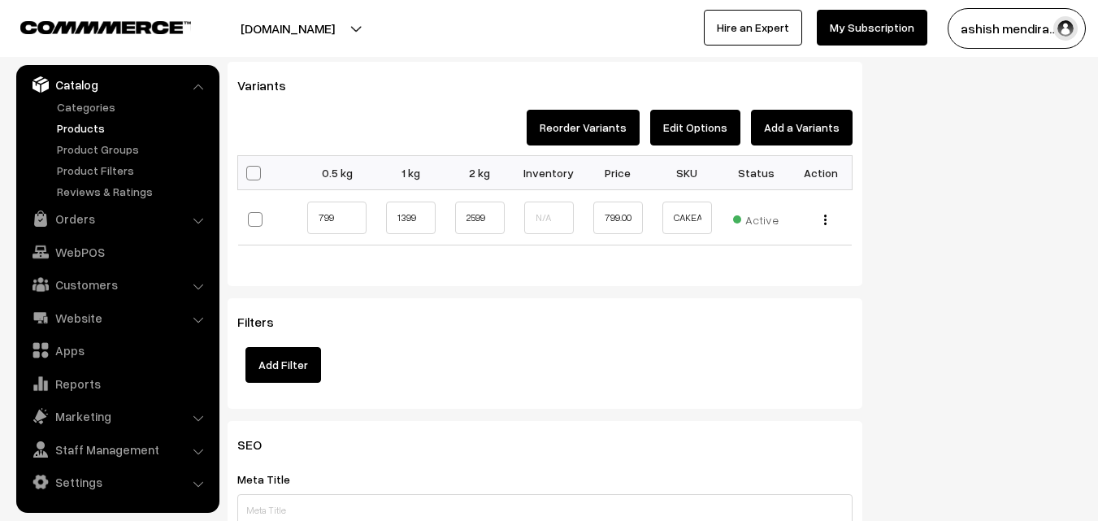
scroll to position [1597, 0]
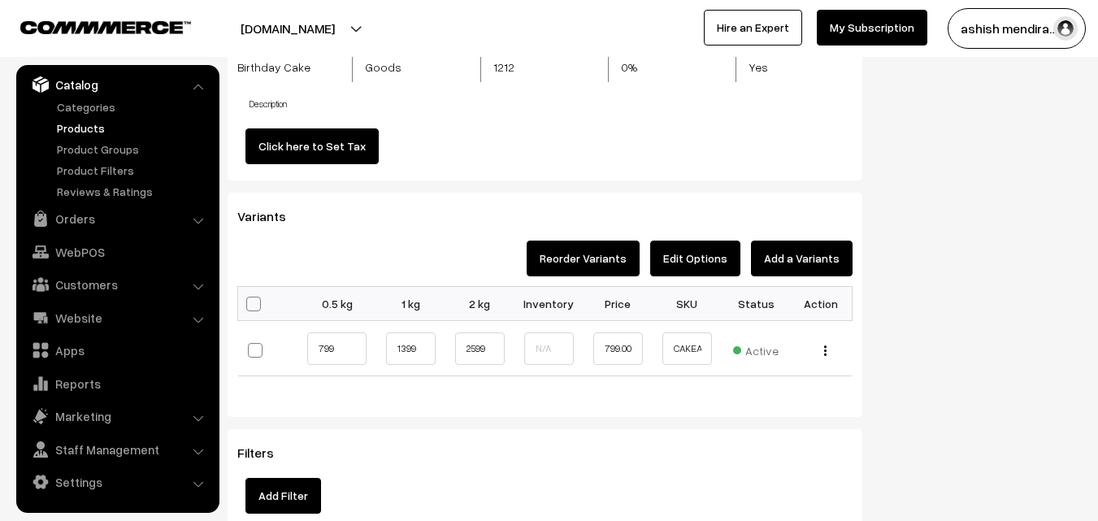
click at [700, 256] on button "Edit Options" at bounding box center [695, 259] width 90 height 36
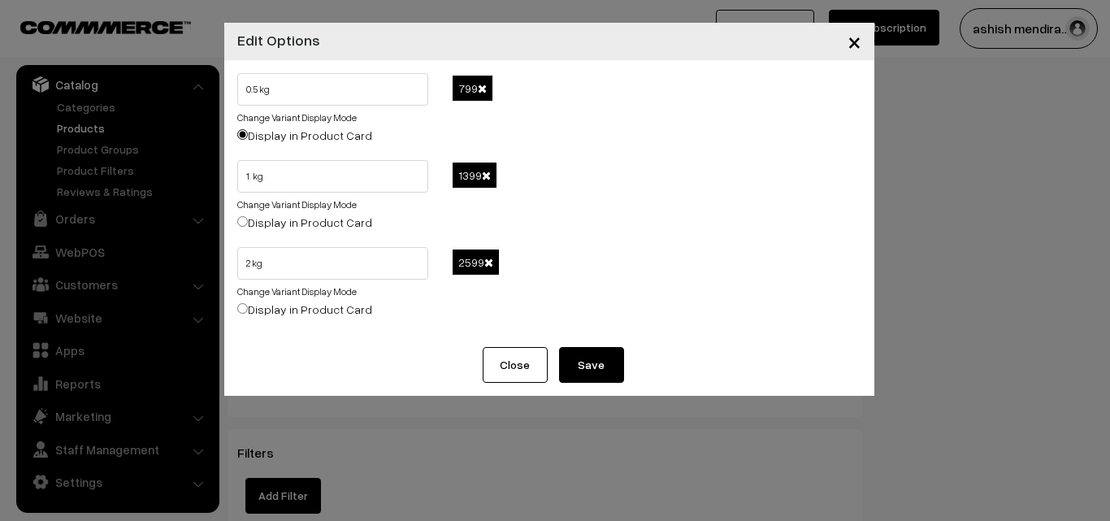
click at [482, 89] on span at bounding box center [482, 88] width 9 height 11
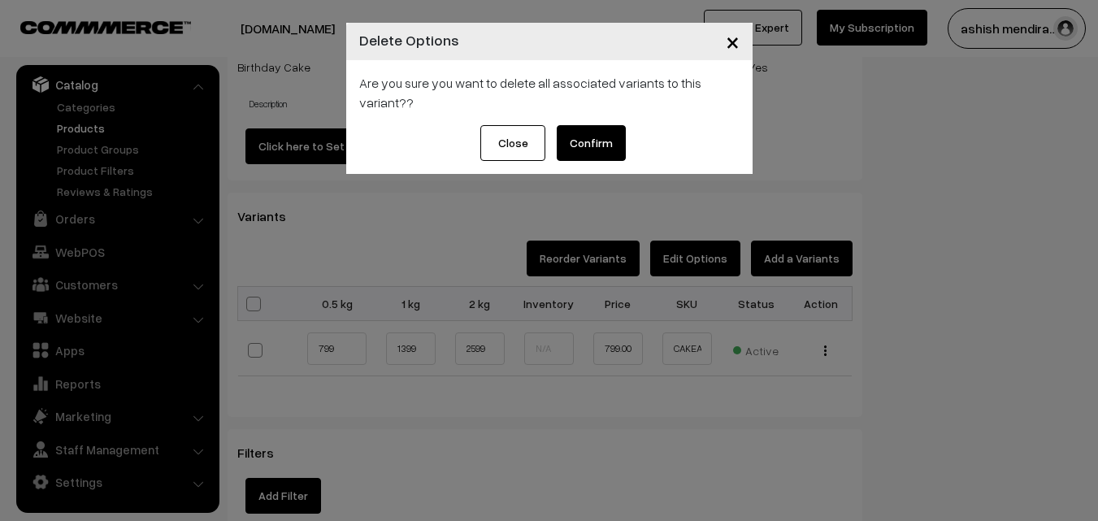
click at [597, 145] on button "Confirm" at bounding box center [591, 143] width 69 height 36
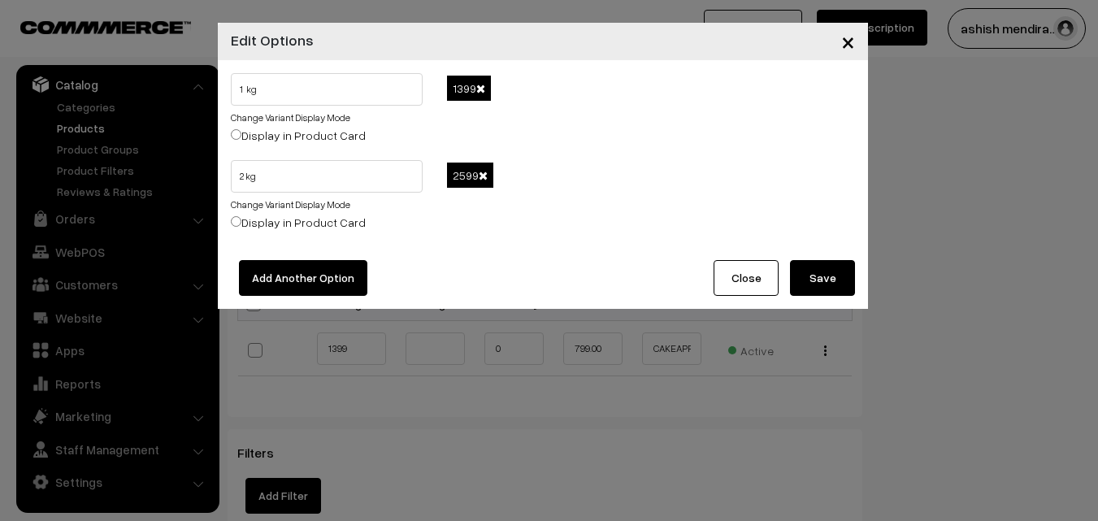
click at [481, 87] on span at bounding box center [480, 88] width 9 height 11
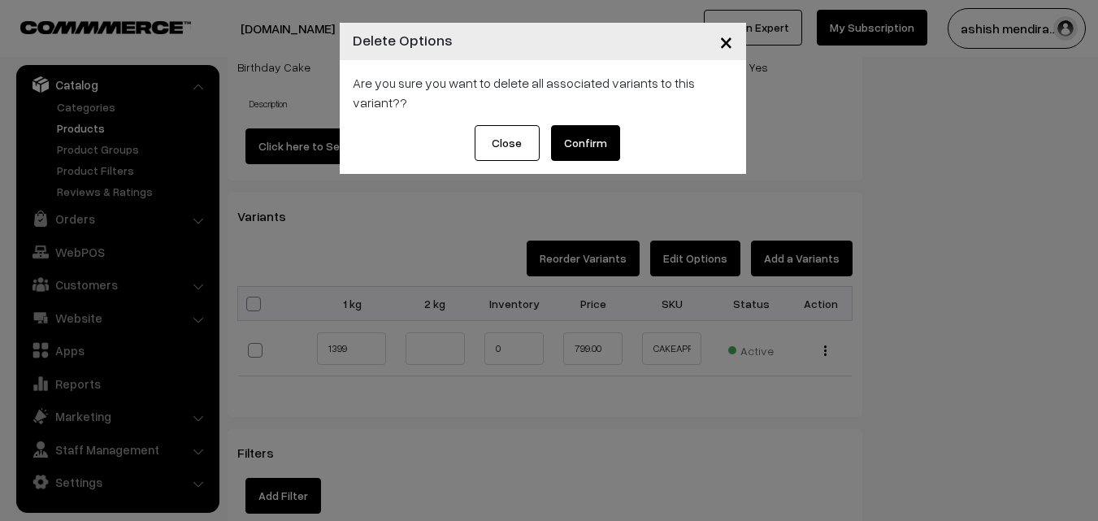
click at [579, 136] on button "Confirm" at bounding box center [585, 143] width 69 height 36
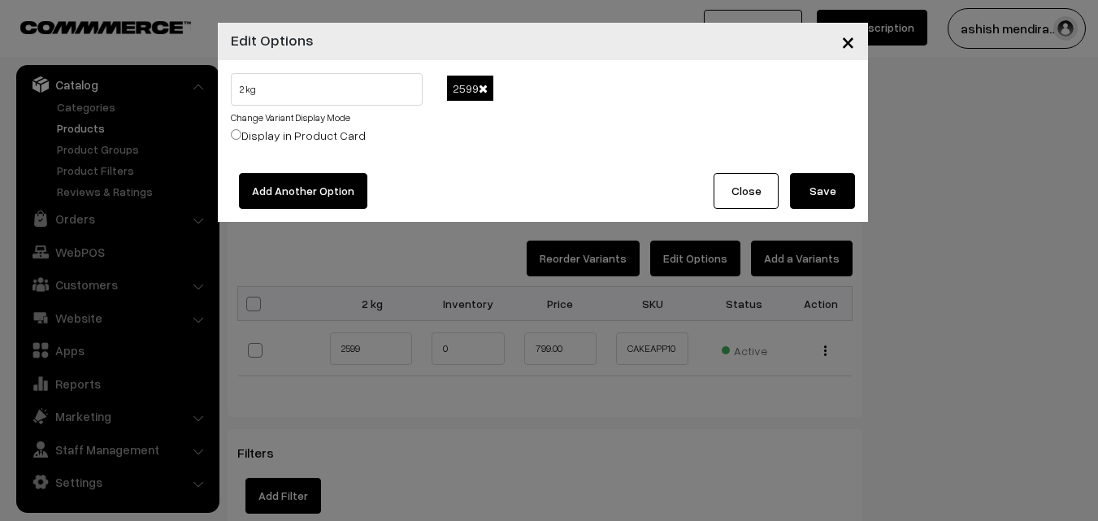
click at [482, 89] on span at bounding box center [483, 88] width 9 height 11
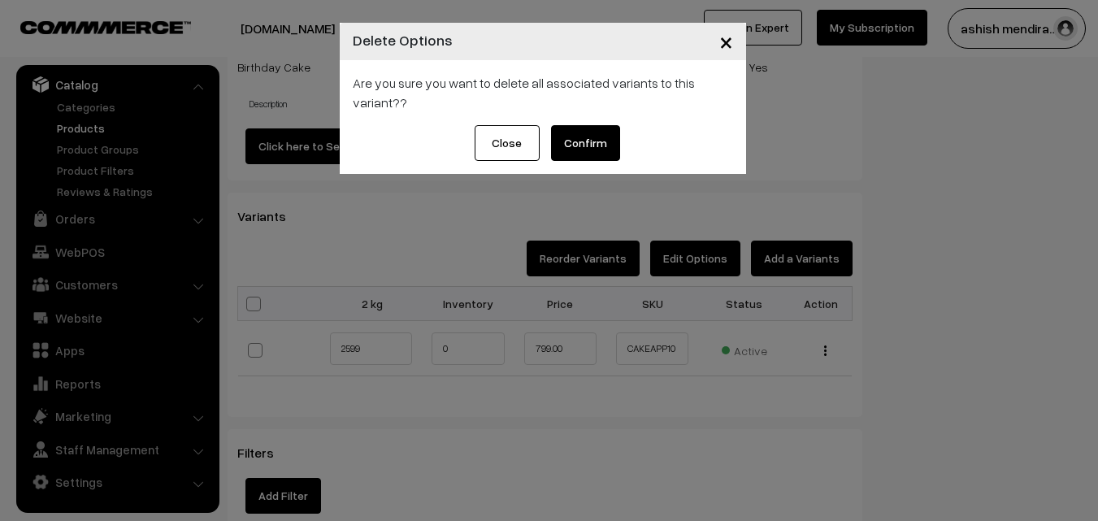
click at [592, 141] on button "Confirm" at bounding box center [585, 143] width 69 height 36
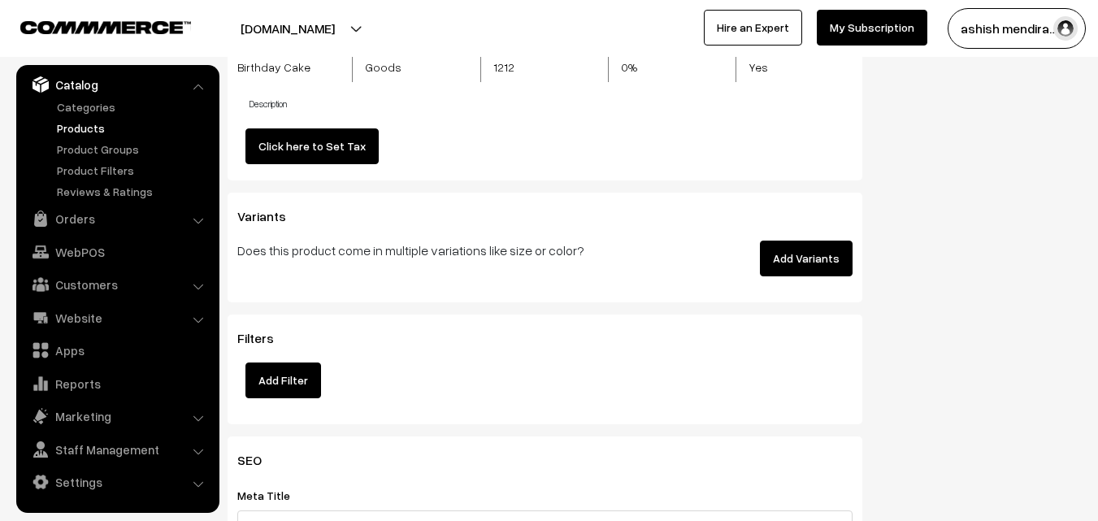
click at [821, 249] on button "Add Variants" at bounding box center [806, 259] width 93 height 36
click at [803, 252] on button "Add Variants" at bounding box center [806, 259] width 93 height 36
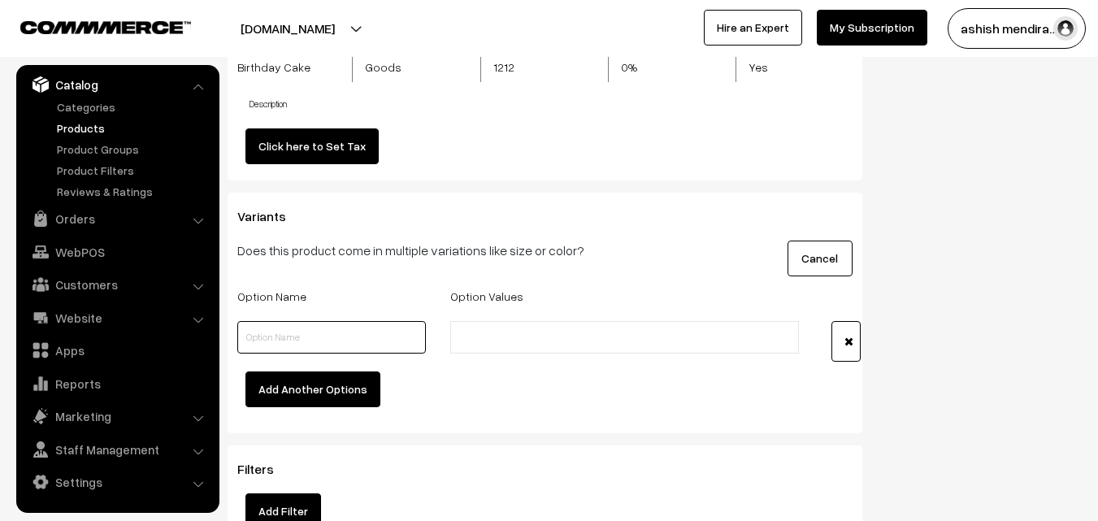
click at [378, 331] on input "text" at bounding box center [331, 337] width 189 height 33
type input "Quantity"
click at [499, 326] on li at bounding box center [527, 337] width 145 height 26
type input "0.5 kg"
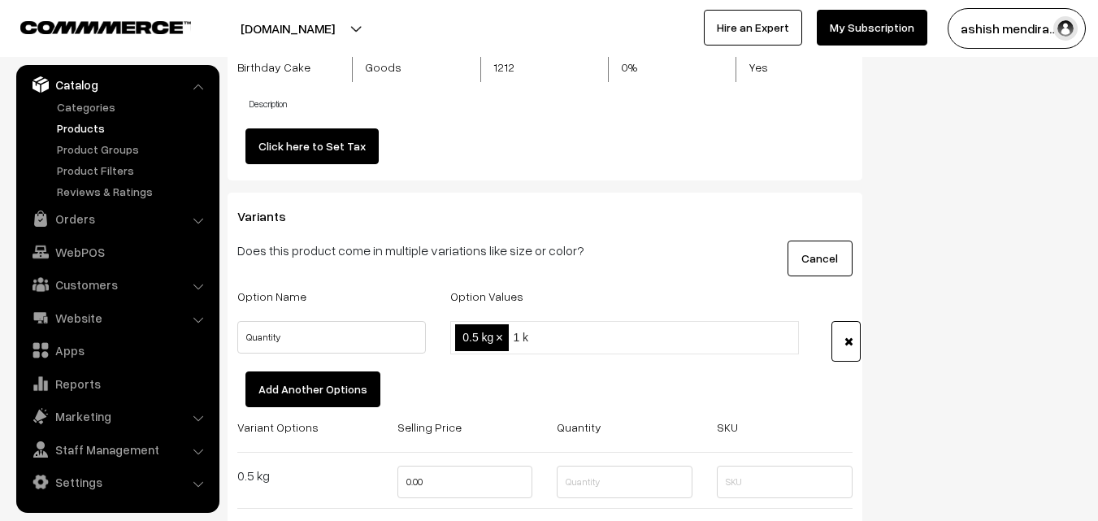
type input "1 kg"
type input "2 kg"
type input "3 kg"
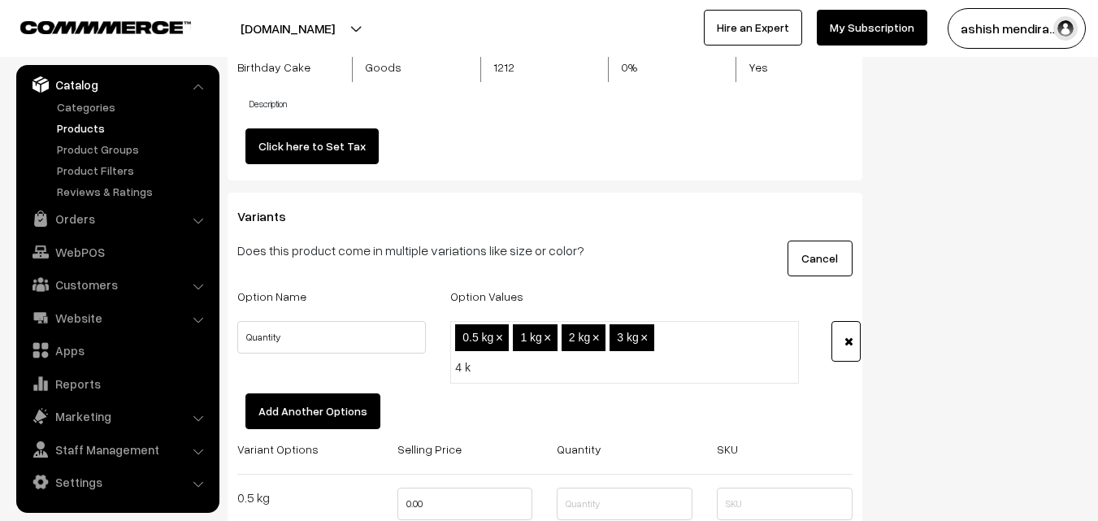
type input "4 kg"
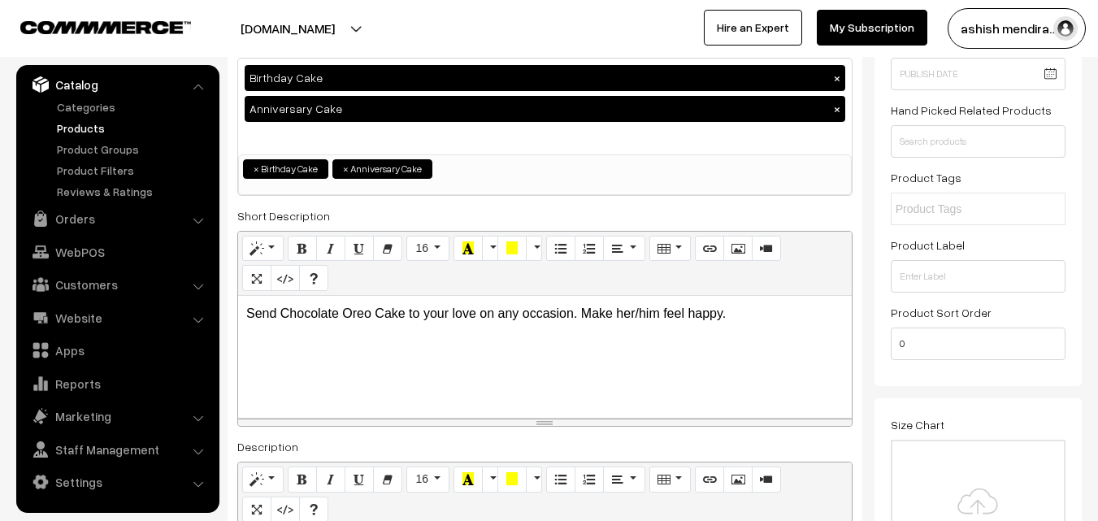
scroll to position [0, 0]
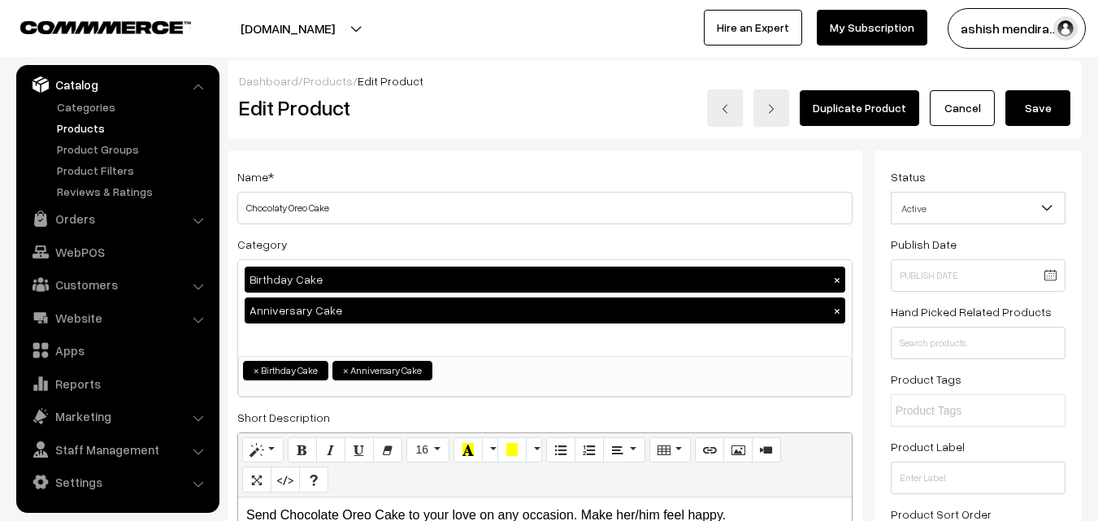
click at [1040, 104] on button "Save" at bounding box center [1037, 108] width 65 height 36
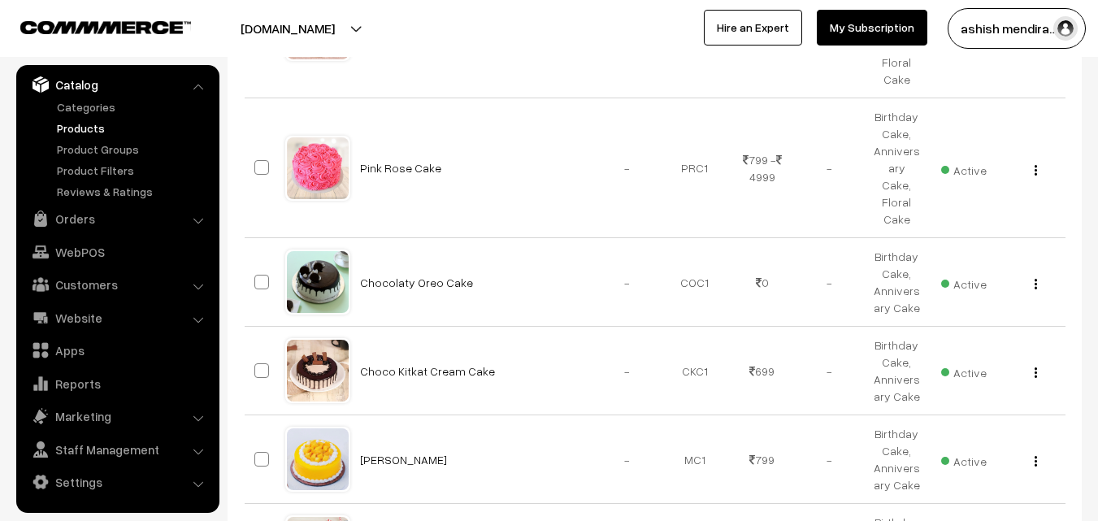
scroll to position [755, 0]
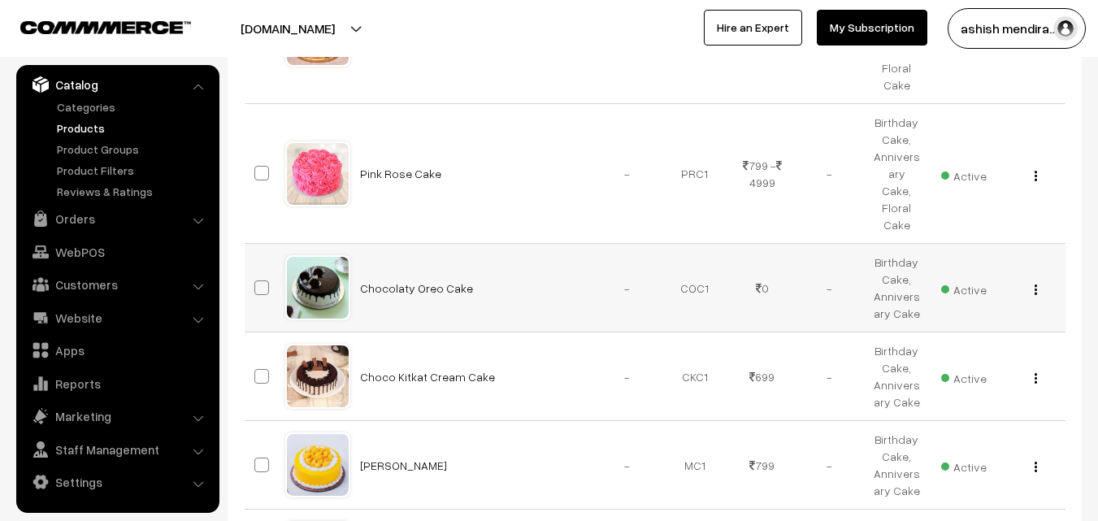
click at [1034, 284] on img "button" at bounding box center [1035, 289] width 2 height 11
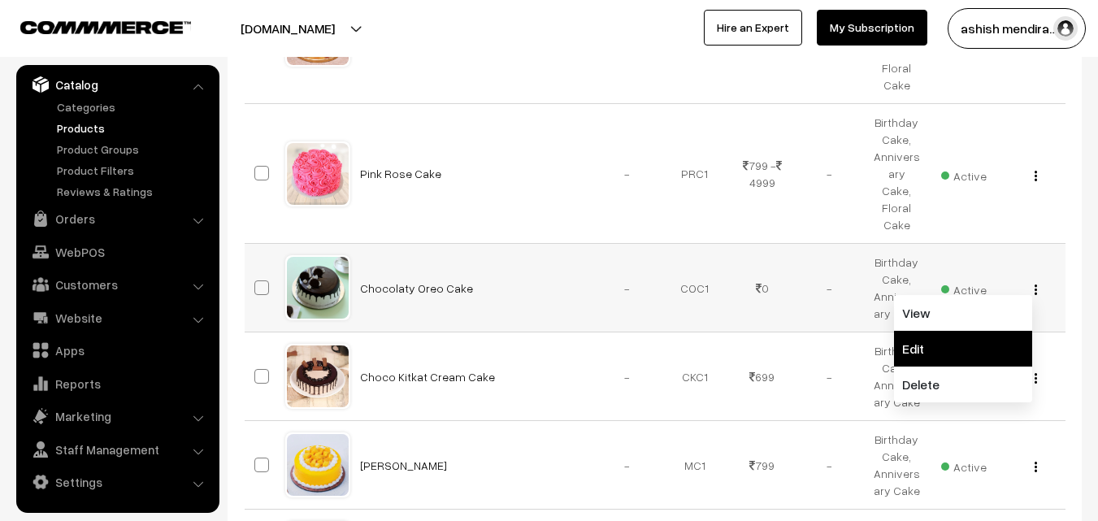
click at [960, 331] on link "Edit" at bounding box center [963, 349] width 138 height 36
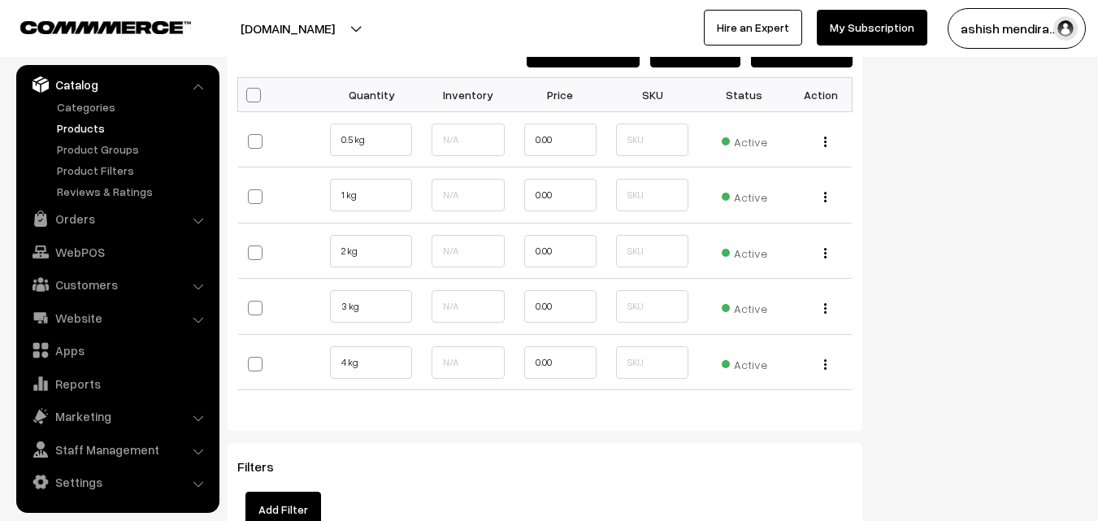
scroll to position [1764, 0]
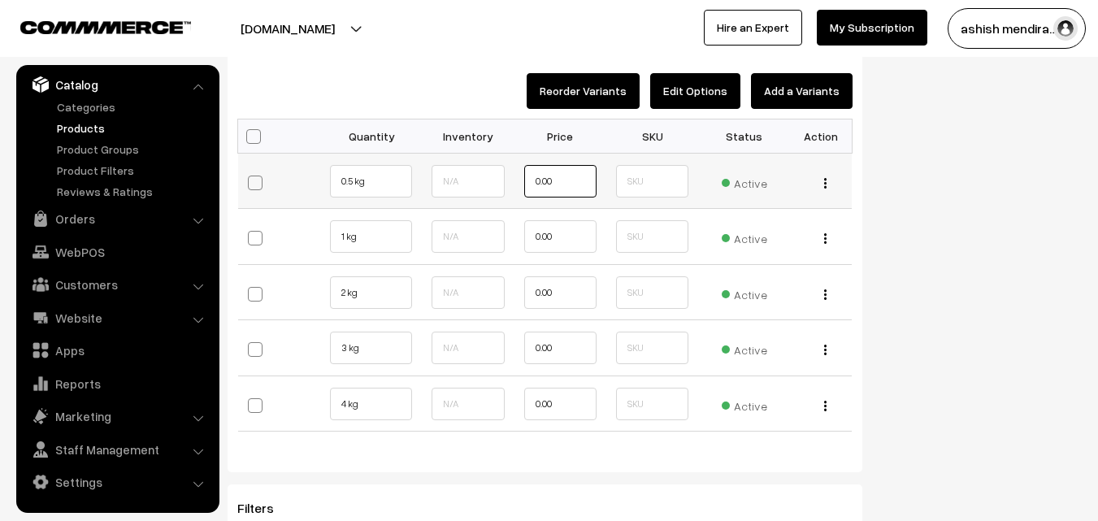
click at [559, 171] on input "0.00" at bounding box center [560, 181] width 72 height 33
type input "0"
type input "799"
click at [566, 246] on input "0.00" at bounding box center [560, 236] width 72 height 33
type input "0"
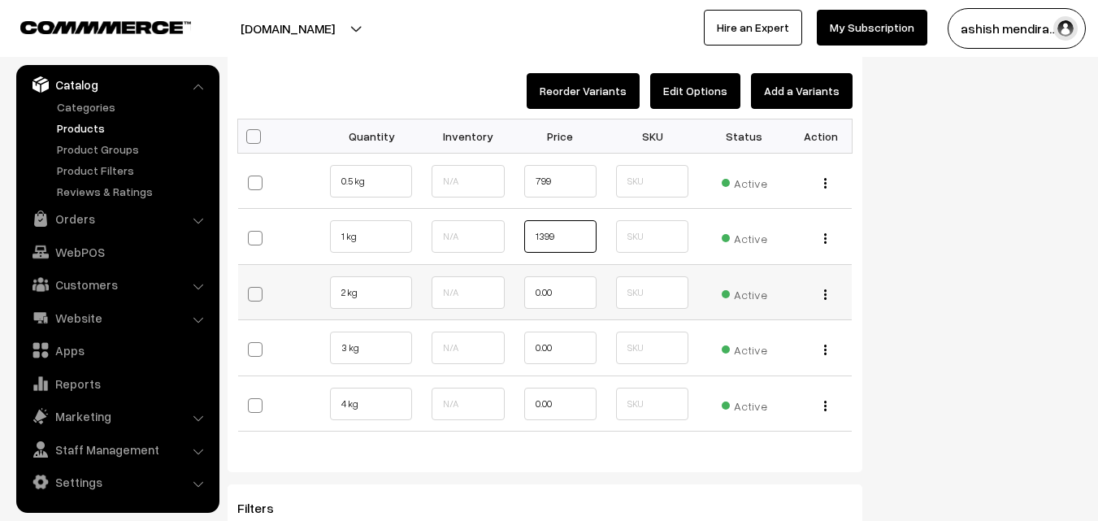
type input "1399"
click at [570, 286] on input "0.00" at bounding box center [560, 292] width 72 height 33
type input "0"
type input "2299"
click at [571, 345] on input "0.00" at bounding box center [560, 348] width 72 height 33
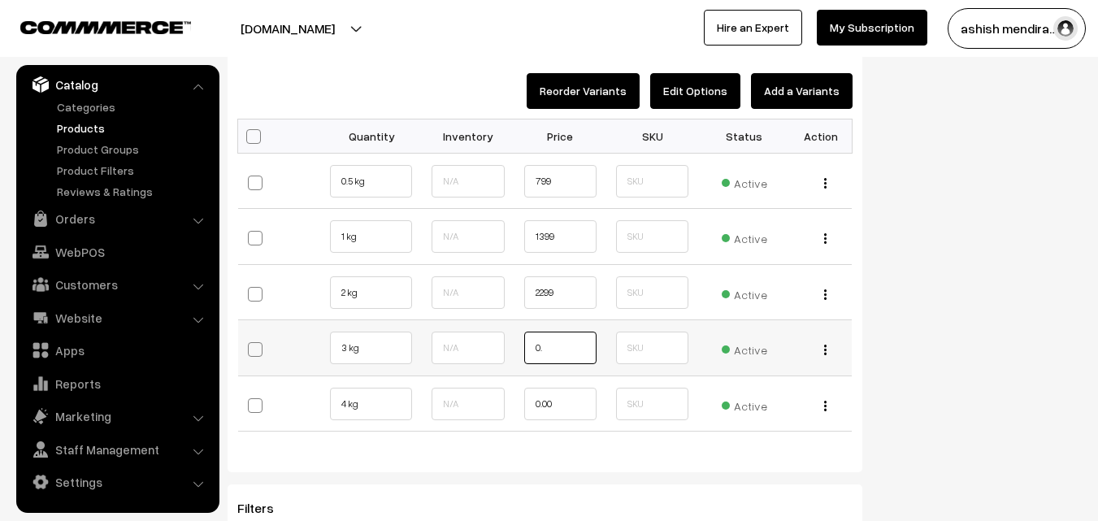
type input "0"
type input "3499"
click at [579, 410] on input "0.00" at bounding box center [560, 404] width 72 height 33
type input "0"
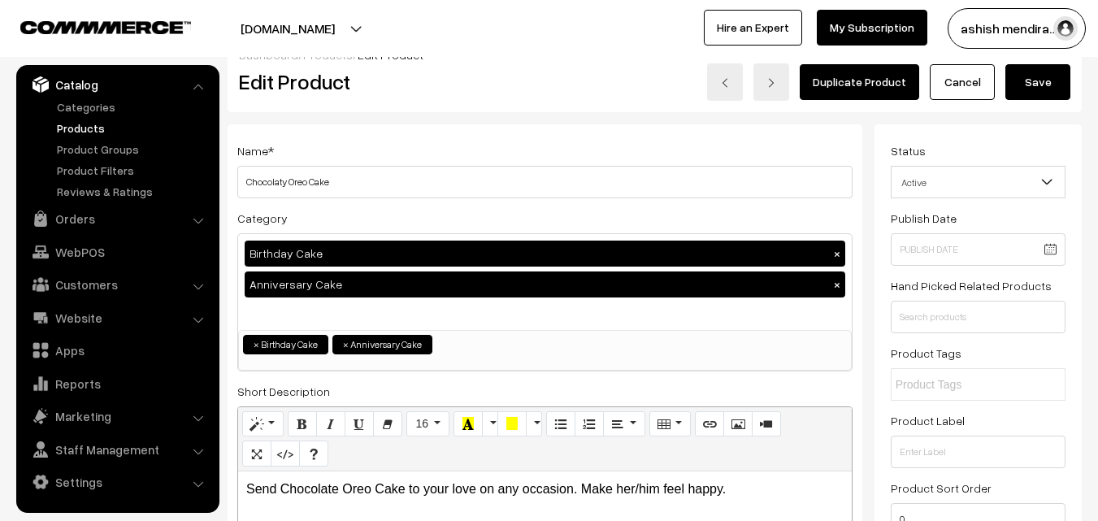
scroll to position [0, 0]
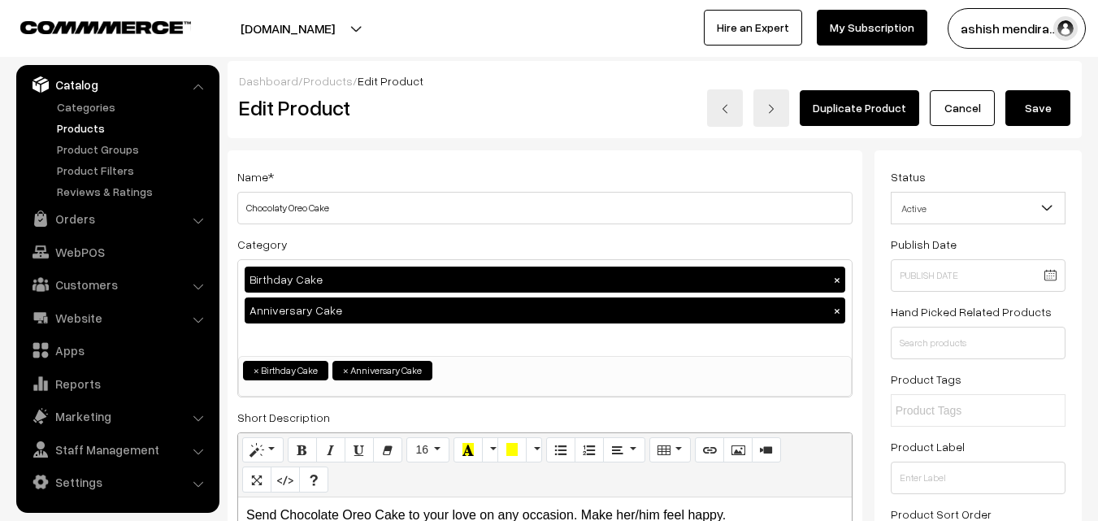
type input "4699"
click at [1035, 111] on button "Save" at bounding box center [1037, 108] width 65 height 36
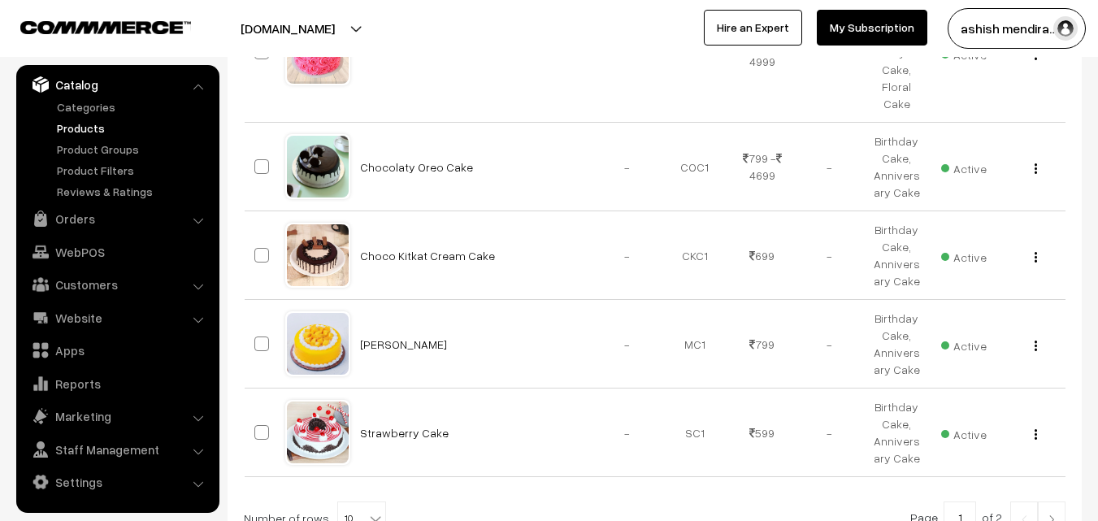
scroll to position [873, 0]
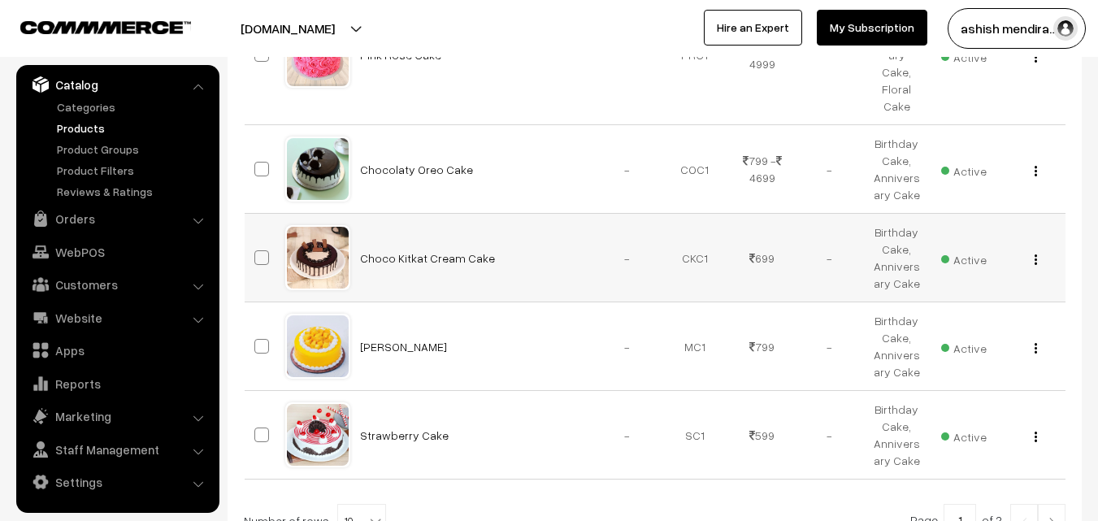
click at [1036, 254] on img "button" at bounding box center [1035, 259] width 2 height 11
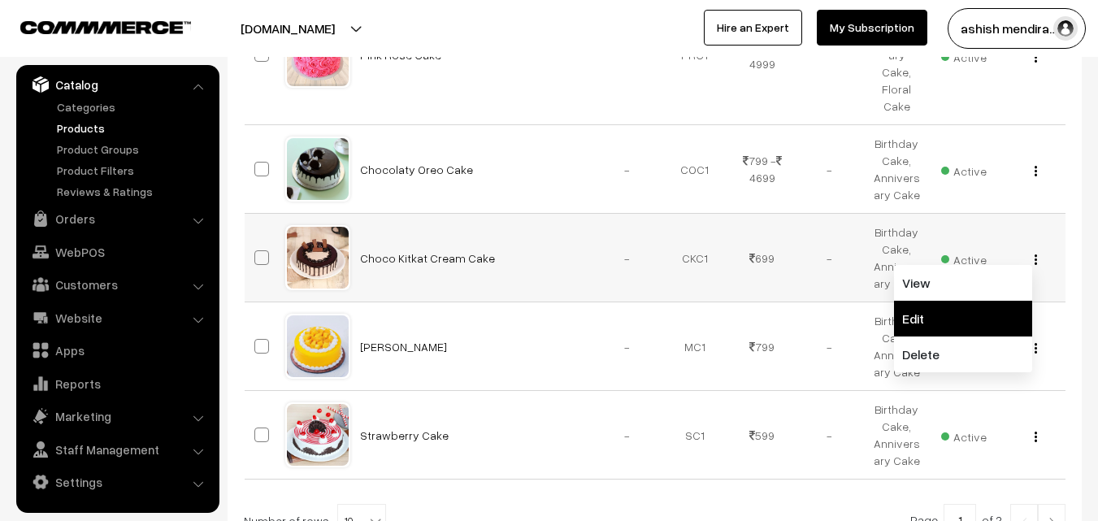
click at [953, 301] on link "Edit" at bounding box center [963, 319] width 138 height 36
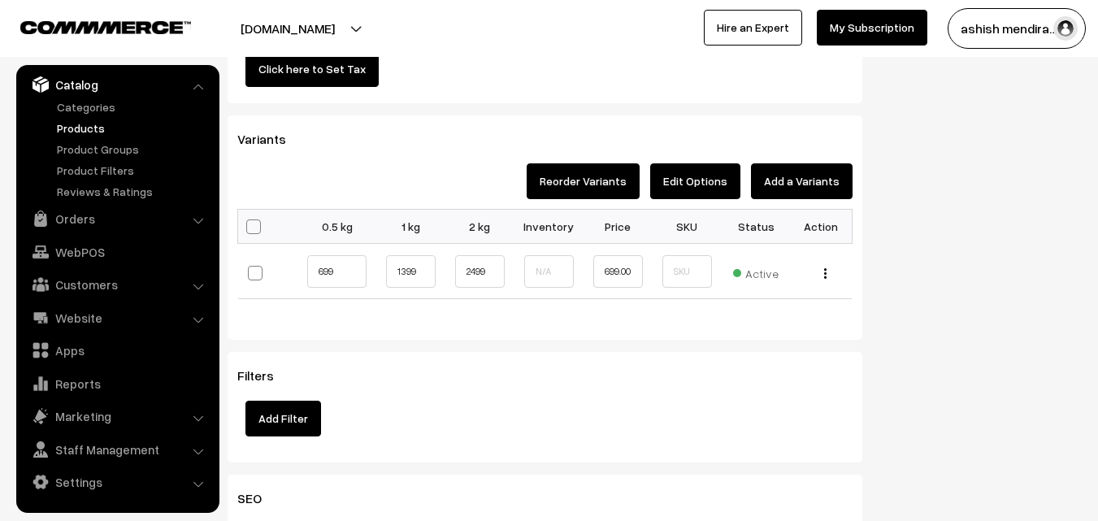
scroll to position [1664, 0]
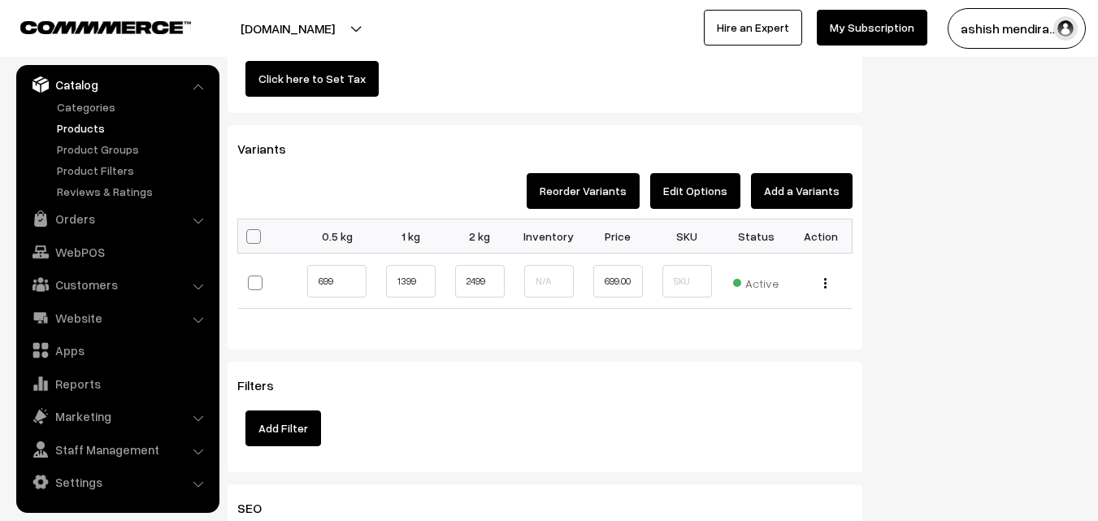
click at [683, 198] on button "Edit Options" at bounding box center [695, 191] width 90 height 36
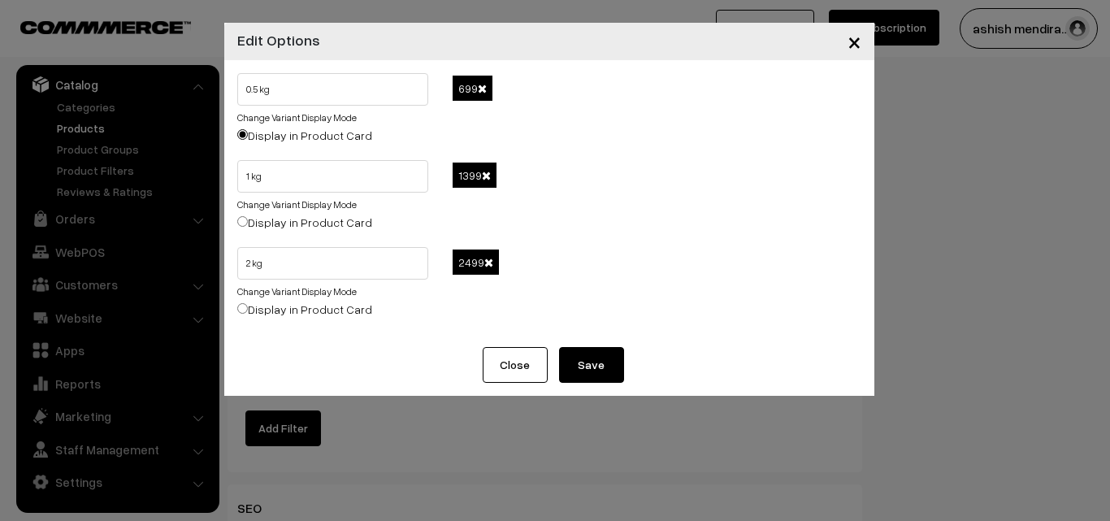
click at [480, 85] on span at bounding box center [482, 88] width 9 height 11
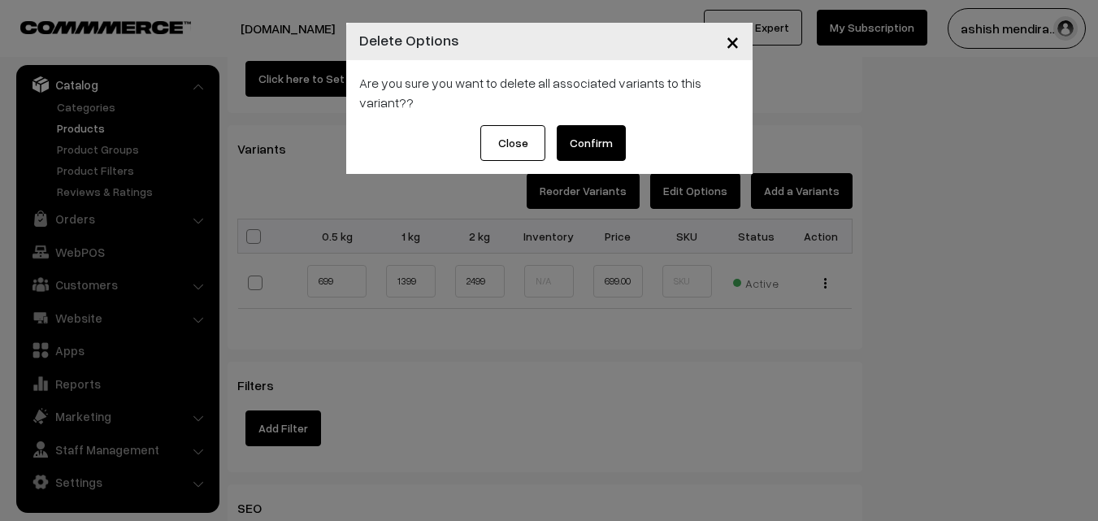
click at [587, 150] on button "Confirm" at bounding box center [591, 143] width 69 height 36
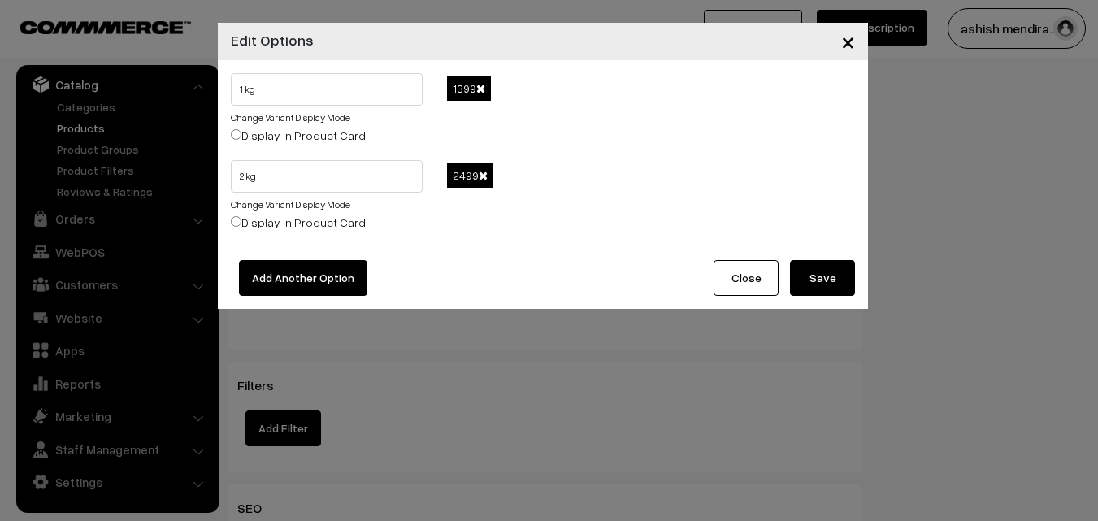
click at [482, 89] on span at bounding box center [480, 88] width 9 height 11
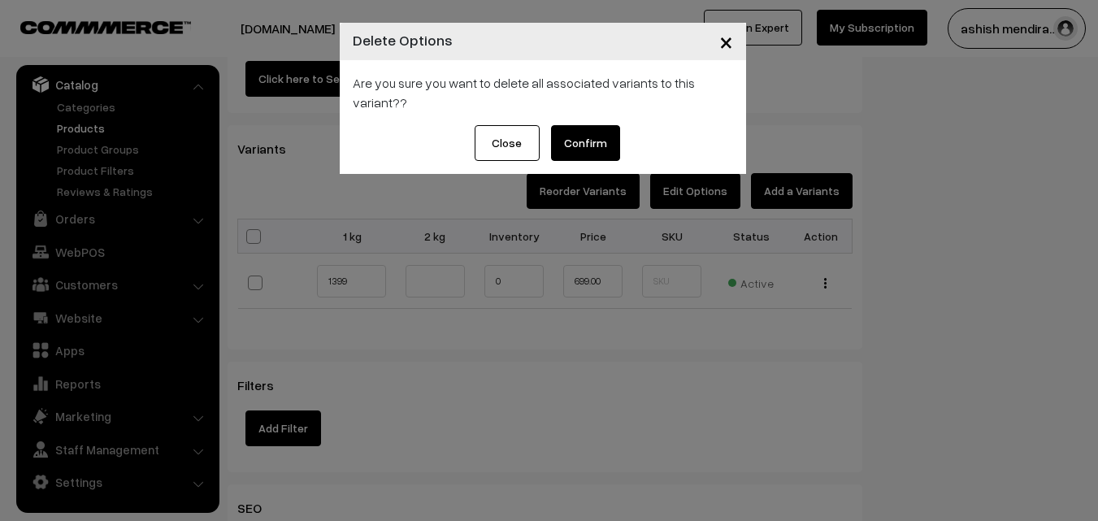
click at [587, 140] on button "Confirm" at bounding box center [585, 143] width 69 height 36
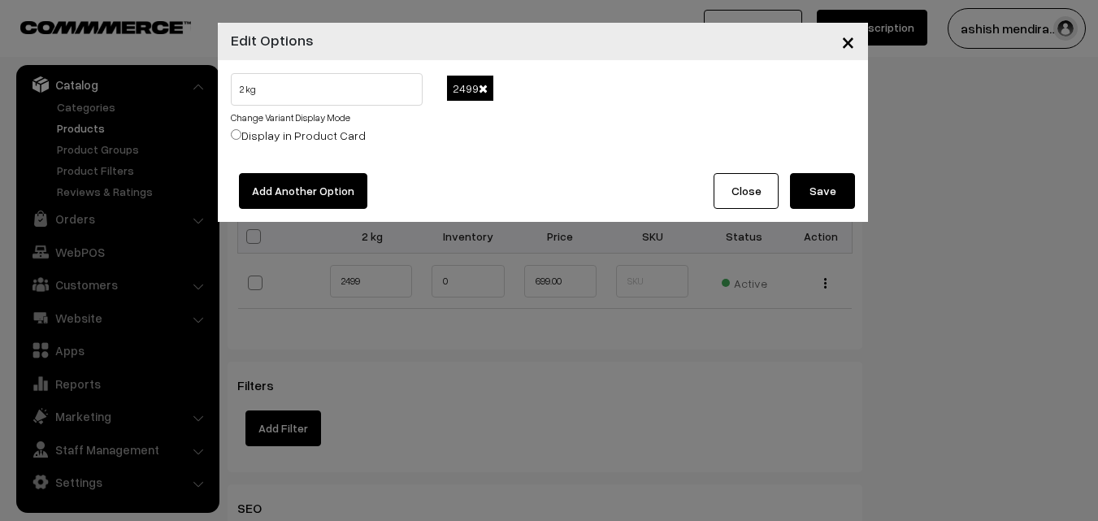
click at [483, 89] on span at bounding box center [483, 88] width 9 height 11
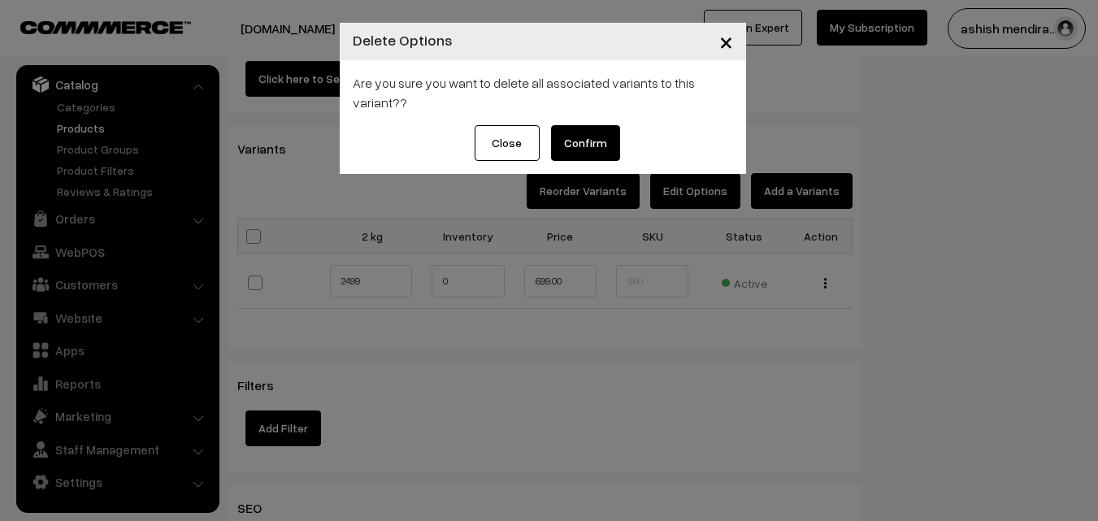
click at [587, 137] on button "Confirm" at bounding box center [585, 143] width 69 height 36
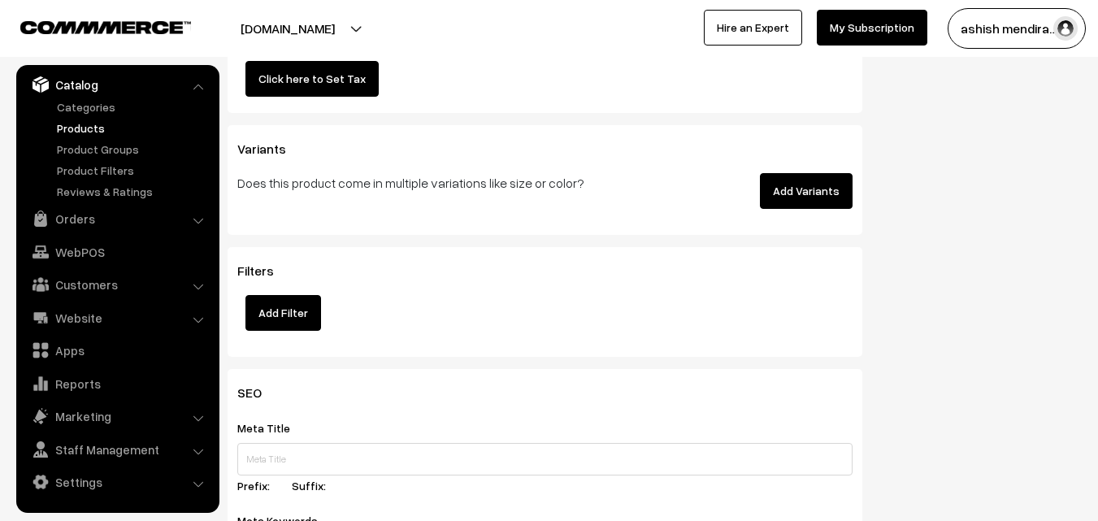
click at [804, 184] on button "Add Variants" at bounding box center [806, 191] width 93 height 36
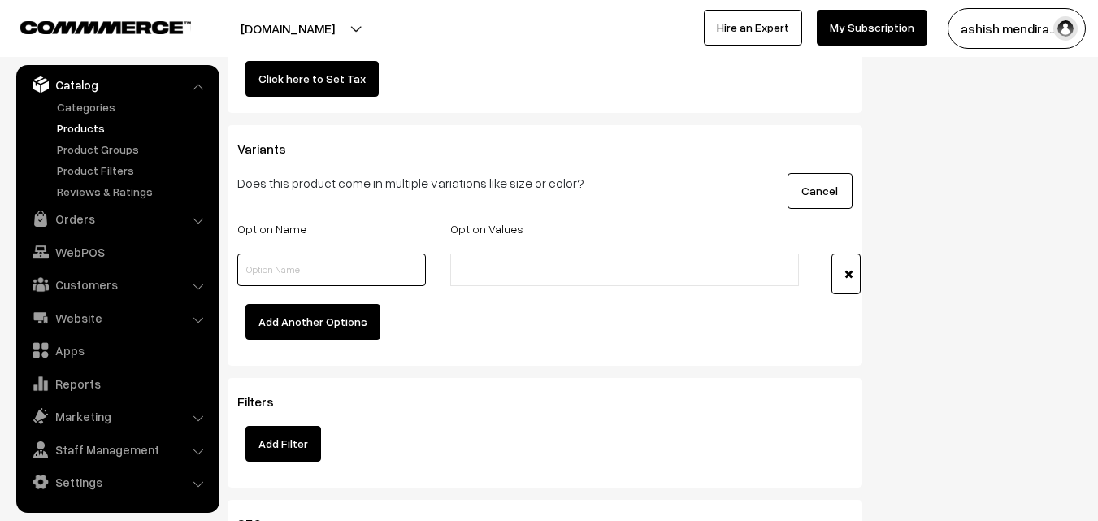
click at [329, 278] on input "text" at bounding box center [331, 270] width 189 height 33
type input "Quantity"
click at [533, 267] on input "text" at bounding box center [526, 270] width 142 height 17
type input "0.5 kg"
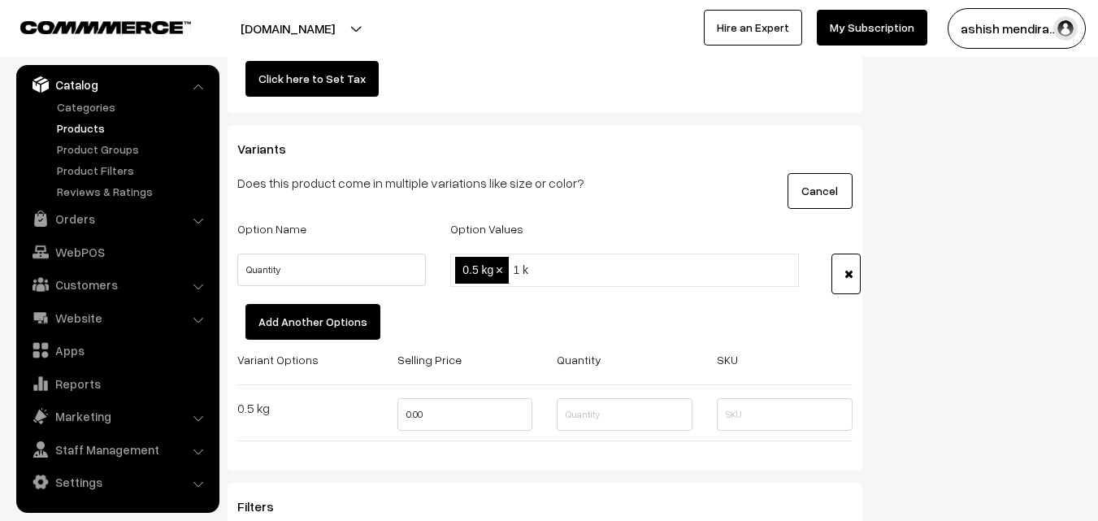
type input "1 kg"
type input "2 kg"
type input "3 kg"
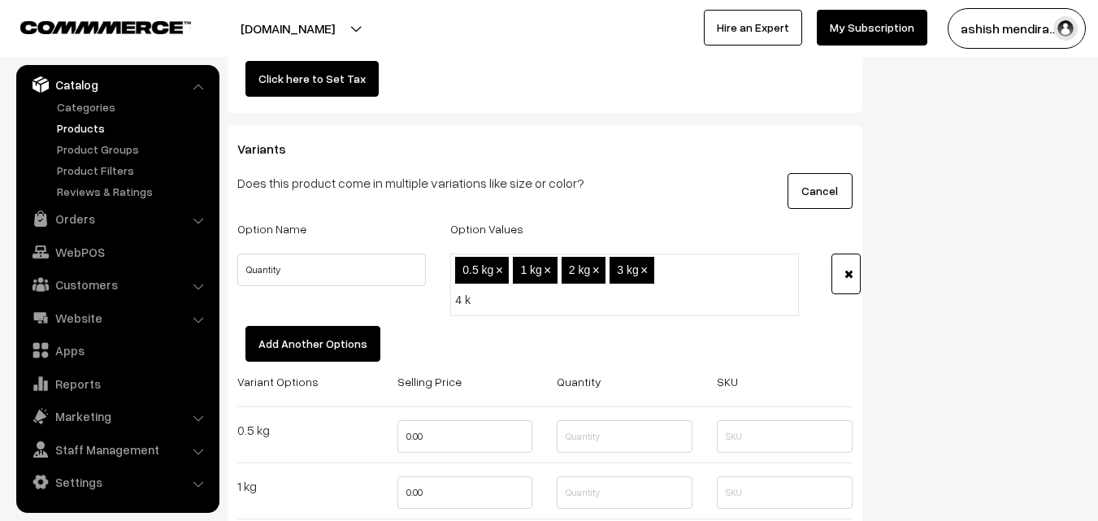
type input "4 kg"
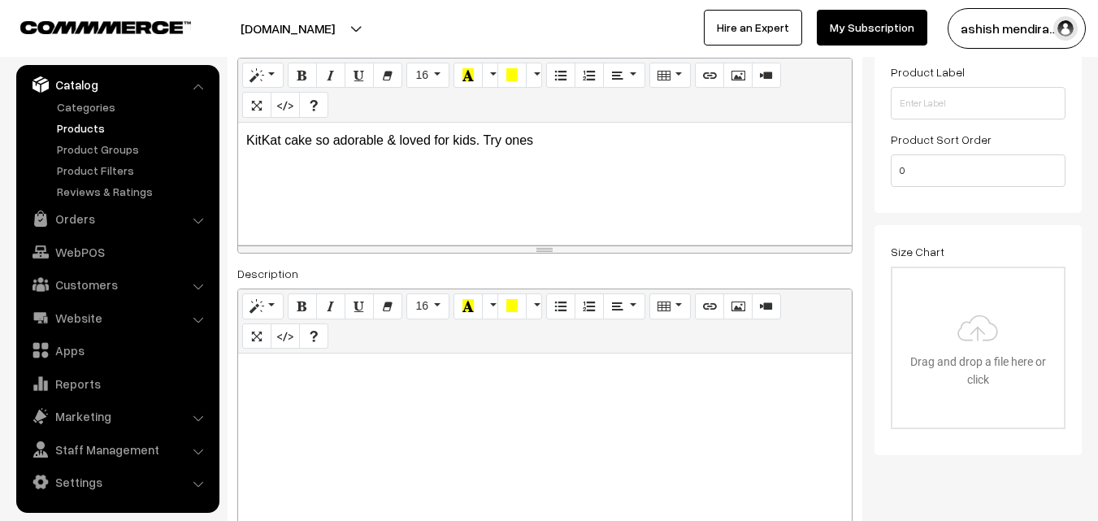
scroll to position [0, 0]
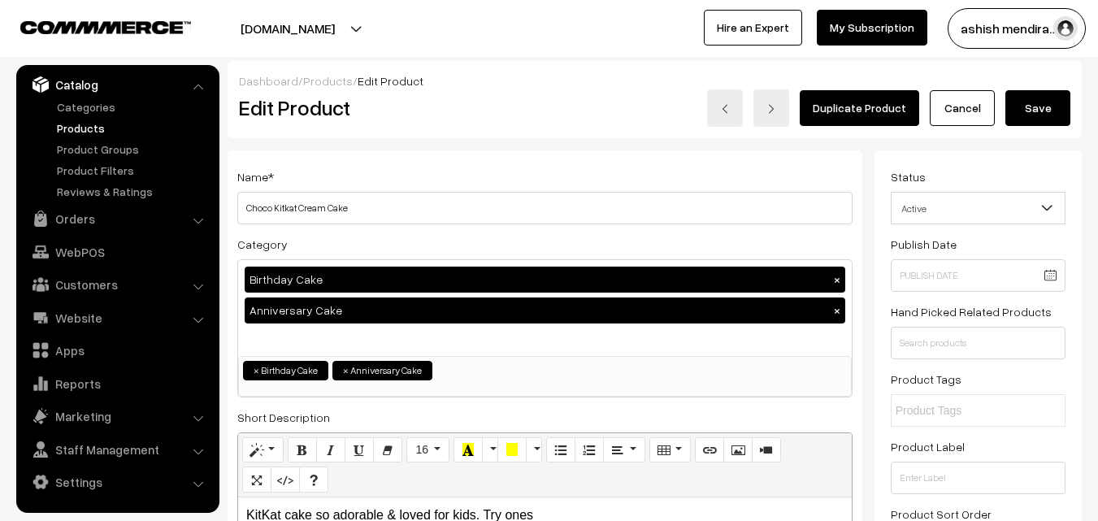
click at [1034, 115] on button "Save" at bounding box center [1037, 108] width 65 height 36
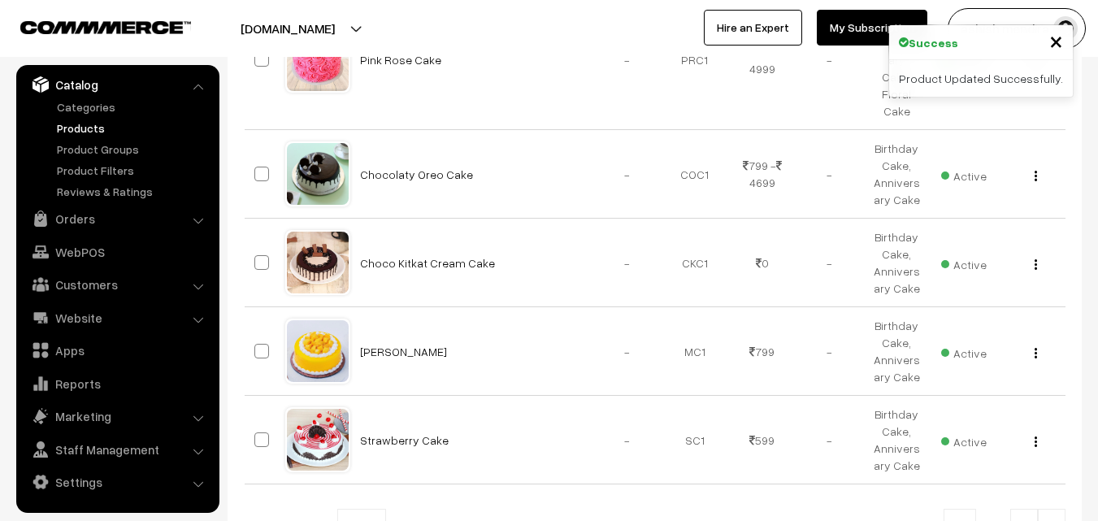
scroll to position [864, 0]
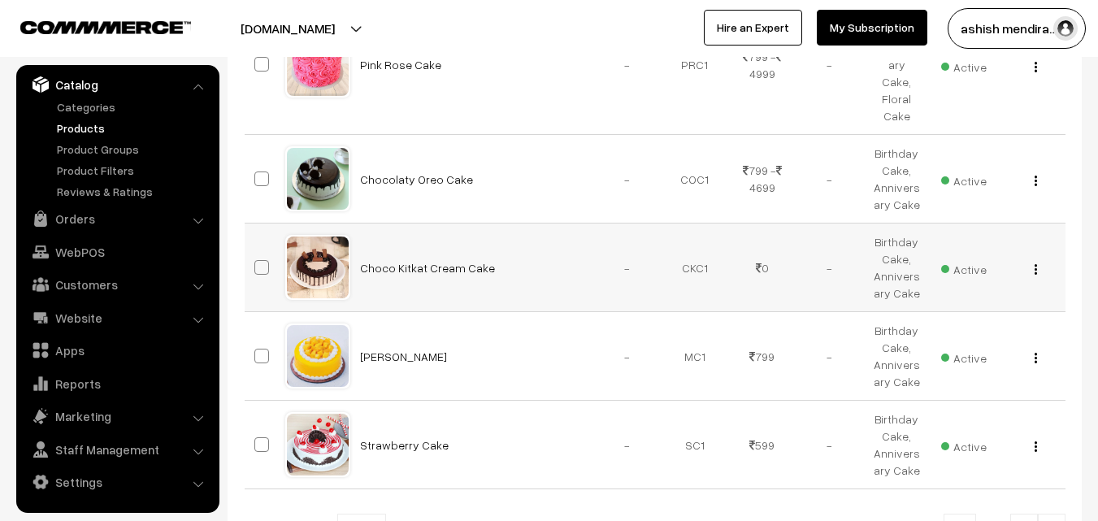
click at [1034, 264] on img "button" at bounding box center [1035, 269] width 2 height 11
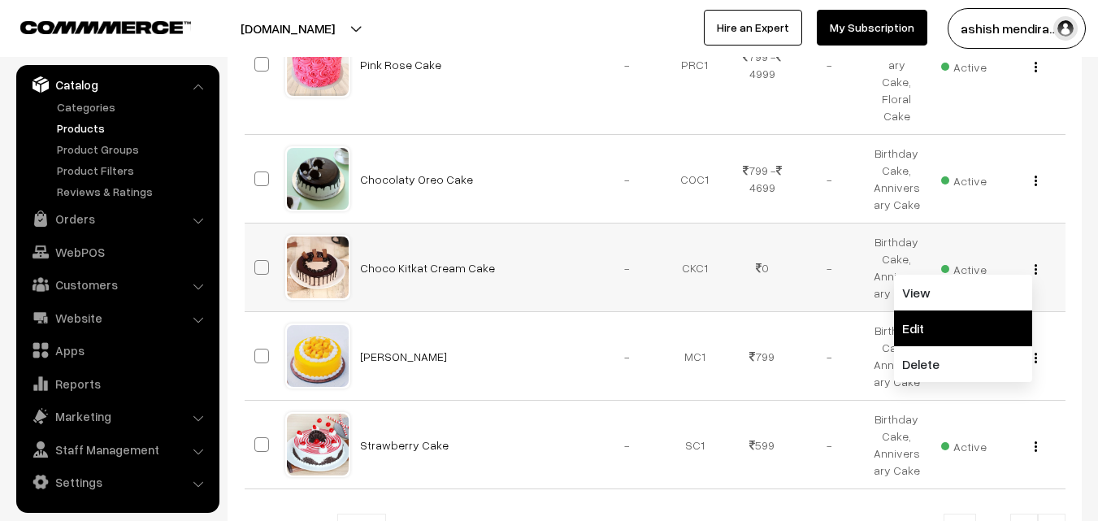
click at [965, 310] on link "Edit" at bounding box center [963, 328] width 138 height 36
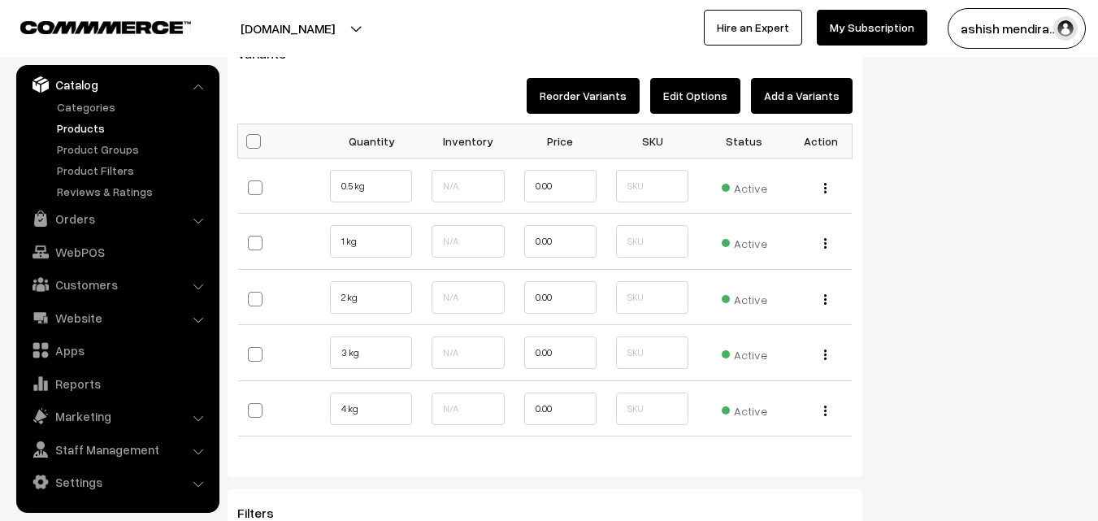
scroll to position [1796, 0]
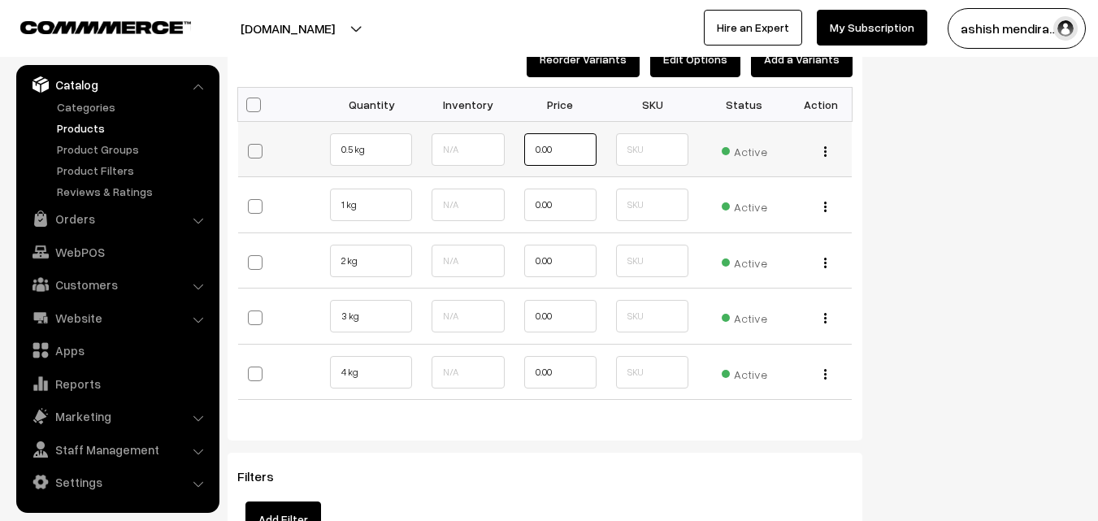
click at [540, 148] on input "0.00" at bounding box center [560, 149] width 72 height 33
type input "699"
click at [553, 197] on input "0.00" at bounding box center [560, 205] width 72 height 33
click at [538, 202] on input "0.00" at bounding box center [560, 205] width 72 height 33
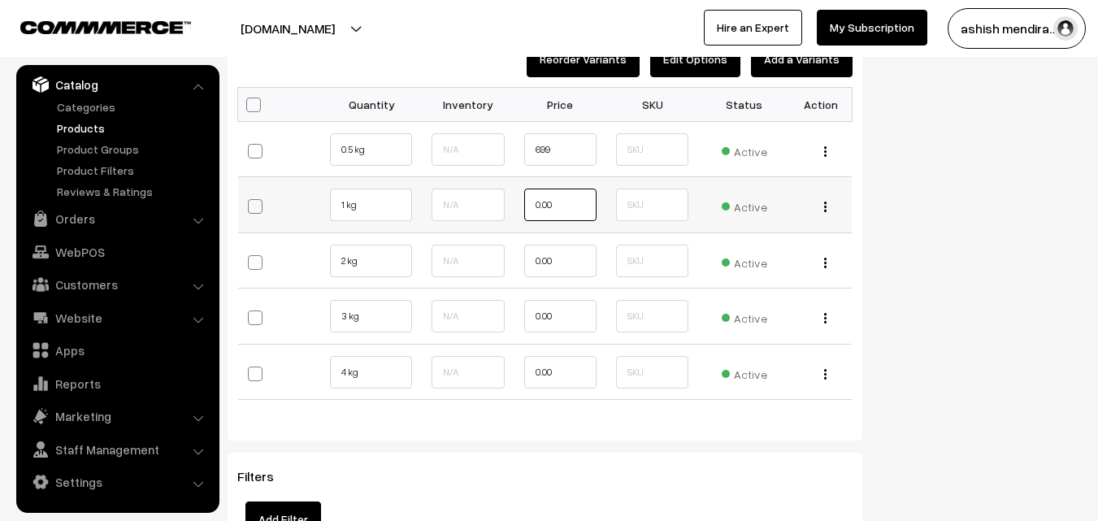
click at [538, 202] on input "0.00" at bounding box center [560, 205] width 72 height 33
type input "1399"
click at [543, 258] on input "0.00" at bounding box center [560, 261] width 72 height 33
type input "2399"
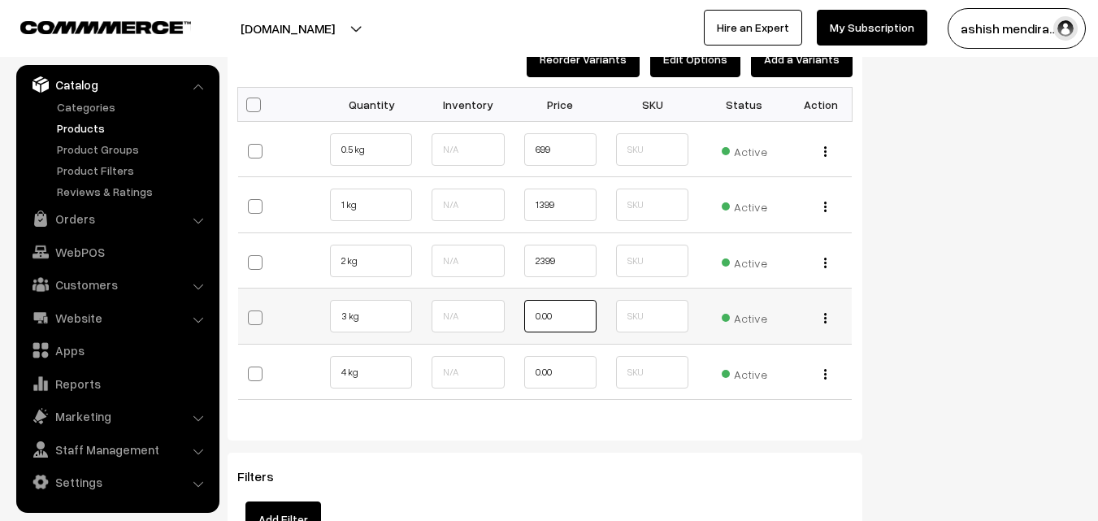
click at [545, 313] on input "0.00" at bounding box center [560, 316] width 72 height 33
type input "3499"
click at [545, 366] on input "0.00" at bounding box center [560, 372] width 72 height 33
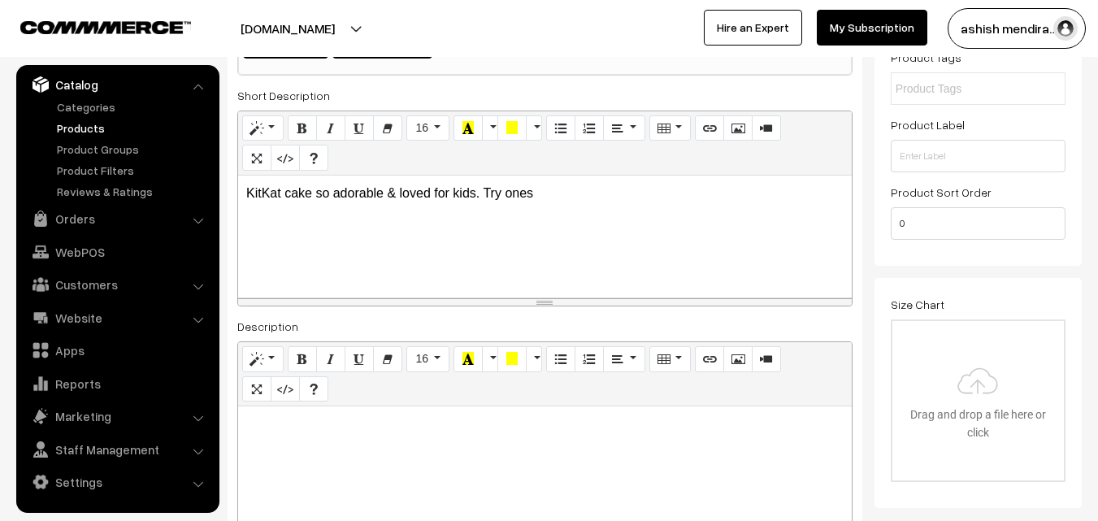
scroll to position [0, 0]
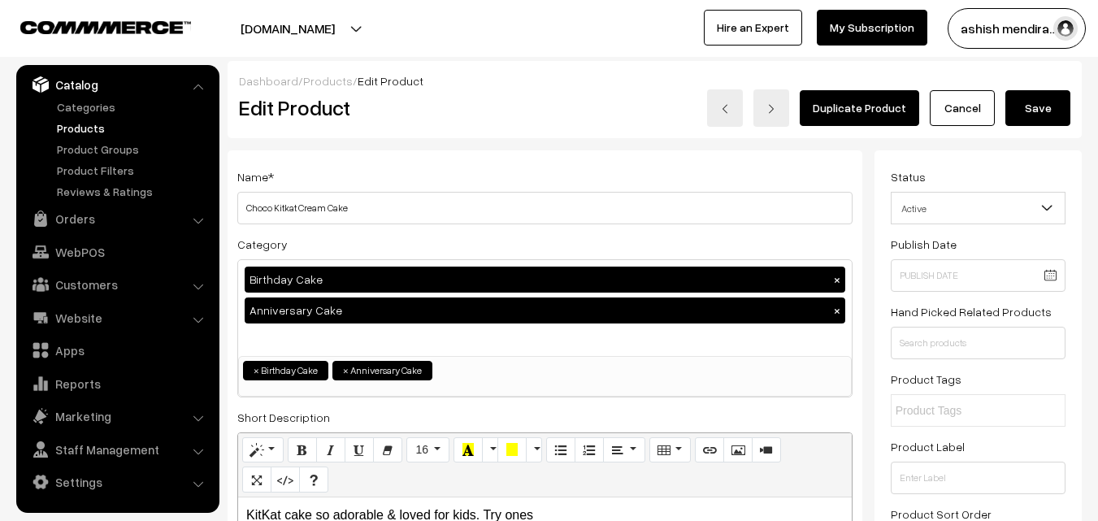
type input "4499"
click at [1034, 101] on button "Save" at bounding box center [1037, 108] width 65 height 36
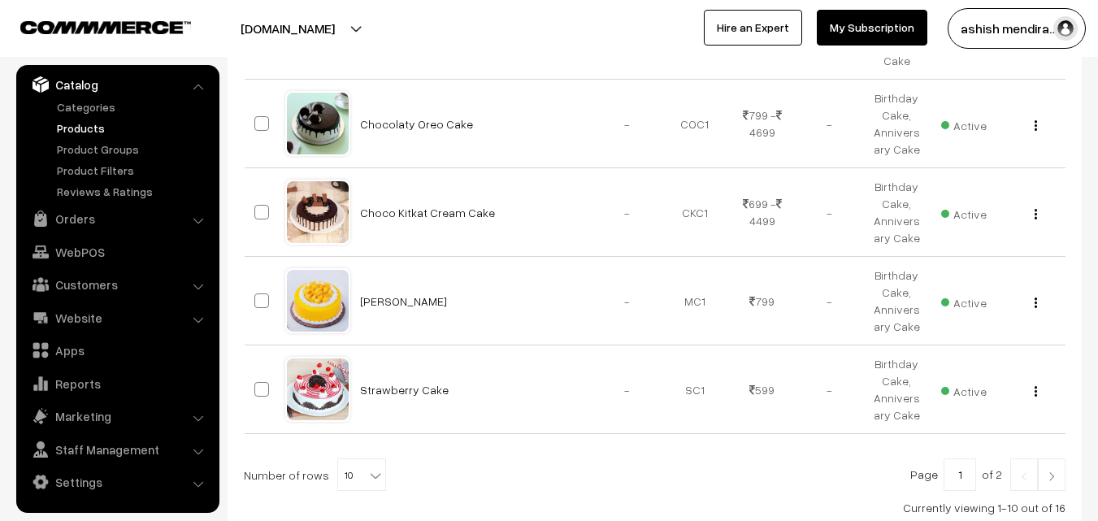
scroll to position [917, 0]
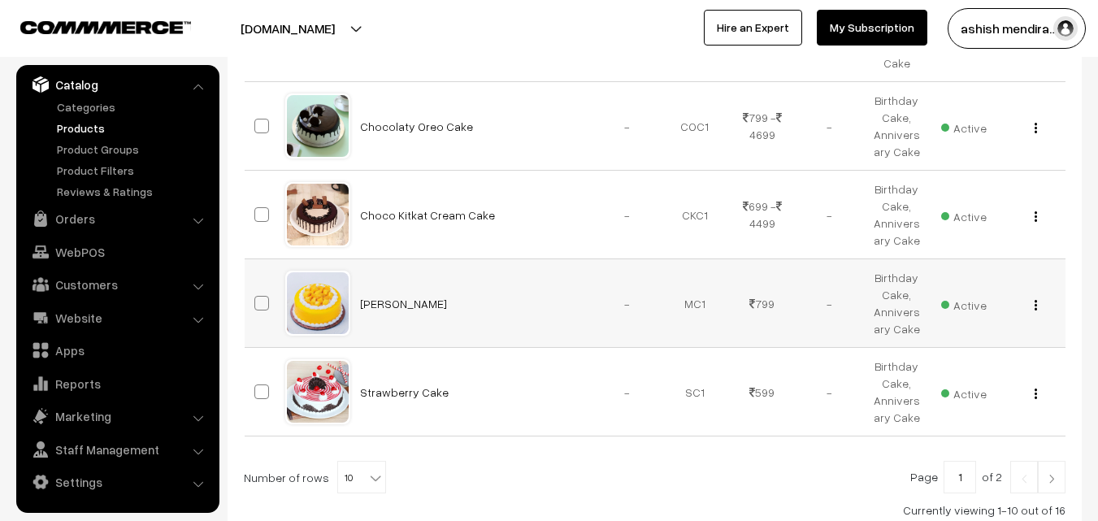
click at [1034, 300] on img "button" at bounding box center [1035, 305] width 2 height 11
click at [1035, 300] on img "button" at bounding box center [1035, 305] width 2 height 11
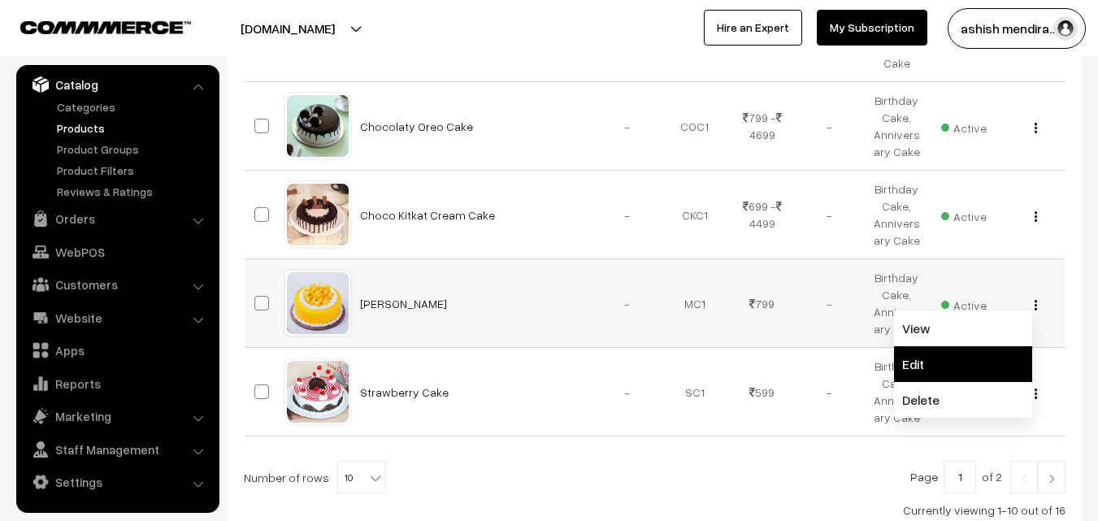
click at [956, 346] on link "Edit" at bounding box center [963, 364] width 138 height 36
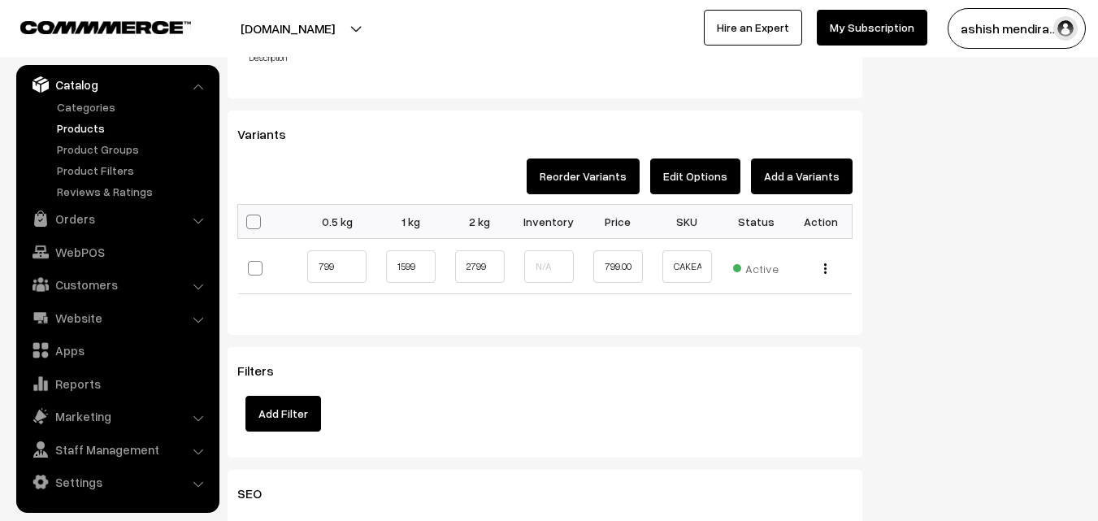
scroll to position [1619, 0]
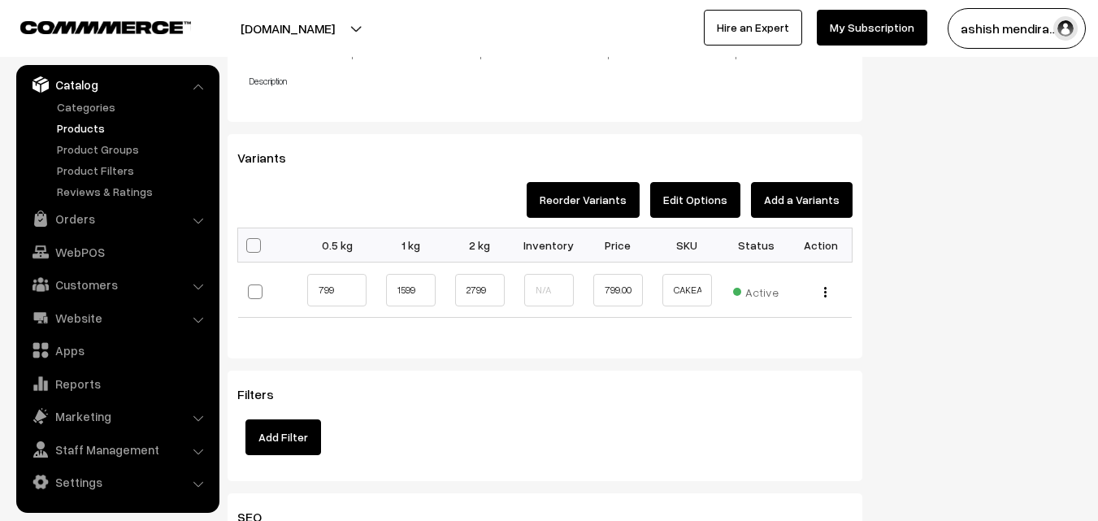
click at [709, 197] on button "Edit Options" at bounding box center [695, 200] width 90 height 36
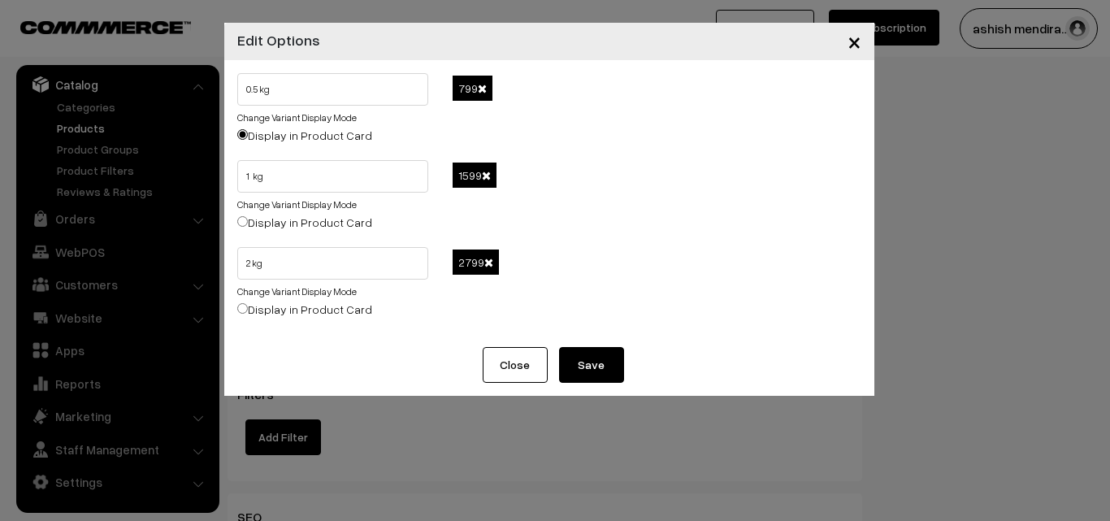
click at [480, 90] on span at bounding box center [482, 88] width 9 height 11
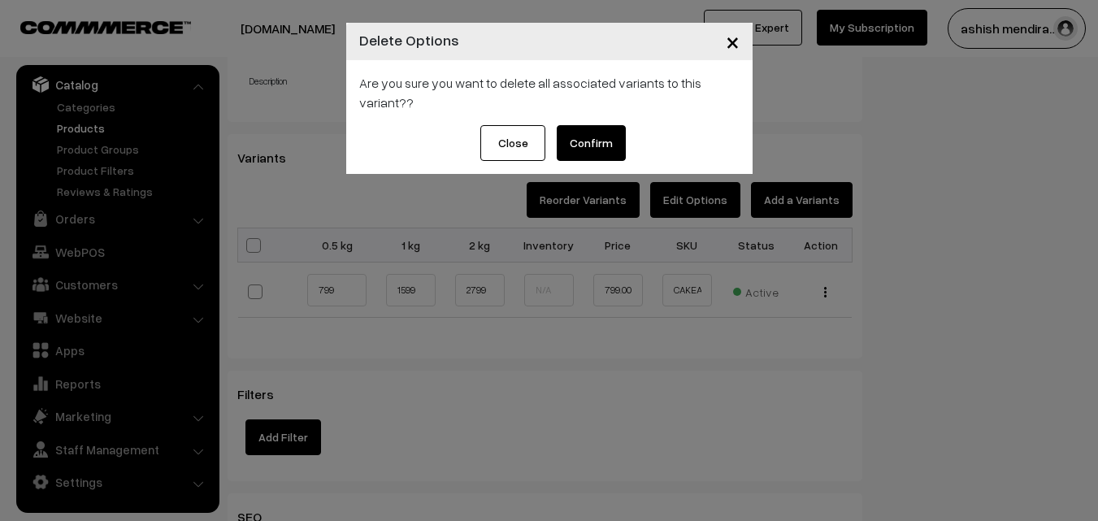
click at [587, 145] on button "Confirm" at bounding box center [591, 143] width 69 height 36
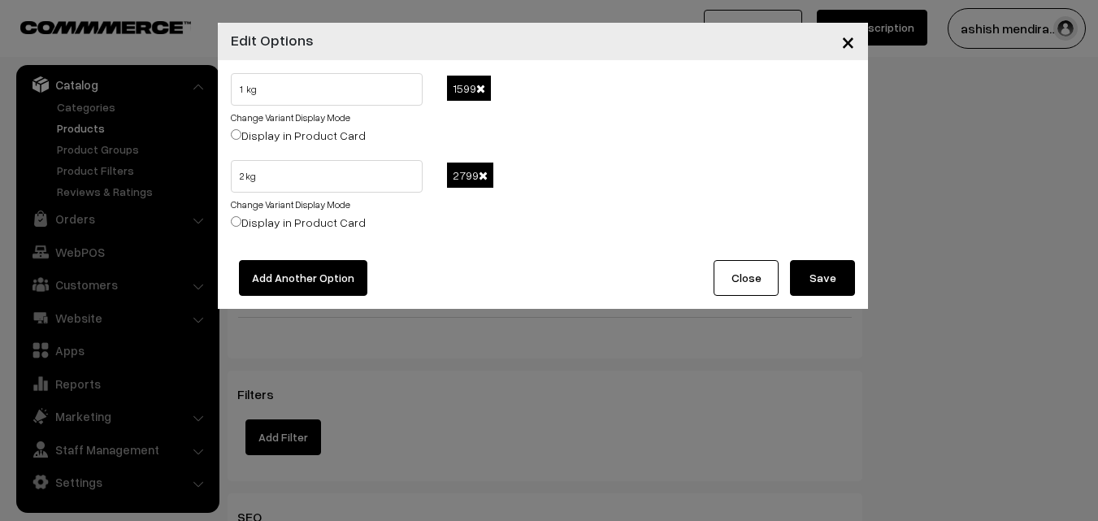
click at [483, 91] on span at bounding box center [480, 88] width 9 height 11
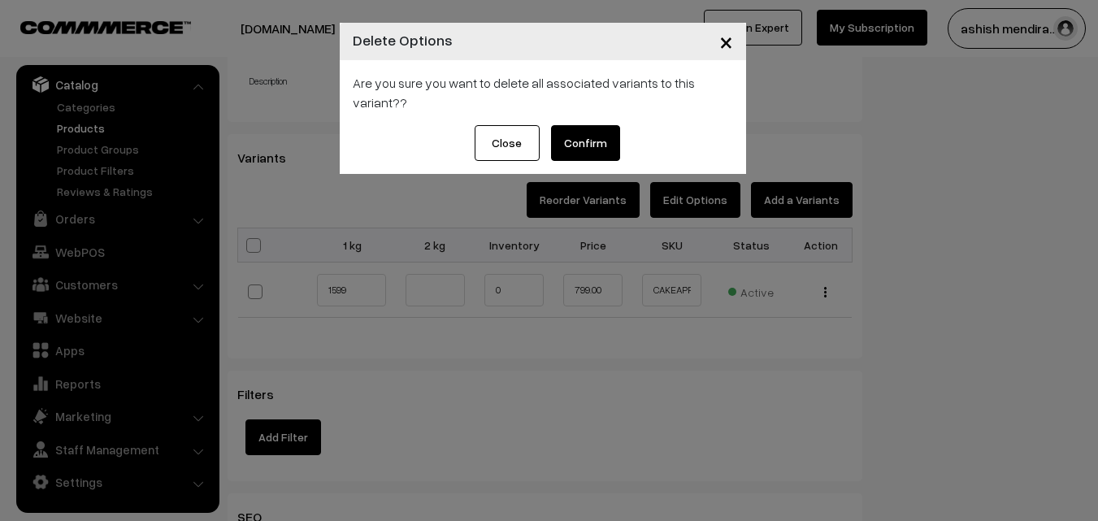
click at [587, 132] on button "Confirm" at bounding box center [585, 143] width 69 height 36
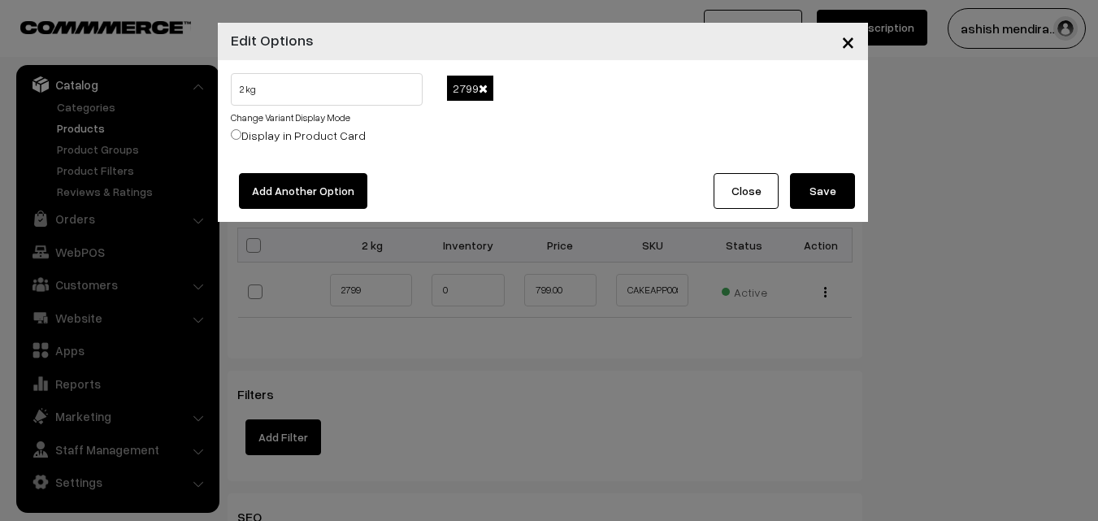
click at [483, 87] on span at bounding box center [483, 88] width 9 height 11
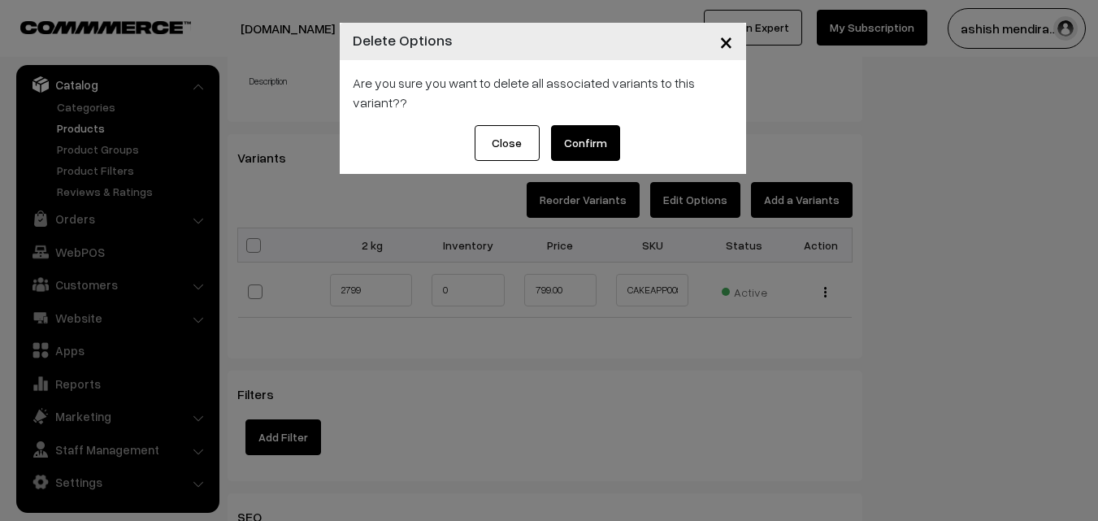
click at [582, 138] on button "Confirm" at bounding box center [585, 143] width 69 height 36
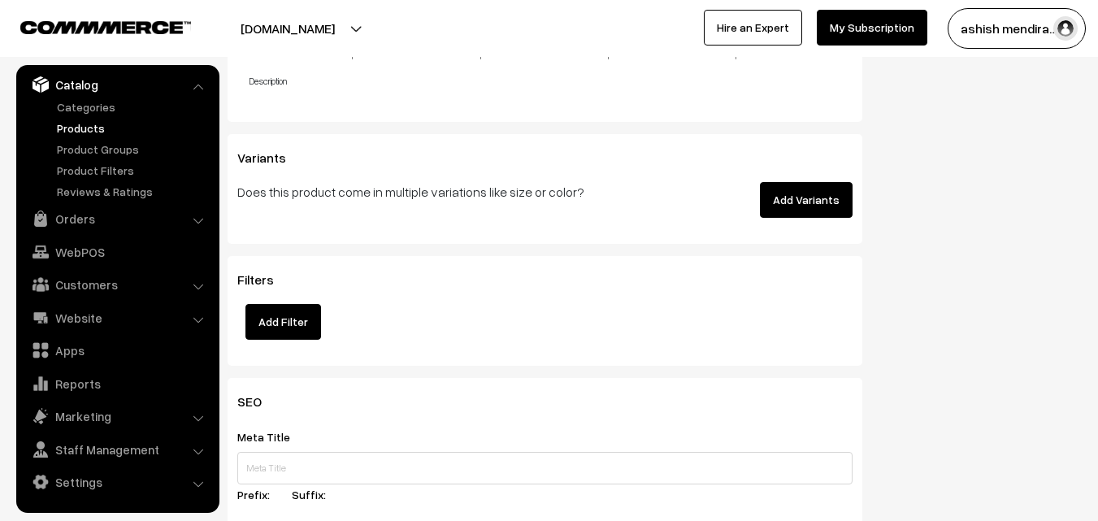
click at [802, 194] on button "Add Variants" at bounding box center [806, 200] width 93 height 36
click at [802, 202] on button "Add Variants" at bounding box center [806, 200] width 93 height 36
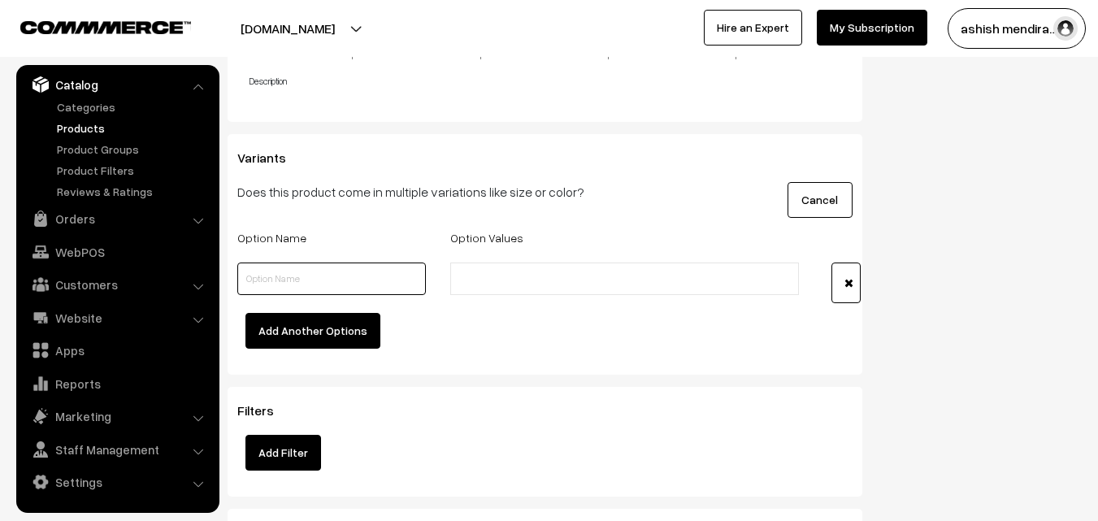
click at [295, 280] on input "text" at bounding box center [331, 278] width 189 height 33
type input "Quantity"
click at [514, 270] on li at bounding box center [527, 279] width 145 height 26
type input "0.5 kg"
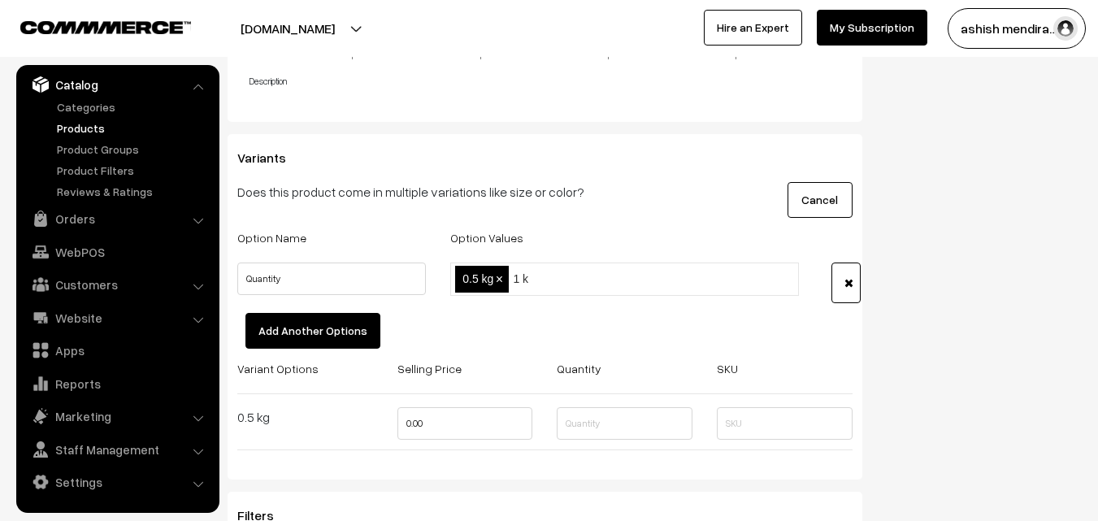
type input "1 kg"
type input "2 kg"
type input "3 kg"
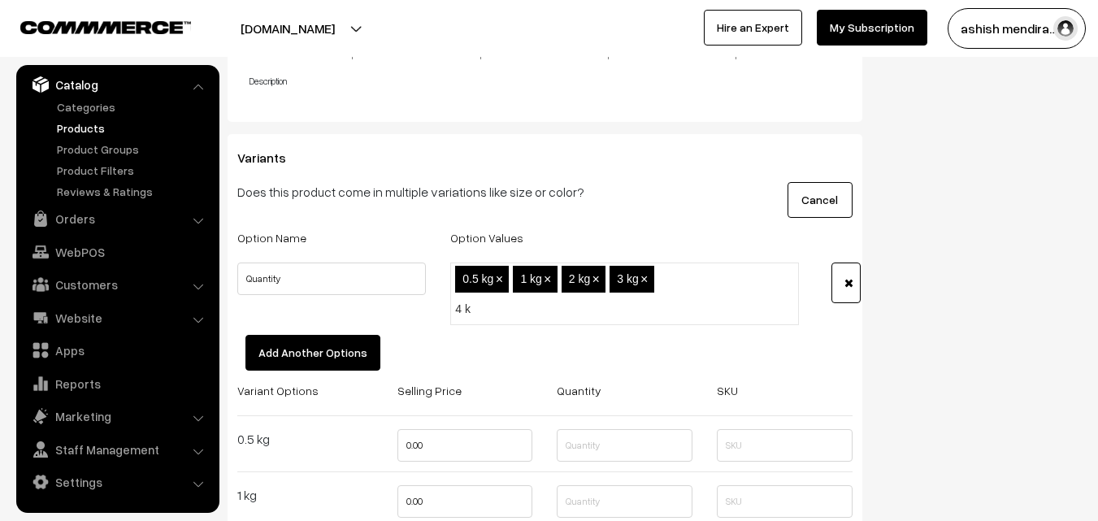
type input "4 kg"
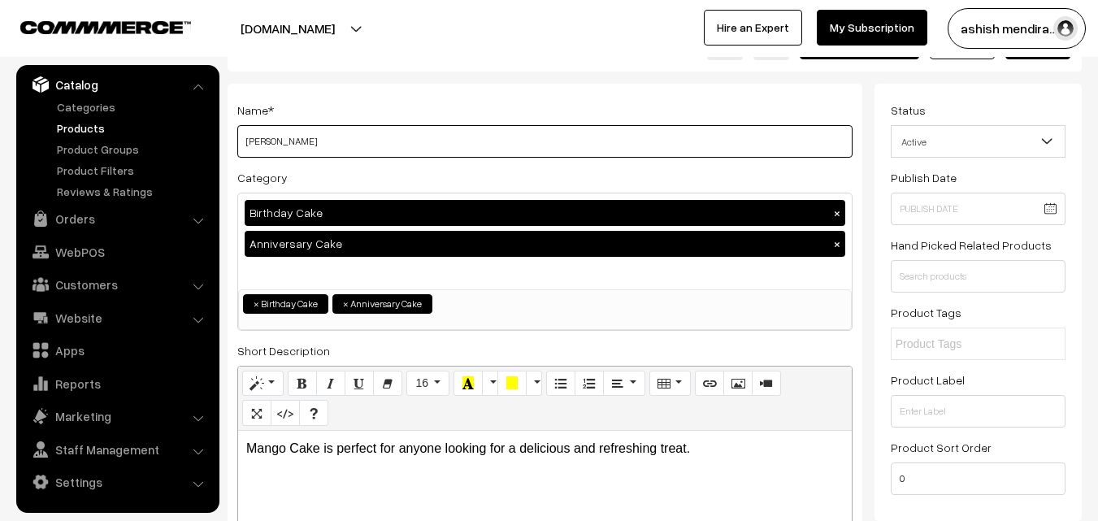
drag, startPoint x: 1109, startPoint y: 64, endPoint x: 668, endPoint y: 144, distance: 448.3
click at [668, 144] on input "[PERSON_NAME]" at bounding box center [544, 141] width 615 height 33
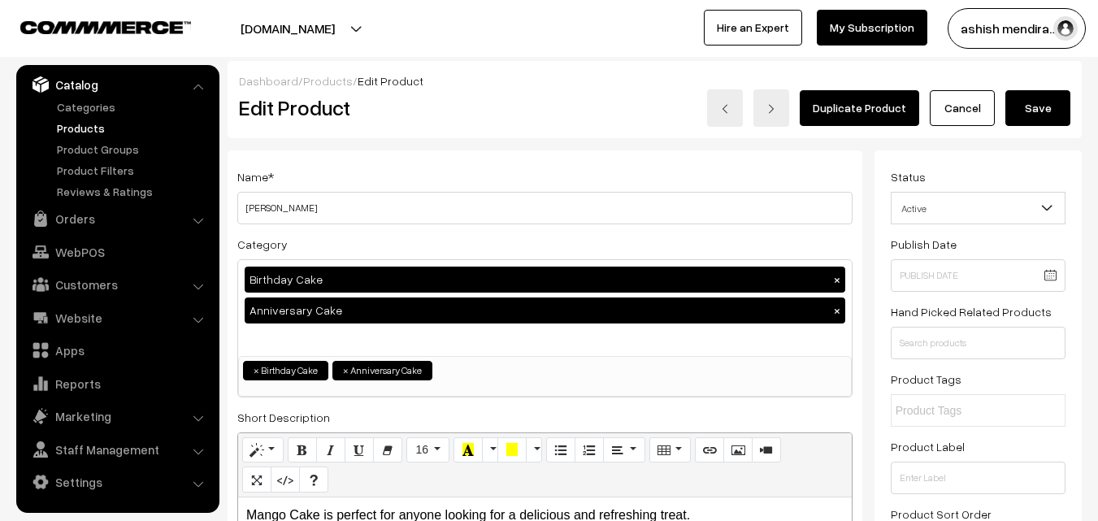
click at [1042, 106] on button "Save" at bounding box center [1037, 108] width 65 height 36
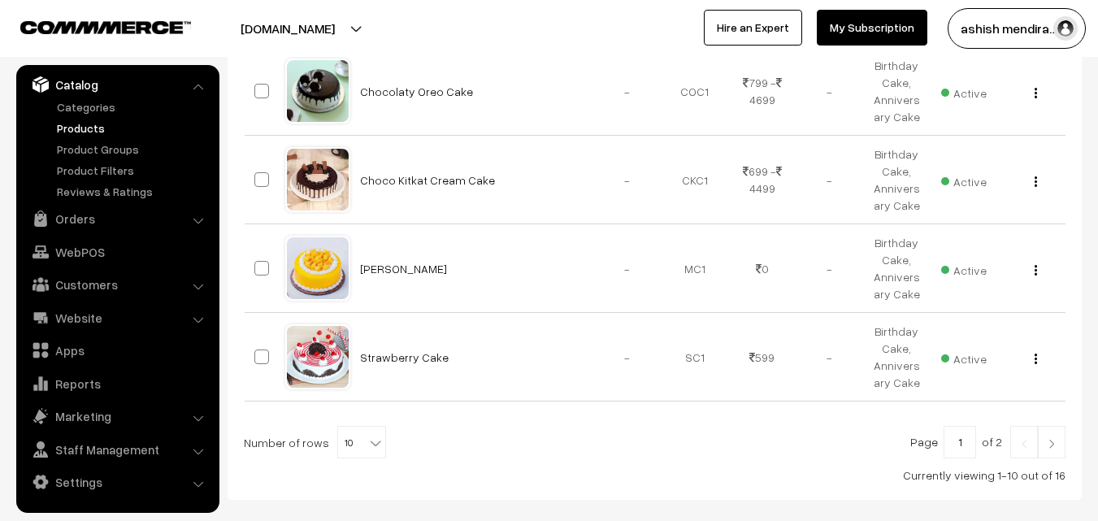
scroll to position [954, 0]
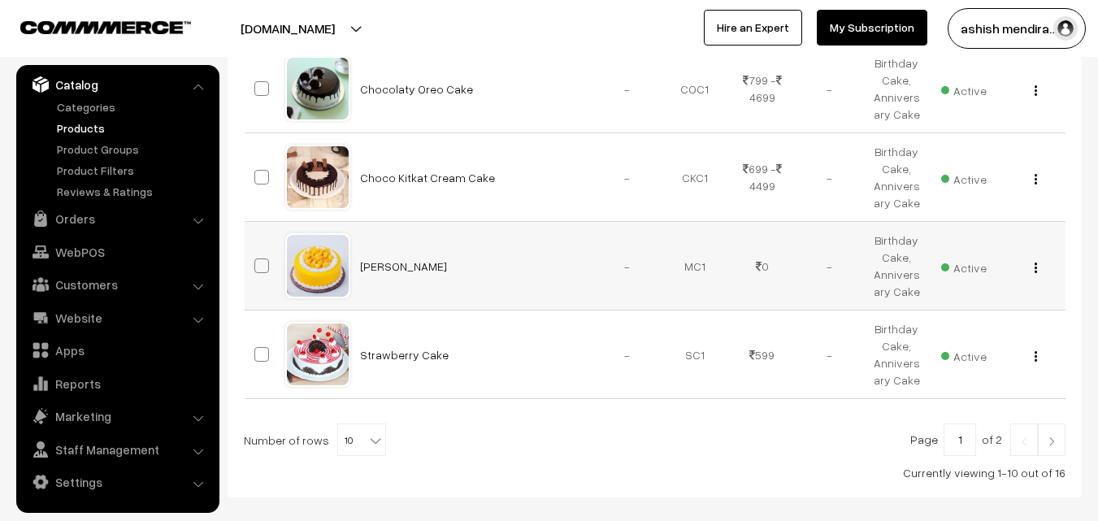
click at [1036, 262] on img "button" at bounding box center [1035, 267] width 2 height 11
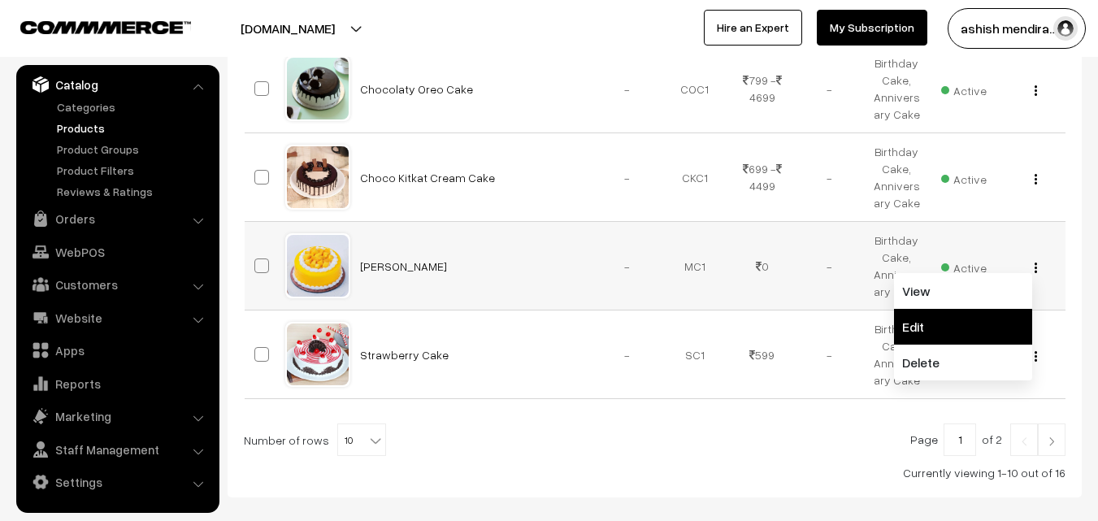
click at [940, 309] on link "Edit" at bounding box center [963, 327] width 138 height 36
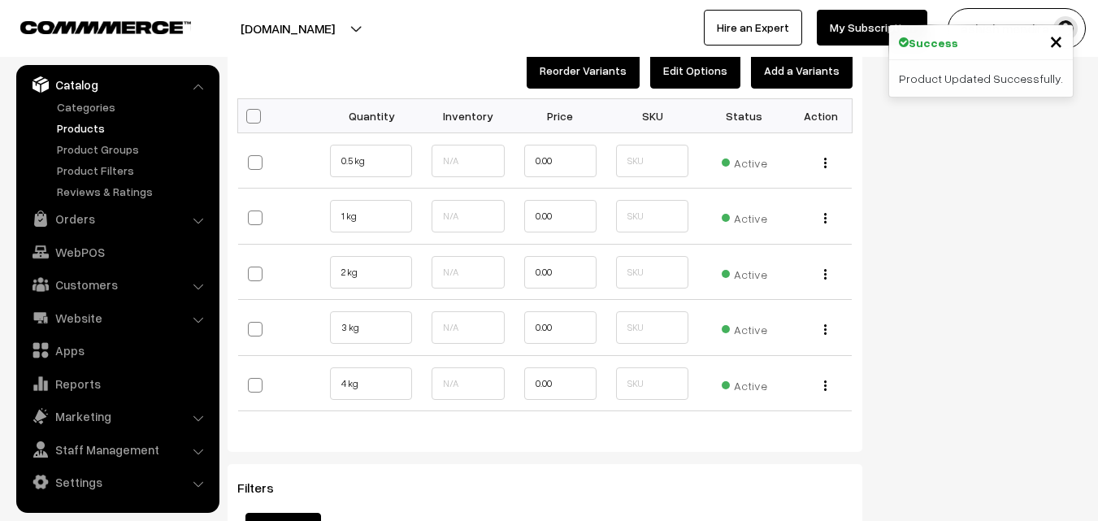
scroll to position [1759, 0]
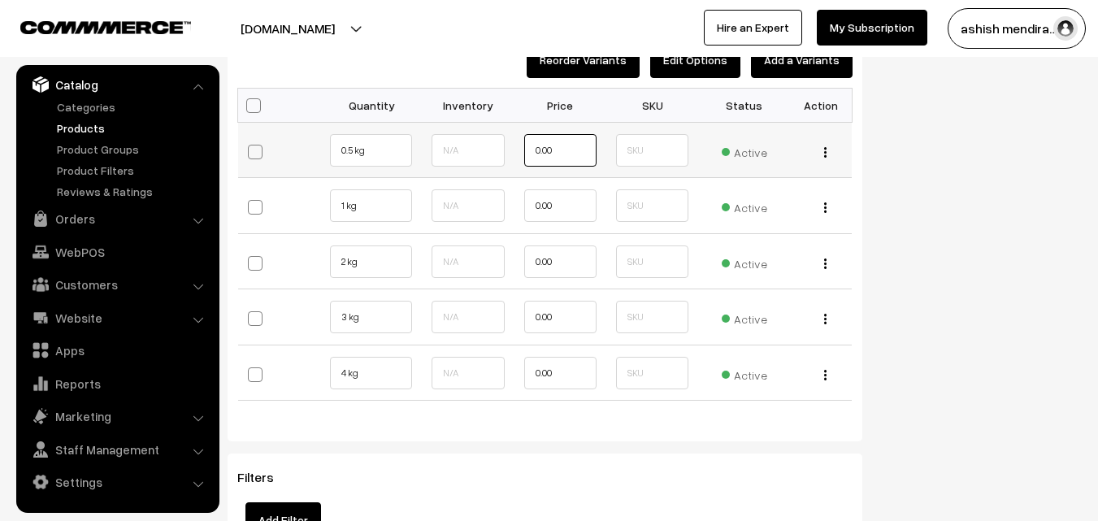
click at [548, 143] on input "0.00" at bounding box center [560, 150] width 72 height 33
type input "799"
click at [544, 202] on input "0.00" at bounding box center [560, 205] width 72 height 33
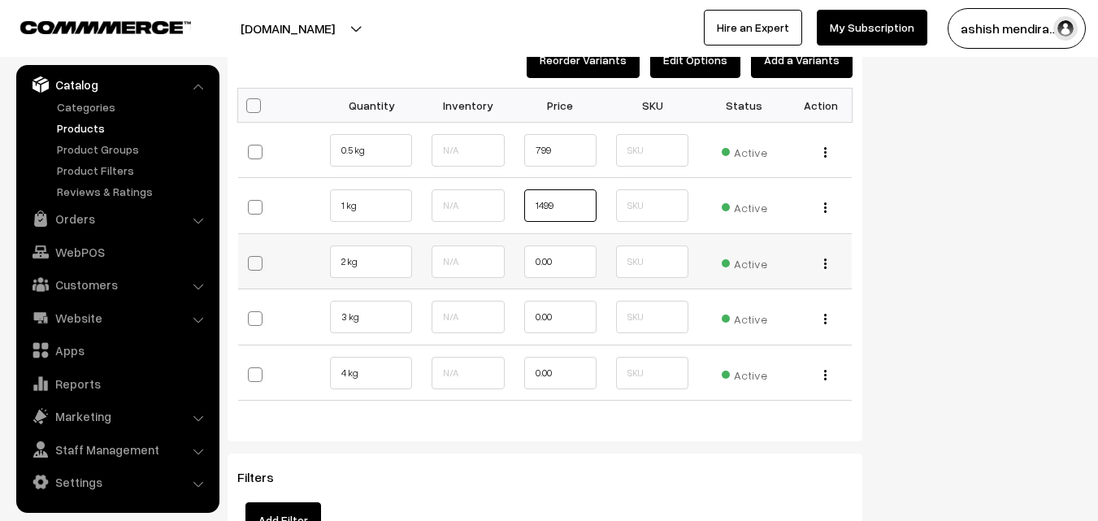
type input "1499"
click at [539, 261] on input "0.00" at bounding box center [560, 261] width 72 height 33
type input "2499"
click at [543, 316] on input "0.00" at bounding box center [560, 317] width 72 height 33
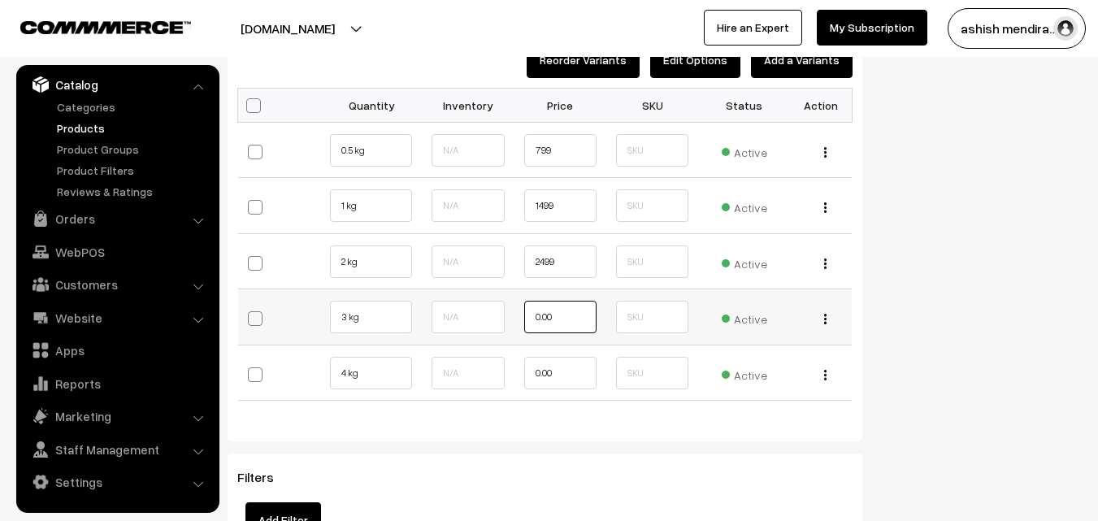
click at [543, 316] on input "0.00" at bounding box center [560, 317] width 72 height 33
type input "3599"
click at [548, 368] on input "0.00" at bounding box center [560, 373] width 72 height 33
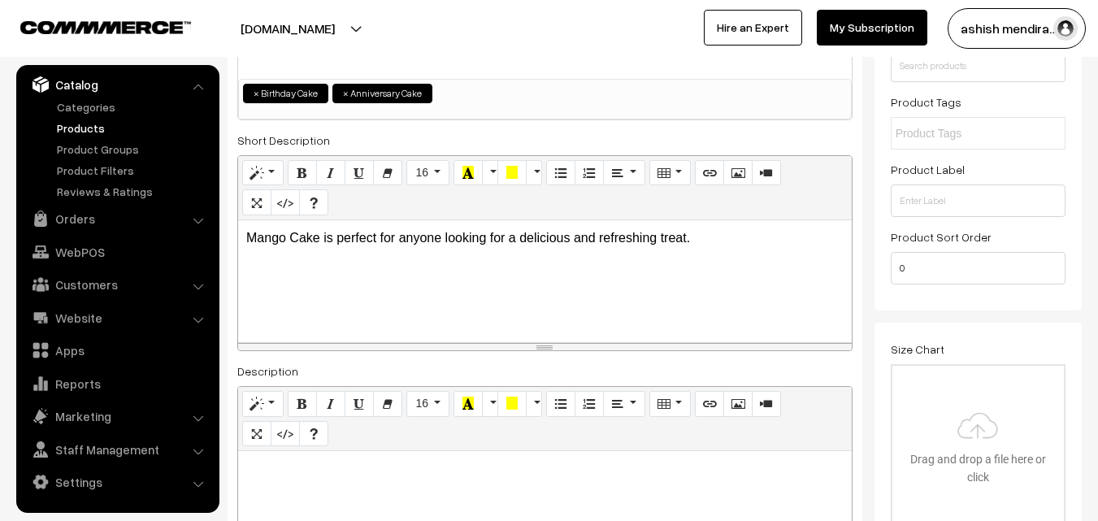
scroll to position [0, 0]
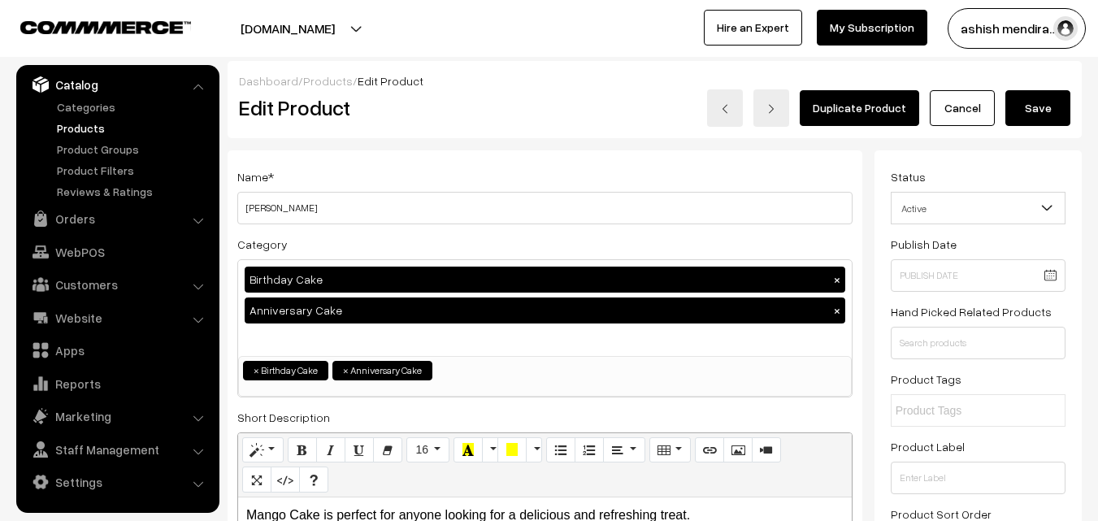
type input "4699"
click at [1031, 111] on button "Save" at bounding box center [1037, 108] width 65 height 36
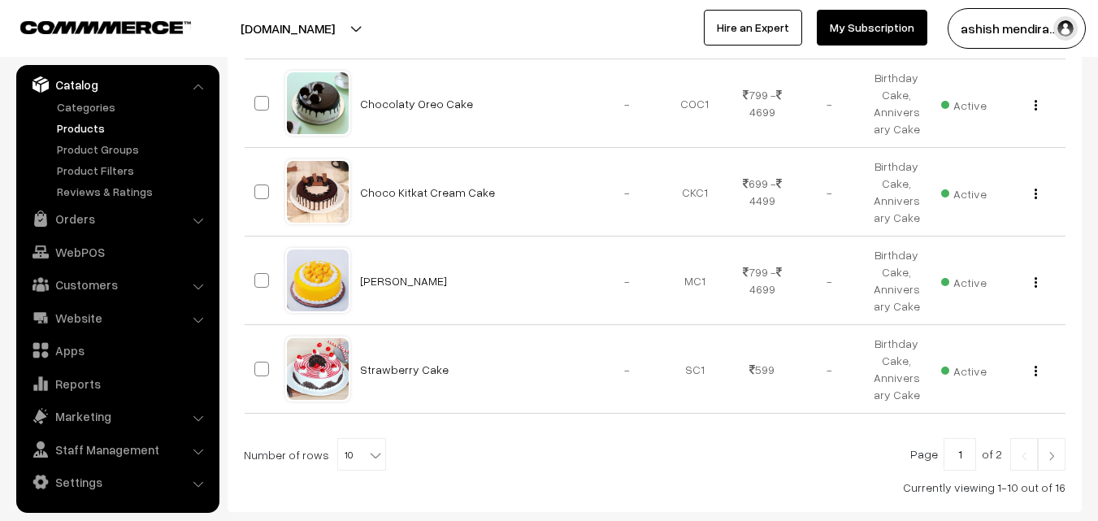
scroll to position [947, 0]
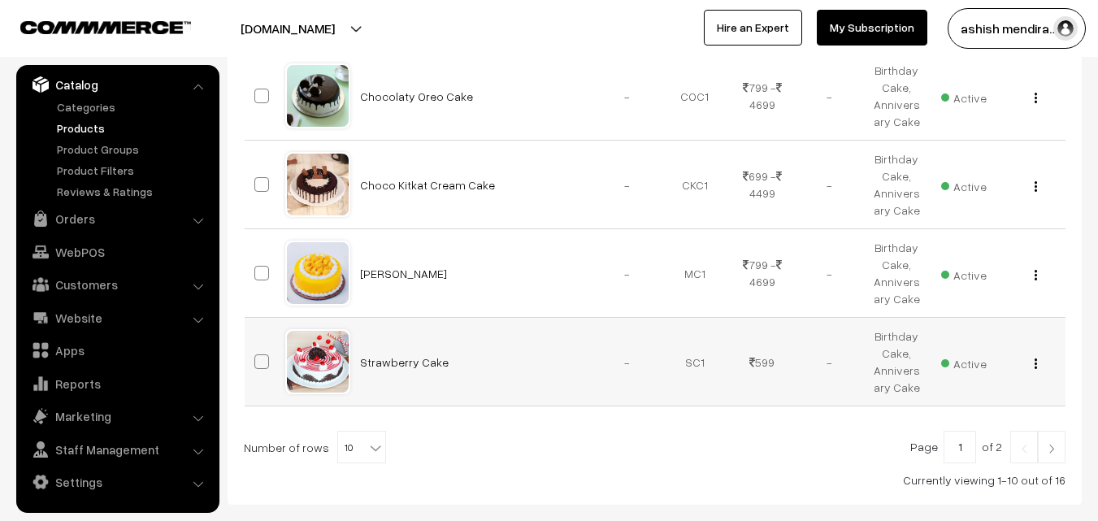
click at [1034, 357] on button "button" at bounding box center [1036, 363] width 4 height 13
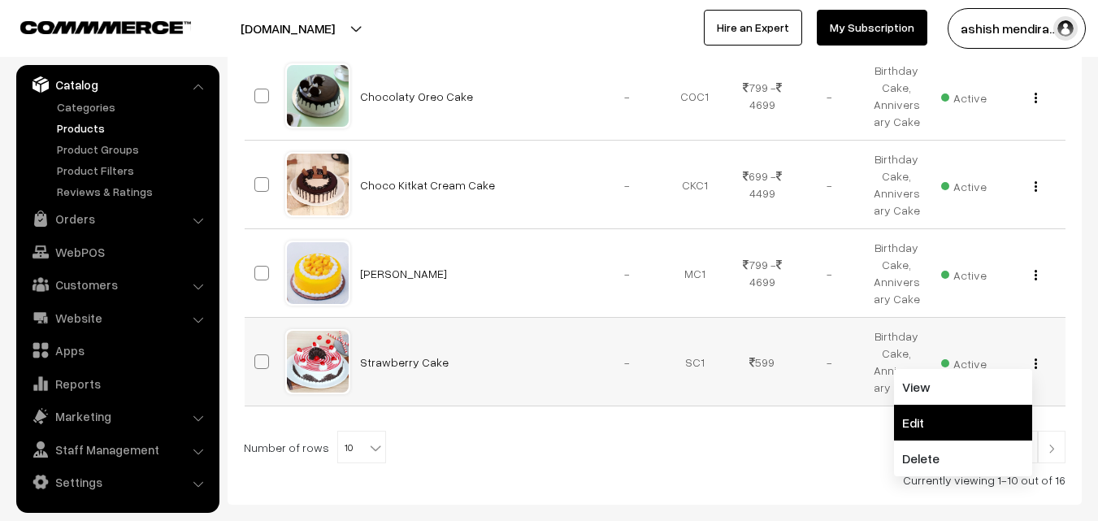
click at [948, 405] on link "Edit" at bounding box center [963, 423] width 138 height 36
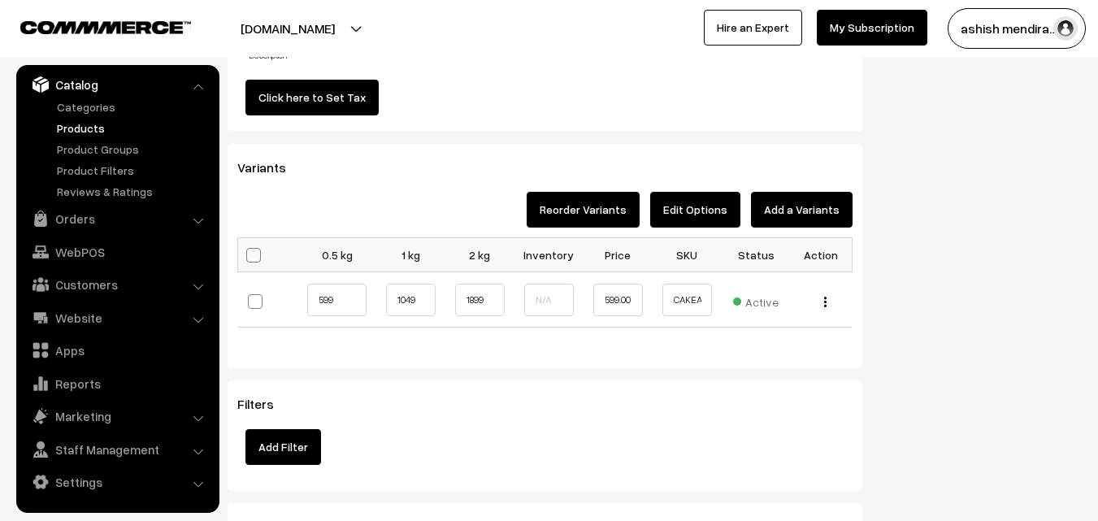
scroll to position [1660, 0]
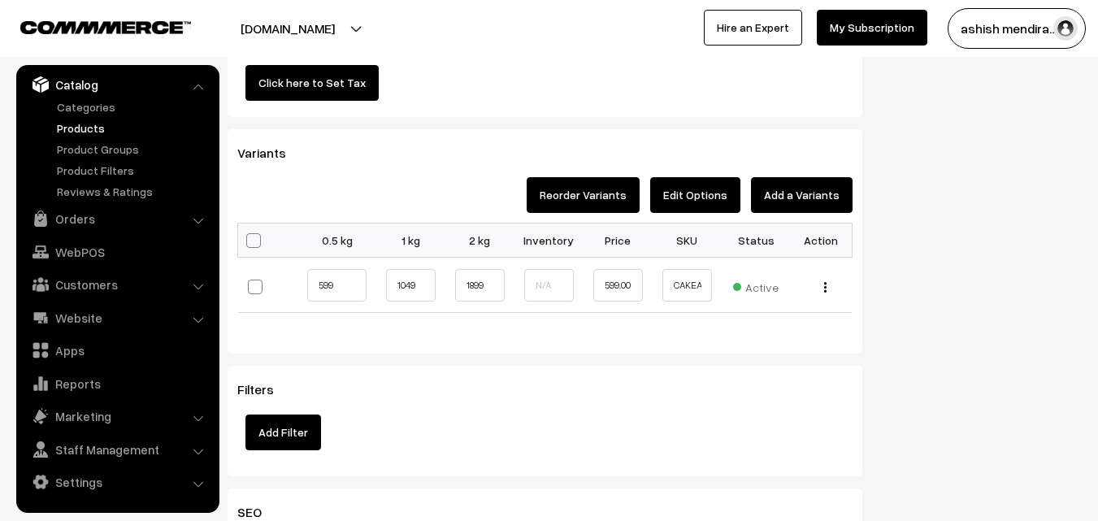
click at [694, 204] on button "Edit Options" at bounding box center [695, 195] width 90 height 36
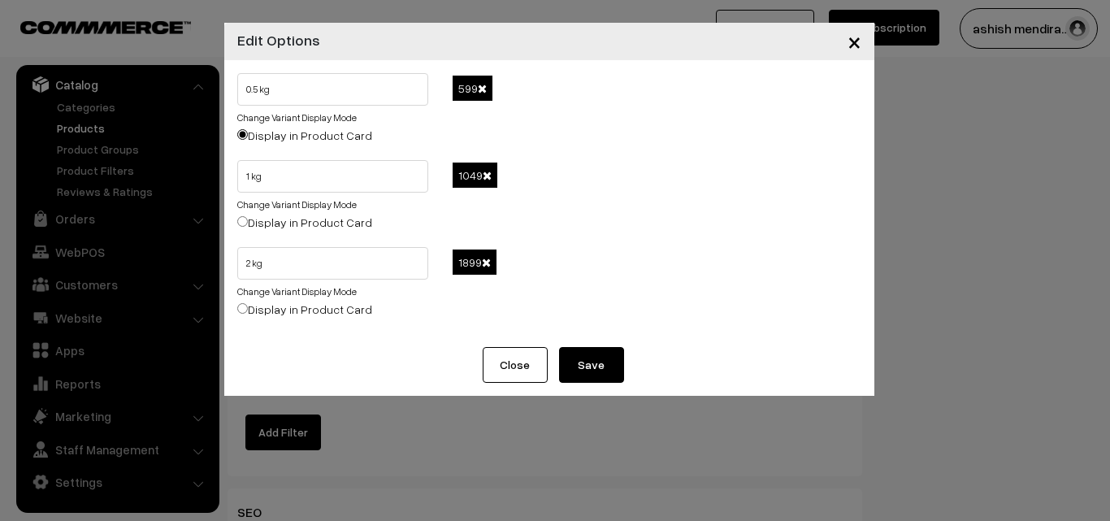
click at [484, 87] on span at bounding box center [482, 88] width 9 height 11
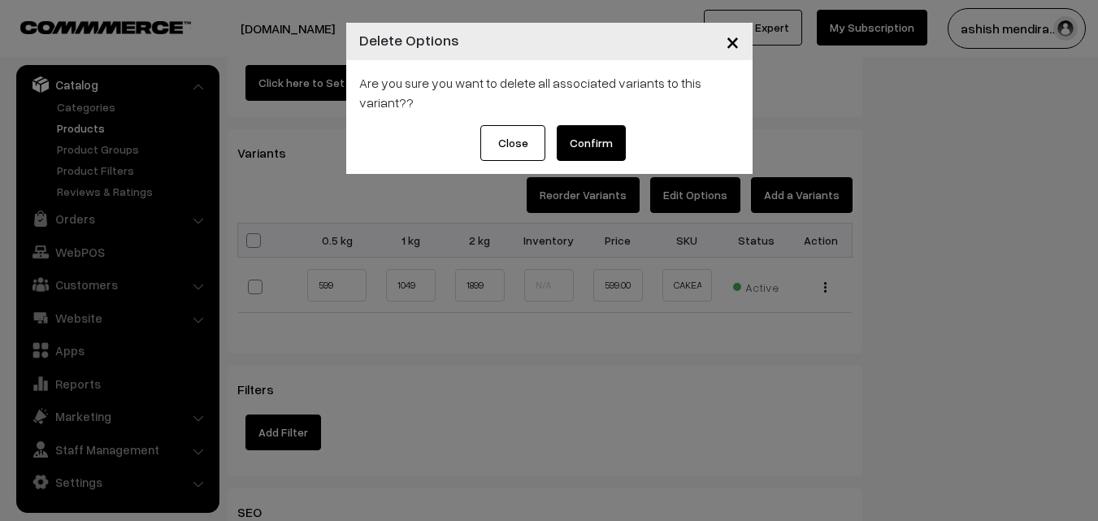
click at [585, 149] on button "Confirm" at bounding box center [591, 143] width 69 height 36
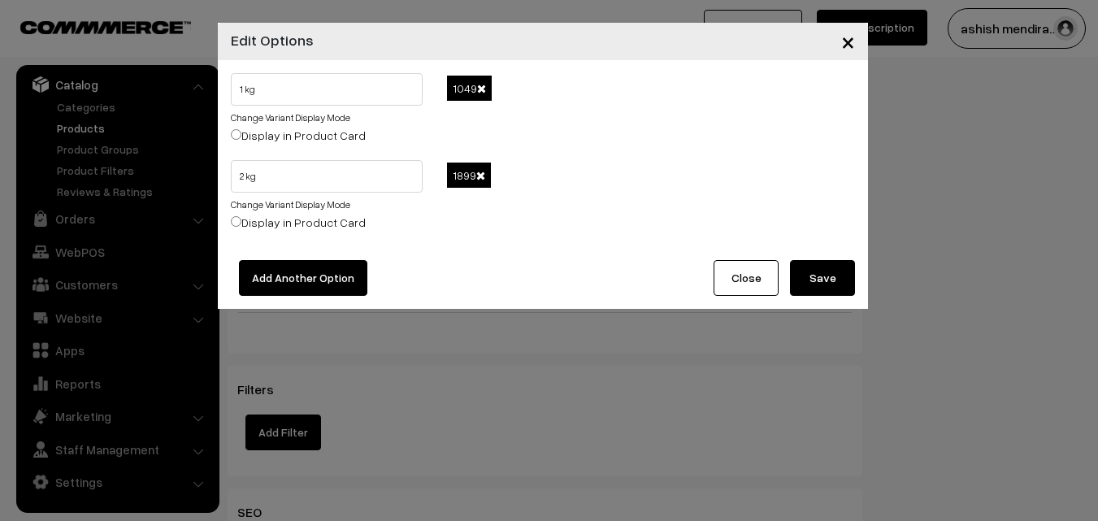
click at [483, 85] on span at bounding box center [481, 88] width 9 height 11
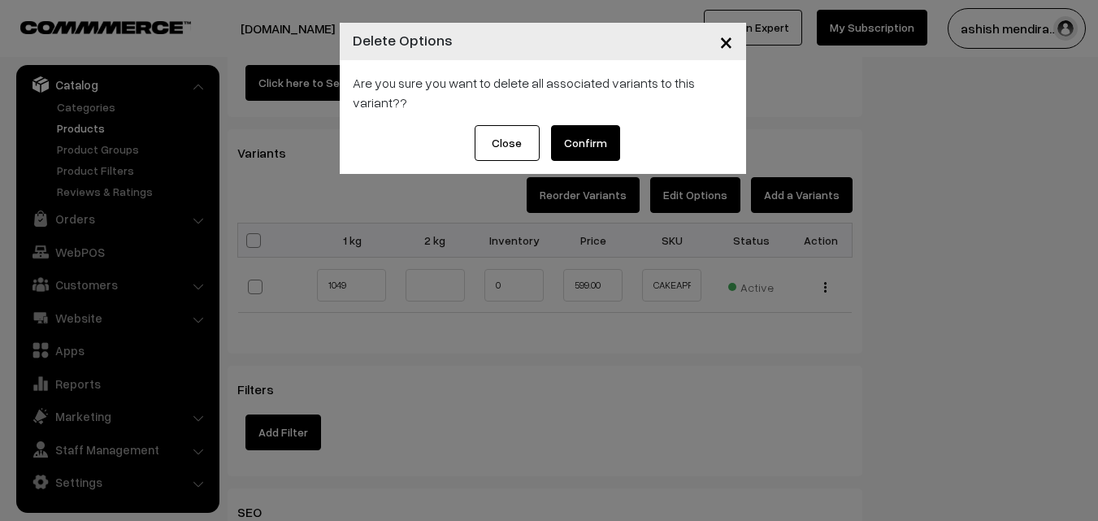
click at [594, 145] on button "Confirm" at bounding box center [585, 143] width 69 height 36
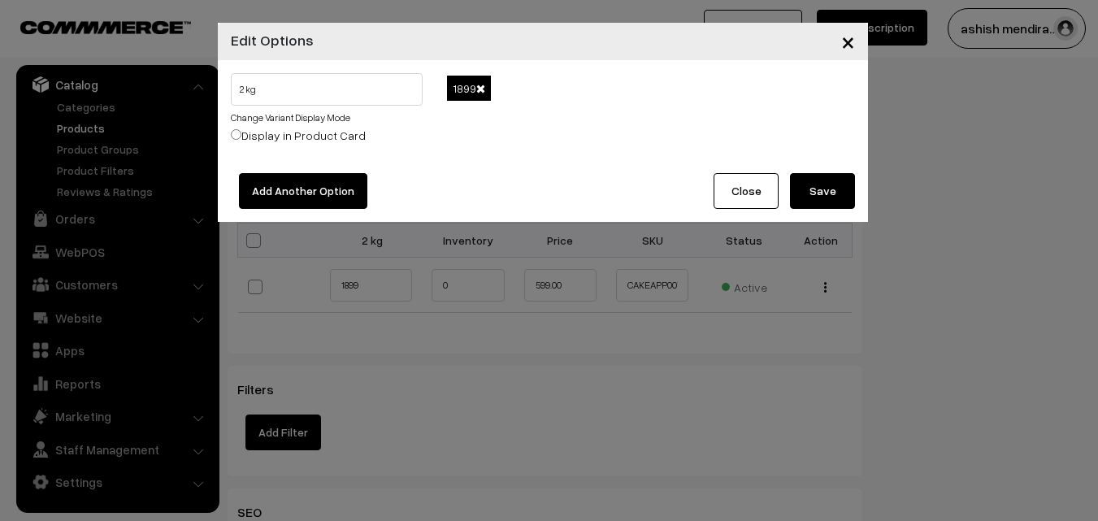
click at [479, 85] on span at bounding box center [480, 88] width 9 height 11
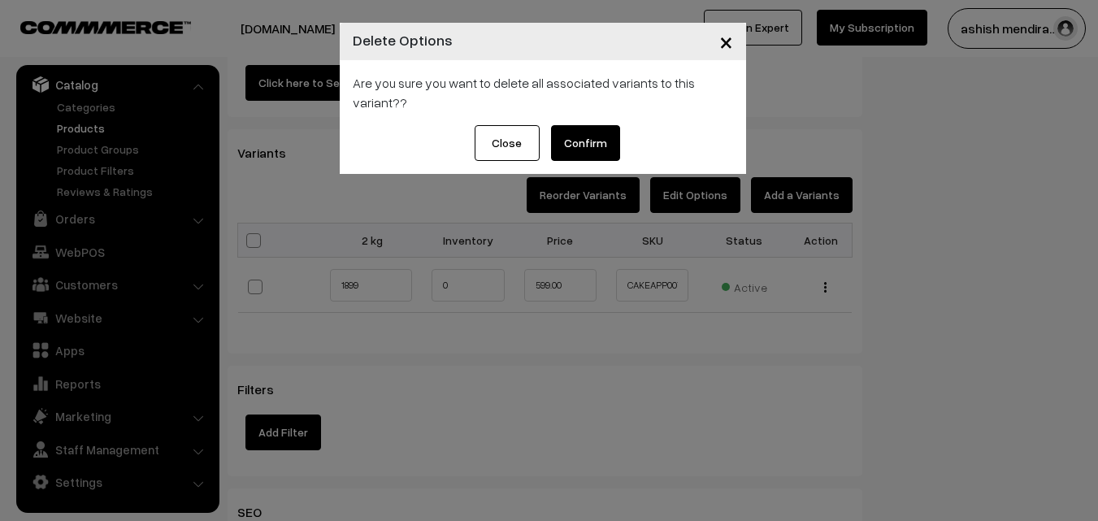
click at [591, 136] on button "Confirm" at bounding box center [585, 143] width 69 height 36
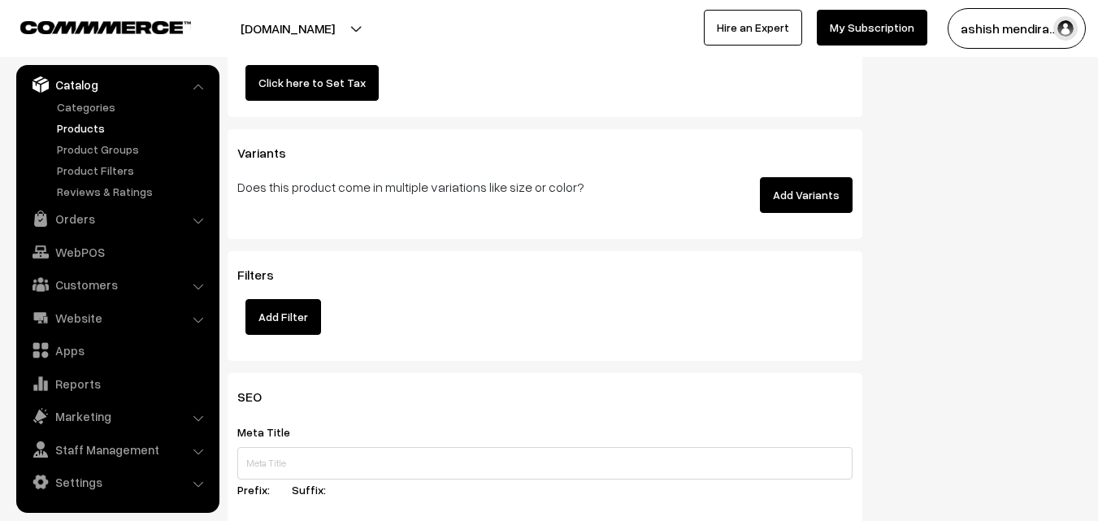
click at [780, 190] on button "Add Variants" at bounding box center [806, 195] width 93 height 36
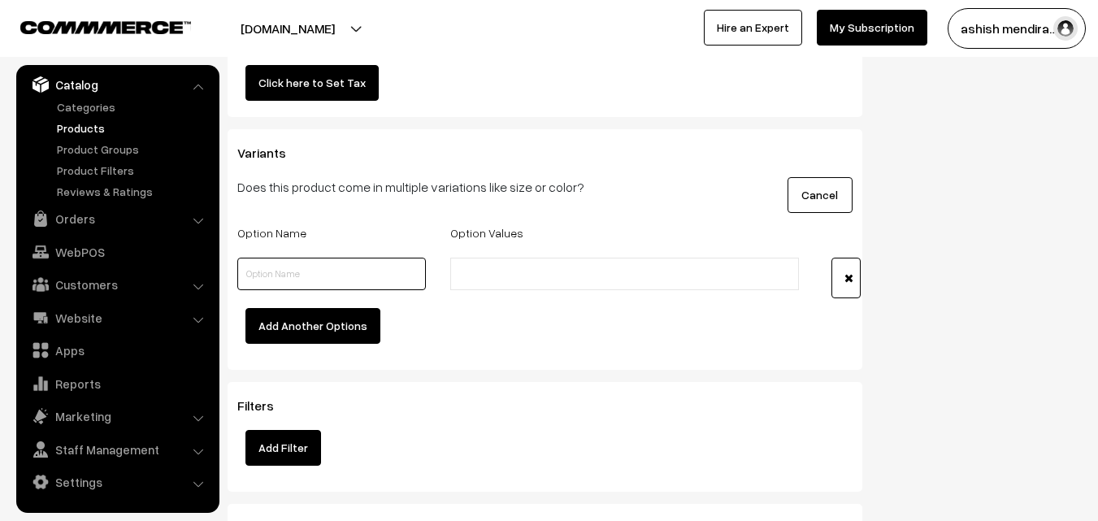
click at [273, 282] on input "text" at bounding box center [331, 274] width 189 height 33
type input "Quantity"
click at [500, 275] on input "text" at bounding box center [526, 274] width 142 height 17
type input "0.5 kg"
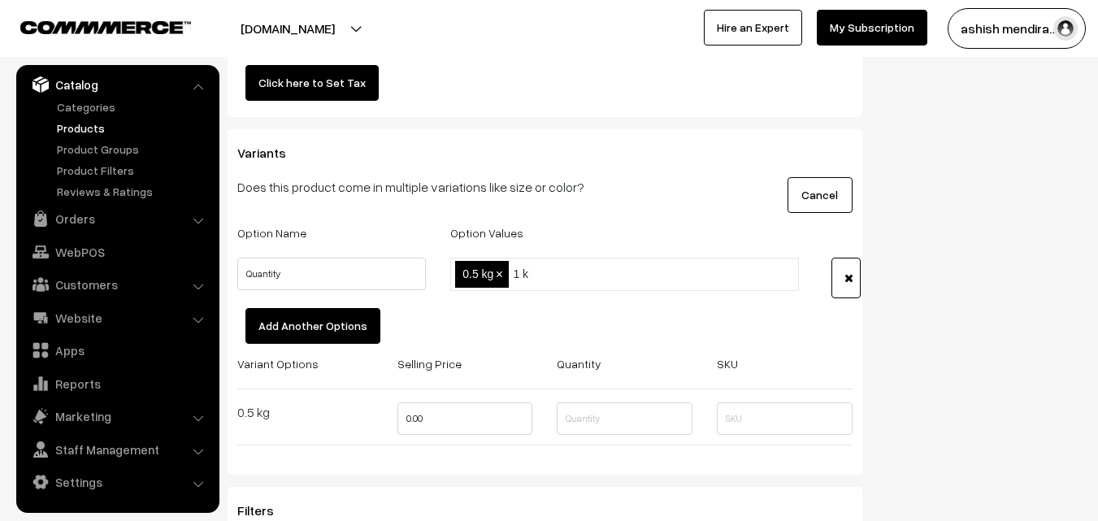
type input "1 kg"
type input "2 kg"
type input "3 kg"
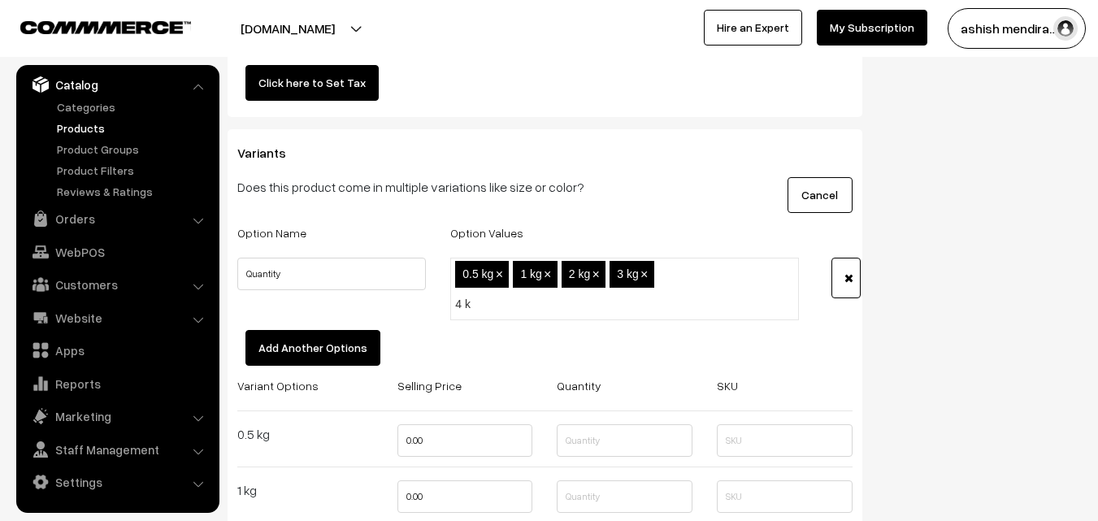
type input "4 kg"
drag, startPoint x: 986, startPoint y: 260, endPoint x: 1077, endPoint y: 290, distance: 95.1
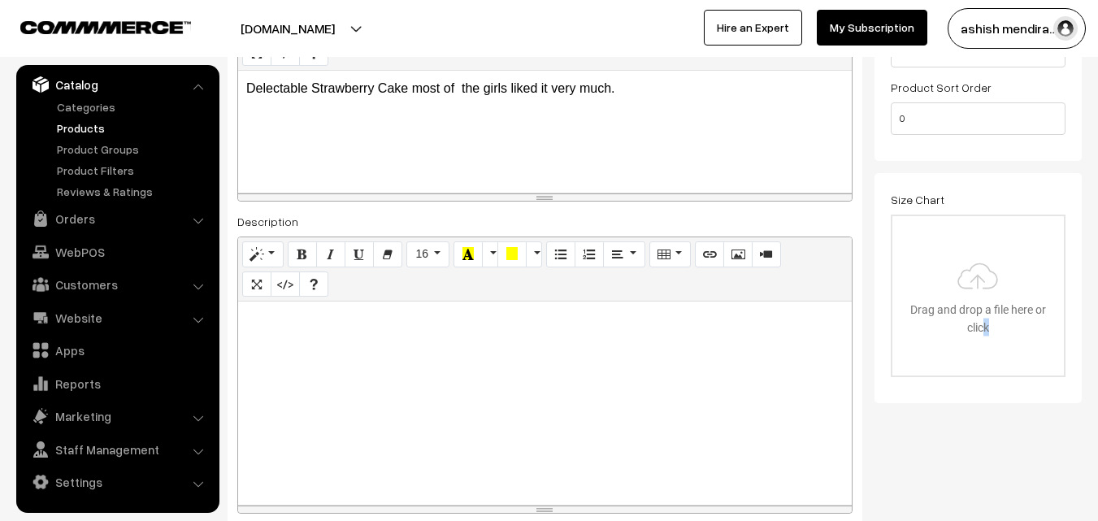
scroll to position [0, 0]
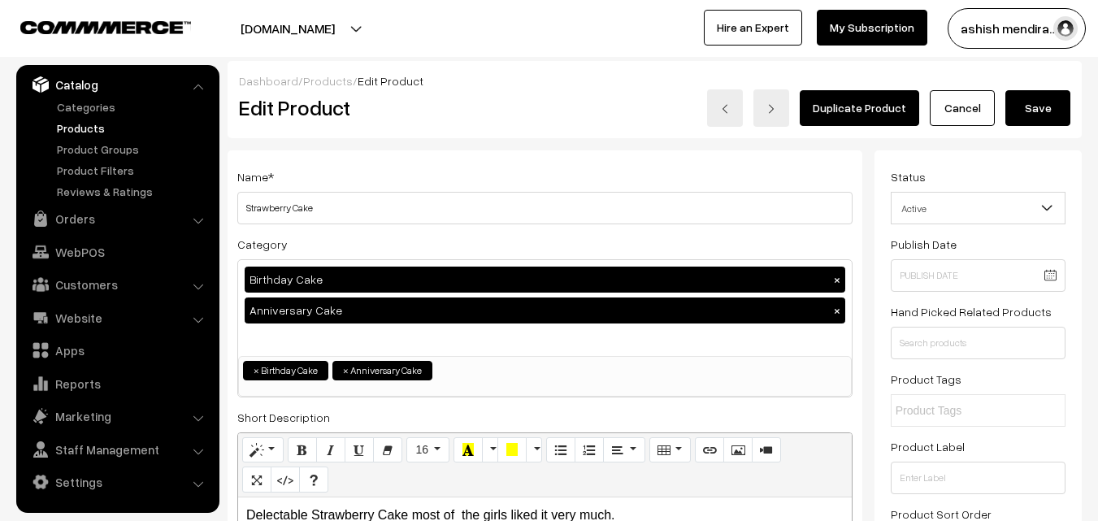
click at [1043, 94] on button "Save" at bounding box center [1037, 108] width 65 height 36
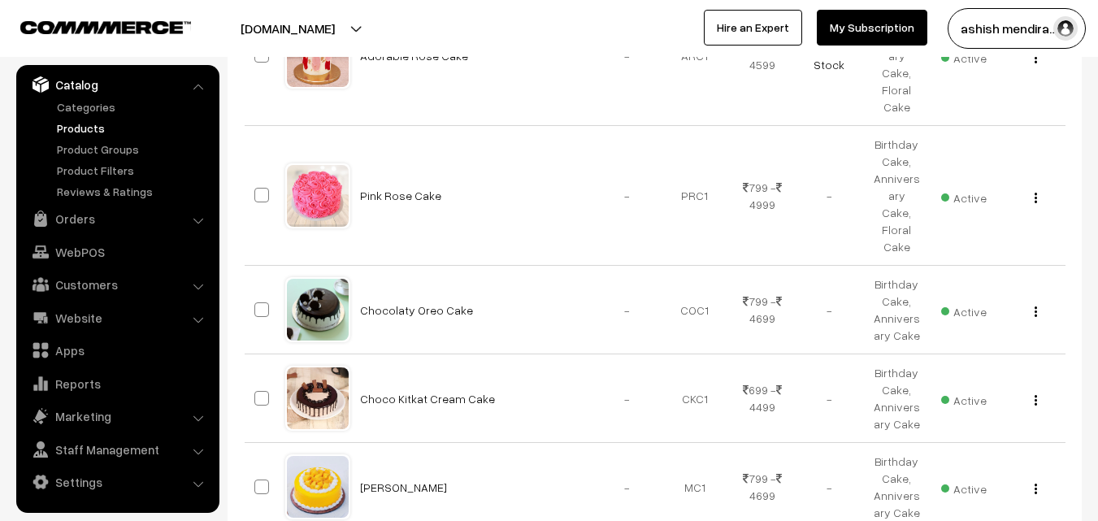
scroll to position [1002, 0]
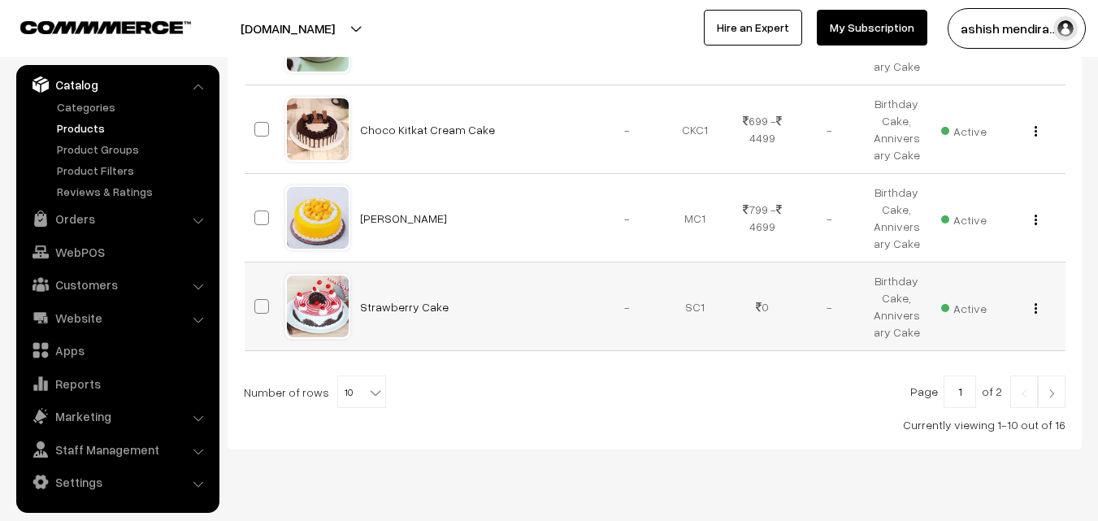
click at [1035, 301] on button "button" at bounding box center [1036, 307] width 4 height 13
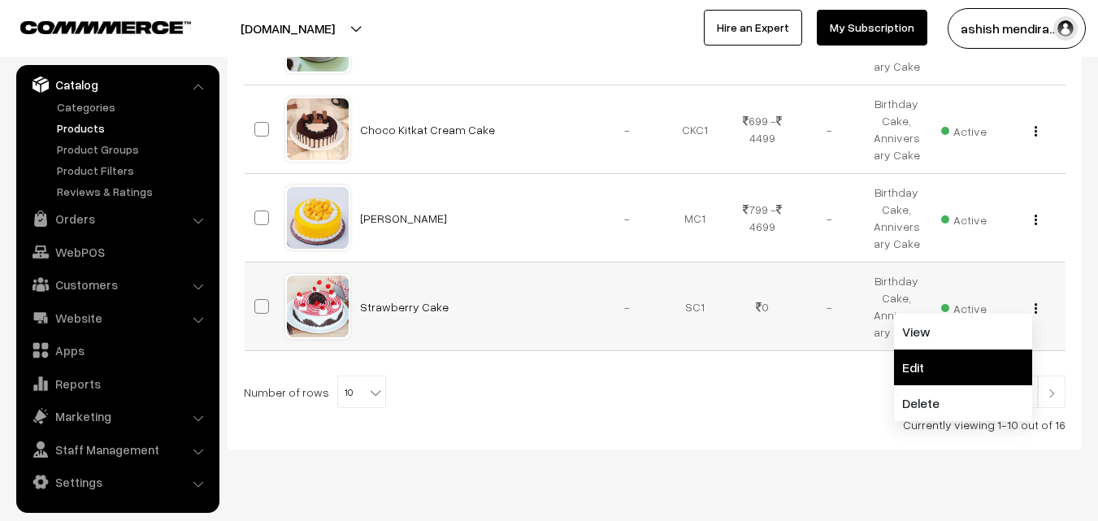
click at [978, 349] on link "Edit" at bounding box center [963, 367] width 138 height 36
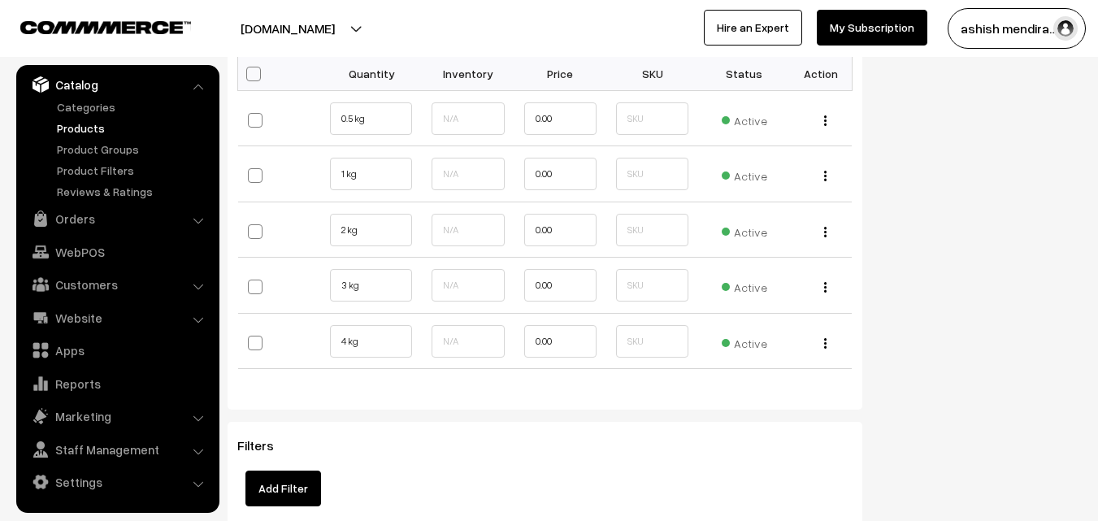
scroll to position [1822, 0]
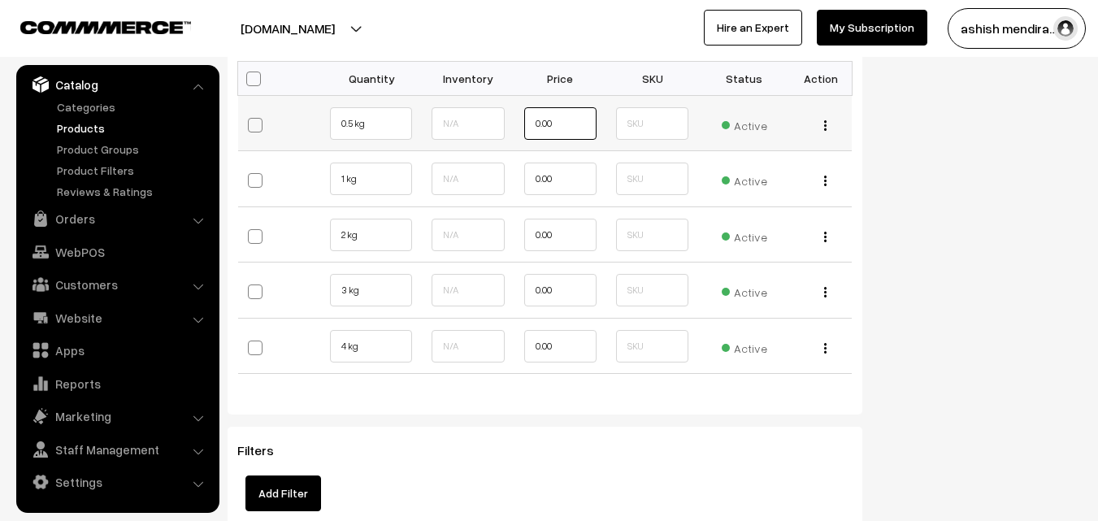
click at [548, 121] on input "0.00" at bounding box center [560, 123] width 72 height 33
type input "599"
click at [518, 174] on td "0.00" at bounding box center [560, 179] width 92 height 56
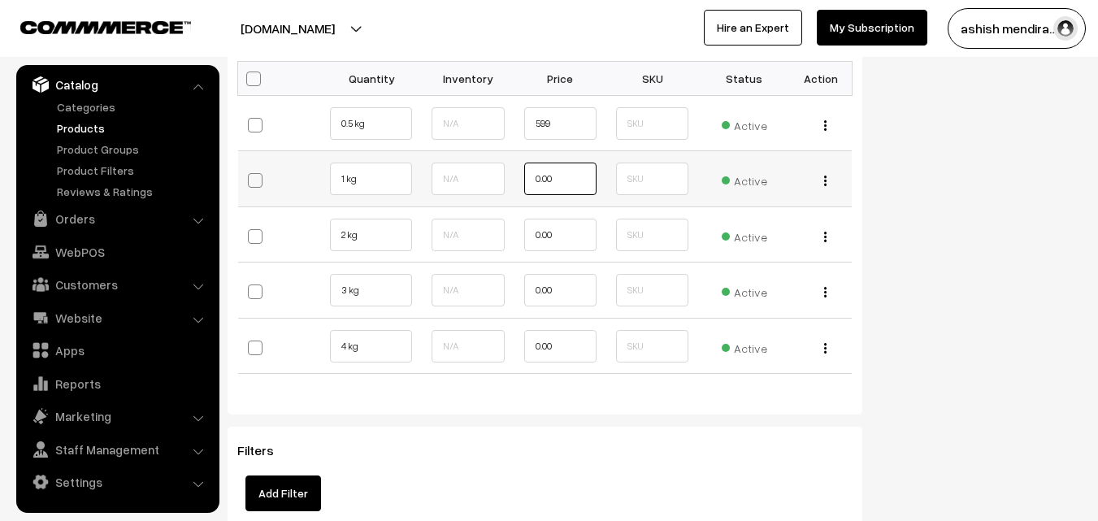
click at [542, 178] on input "0.00" at bounding box center [560, 179] width 72 height 33
type input "1099"
click at [544, 234] on input "0.00" at bounding box center [560, 235] width 72 height 33
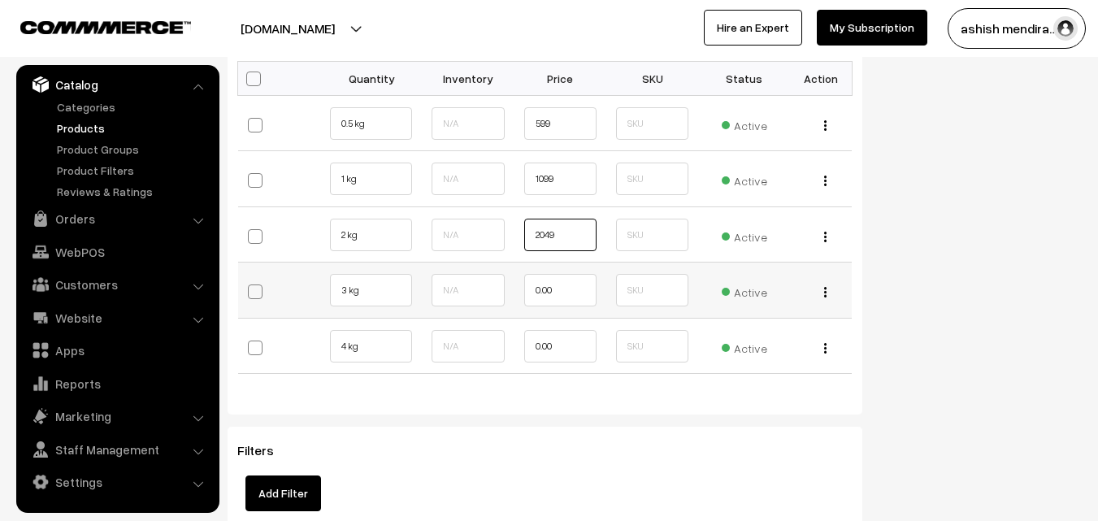
type input "2049"
click at [548, 289] on input "0.00" at bounding box center [560, 290] width 72 height 33
type input "3299"
click at [547, 344] on input "0.00" at bounding box center [560, 346] width 72 height 33
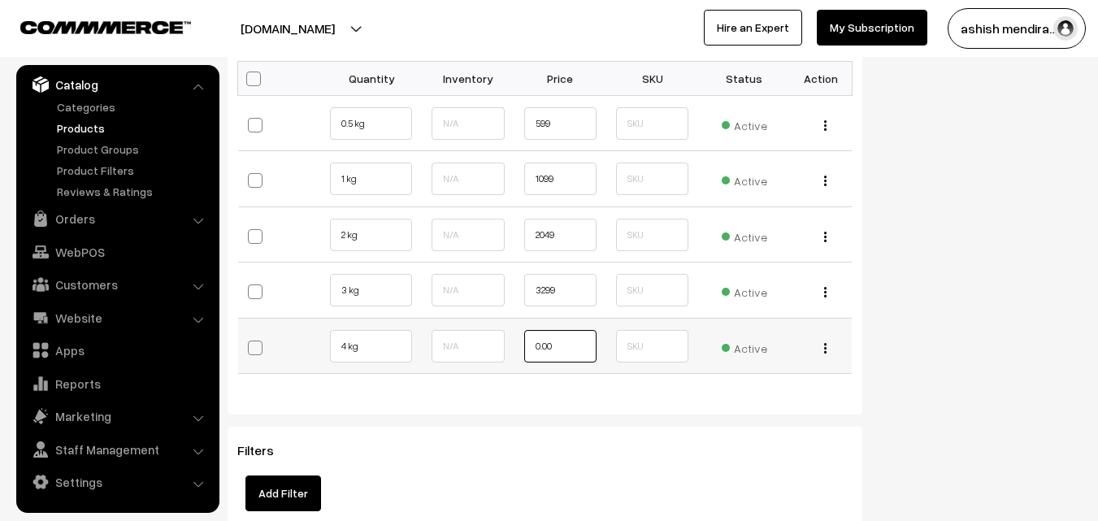
click at [547, 344] on input "0.00" at bounding box center [560, 346] width 72 height 33
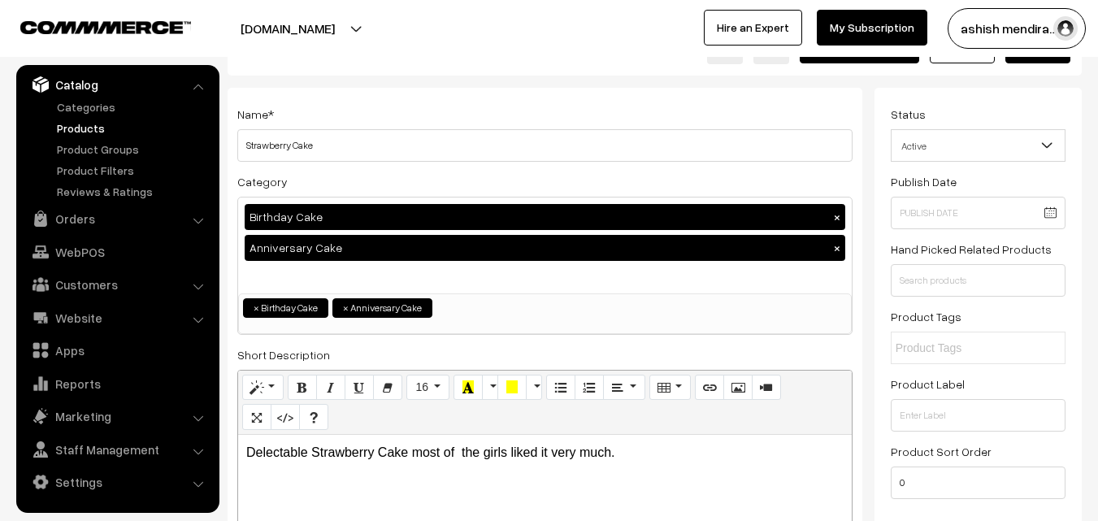
scroll to position [0, 0]
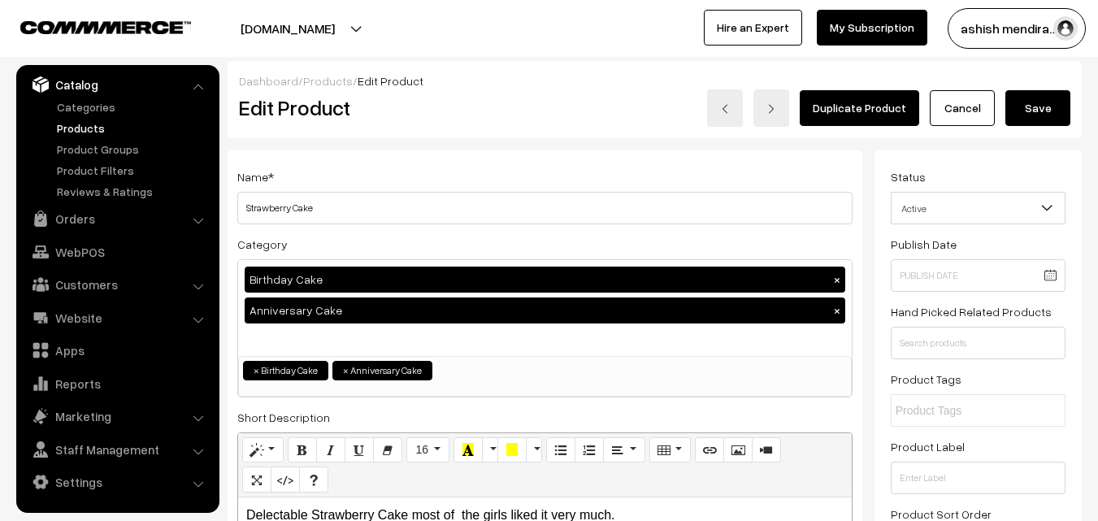
type input "4399"
click at [1035, 100] on button "Save" at bounding box center [1037, 108] width 65 height 36
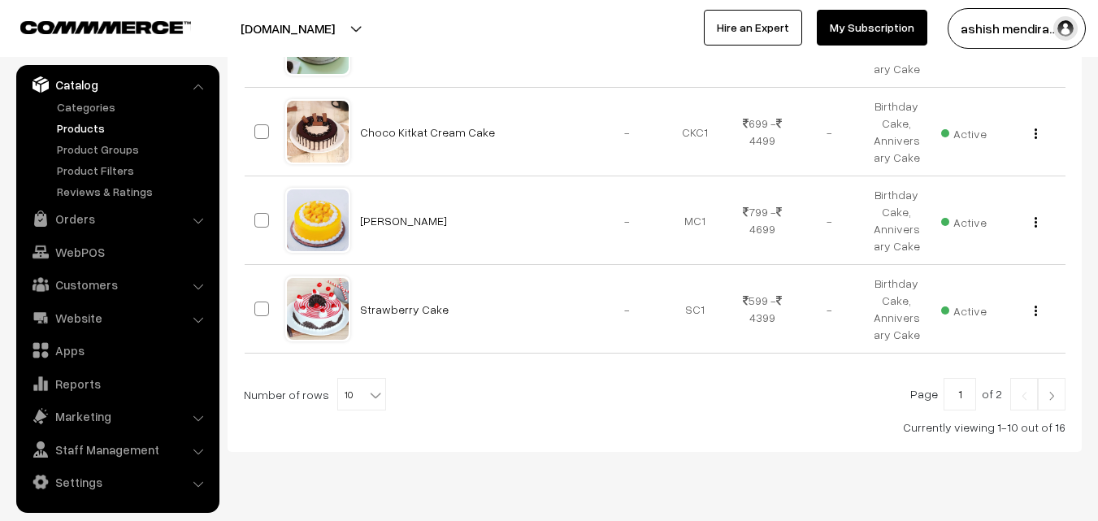
scroll to position [1002, 0]
click at [1049, 388] on img at bounding box center [1051, 393] width 15 height 10
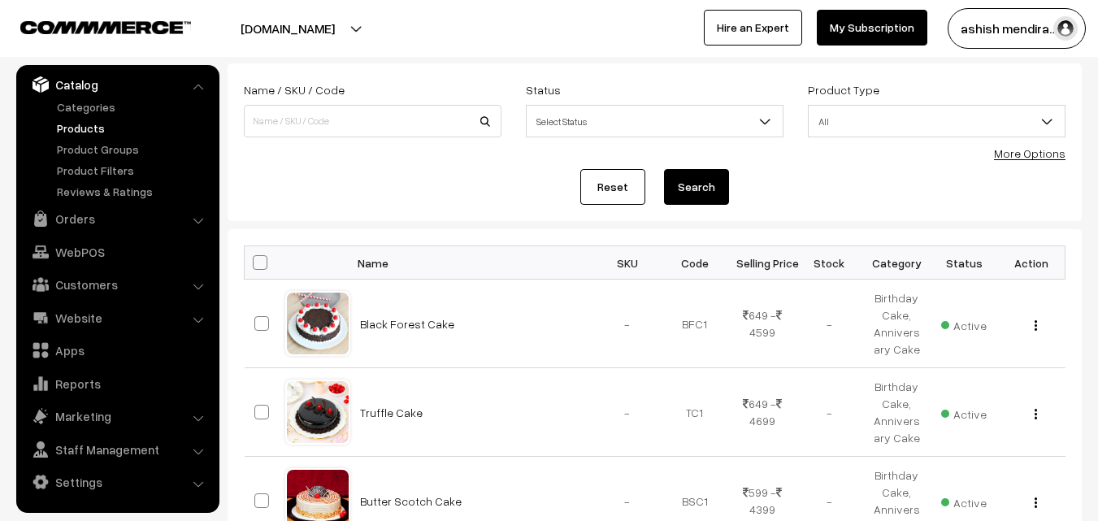
scroll to position [76, 0]
